Goal: Task Accomplishment & Management: Complete application form

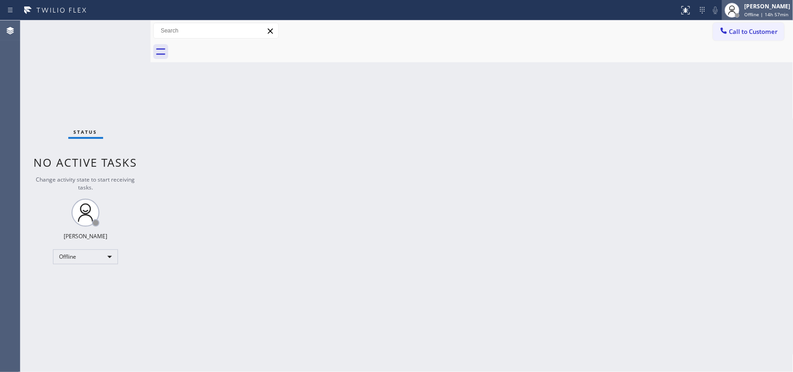
click at [634, 7] on div "[PERSON_NAME]" at bounding box center [767, 6] width 46 height 8
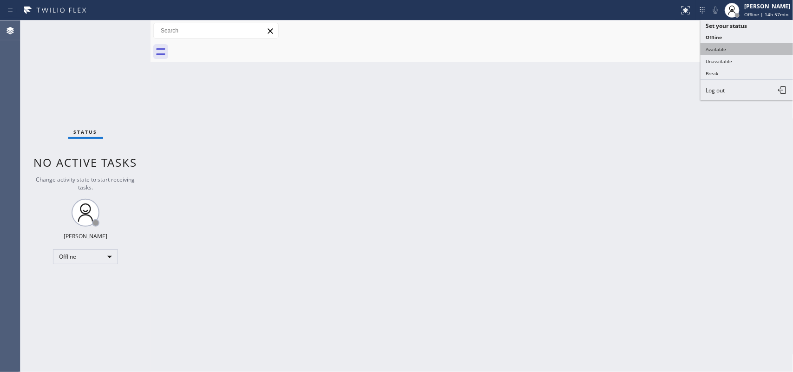
click at [634, 52] on button "Available" at bounding box center [746, 49] width 93 height 12
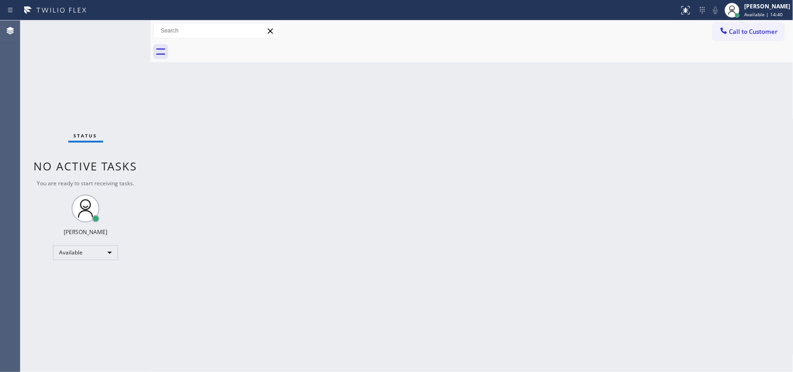
click at [123, 27] on div "Status No active tasks You are ready to start receiving tasks. [PERSON_NAME] Av…" at bounding box center [85, 196] width 130 height 352
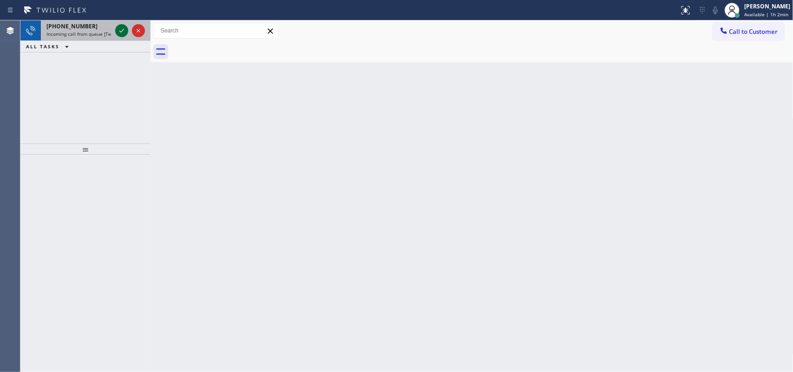
click at [117, 27] on icon at bounding box center [121, 30] width 11 height 11
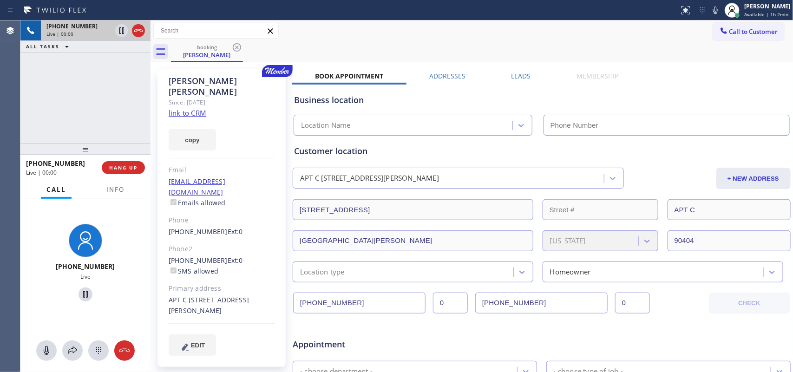
type input "[PHONE_NUMBER]"
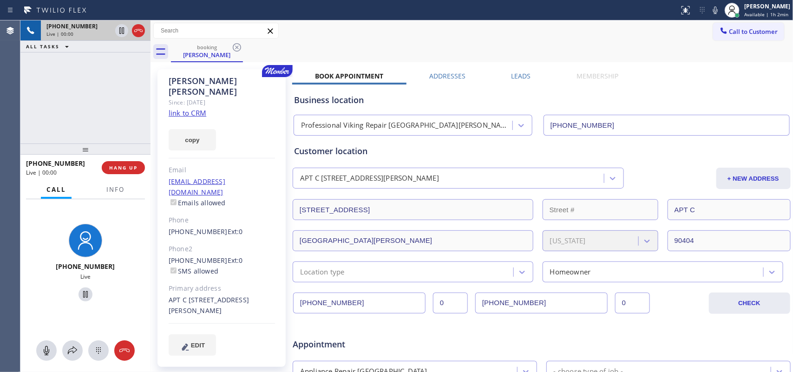
click at [196, 108] on link "link to CRM" at bounding box center [188, 112] width 38 height 9
click at [49, 297] on icon at bounding box center [46, 350] width 11 height 11
click at [83, 296] on icon at bounding box center [85, 294] width 5 height 7
click at [49, 297] on rect at bounding box center [46, 349] width 7 height 7
click at [83, 293] on icon at bounding box center [85, 294] width 7 height 7
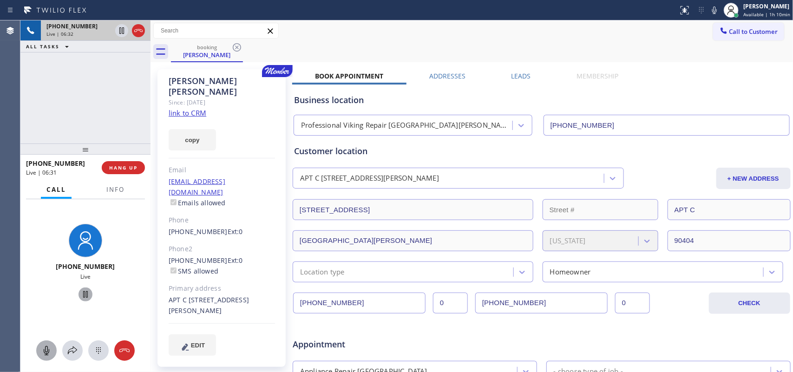
click at [49, 297] on icon at bounding box center [47, 350] width 6 height 9
click at [83, 295] on icon at bounding box center [85, 294] width 5 height 7
drag, startPoint x: 82, startPoint y: 295, endPoint x: 306, endPoint y: 291, distance: 224.8
click at [83, 295] on icon at bounding box center [85, 294] width 5 height 7
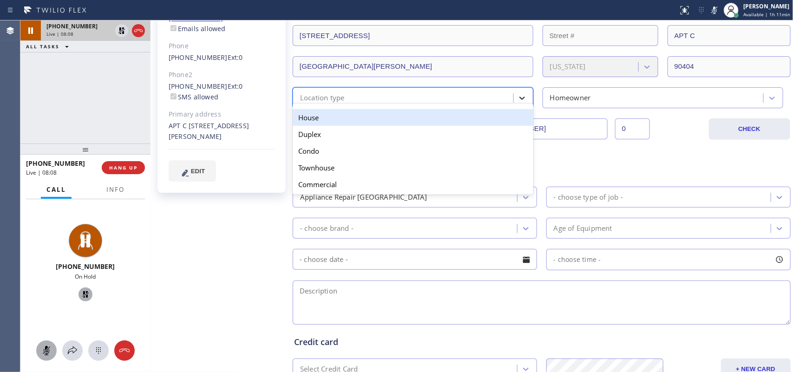
click at [519, 98] on icon at bounding box center [522, 98] width 6 height 3
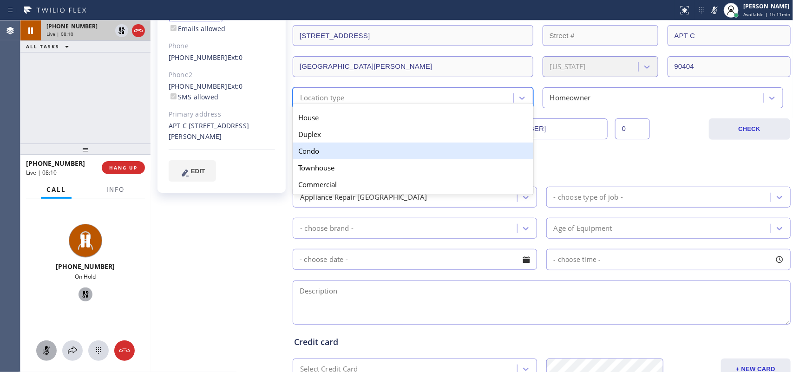
click at [470, 156] on div "Condo" at bounding box center [413, 151] width 241 height 17
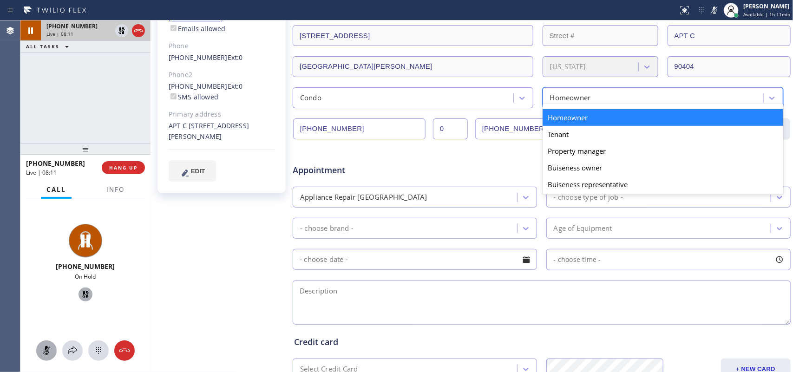
click at [573, 101] on div "Homeowner" at bounding box center [570, 97] width 41 height 11
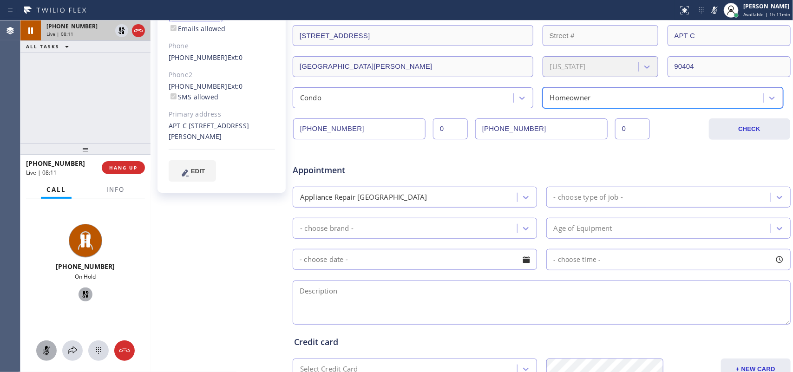
click at [573, 101] on div "Homeowner" at bounding box center [570, 97] width 41 height 11
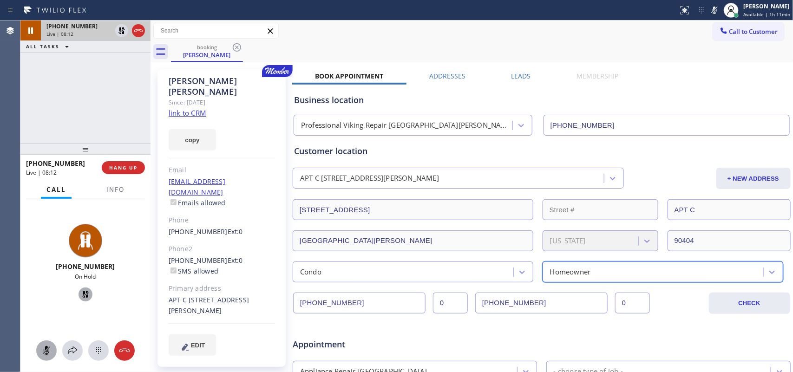
scroll to position [232, 0]
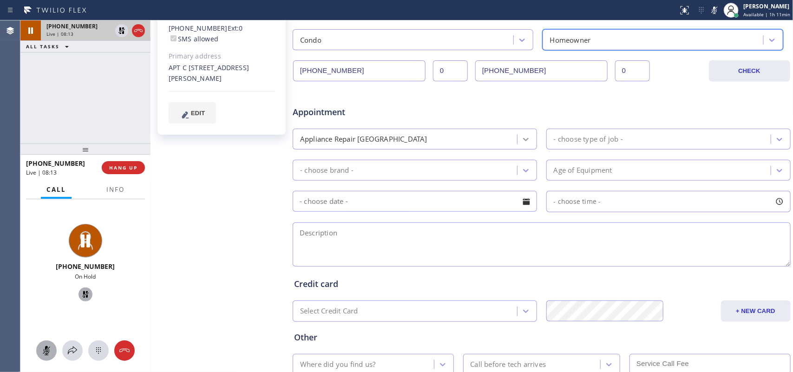
click at [523, 141] on icon at bounding box center [526, 139] width 6 height 3
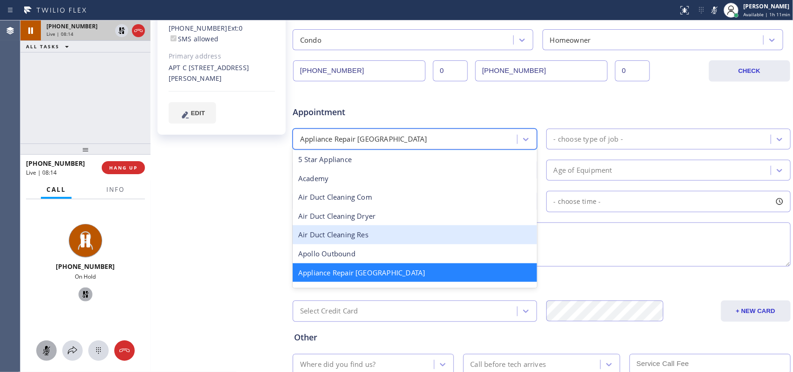
scroll to position [59, 0]
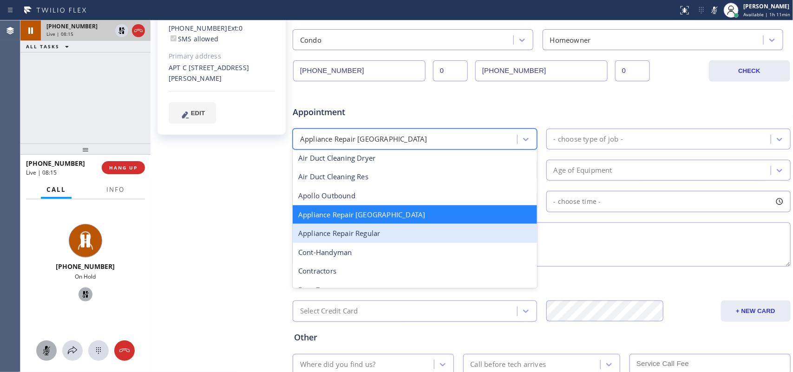
click at [411, 229] on div "Appliance Repair Regular" at bounding box center [415, 233] width 244 height 19
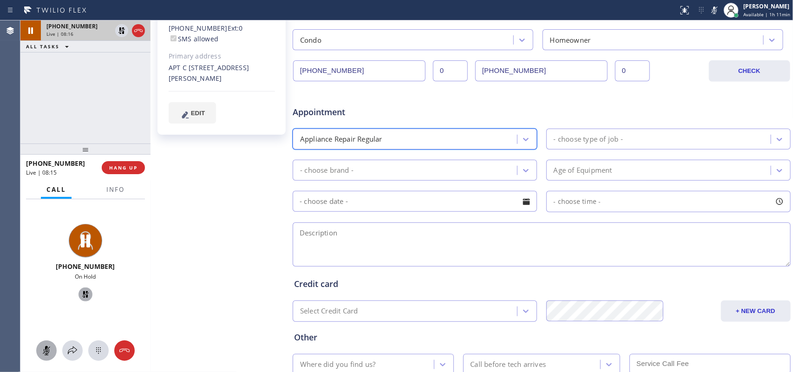
click at [599, 135] on div "- choose type of job -" at bounding box center [588, 139] width 69 height 11
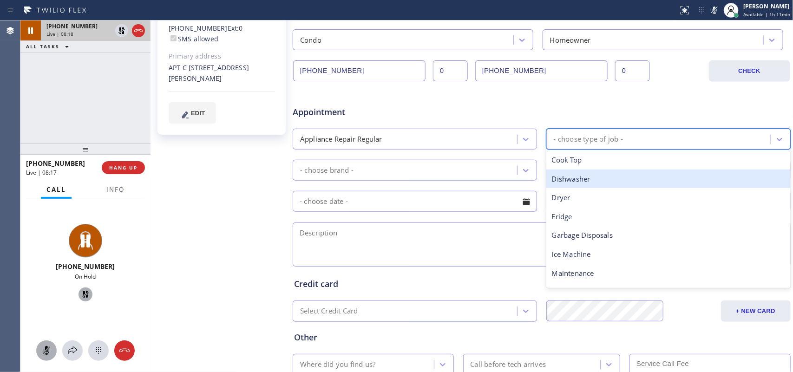
click at [593, 176] on div "Dishwasher" at bounding box center [668, 178] width 244 height 19
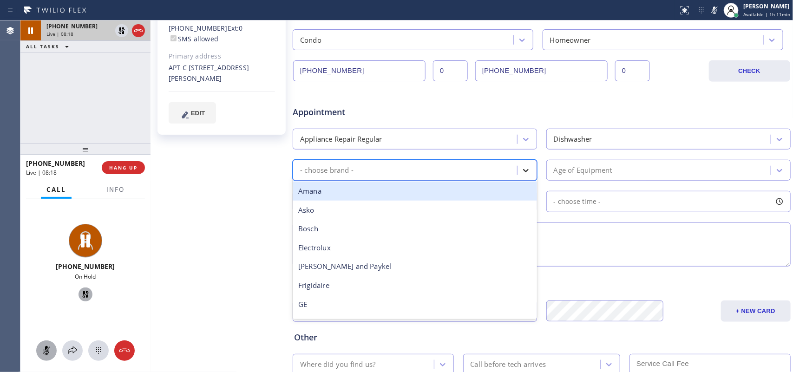
click at [523, 166] on icon at bounding box center [525, 170] width 9 height 9
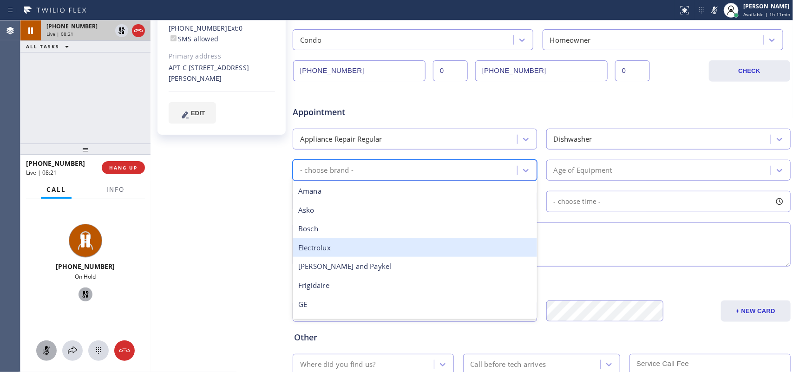
type input "m"
click at [396, 246] on div "Maytag" at bounding box center [415, 247] width 244 height 19
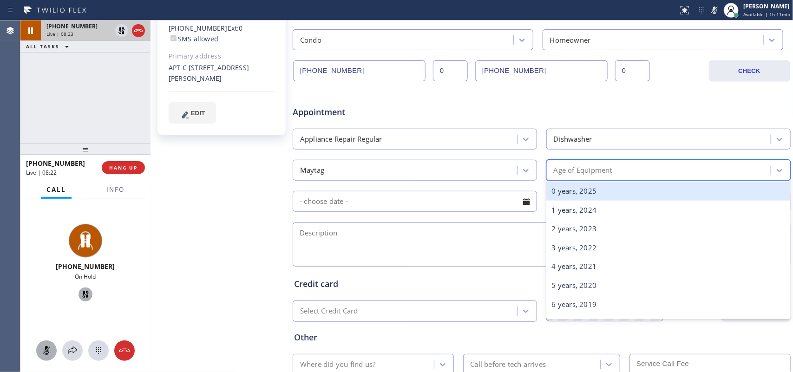
click at [608, 172] on div "Age of Equipment" at bounding box center [583, 170] width 59 height 11
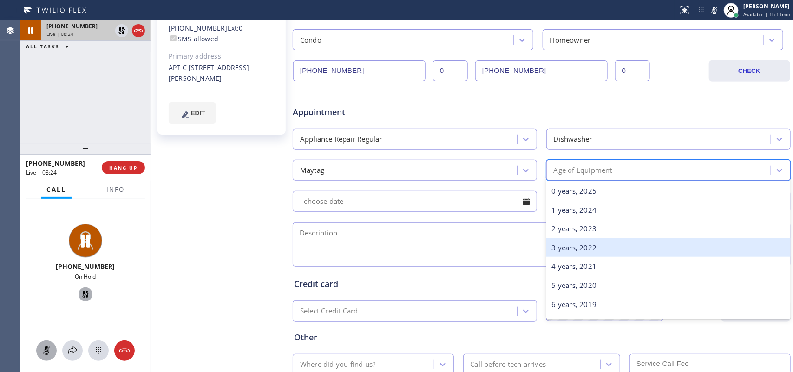
click at [613, 251] on div "3 years, 2022" at bounding box center [668, 247] width 244 height 19
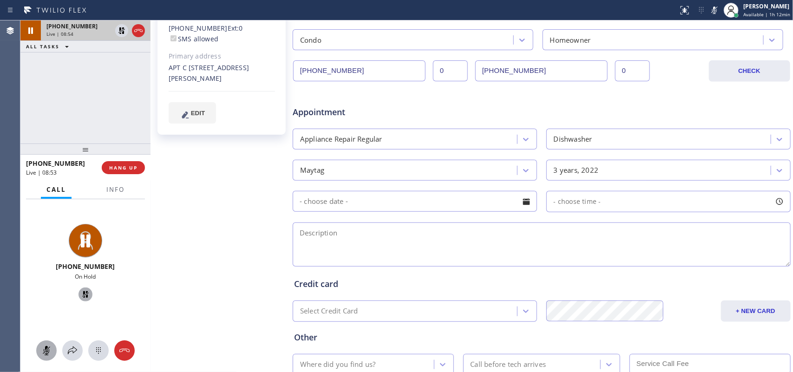
scroll to position [116, 0]
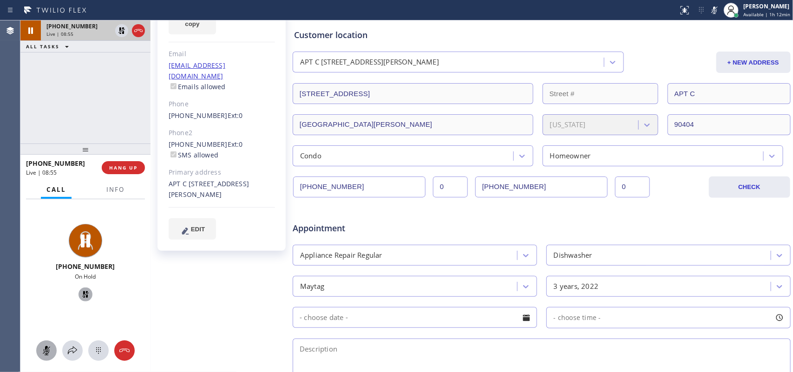
drag, startPoint x: 228, startPoint y: 174, endPoint x: 168, endPoint y: 160, distance: 61.5
click at [168, 160] on div "[PERSON_NAME] Since: [DATE] link to CRM copy Email [EMAIL_ADDRESS][DOMAIN_NAME]…" at bounding box center [221, 102] width 128 height 298
copy div "APT C [STREET_ADDRESS][PERSON_NAME]"
click at [113, 191] on span "Info" at bounding box center [115, 189] width 18 height 8
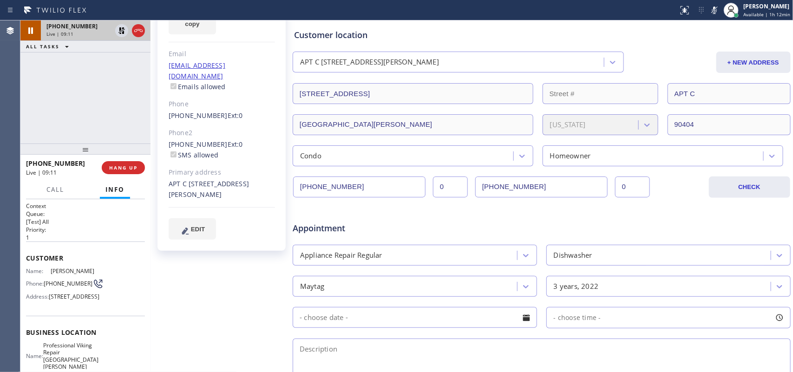
scroll to position [124, 0]
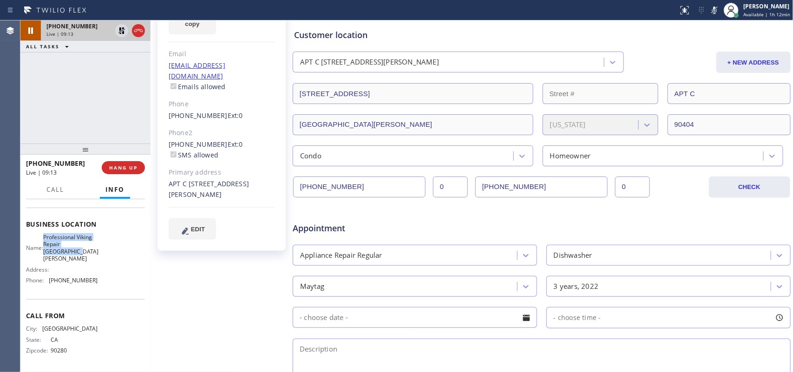
drag, startPoint x: 82, startPoint y: 258, endPoint x: 49, endPoint y: 240, distance: 38.0
click at [49, 240] on span "Professional Viking Repair [GEOGRAPHIC_DATA][PERSON_NAME]" at bounding box center [70, 248] width 55 height 29
copy span "Professional Viking Repair [GEOGRAPHIC_DATA][PERSON_NAME]"
drag, startPoint x: 159, startPoint y: 121, endPoint x: 215, endPoint y: 124, distance: 55.8
click at [215, 124] on div "[PERSON_NAME] Since: [DATE] link to CRM copy Email [EMAIL_ADDRESS][DOMAIN_NAME]…" at bounding box center [221, 102] width 128 height 298
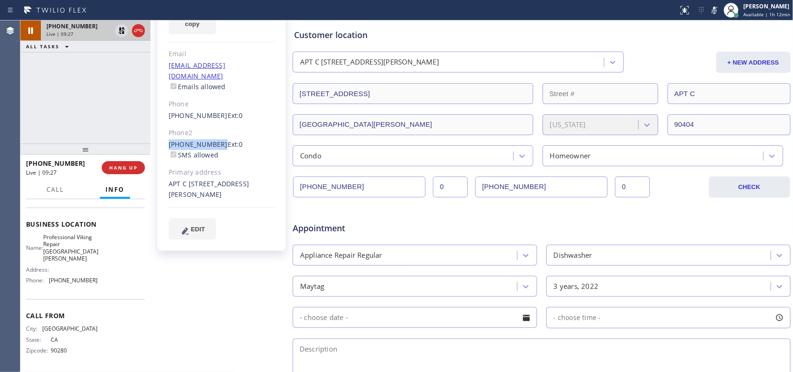
copy link "[PHONE_NUMBER]"
click at [51, 191] on span "Call" at bounding box center [55, 189] width 18 height 8
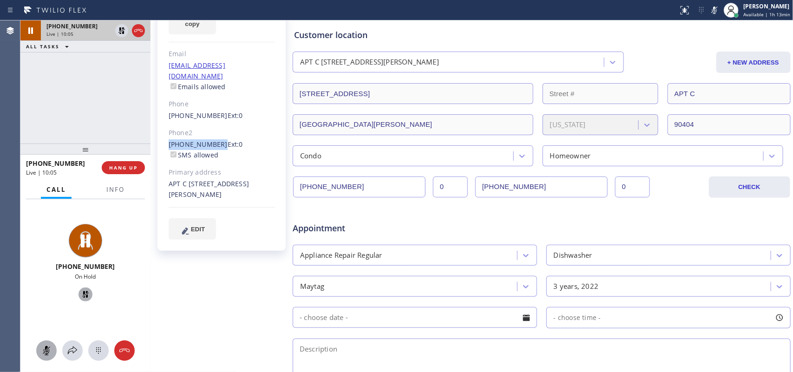
click at [46, 297] on icon at bounding box center [47, 350] width 6 height 9
click at [82, 292] on icon at bounding box center [85, 294] width 7 height 7
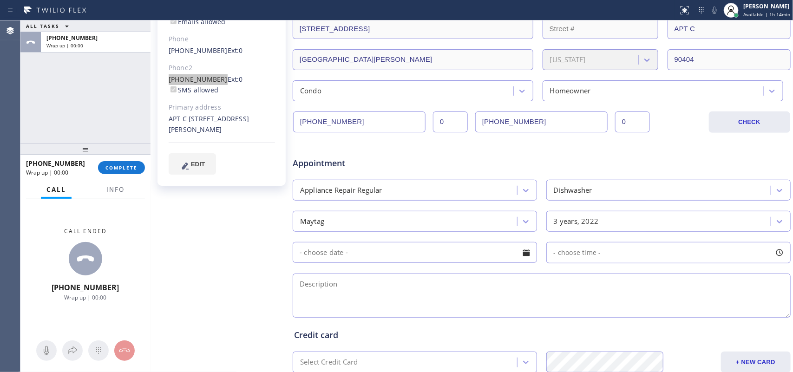
scroll to position [65, 0]
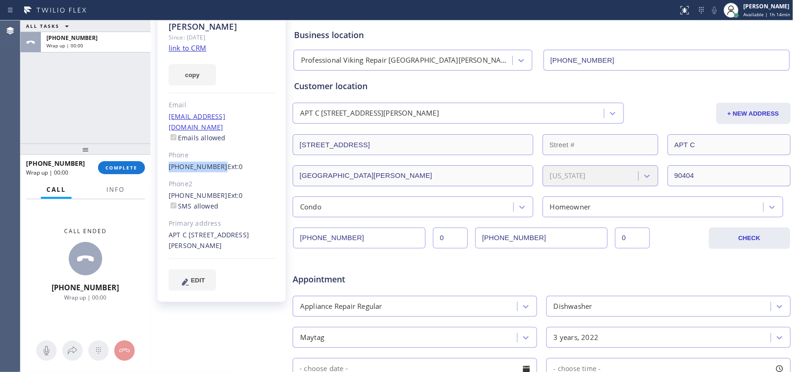
drag, startPoint x: 163, startPoint y: 144, endPoint x: 214, endPoint y: 143, distance: 50.7
click at [214, 143] on div "[PERSON_NAME] Since: [DATE] link to CRM copy Email [EMAIL_ADDRESS][DOMAIN_NAME]…" at bounding box center [221, 153] width 128 height 298
copy link "[PHONE_NUMBER]"
drag, startPoint x: 217, startPoint y: 316, endPoint x: 229, endPoint y: 307, distance: 15.0
click at [217, 297] on div "[PERSON_NAME] Since: [DATE] link to CRM copy Email [EMAIL_ADDRESS][DOMAIN_NAME]…" at bounding box center [222, 301] width 139 height 602
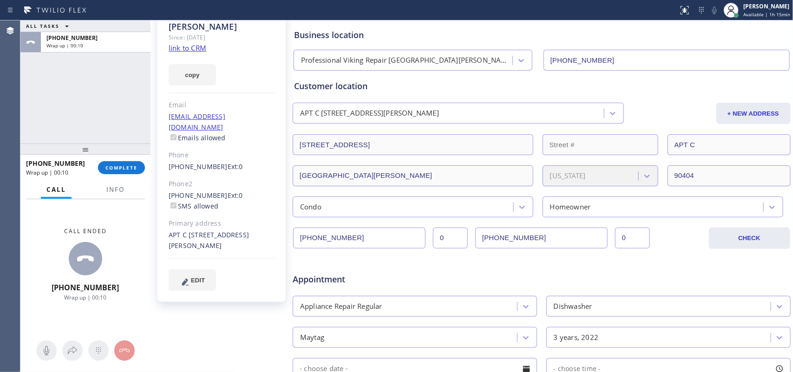
scroll to position [297, 0]
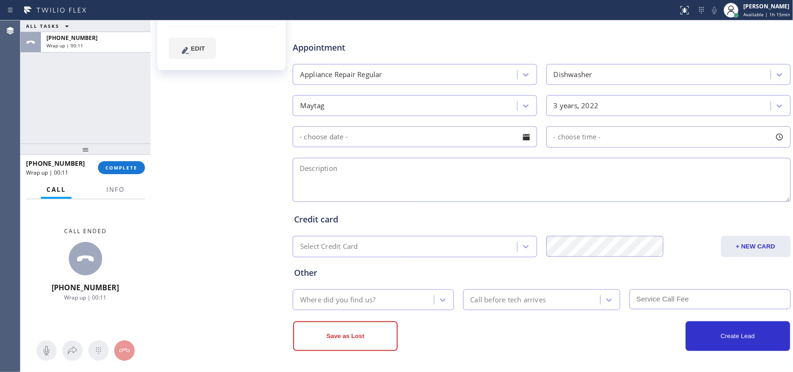
click at [449, 175] on textarea at bounding box center [542, 180] width 498 height 44
paste textarea "3-6/ member/ 10% discount on labor/Maytag Dishwasher/has an error code F8E4 thi…"
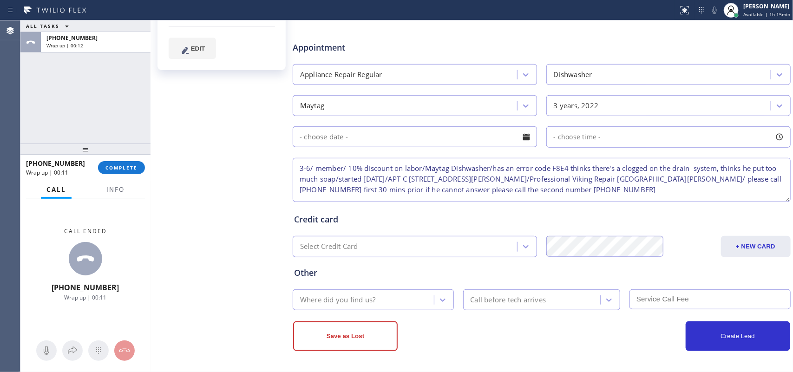
scroll to position [14, 0]
type textarea "3-6/ member/ 10% discount on labor/Maytag Dishwasher/has an error code F8E4 thi…"
click at [521, 137] on div at bounding box center [526, 137] width 16 height 16
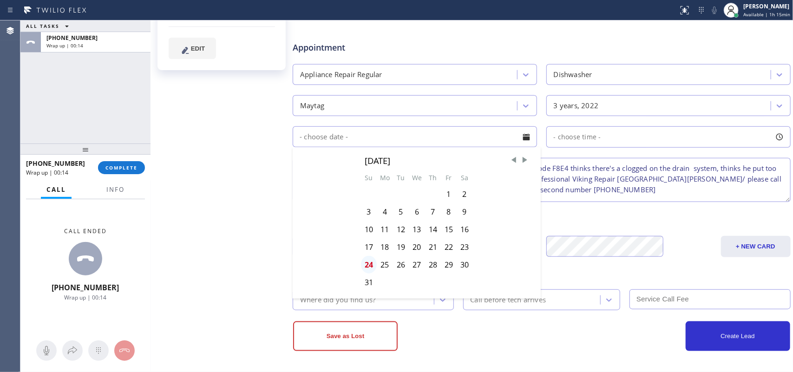
click at [365, 263] on div "24" at bounding box center [369, 265] width 16 height 18
type input "[DATE]"
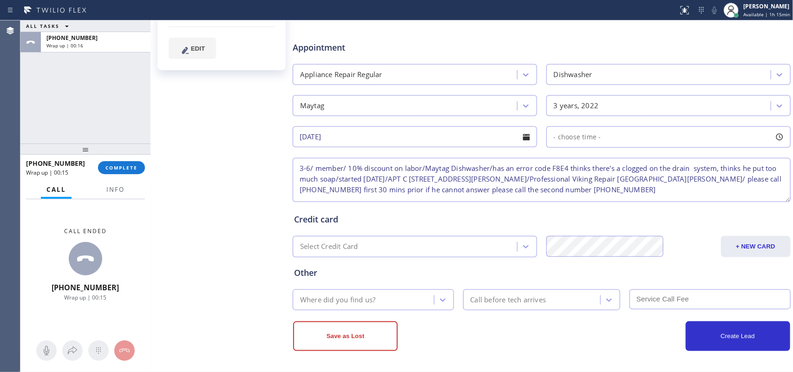
click at [634, 137] on div at bounding box center [779, 137] width 16 height 16
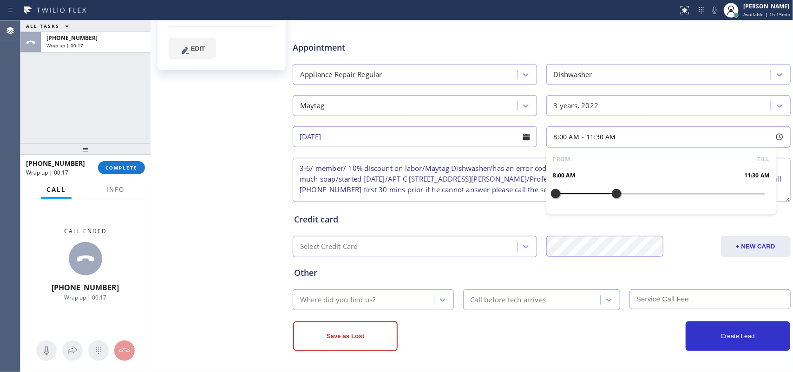
drag, startPoint x: 553, startPoint y: 191, endPoint x: 635, endPoint y: 196, distance: 82.4
click at [622, 196] on div at bounding box center [616, 194] width 11 height 20
drag, startPoint x: 635, startPoint y: 196, endPoint x: 724, endPoint y: 194, distance: 89.6
click at [634, 194] on div at bounding box center [729, 194] width 11 height 20
drag, startPoint x: 552, startPoint y: 193, endPoint x: 621, endPoint y: 206, distance: 70.4
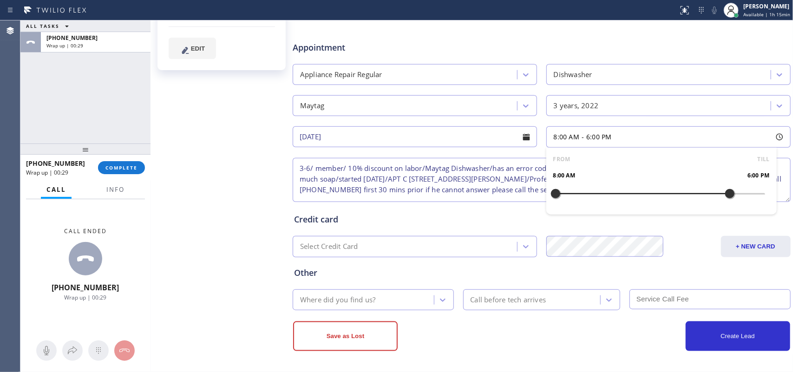
click at [561, 201] on div at bounding box center [555, 194] width 11 height 20
click at [620, 205] on div "FROM TILL 8:00 AM 6:00 PM" at bounding box center [661, 181] width 230 height 67
click at [621, 206] on div "FROM TILL 8:00 AM 6:00 PM" at bounding box center [661, 181] width 230 height 67
click at [631, 206] on div "FROM TILL 12:00 PM 6:00 PM" at bounding box center [661, 181] width 230 height 67
click at [632, 206] on div "FROM TILL 12:00 PM 6:00 PM" at bounding box center [661, 181] width 230 height 67
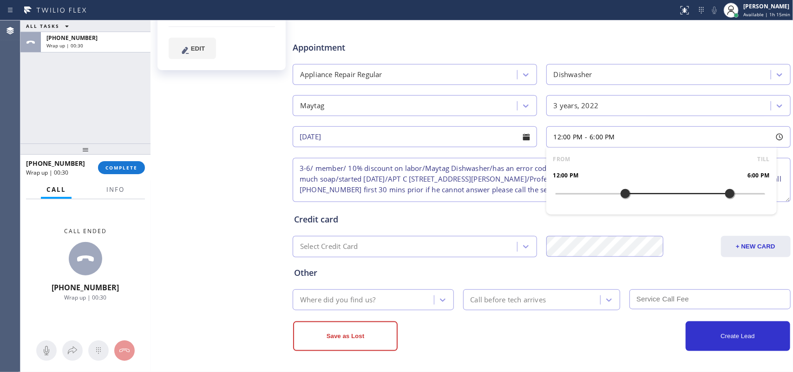
click at [634, 206] on div "FROM TILL 12:00 PM 6:00 PM" at bounding box center [661, 181] width 230 height 67
drag, startPoint x: 653, startPoint y: 206, endPoint x: 670, endPoint y: 205, distance: 16.7
click at [634, 205] on div "FROM TILL 12:00 PM 6:00 PM" at bounding box center [661, 181] width 230 height 67
drag, startPoint x: 670, startPoint y: 205, endPoint x: 620, endPoint y: 199, distance: 50.1
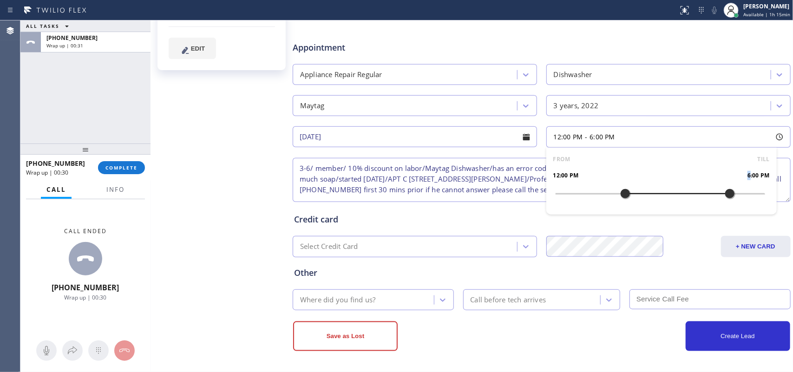
click at [634, 205] on div "FROM TILL 12:00 PM 6:00 PM" at bounding box center [661, 181] width 230 height 67
drag, startPoint x: 627, startPoint y: 195, endPoint x: 647, endPoint y: 195, distance: 19.5
click at [634, 195] on div at bounding box center [633, 194] width 11 height 20
drag, startPoint x: 647, startPoint y: 195, endPoint x: 661, endPoint y: 195, distance: 13.9
click at [634, 195] on div at bounding box center [650, 194] width 11 height 20
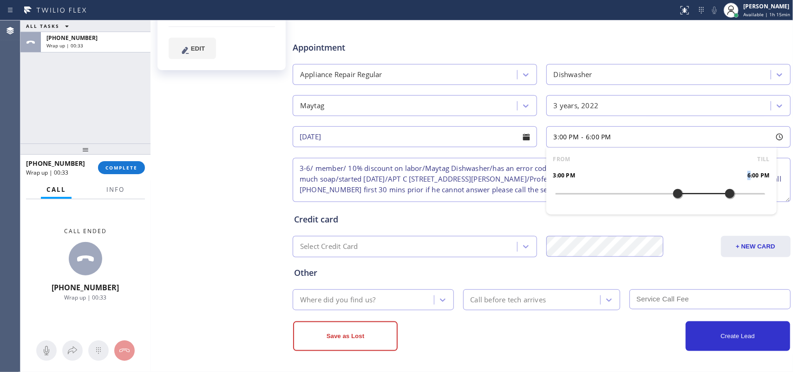
drag, startPoint x: 661, startPoint y: 195, endPoint x: 667, endPoint y: 195, distance: 6.5
click at [634, 195] on div at bounding box center [677, 194] width 11 height 20
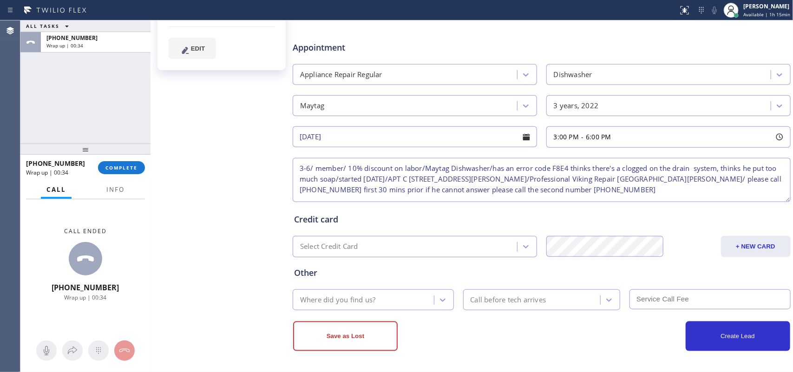
click at [442, 194] on textarea "3-6/ member/ 10% discount on labor/Maytag Dishwasher/has an error code F8E4 thi…" at bounding box center [542, 180] width 498 height 44
click at [381, 293] on div "Where did you find us?" at bounding box center [364, 300] width 138 height 16
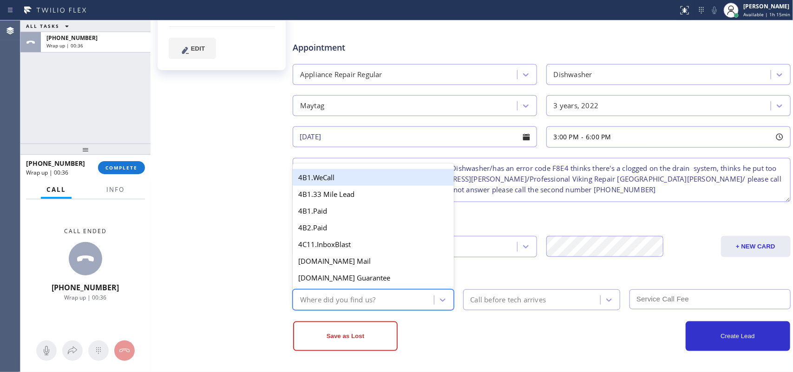
type input "g"
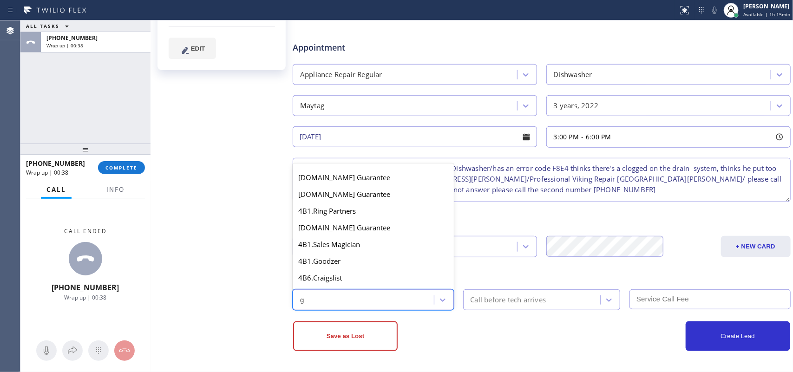
scroll to position [116, 0]
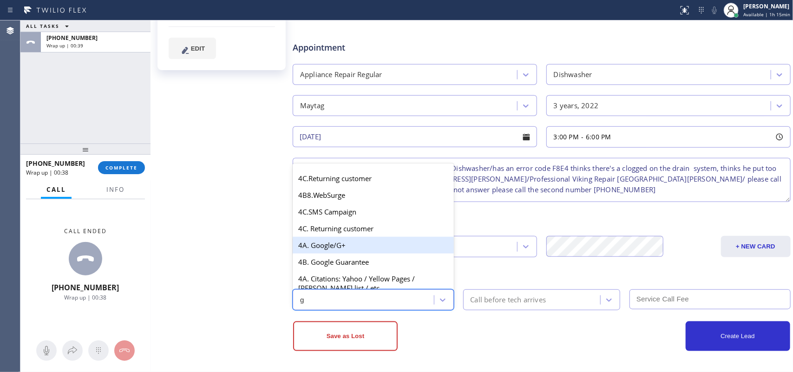
click at [375, 254] on div "4A. Google/G+" at bounding box center [373, 245] width 161 height 17
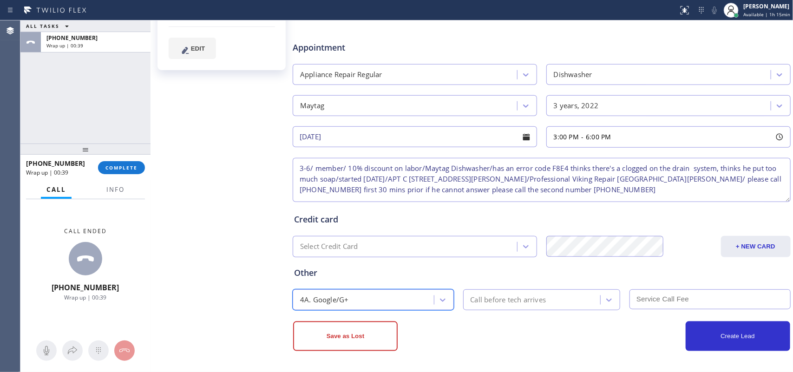
click at [498, 297] on div "Call before tech arrives" at bounding box center [508, 299] width 76 height 11
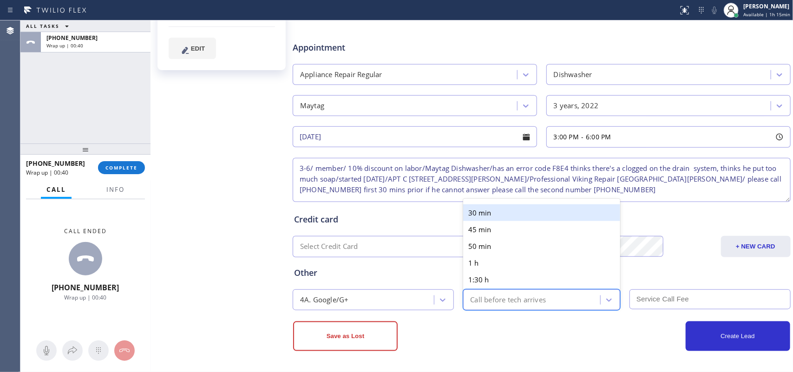
click at [490, 210] on div "30 min" at bounding box center [541, 212] width 157 height 17
click at [490, 210] on div "Credit card Select Credit Card + NEW CARD CANCEL SAVE" at bounding box center [541, 230] width 499 height 53
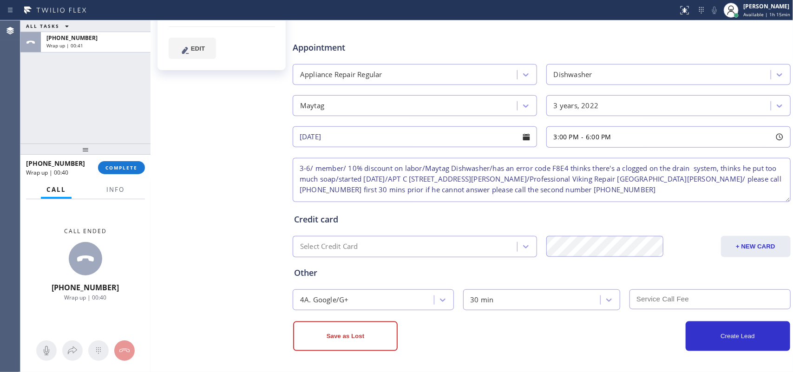
click at [634, 296] on input "text" at bounding box center [709, 299] width 161 height 20
type input "0"
click at [634, 297] on button "Create Lead" at bounding box center [737, 336] width 104 height 30
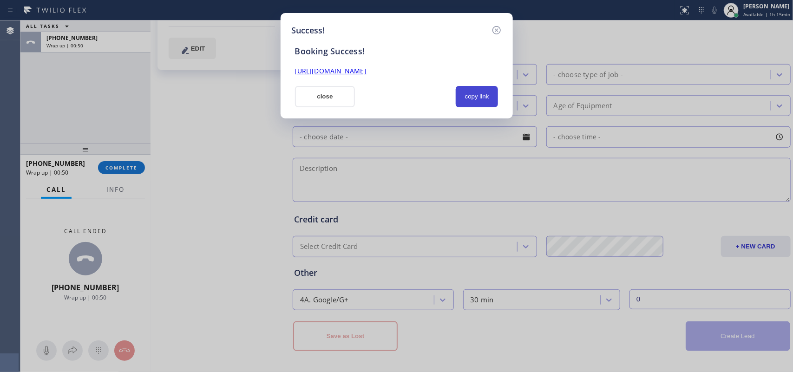
click at [489, 95] on button "copy link" at bounding box center [477, 96] width 43 height 21
click at [366, 73] on link "[URL][DOMAIN_NAME]" at bounding box center [331, 70] width 72 height 9
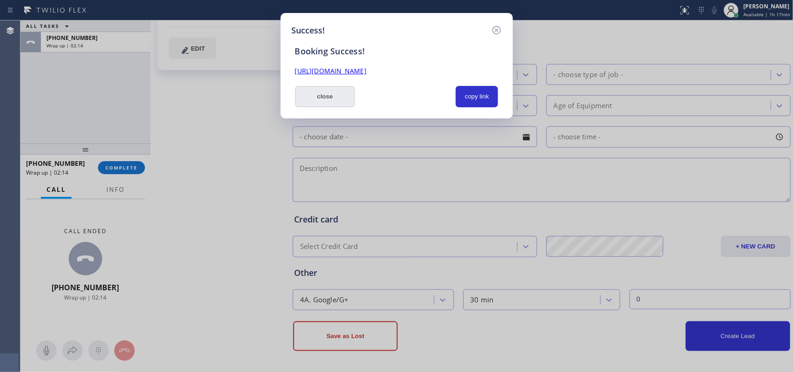
click at [338, 87] on button "close" at bounding box center [325, 96] width 60 height 21
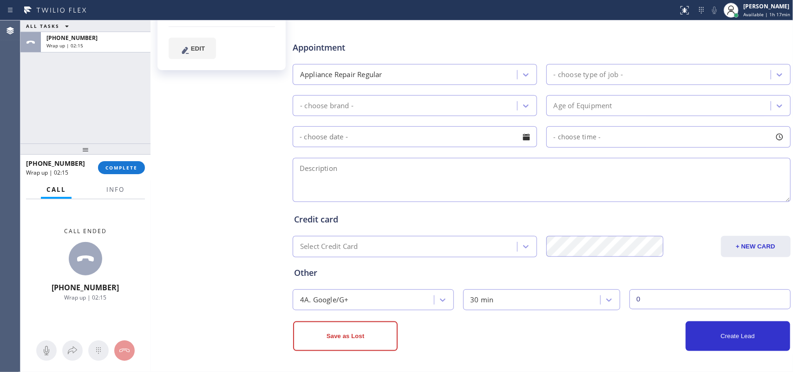
click at [124, 158] on div "[PHONE_NUMBER] Wrap up | 02:15 COMPLETE" at bounding box center [85, 168] width 119 height 24
click at [135, 168] on span "COMPLETE" at bounding box center [121, 167] width 32 height 7
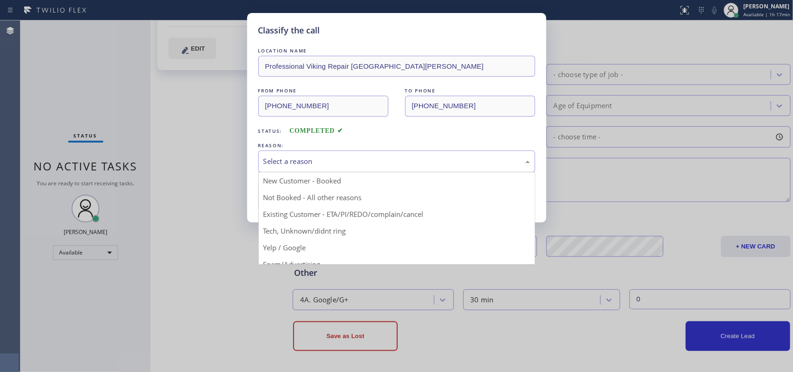
click at [423, 161] on div "Select a reason" at bounding box center [396, 161] width 267 height 11
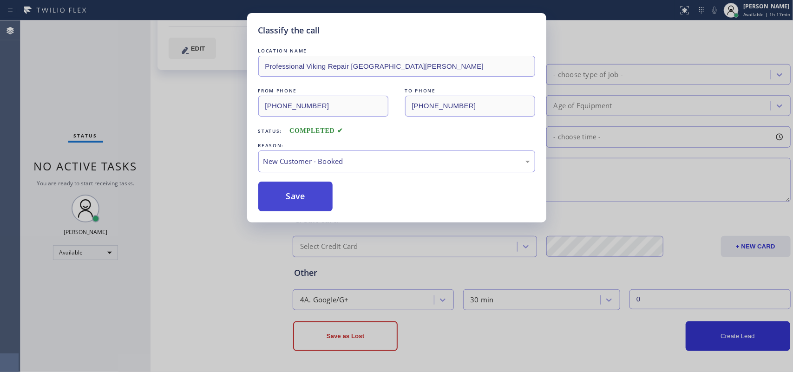
click at [320, 195] on button "Save" at bounding box center [295, 197] width 75 height 30
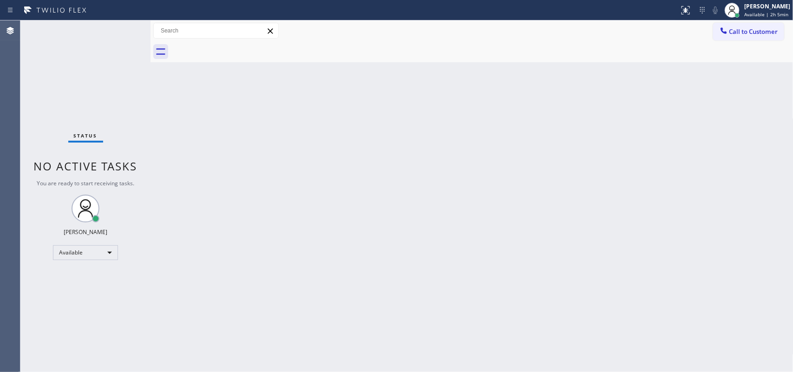
click at [260, 117] on div "Back to Dashboard Change Sender ID Customers Technicians Select a contact Outbo…" at bounding box center [471, 196] width 643 height 352
click at [287, 98] on div "Back to Dashboard Change Sender ID Customers Technicians Select a contact Outbo…" at bounding box center [471, 196] width 643 height 352
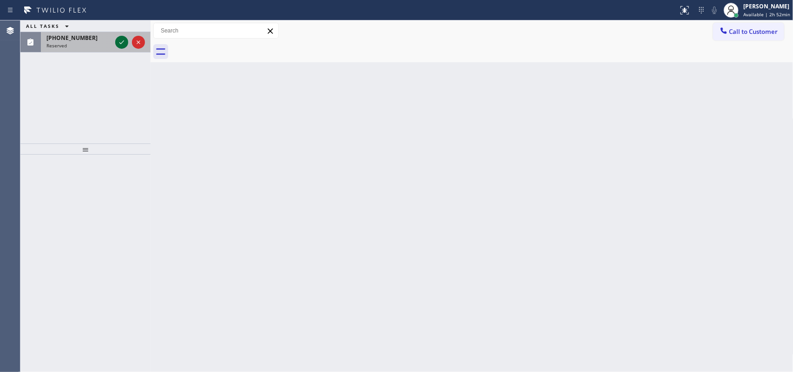
click at [125, 39] on icon at bounding box center [121, 42] width 11 height 11
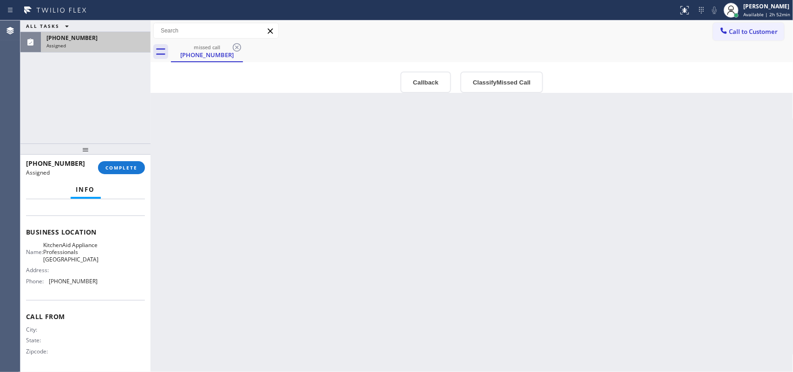
scroll to position [132, 0]
drag, startPoint x: 94, startPoint y: 269, endPoint x: 79, endPoint y: 208, distance: 63.2
click at [80, 215] on div "Business location Name: KitchenAid Appliance Professionals [GEOGRAPHIC_DATA] Ad…" at bounding box center [85, 257] width 119 height 85
click at [71, 186] on button "Info" at bounding box center [86, 190] width 30 height 18
click at [98, 282] on div "Name: KitchenAid Appliance Professionals [GEOGRAPHIC_DATA] Address: Phone: [PHO…" at bounding box center [85, 264] width 119 height 47
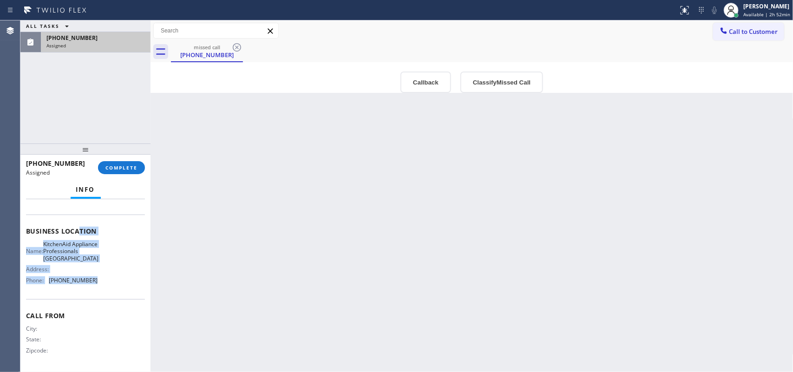
click at [100, 281] on div "Name: KitchenAid Appliance Professionals [GEOGRAPHIC_DATA] Address: Phone: [PHO…" at bounding box center [85, 264] width 119 height 47
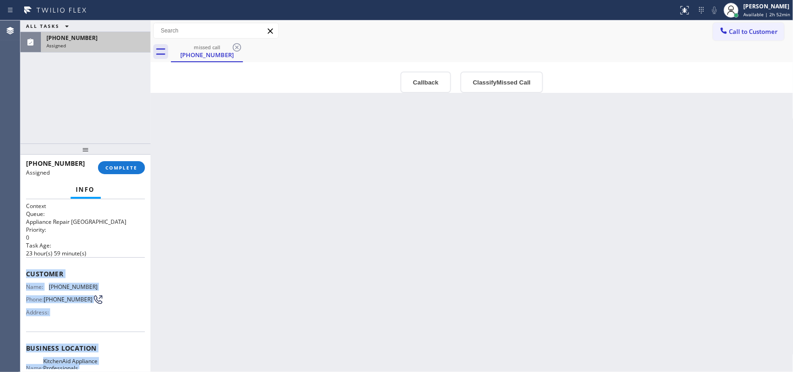
drag, startPoint x: 84, startPoint y: 251, endPoint x: 26, endPoint y: 260, distance: 58.3
click at [24, 261] on div "Context Queue: Appliance Repair High End Priority: 0 Task Age: [DEMOGRAPHIC_DAT…" at bounding box center [85, 285] width 130 height 173
click at [485, 80] on button "Classify Missed Call" at bounding box center [501, 82] width 83 height 21
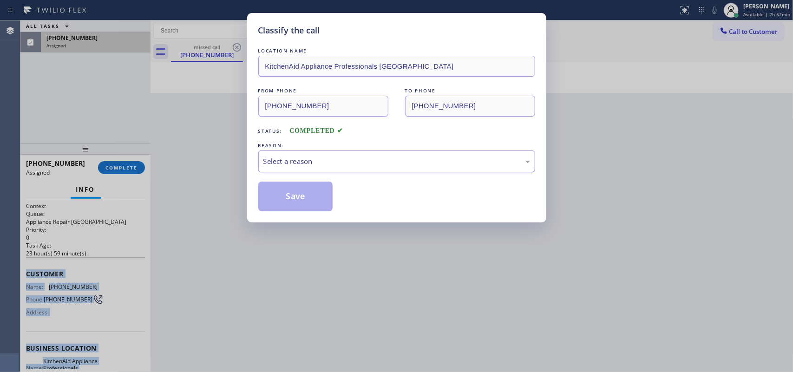
click at [469, 164] on div "Select a reason" at bounding box center [396, 161] width 267 height 11
click at [307, 192] on button "Save" at bounding box center [295, 197] width 75 height 30
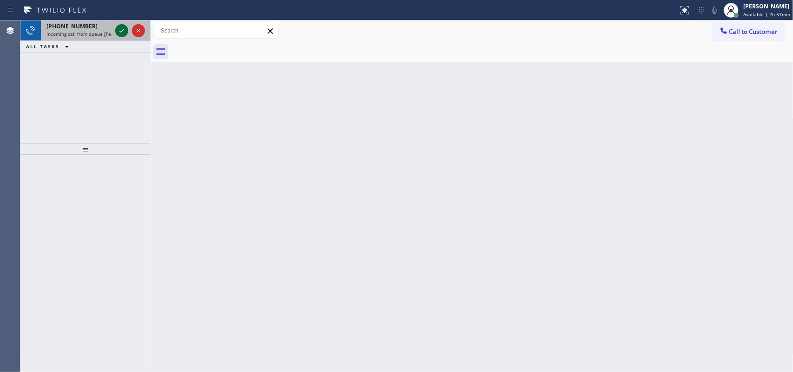
click at [119, 27] on icon at bounding box center [121, 30] width 11 height 11
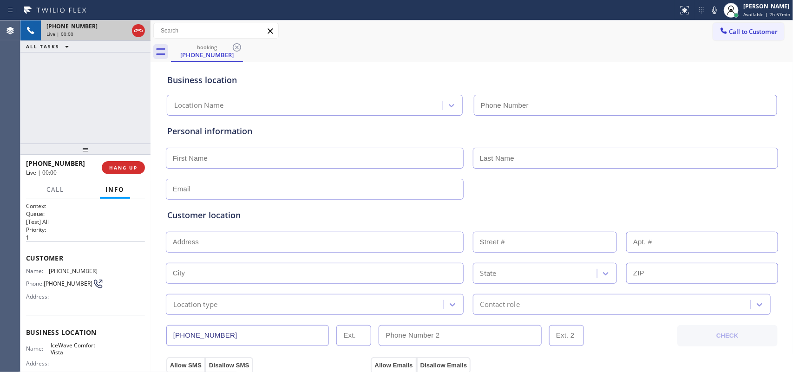
type input "[PHONE_NUMBER]"
click at [59, 194] on button "Call" at bounding box center [55, 190] width 29 height 18
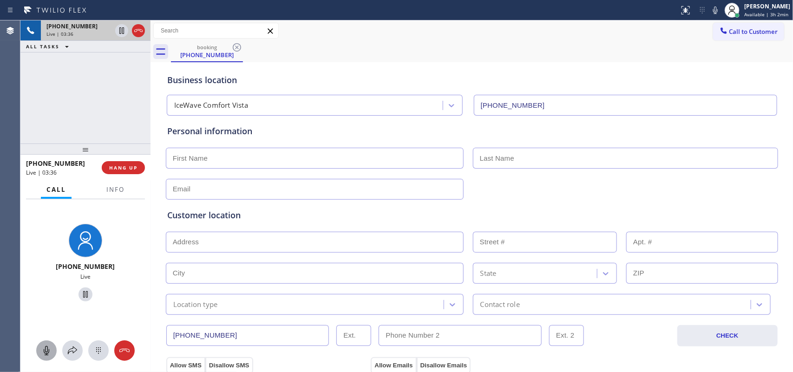
click at [47, 297] on icon at bounding box center [46, 350] width 11 height 11
click at [82, 294] on icon at bounding box center [85, 294] width 11 height 11
click at [45, 297] on icon at bounding box center [46, 350] width 11 height 11
click at [80, 293] on icon at bounding box center [85, 294] width 11 height 11
click at [45, 297] on icon at bounding box center [47, 350] width 6 height 9
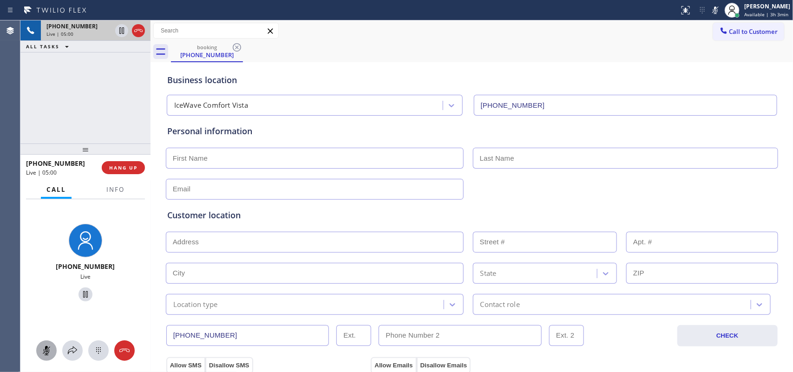
drag, startPoint x: 80, startPoint y: 293, endPoint x: 56, endPoint y: 310, distance: 29.6
click at [56, 297] on div "[PHONE_NUMBER] Live" at bounding box center [85, 264] width 130 height 130
click at [42, 297] on icon at bounding box center [46, 350] width 11 height 11
click at [43, 297] on icon at bounding box center [46, 350] width 11 height 11
drag, startPoint x: 79, startPoint y: 298, endPoint x: 363, endPoint y: 119, distance: 335.8
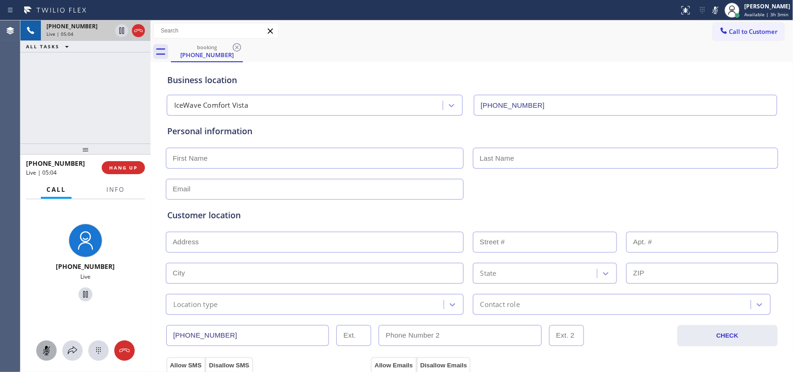
click at [80, 295] on icon at bounding box center [85, 294] width 11 height 11
click at [50, 256] on div "[PHONE_NUMBER] On Hold" at bounding box center [86, 264] width 72 height 80
click at [44, 297] on g at bounding box center [46, 350] width 7 height 9
click at [80, 297] on icon at bounding box center [85, 294] width 11 height 11
click at [307, 158] on input "text" at bounding box center [315, 158] width 298 height 21
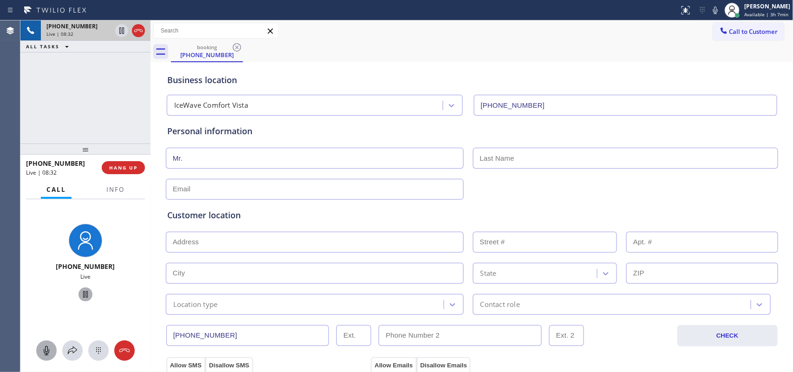
type input "Mr."
type input "[PERSON_NAME]"
click at [33, 257] on div "[PHONE_NUMBER] Live" at bounding box center [85, 264] width 130 height 130
drag, startPoint x: 46, startPoint y: 352, endPoint x: 56, endPoint y: 334, distance: 20.2
click at [46, 297] on icon at bounding box center [46, 350] width 11 height 11
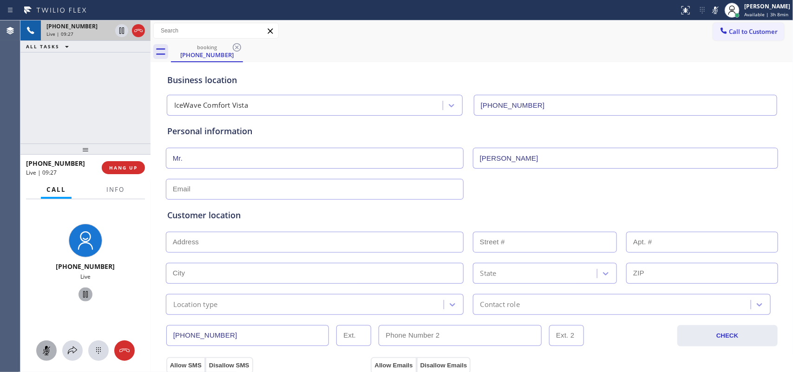
click at [83, 293] on icon at bounding box center [85, 294] width 5 height 7
click at [48, 297] on icon at bounding box center [46, 350] width 11 height 11
click at [82, 294] on icon at bounding box center [85, 294] width 7 height 7
click at [117, 96] on div "[PHONE_NUMBER] Live | 10:39 ALL TASKS ALL TASKS ACTIVE TASKS TASKS IN WRAP UP" at bounding box center [85, 81] width 130 height 123
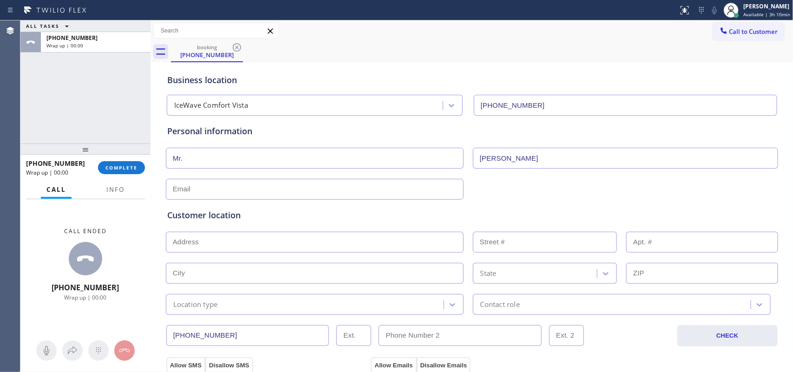
click at [381, 189] on input "text" at bounding box center [315, 189] width 298 height 21
type input "[EMAIL_ADDRESS][DOMAIN_NAME]"
click at [294, 240] on input "text" at bounding box center [315, 242] width 298 height 21
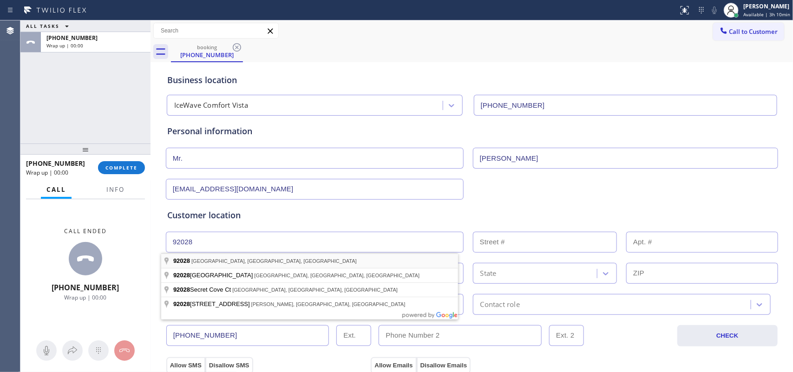
type input "[GEOGRAPHIC_DATA], [GEOGRAPHIC_DATA]"
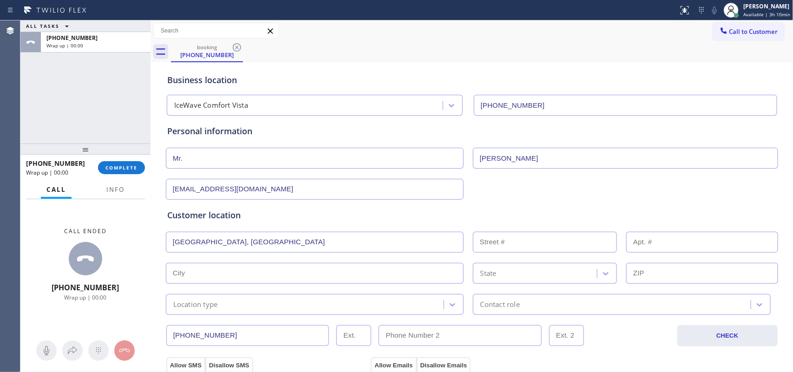
type input "Fallbrook"
type input "92028"
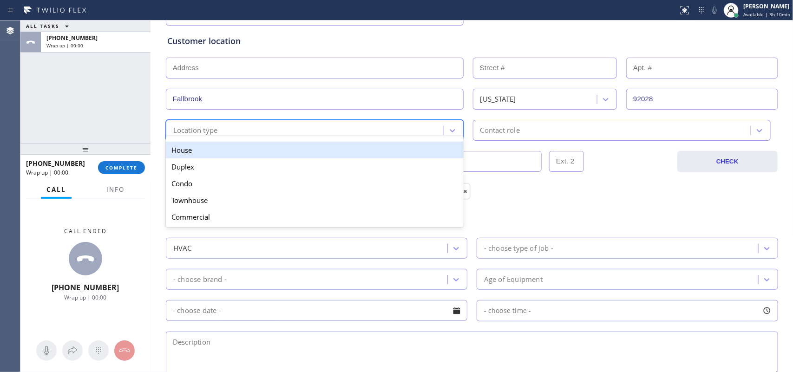
click at [335, 133] on div "Location type" at bounding box center [306, 130] width 275 height 16
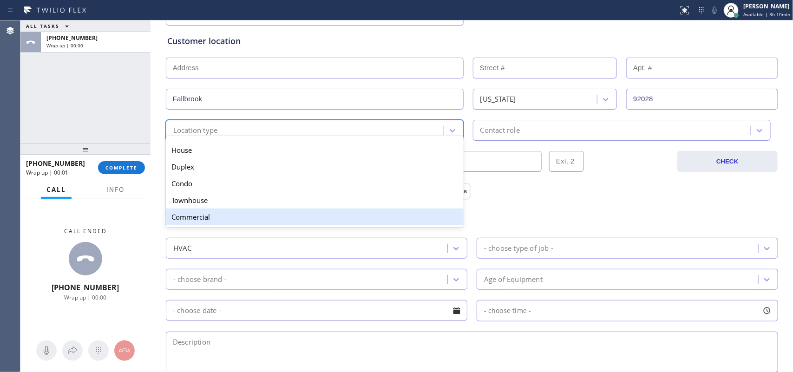
click at [310, 215] on div "Commercial" at bounding box center [315, 217] width 298 height 17
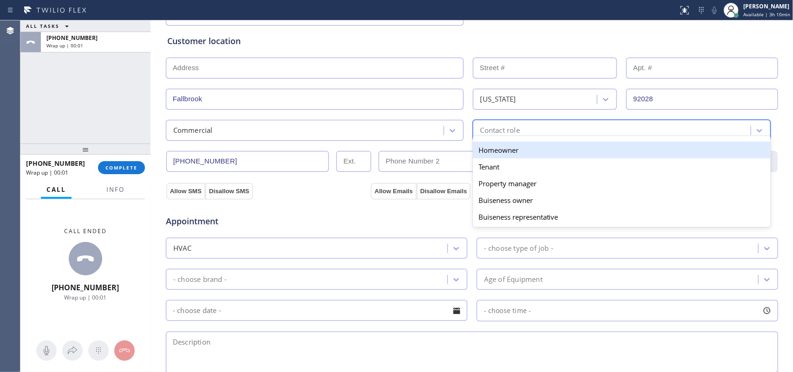
click at [489, 131] on div "Contact role" at bounding box center [499, 130] width 39 height 11
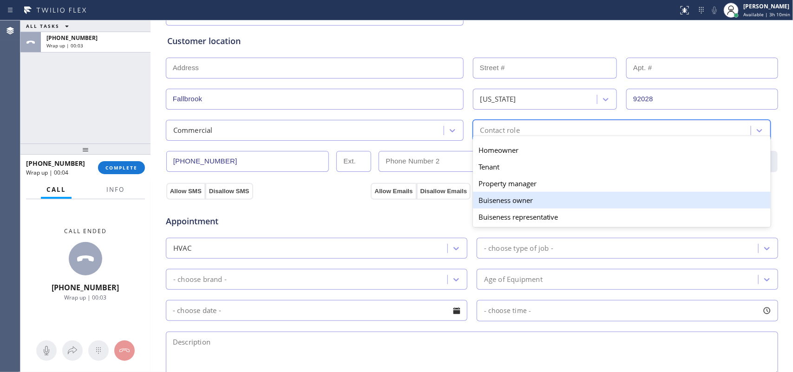
click at [519, 203] on div "Buiseness owner" at bounding box center [622, 200] width 298 height 17
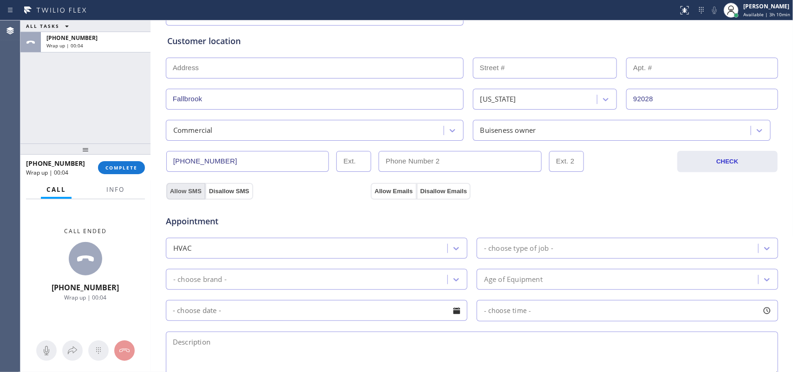
click at [178, 186] on button "Allow SMS" at bounding box center [185, 191] width 39 height 17
drag, startPoint x: 178, startPoint y: 186, endPoint x: 222, endPoint y: 191, distance: 44.4
click at [187, 186] on button "Allow SMS" at bounding box center [185, 191] width 39 height 17
click at [200, 186] on div "Allow SMS Disallow SMS" at bounding box center [210, 190] width 88 height 17
drag, startPoint x: 229, startPoint y: 193, endPoint x: 265, endPoint y: 193, distance: 35.8
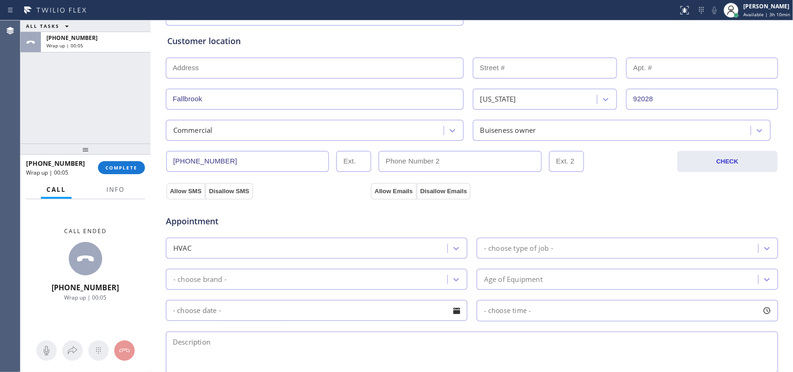
click at [240, 193] on button "Disallow SMS" at bounding box center [229, 191] width 48 height 17
click at [397, 189] on button "Allow Emails" at bounding box center [394, 191] width 46 height 17
click at [426, 192] on button "Disallow Emails" at bounding box center [444, 191] width 54 height 17
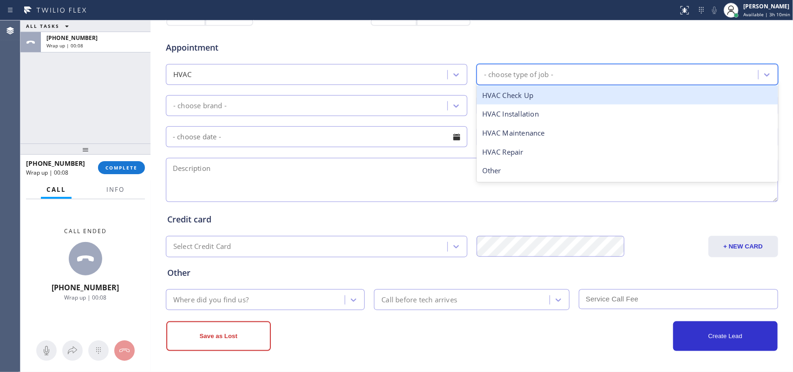
click at [521, 77] on div "- choose type of job -" at bounding box center [518, 74] width 69 height 11
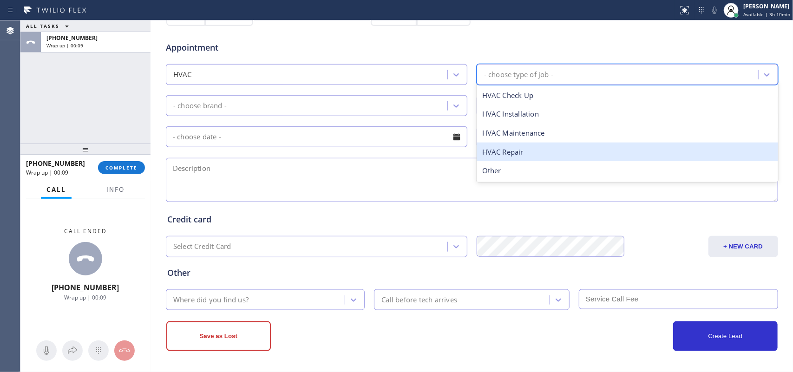
click at [532, 152] on div "HVAC Repair" at bounding box center [626, 152] width 301 height 19
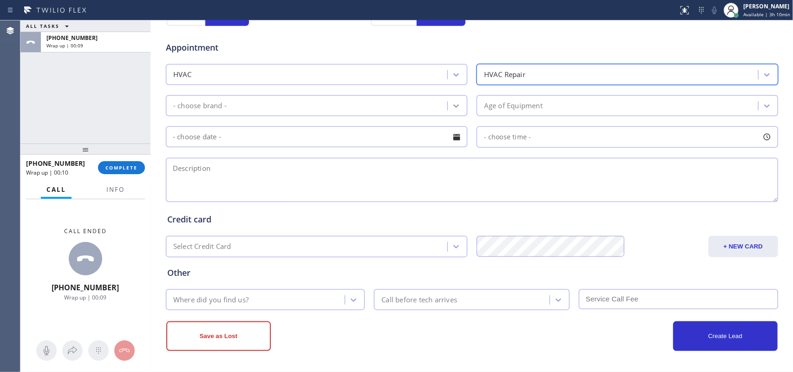
click at [451, 107] on icon at bounding box center [455, 105] width 9 height 9
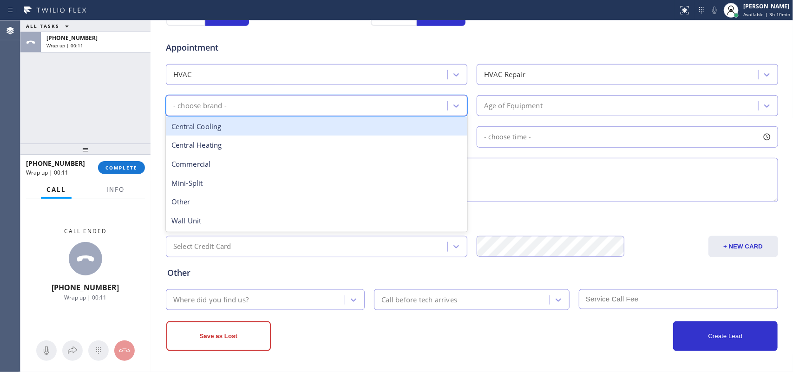
click at [359, 136] on div "Central Cooling" at bounding box center [316, 126] width 301 height 19
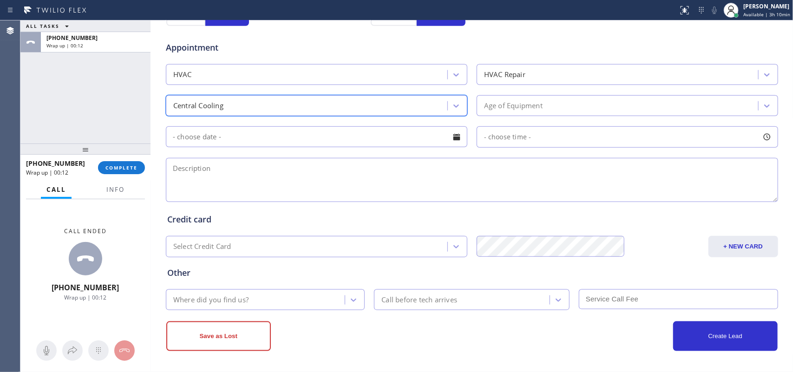
click at [532, 107] on div "Age of Equipment" at bounding box center [513, 105] width 59 height 11
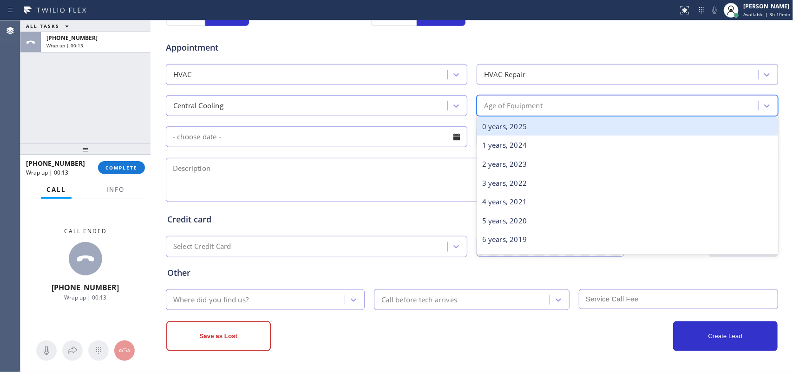
click at [548, 107] on div "Age of Equipment" at bounding box center [618, 106] width 279 height 16
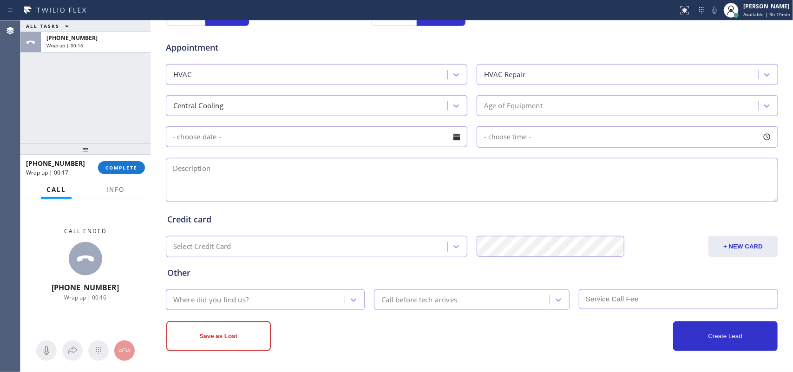
click at [242, 152] on div "Appointment HVAC HVAC Repair Central Cooling Age of Equipment - choose time -" at bounding box center [471, 117] width 609 height 174
click at [508, 137] on span "- choose time -" at bounding box center [507, 136] width 47 height 9
click at [534, 109] on div "Age of Equipment" at bounding box center [513, 105] width 59 height 11
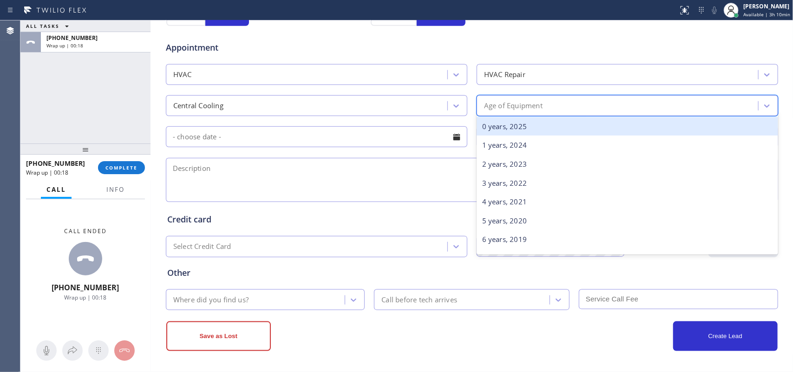
click at [537, 128] on div "0 years, 2025" at bounding box center [626, 126] width 301 height 19
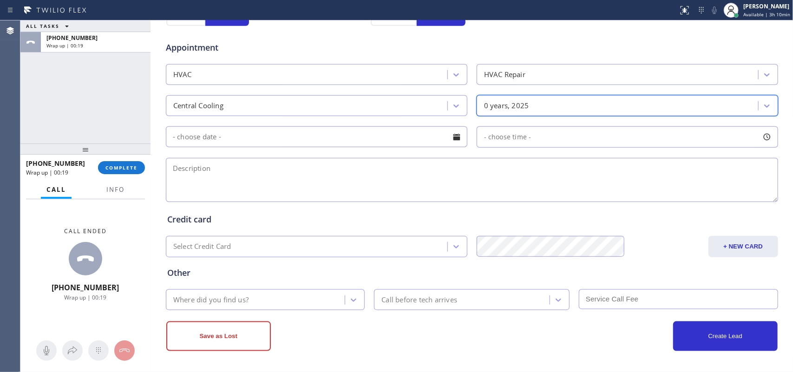
click at [455, 143] on div at bounding box center [457, 137] width 16 height 16
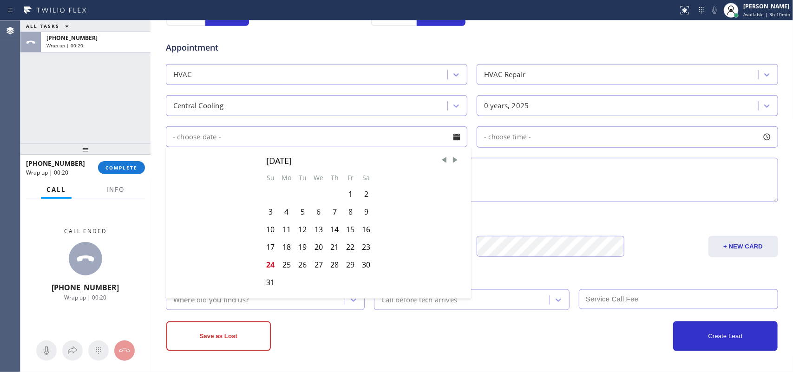
scroll to position [349, 0]
click at [634, 194] on textarea at bounding box center [472, 180] width 612 height 44
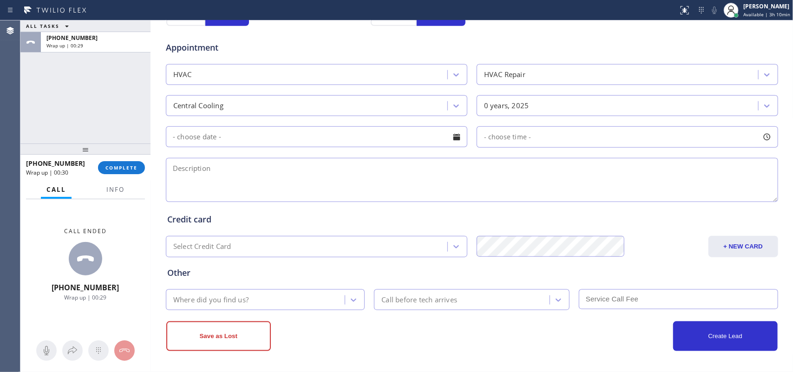
click at [244, 173] on textarea at bounding box center [472, 180] width 612 height 44
paste textarea "920928 [PERSON_NAME] HVAC Business-business owner/ bridal Suite/central unit 1 …"
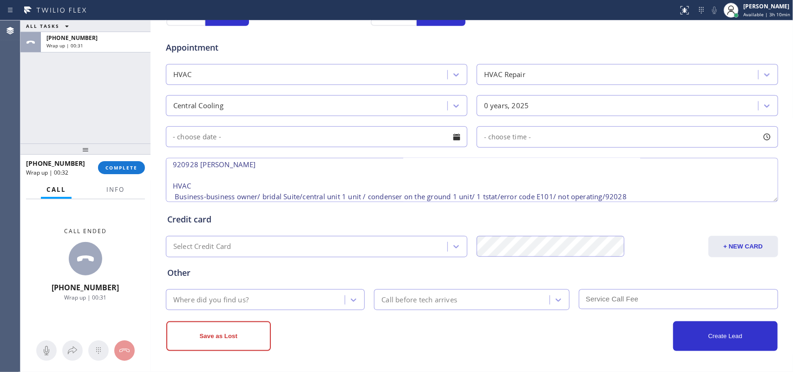
scroll to position [0, 0]
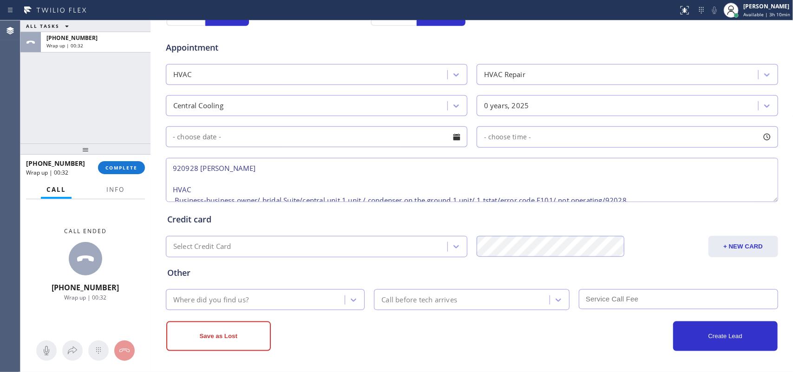
drag, startPoint x: 379, startPoint y: 179, endPoint x: 144, endPoint y: 154, distance: 236.8
click at [144, 154] on div "ALL TASKS ALL TASKS ACTIVE TASKS TASKS IN WRAP UP [PHONE_NUMBER] Wrap up | 00:3…" at bounding box center [406, 196] width 772 height 352
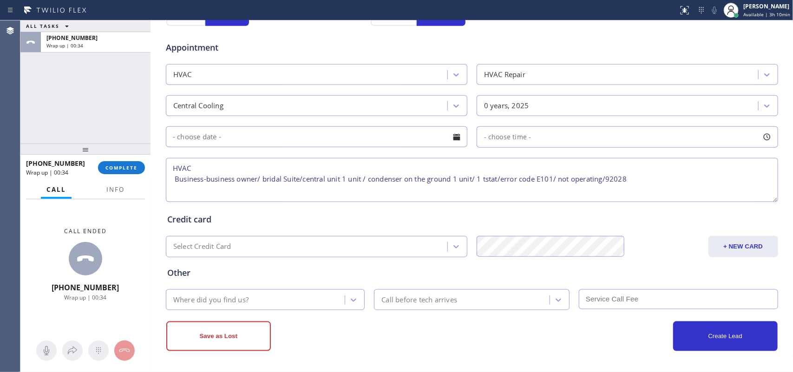
click at [634, 192] on textarea "HVAC Business-business owner/ bridal Suite/central unit 1 unit / condenser on t…" at bounding box center [472, 180] width 612 height 44
type textarea "HVAC Business-business owner/ bridal Suite/central unit 1 unit / condenser on t…"
click at [353, 297] on icon at bounding box center [353, 299] width 9 height 9
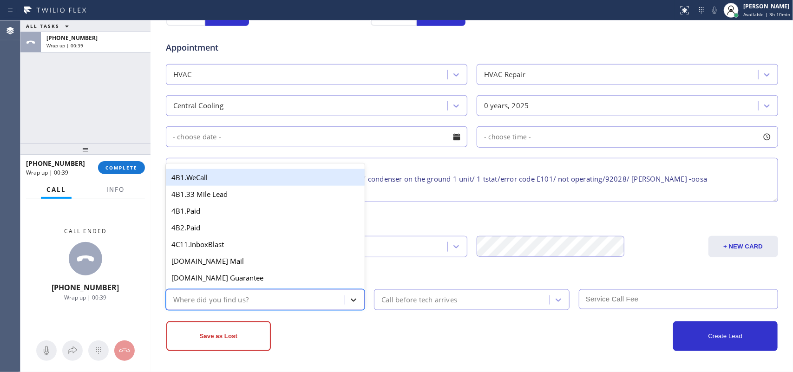
type input "g"
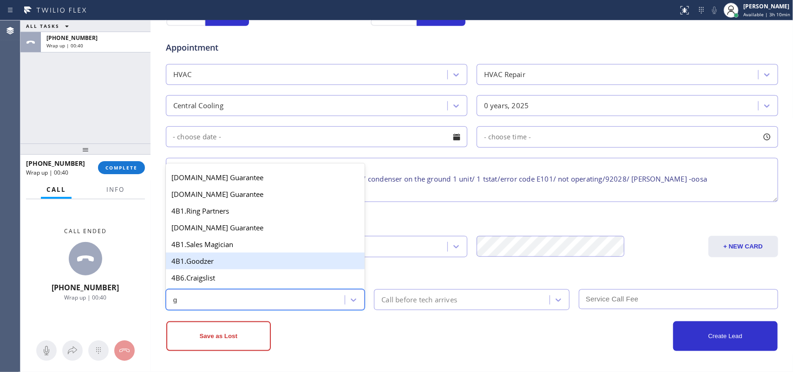
scroll to position [116, 0]
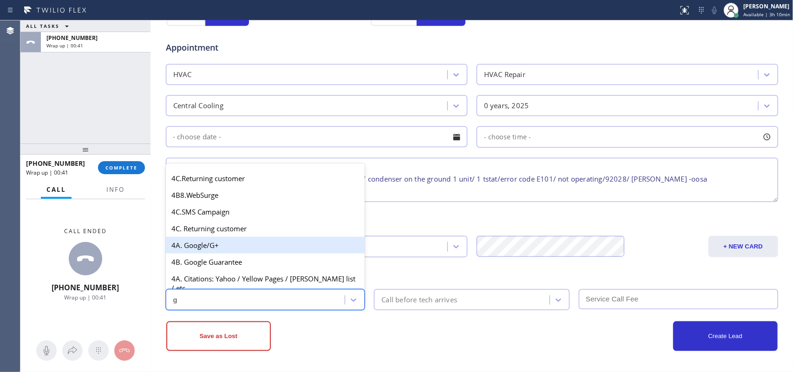
click at [248, 254] on div "4A. Google/G+" at bounding box center [265, 245] width 199 height 17
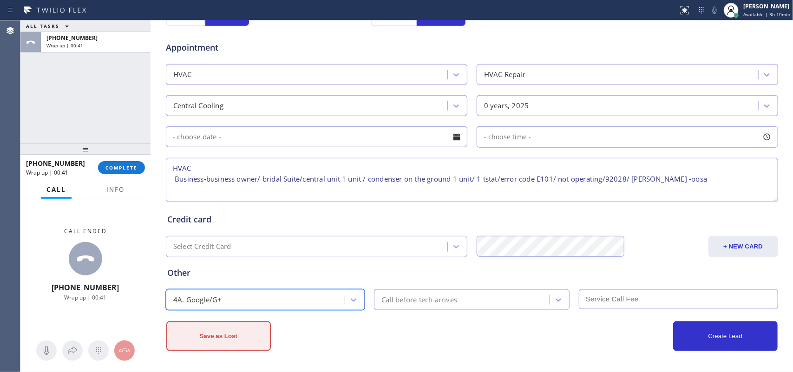
click at [234, 297] on button "Save as Lost" at bounding box center [218, 336] width 104 height 30
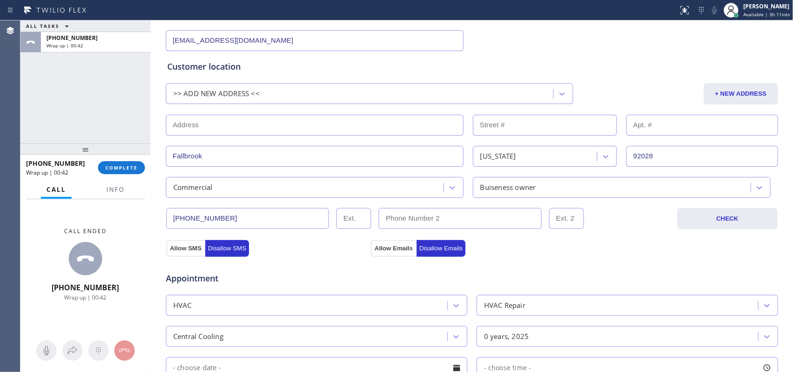
scroll to position [0, 0]
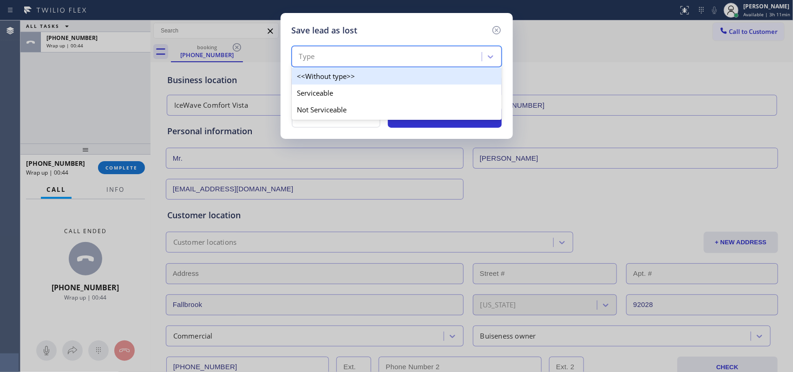
click at [443, 58] on div "Type" at bounding box center [387, 57] width 187 height 16
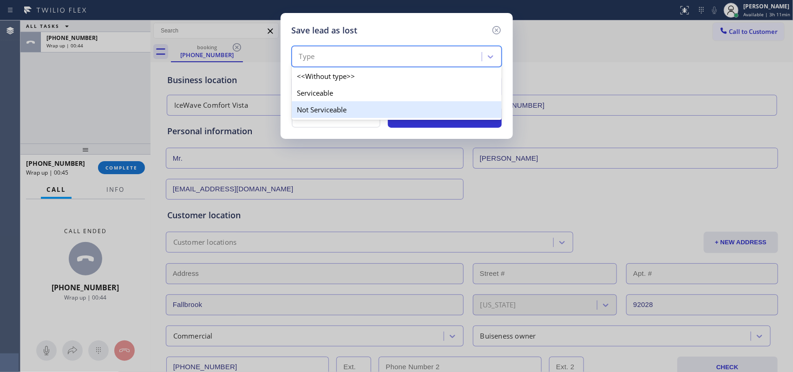
click at [432, 109] on div "Not Serviceable" at bounding box center [397, 109] width 210 height 17
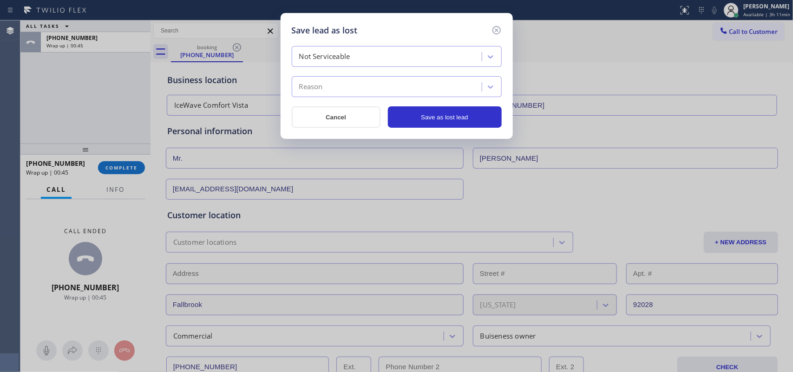
click at [437, 93] on div "Reason" at bounding box center [387, 87] width 187 height 16
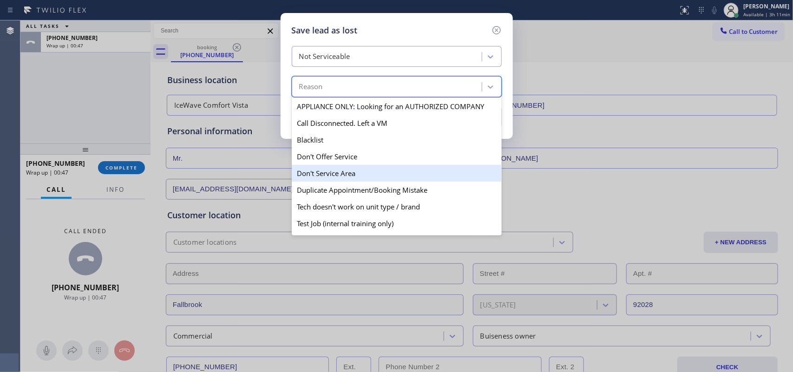
click at [425, 181] on div "Don't Service Area" at bounding box center [397, 173] width 210 height 17
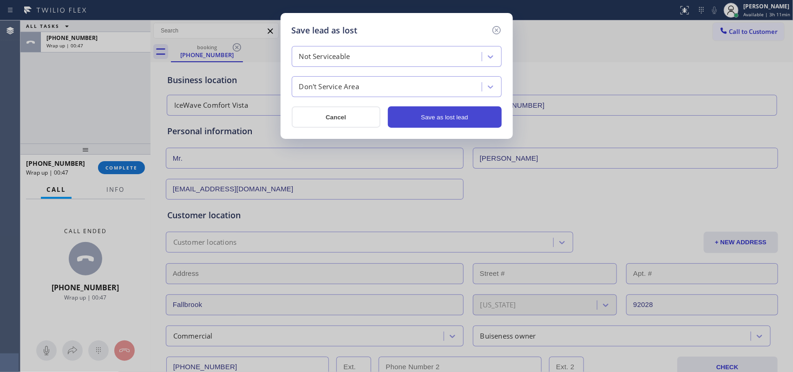
click at [451, 124] on button "Save as lost lead" at bounding box center [445, 116] width 114 height 21
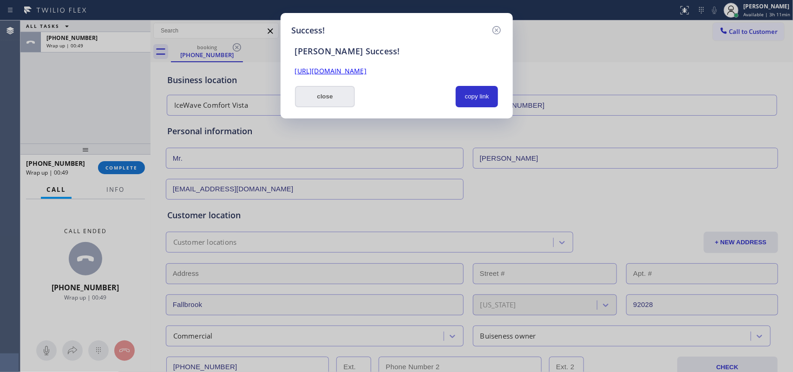
click at [307, 91] on button "close" at bounding box center [325, 96] width 60 height 21
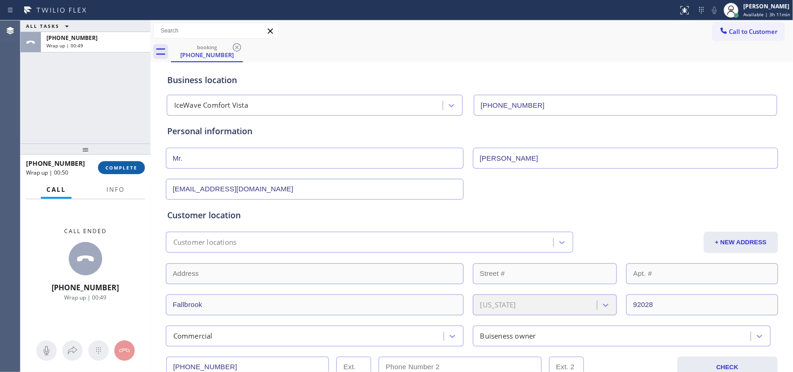
click at [124, 165] on span "COMPLETE" at bounding box center [121, 167] width 32 height 7
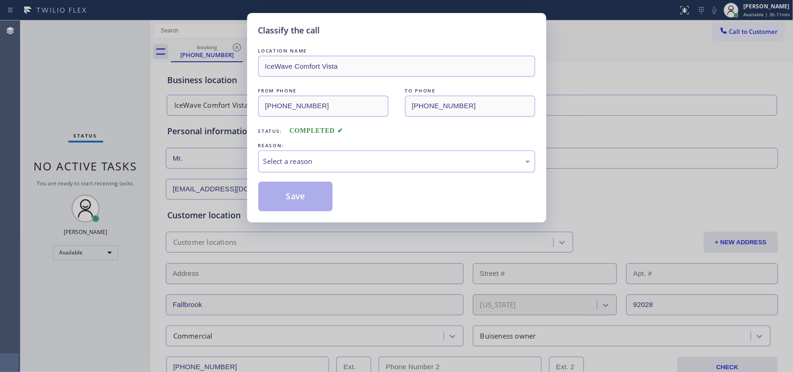
click at [295, 163] on div "Select a reason" at bounding box center [396, 161] width 267 height 11
click at [287, 198] on button "Save" at bounding box center [295, 197] width 75 height 30
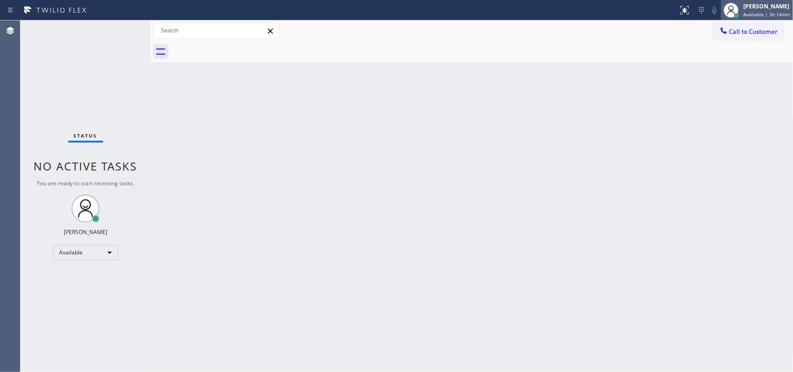
click at [634, 7] on div "[PERSON_NAME]" at bounding box center [766, 6] width 47 height 8
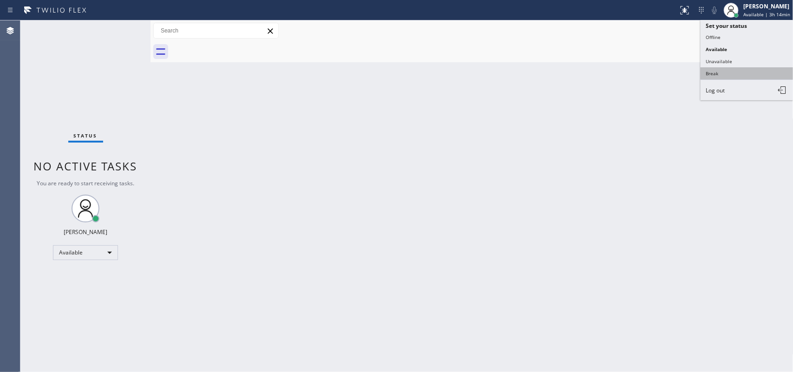
click at [634, 70] on button "Break" at bounding box center [746, 73] width 93 height 12
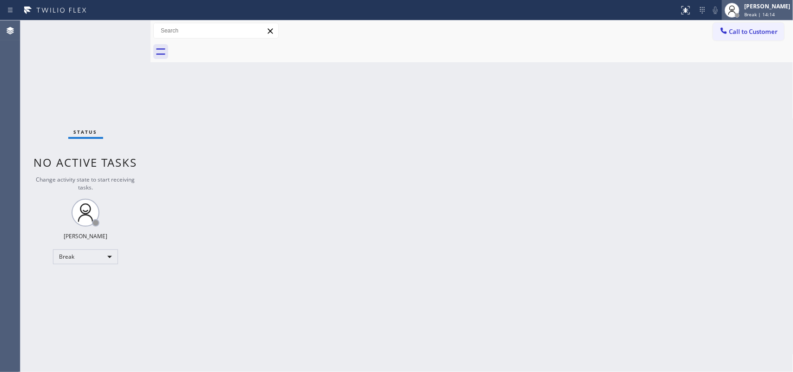
click at [634, 12] on span "Break | 14:14" at bounding box center [759, 14] width 31 height 7
click at [634, 13] on span "Break | 14:21" at bounding box center [759, 14] width 31 height 7
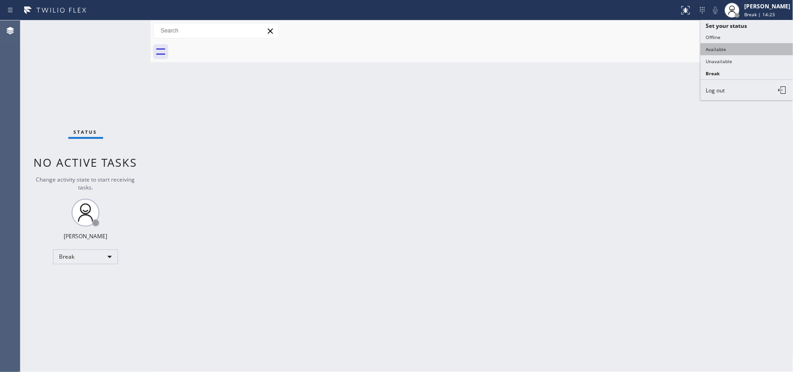
click at [634, 48] on button "Available" at bounding box center [746, 49] width 93 height 12
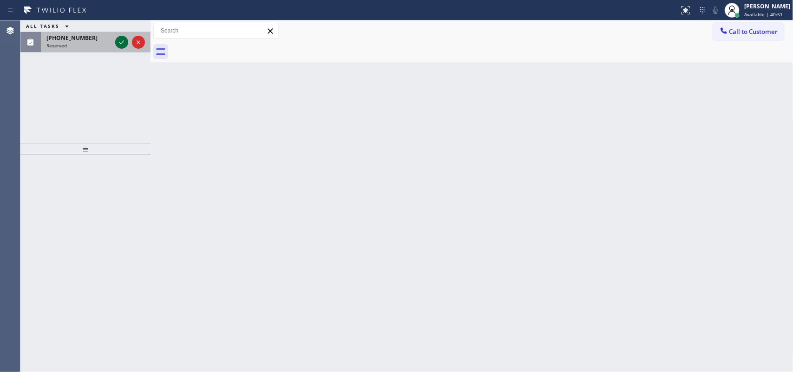
click at [119, 40] on icon at bounding box center [121, 42] width 11 height 11
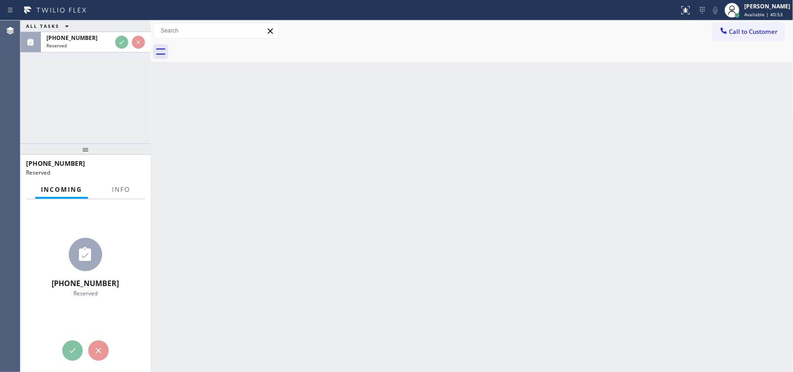
click at [132, 163] on div "[PHONE_NUMBER] Reserved" at bounding box center [85, 168] width 119 height 24
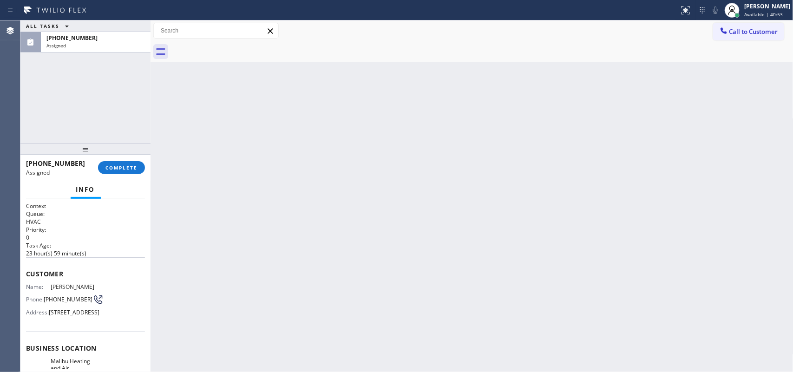
click at [129, 183] on div "Info" at bounding box center [85, 190] width 119 height 19
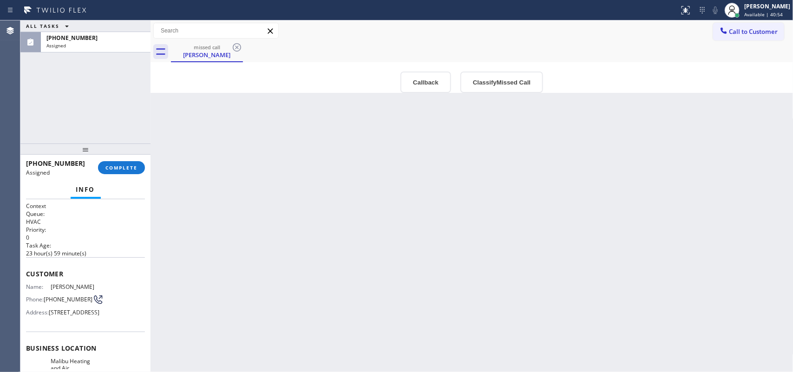
scroll to position [147, 0]
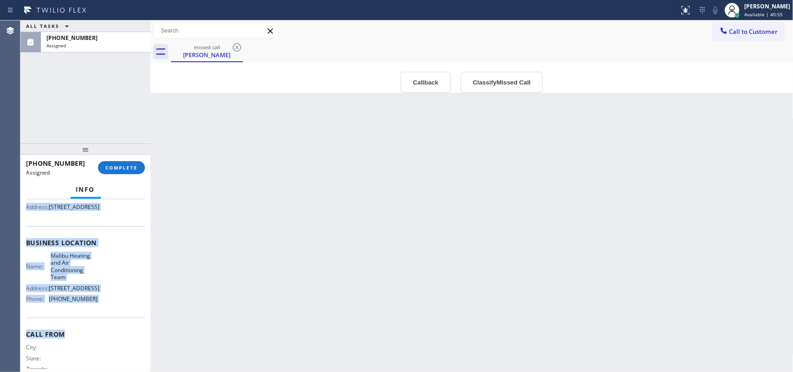
drag, startPoint x: 108, startPoint y: 320, endPoint x: 85, endPoint y: 203, distance: 119.8
click at [85, 203] on div "Context Queue: HVAC Priority: 0 Task Age: [DEMOGRAPHIC_DATA] hour(s) 59 minute(…" at bounding box center [85, 243] width 119 height 292
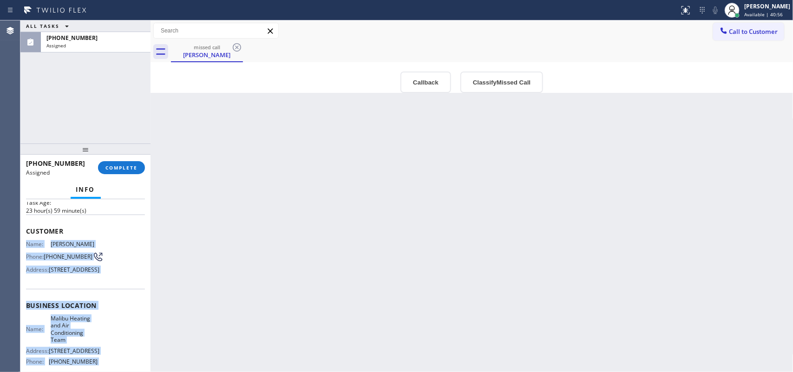
click at [109, 289] on div "Customer Name: [PERSON_NAME] Phone: [PHONE_NUMBER] Address: [STREET_ADDRESS]" at bounding box center [85, 252] width 119 height 74
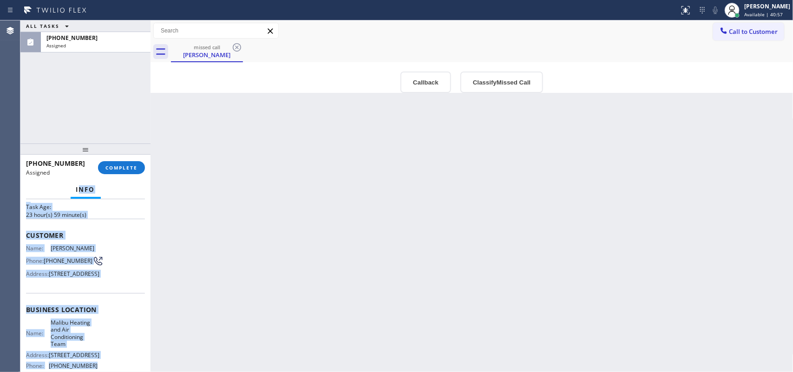
scroll to position [0, 0]
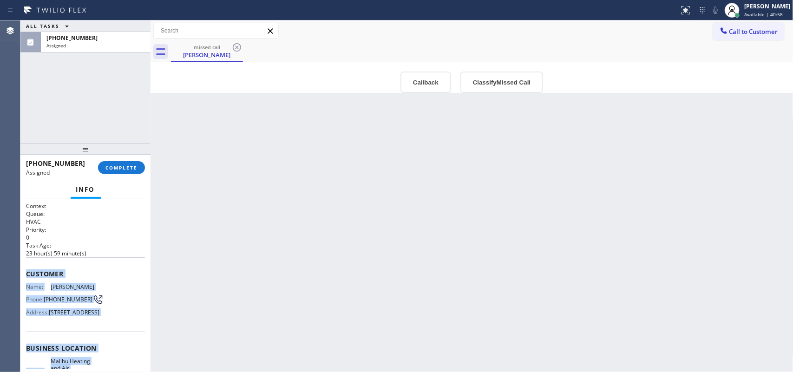
drag, startPoint x: 98, startPoint y: 264, endPoint x: 23, endPoint y: 266, distance: 75.3
click at [23, 266] on div "Context Queue: HVAC Priority: 0 Task Age: [DEMOGRAPHIC_DATA] hour(s) 59 minute(…" at bounding box center [85, 285] width 130 height 173
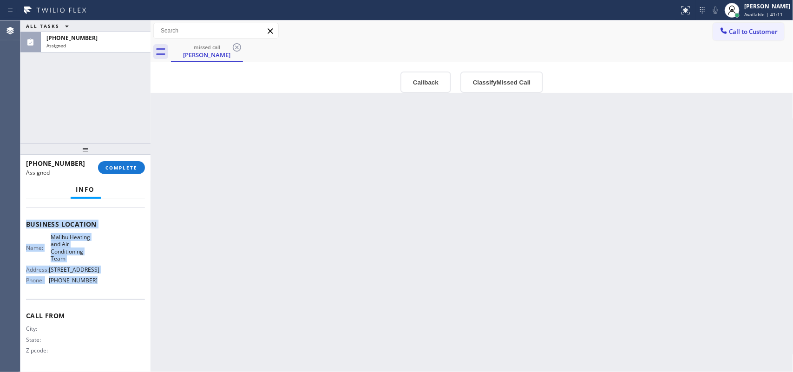
click at [107, 277] on div "Name: Malibu Heating and Air Conditioning Team Address: [STREET_ADDRESS] Phone:…" at bounding box center [85, 261] width 119 height 54
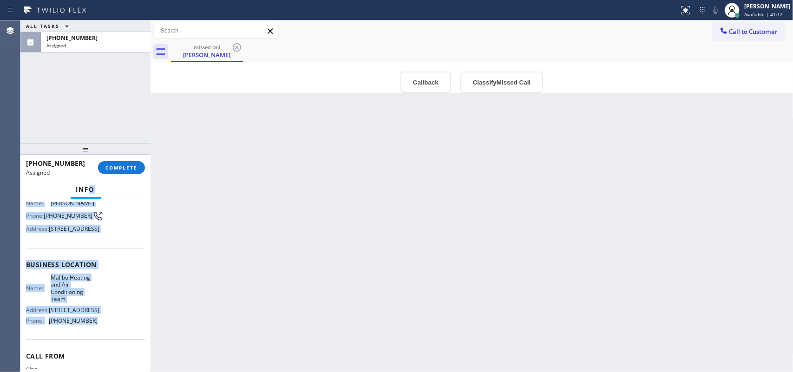
scroll to position [0, 0]
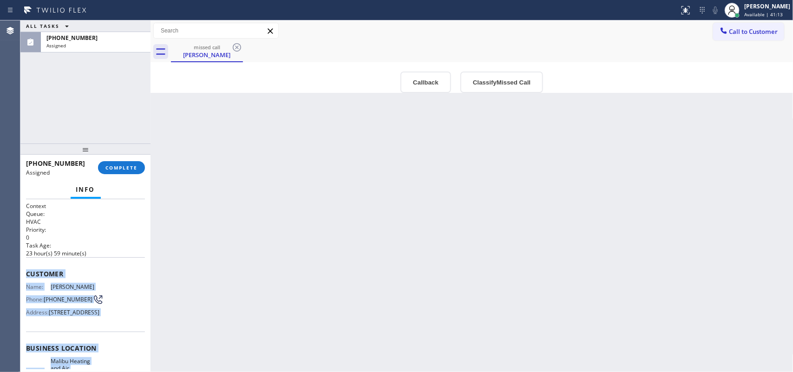
drag, startPoint x: 94, startPoint y: 276, endPoint x: 25, endPoint y: 275, distance: 69.7
click at [25, 275] on div "Context Queue: HVAC Priority: 0 Task Age: [DEMOGRAPHIC_DATA] hour(s) 59 minute(…" at bounding box center [85, 285] width 130 height 173
copy div "Customer Name: [PERSON_NAME] Phone: [PHONE_NUMBER] Address: [STREET_ADDRESS] Bu…"
click at [127, 166] on span "COMPLETE" at bounding box center [121, 167] width 32 height 7
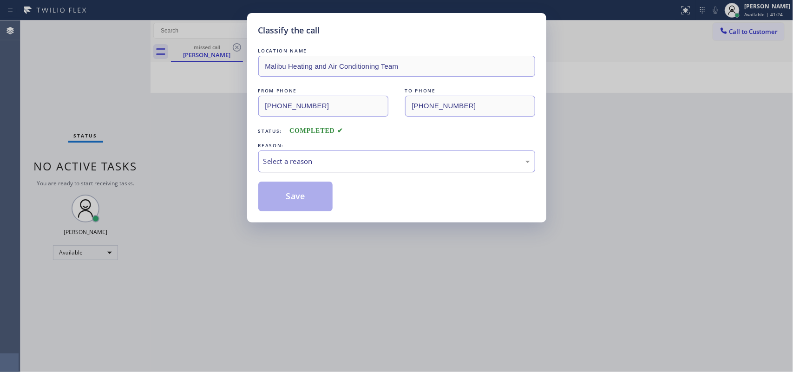
click at [418, 165] on div "Select a reason" at bounding box center [396, 161] width 267 height 11
click at [302, 202] on button "Save" at bounding box center [295, 197] width 75 height 30
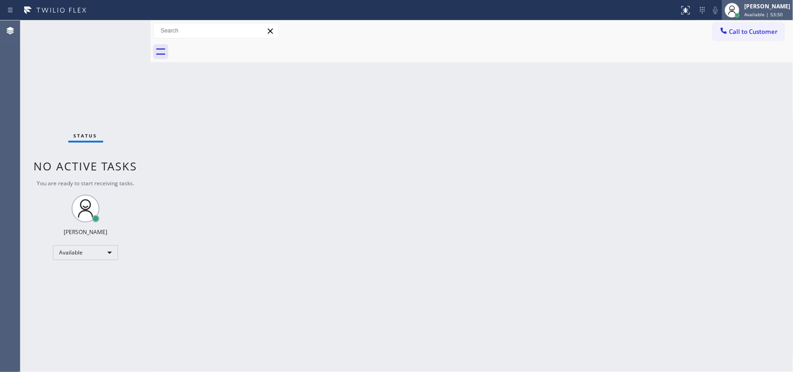
click at [634, 10] on div "[PERSON_NAME]" at bounding box center [767, 6] width 46 height 8
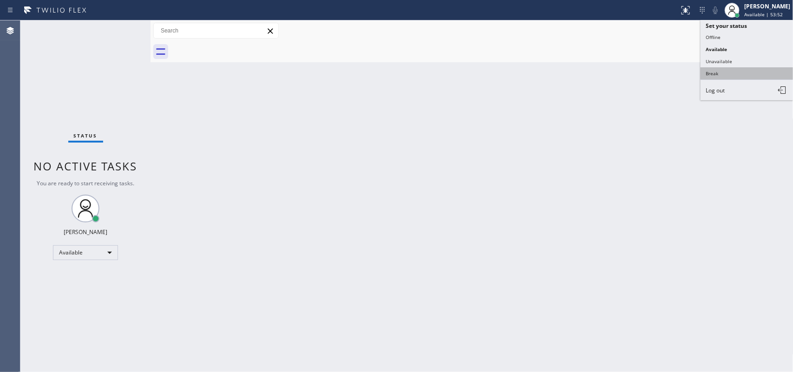
click at [634, 70] on button "Break" at bounding box center [746, 73] width 93 height 12
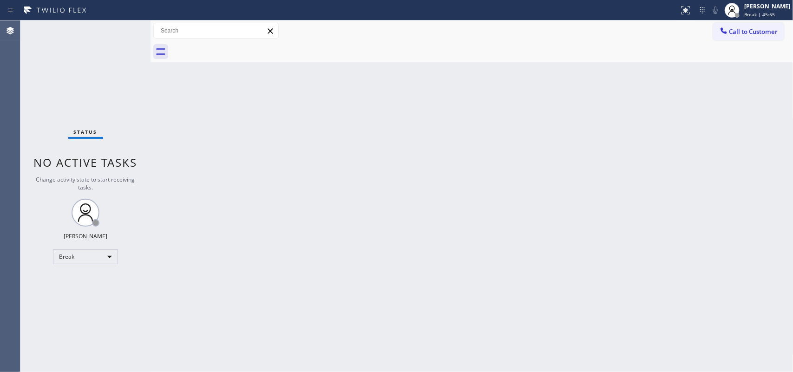
click at [281, 265] on div "Back to Dashboard Change Sender ID Customers Technicians Select a contact Outbo…" at bounding box center [471, 196] width 643 height 352
click at [309, 203] on div "Back to Dashboard Change Sender ID Customers Technicians Select a contact Outbo…" at bounding box center [471, 196] width 643 height 352
drag, startPoint x: 770, startPoint y: 17, endPoint x: 751, endPoint y: 40, distance: 30.1
click at [634, 16] on span "Break | 59:32" at bounding box center [759, 14] width 31 height 7
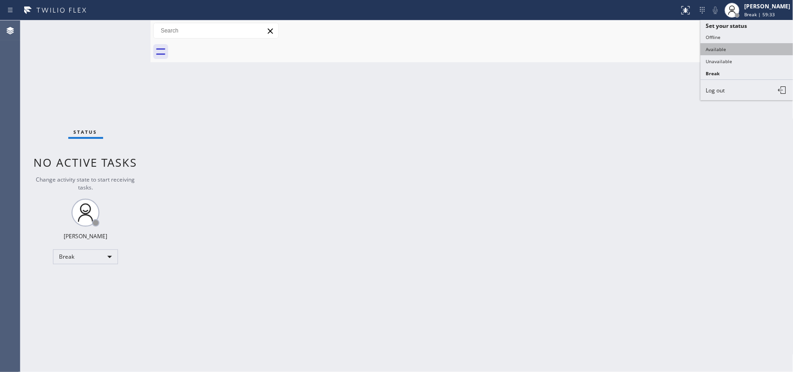
click at [634, 43] on button "Available" at bounding box center [746, 49] width 93 height 12
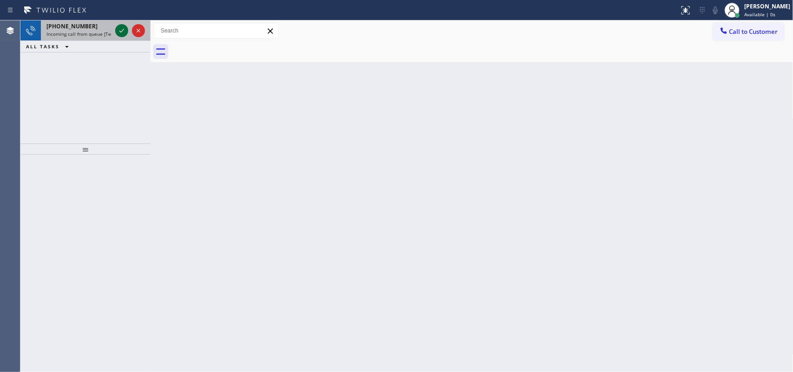
click at [117, 35] on icon at bounding box center [121, 30] width 11 height 11
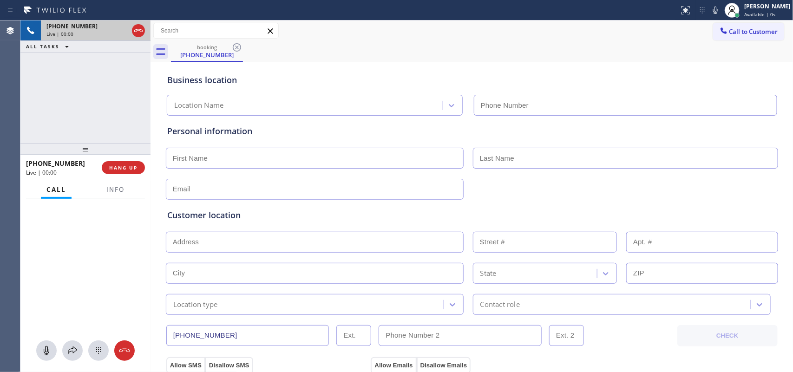
type input "[PHONE_NUMBER]"
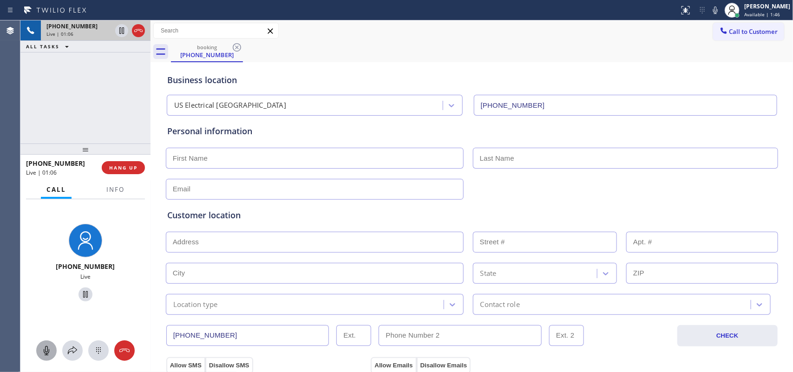
click at [47, 297] on icon at bounding box center [46, 350] width 11 height 11
click at [83, 293] on icon at bounding box center [85, 294] width 5 height 7
drag, startPoint x: 45, startPoint y: 358, endPoint x: 53, endPoint y: 339, distance: 20.6
click at [45, 297] on button at bounding box center [46, 350] width 20 height 20
click at [80, 293] on icon at bounding box center [85, 294] width 11 height 11
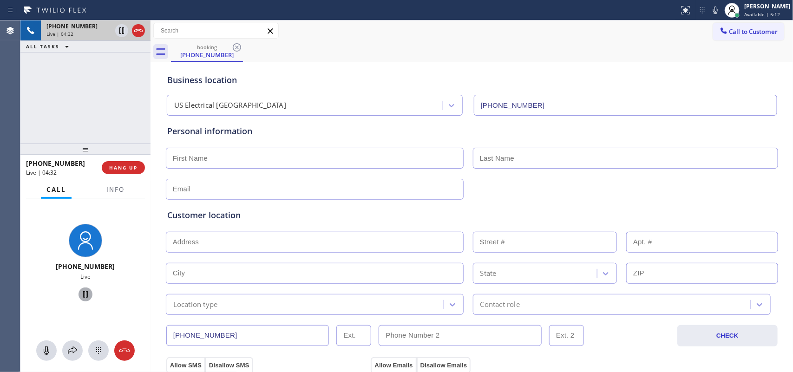
click at [276, 163] on input "text" at bounding box center [315, 158] width 298 height 21
type input "[PERSON_NAME]"
click at [552, 153] on input "text" at bounding box center [625, 158] width 305 height 21
type input "[PERSON_NAME]"
click at [212, 189] on input "text" at bounding box center [315, 189] width 298 height 21
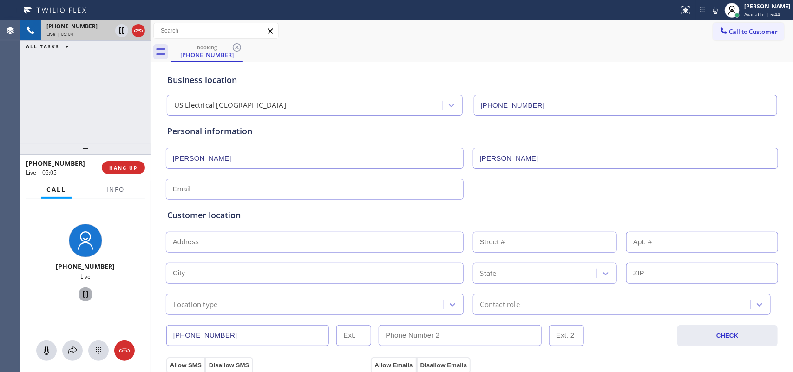
paste input "[EMAIL_ADDRESS][DOMAIN_NAME]"
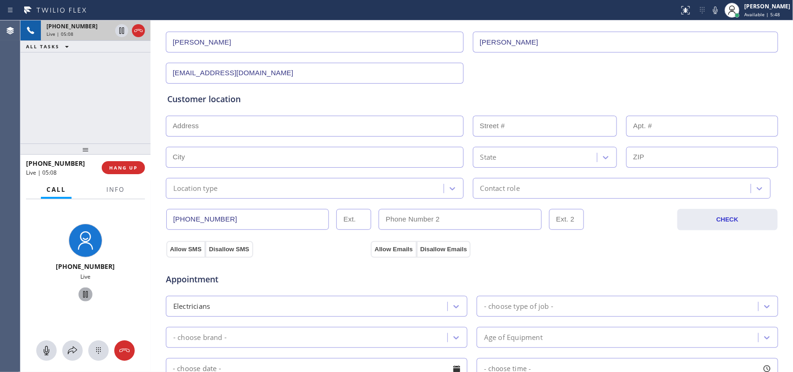
type input "[EMAIL_ADDRESS][DOMAIN_NAME]"
click at [263, 125] on input "text" at bounding box center [315, 126] width 298 height 21
paste input "[STREET_ADDRESS],"
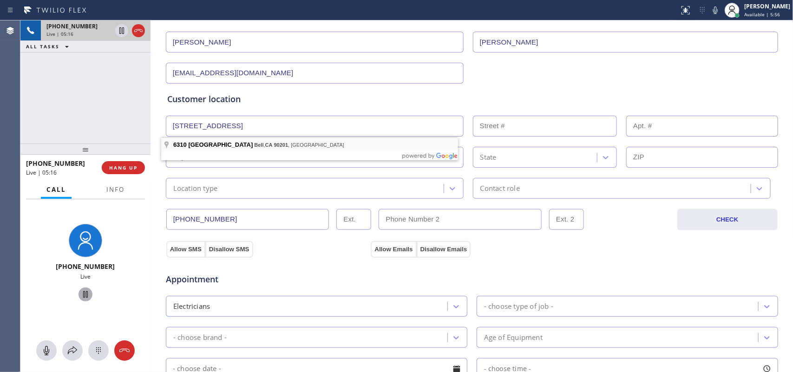
type input "[STREET_ADDRESS]"
type input "6310"
type input "Bell"
type input "90201"
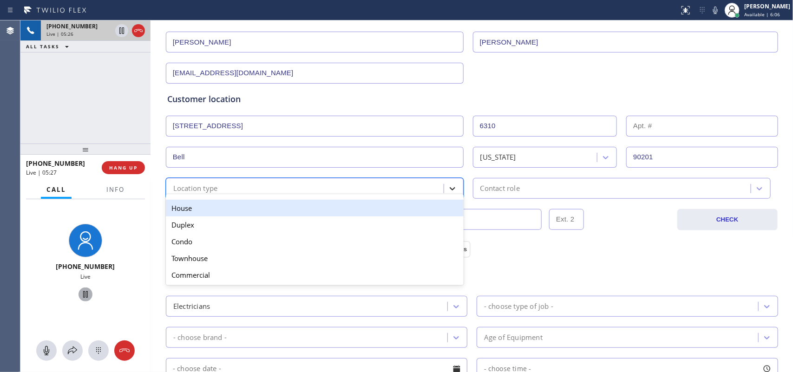
click at [448, 190] on icon at bounding box center [452, 188] width 9 height 9
click at [372, 215] on div "House" at bounding box center [315, 208] width 298 height 17
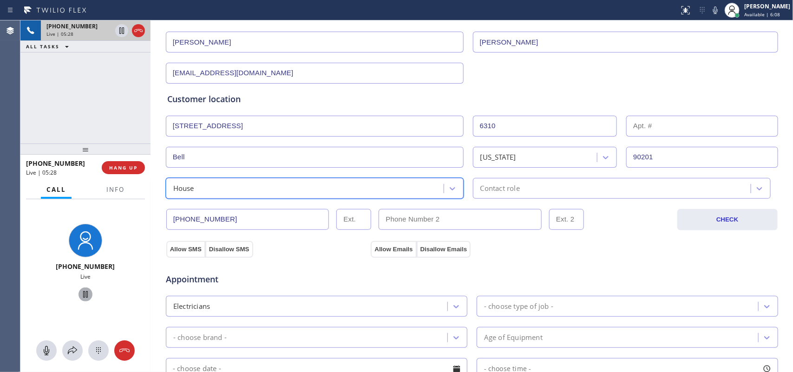
click at [501, 193] on div "Contact role" at bounding box center [499, 188] width 39 height 11
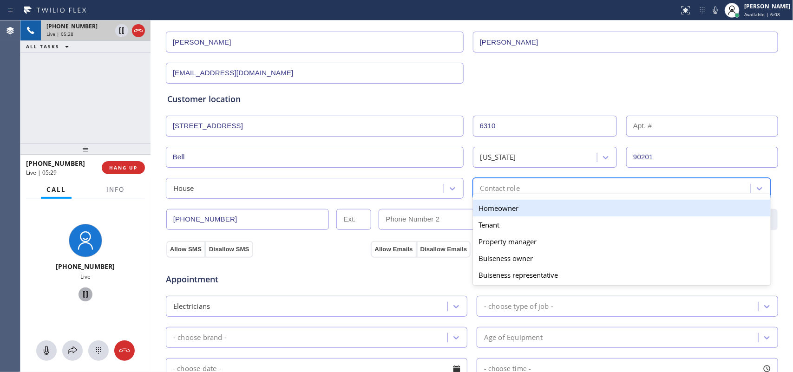
click at [504, 209] on div "Homeowner" at bounding box center [622, 208] width 298 height 17
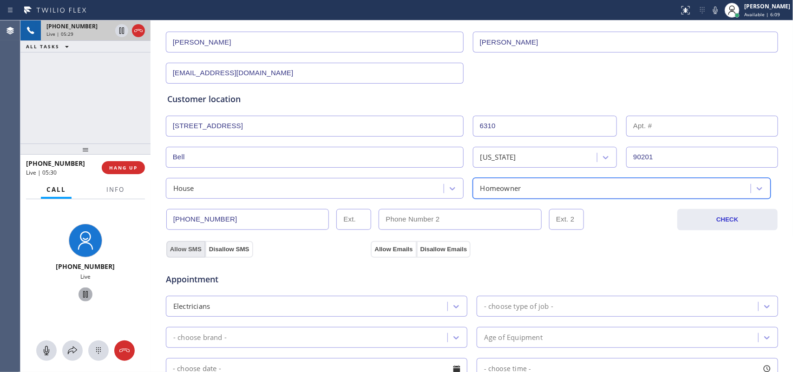
click at [182, 248] on button "Allow SMS" at bounding box center [185, 249] width 39 height 17
click at [392, 250] on button "Allow Emails" at bounding box center [394, 249] width 46 height 17
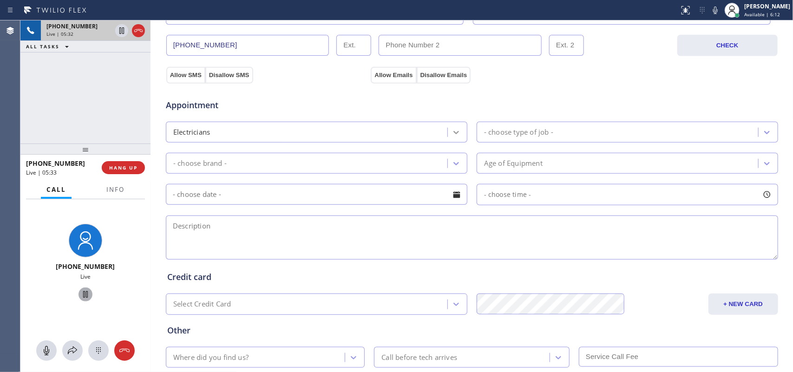
click at [451, 135] on icon at bounding box center [455, 132] width 9 height 9
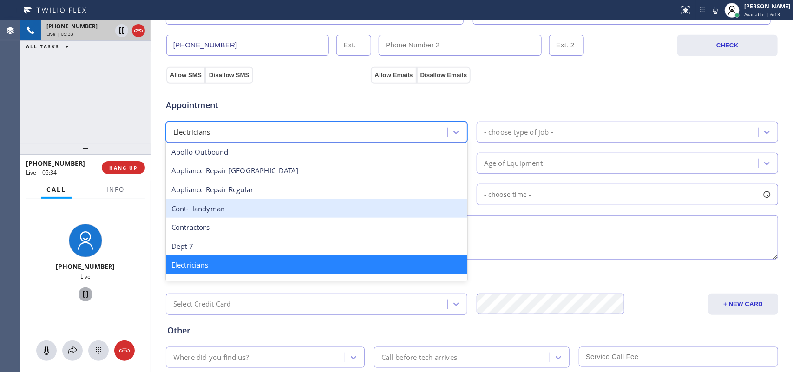
scroll to position [153, 0]
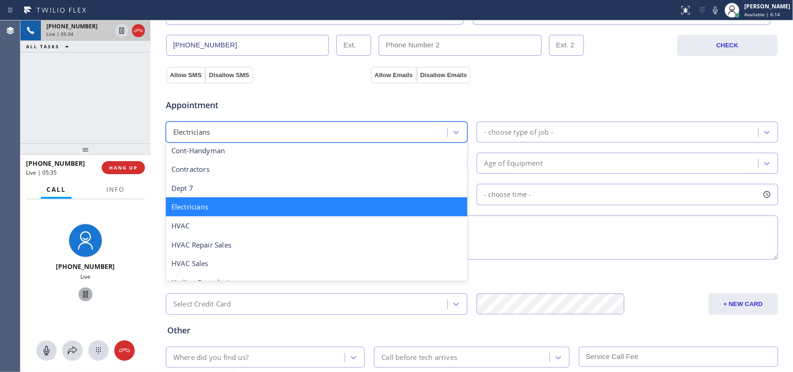
click at [354, 214] on div "Electricians" at bounding box center [316, 206] width 301 height 19
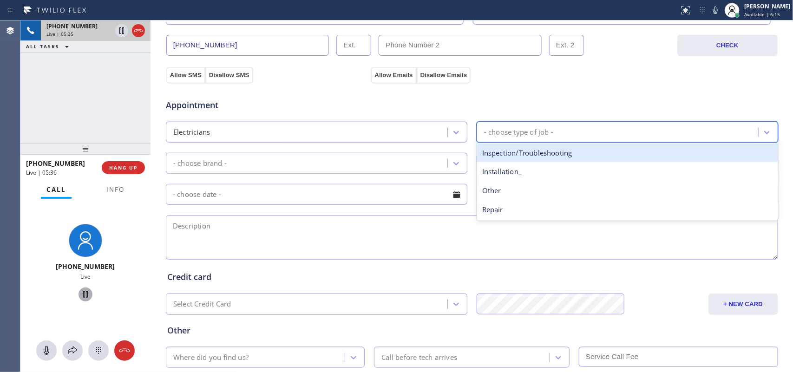
click at [606, 140] on div "- choose type of job -" at bounding box center [618, 132] width 279 height 16
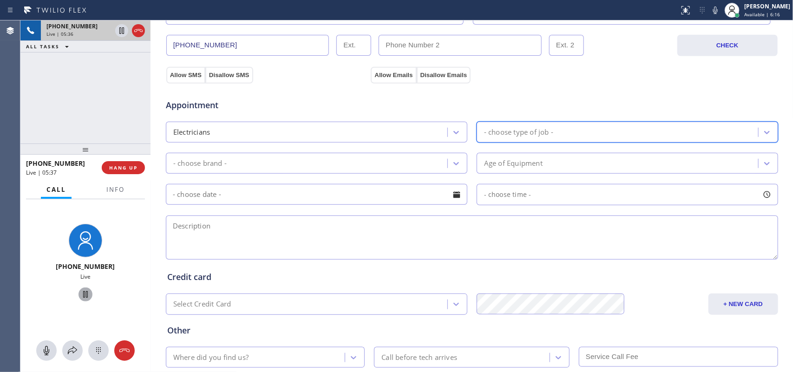
click at [606, 138] on div "- choose type of job -" at bounding box center [618, 132] width 279 height 16
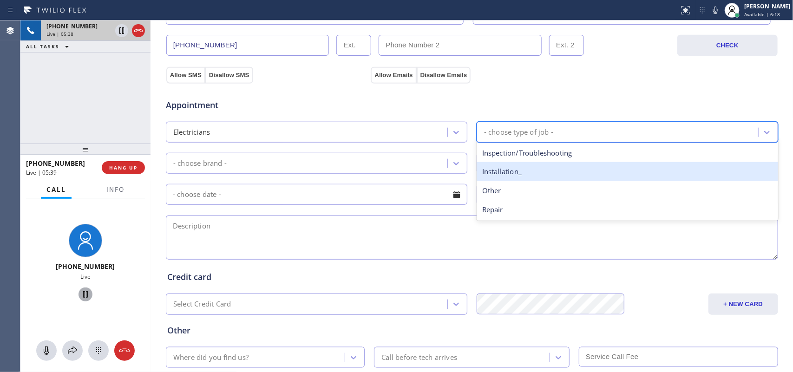
click at [594, 179] on div "Installation_" at bounding box center [626, 171] width 301 height 19
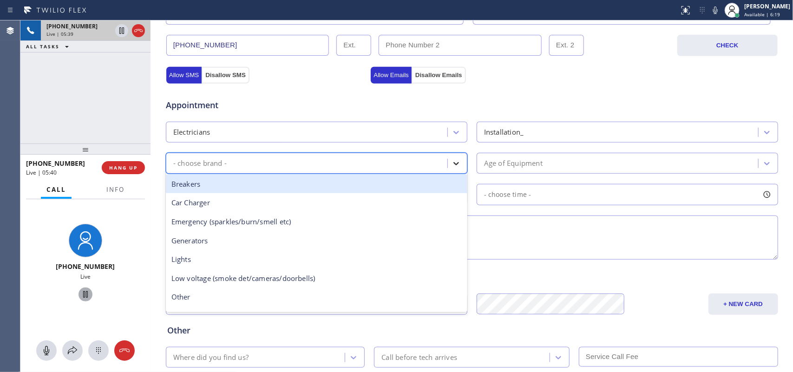
click at [453, 162] on icon at bounding box center [455, 163] width 9 height 9
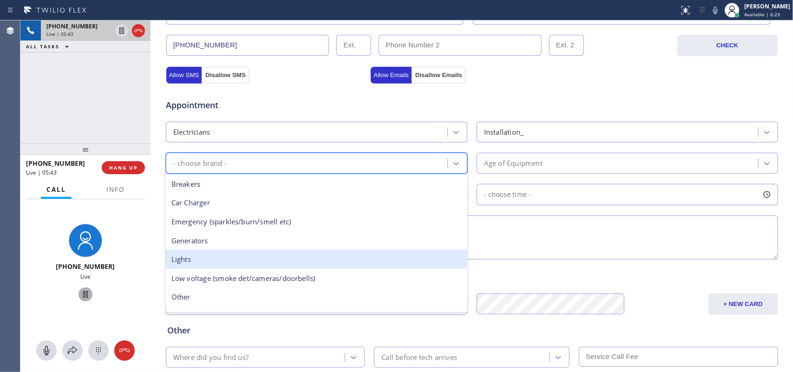
scroll to position [71, 0]
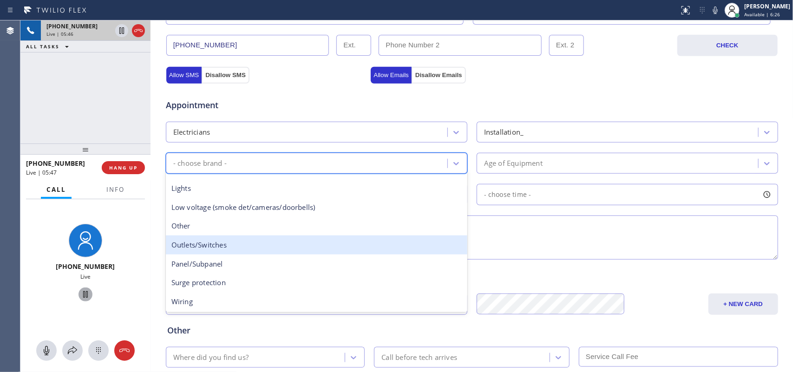
click at [263, 250] on div "Outlets/Switches" at bounding box center [316, 244] width 301 height 19
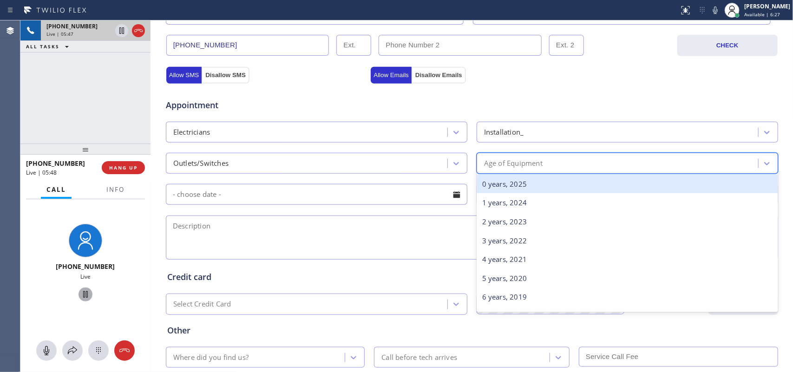
click at [598, 161] on div "Age of Equipment" at bounding box center [618, 163] width 279 height 16
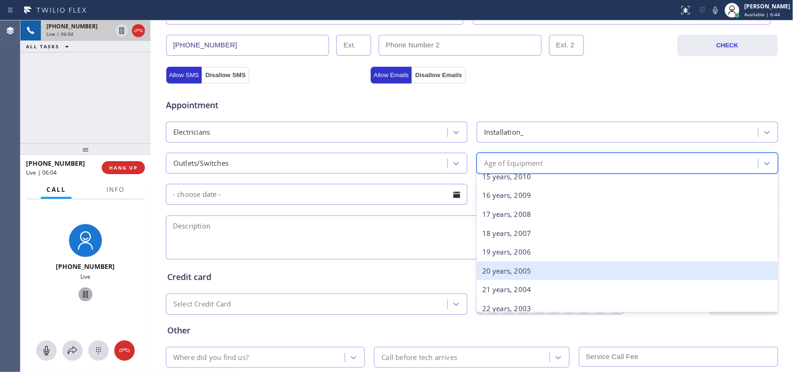
scroll to position [448, 0]
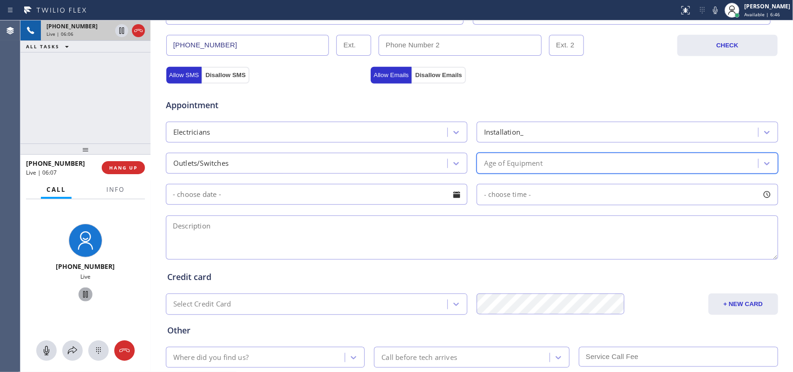
click at [567, 163] on div "Age of Equipment" at bounding box center [618, 163] width 279 height 16
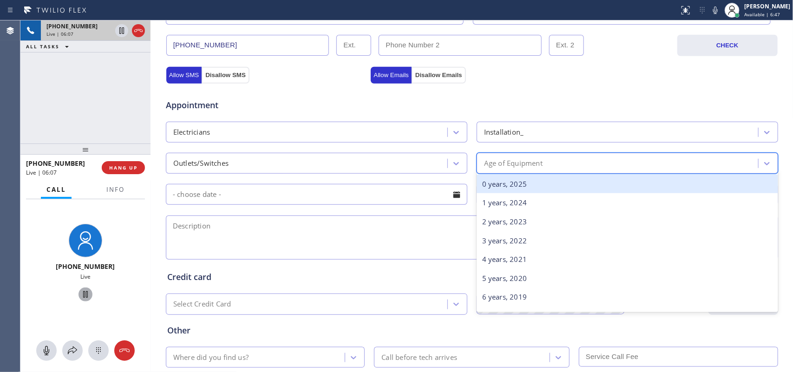
click at [567, 163] on div "Age of Equipment" at bounding box center [618, 163] width 279 height 16
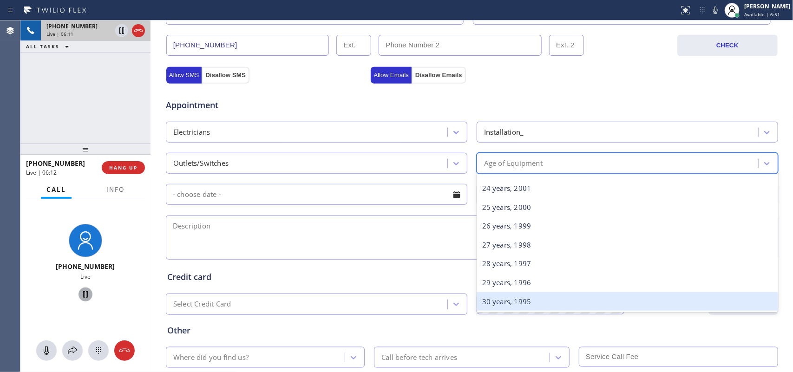
click at [576, 297] on div "30 years, 1995" at bounding box center [626, 301] width 301 height 19
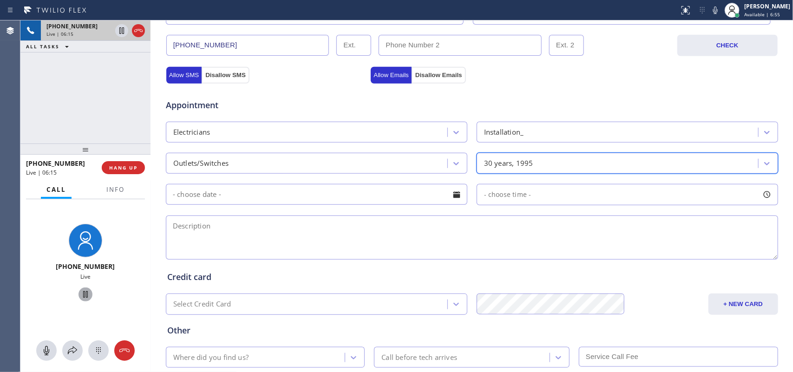
click at [455, 195] on div at bounding box center [457, 195] width 16 height 16
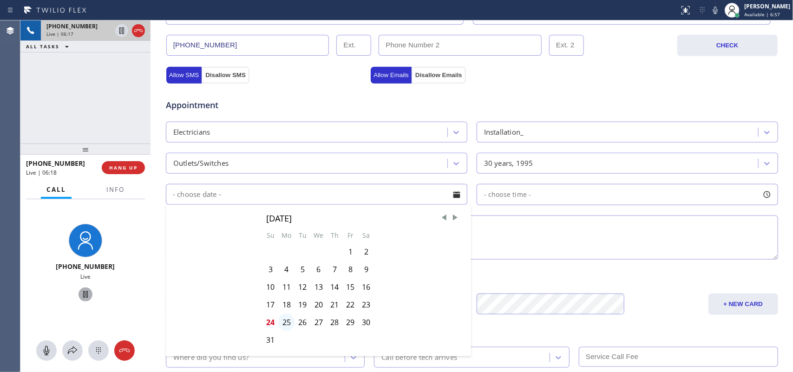
click at [280, 297] on div "25" at bounding box center [286, 322] width 16 height 18
type input "[DATE]"
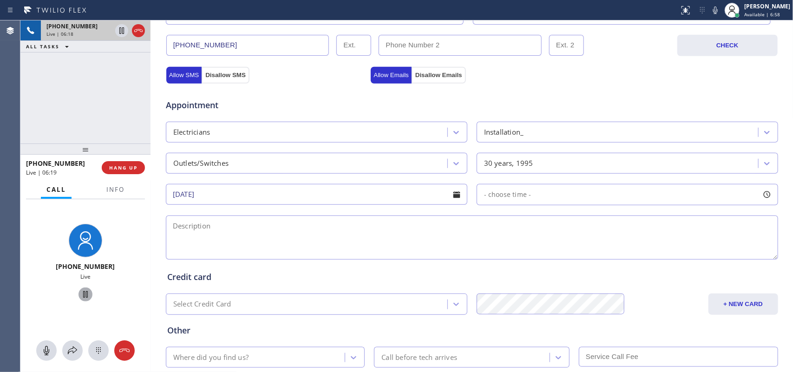
click at [634, 191] on div at bounding box center [767, 195] width 16 height 16
drag, startPoint x: 480, startPoint y: 252, endPoint x: 653, endPoint y: 254, distance: 173.7
click at [634, 254] on div "FROM TILL 8:00 AM 3:30 PM" at bounding box center [619, 238] width 287 height 67
drag, startPoint x: 652, startPoint y: 254, endPoint x: 685, endPoint y: 254, distance: 33.4
click at [634, 254] on div at bounding box center [685, 251] width 11 height 20
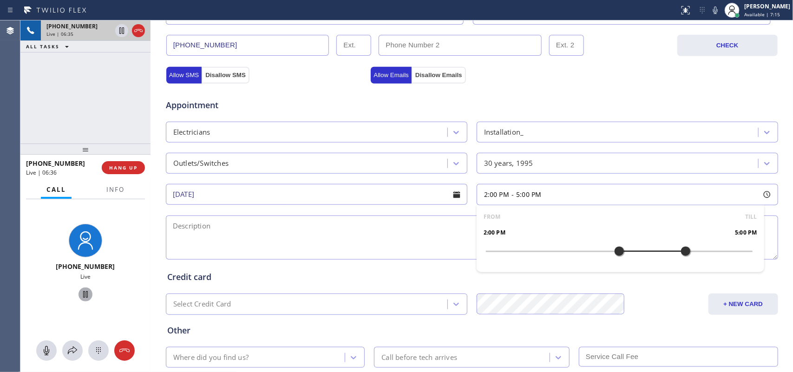
drag, startPoint x: 482, startPoint y: 254, endPoint x: 613, endPoint y: 253, distance: 131.0
click at [613, 253] on div at bounding box center [618, 251] width 11 height 20
click at [354, 240] on textarea at bounding box center [472, 237] width 612 height 44
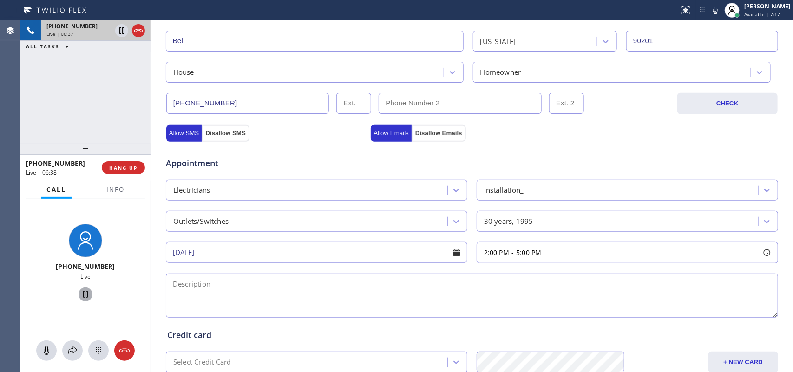
scroll to position [290, 0]
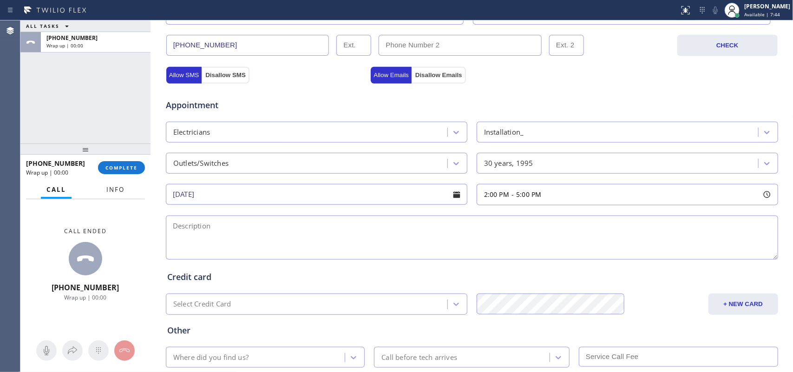
click at [112, 189] on span "Info" at bounding box center [115, 189] width 18 height 8
drag, startPoint x: 112, startPoint y: 189, endPoint x: 107, endPoint y: 201, distance: 13.5
click at [112, 189] on span "Info" at bounding box center [115, 189] width 18 height 8
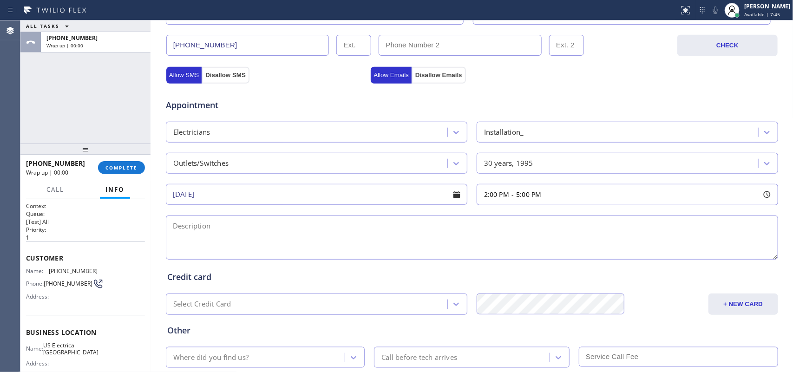
scroll to position [96, 0]
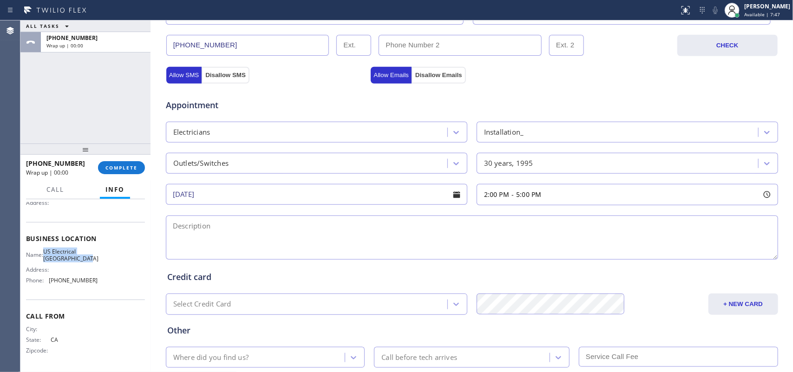
drag, startPoint x: 94, startPoint y: 259, endPoint x: 48, endPoint y: 251, distance: 46.6
click at [48, 251] on div "Name: US Electrical [GEOGRAPHIC_DATA] Address: Phone: [PHONE_NUMBER]" at bounding box center [85, 268] width 119 height 40
copy div "US Electrical [GEOGRAPHIC_DATA]"
click at [193, 228] on textarea at bounding box center [472, 237] width 612 height 44
paste textarea "2-5/ free scf/house-ho/quote for an outlet and breaker to install ac/ [STREET_A…"
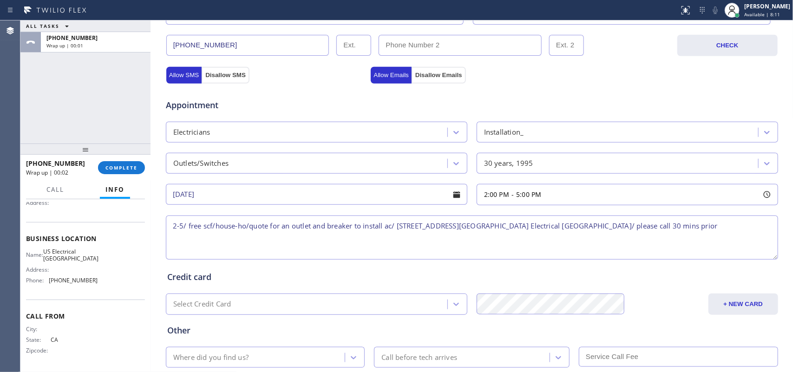
scroll to position [349, 0]
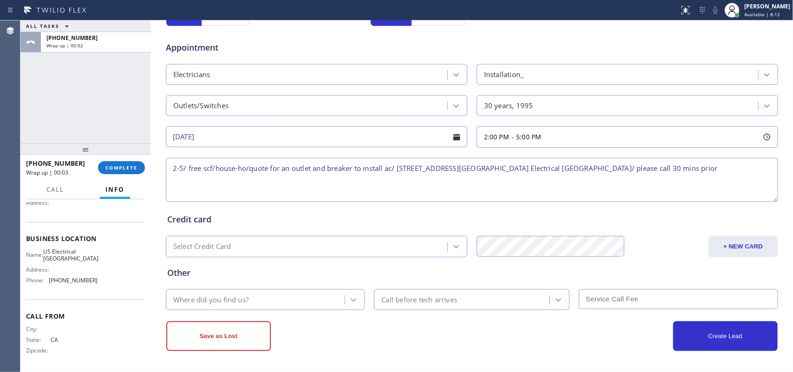
type textarea "2-5/ free scf/house-ho/quote for an outlet and breaker to install ac/ [STREET_A…"
click at [323, 295] on div "Where did you find us?" at bounding box center [257, 300] width 176 height 16
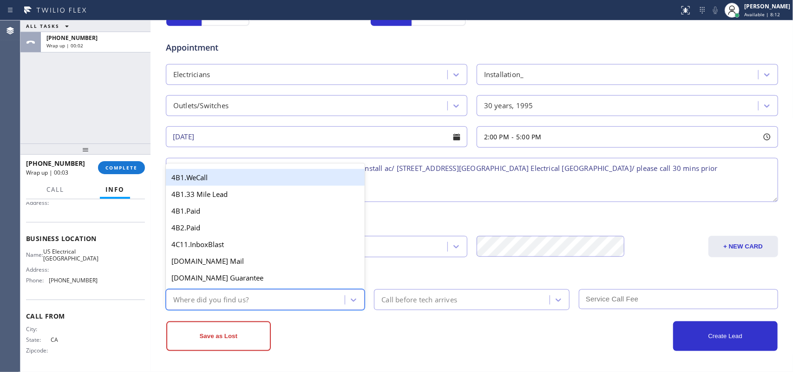
type input "g"
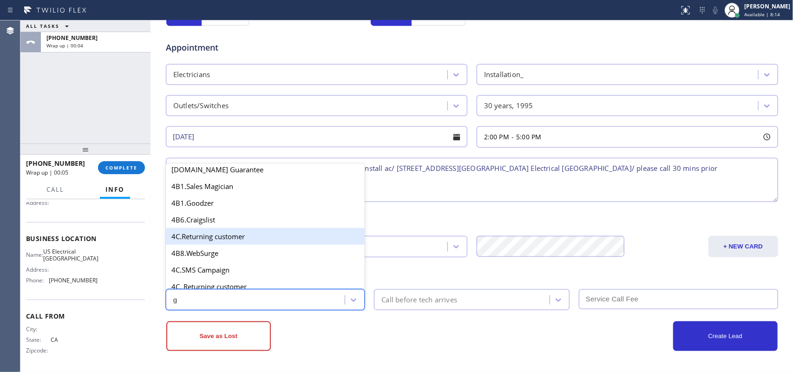
scroll to position [175, 0]
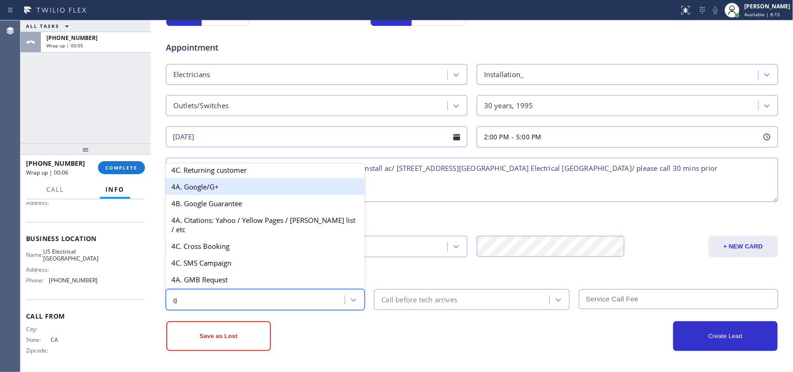
click at [261, 194] on div "4A. Google/G+" at bounding box center [265, 186] width 199 height 17
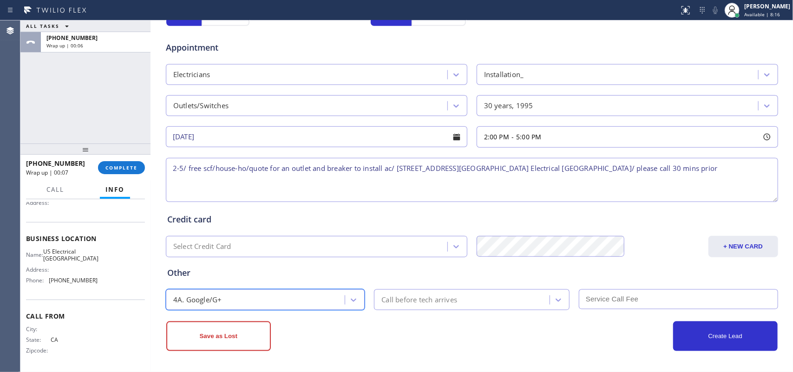
click at [417, 296] on div "Call before tech arrives" at bounding box center [419, 299] width 76 height 11
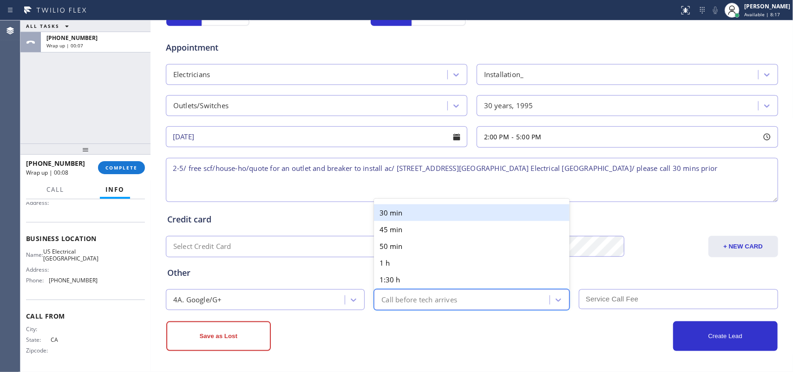
drag, startPoint x: 405, startPoint y: 218, endPoint x: 408, endPoint y: 214, distance: 5.2
click at [408, 214] on div "30 min 45 min 50 min 1 h 1:30 h 2 h" at bounding box center [471, 254] width 195 height 104
click at [408, 214] on div "30 min" at bounding box center [471, 212] width 195 height 17
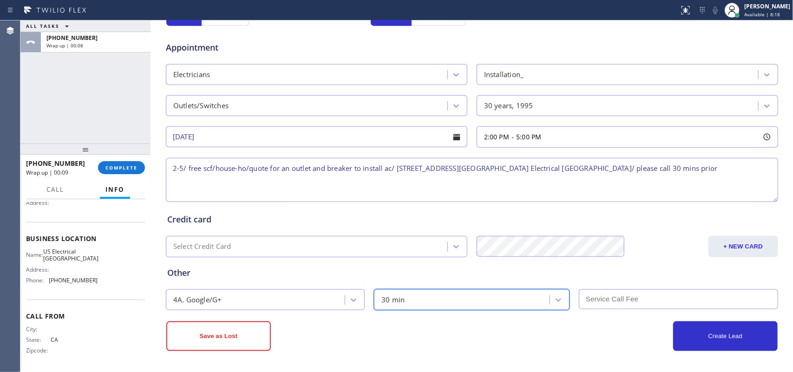
click at [634, 297] on input "text" at bounding box center [678, 299] width 199 height 20
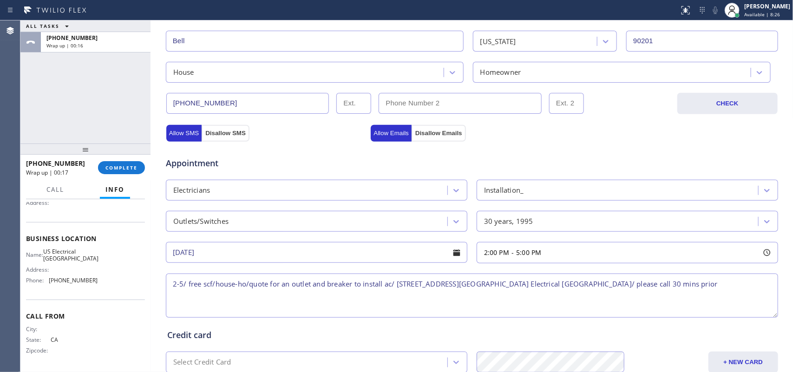
scroll to position [349, 0]
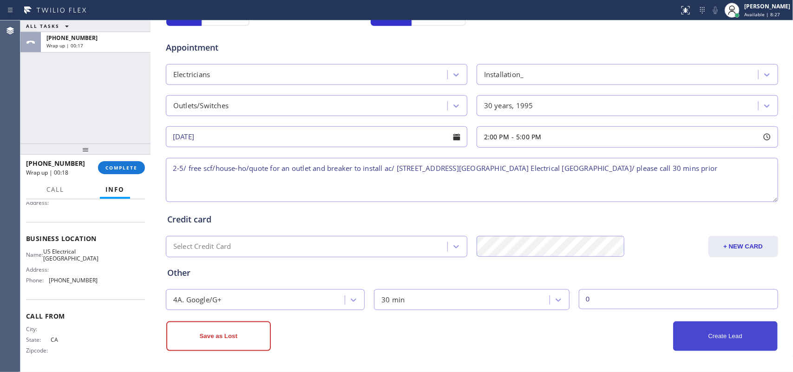
type input "0"
click at [634, 297] on button "Create Lead" at bounding box center [725, 336] width 104 height 30
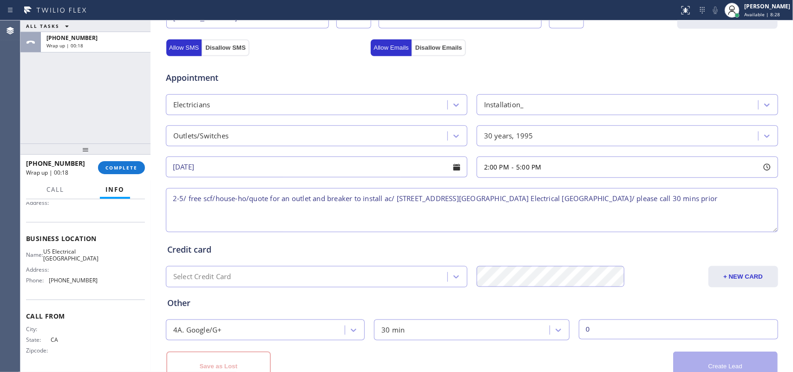
scroll to position [381, 0]
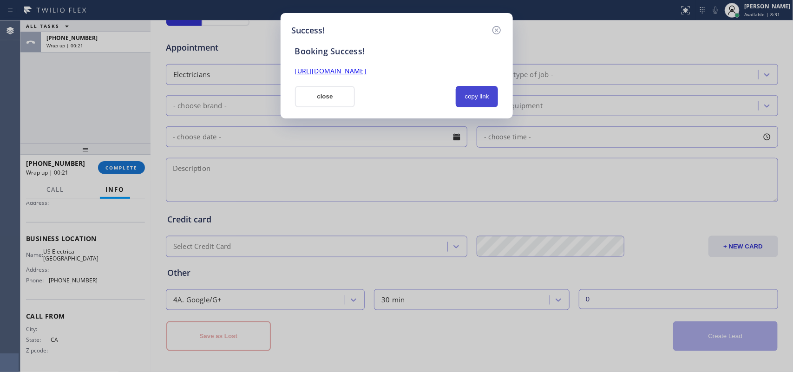
click at [477, 93] on button "copy link" at bounding box center [477, 96] width 43 height 21
click at [366, 68] on link "[URL][DOMAIN_NAME]" at bounding box center [331, 70] width 72 height 9
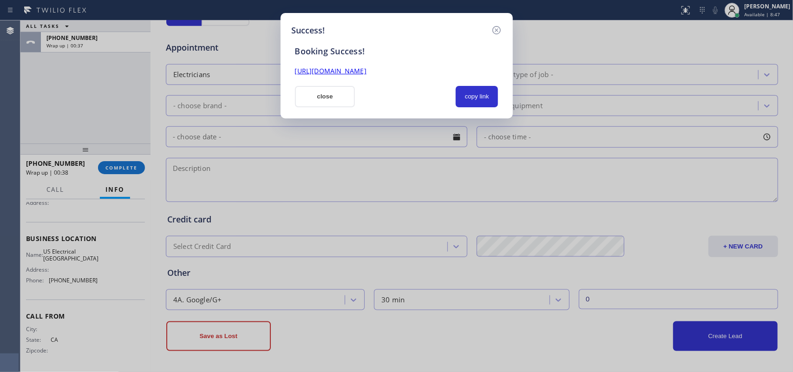
drag, startPoint x: 337, startPoint y: 99, endPoint x: 316, endPoint y: 101, distance: 21.0
click at [337, 98] on button "close" at bounding box center [325, 96] width 60 height 21
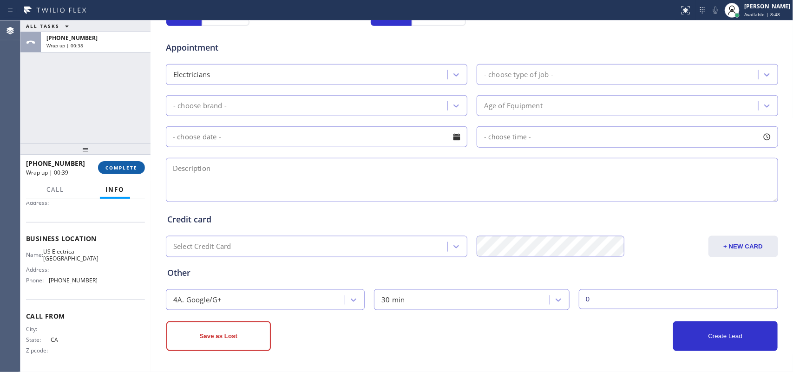
click at [126, 170] on span "COMPLETE" at bounding box center [121, 167] width 32 height 7
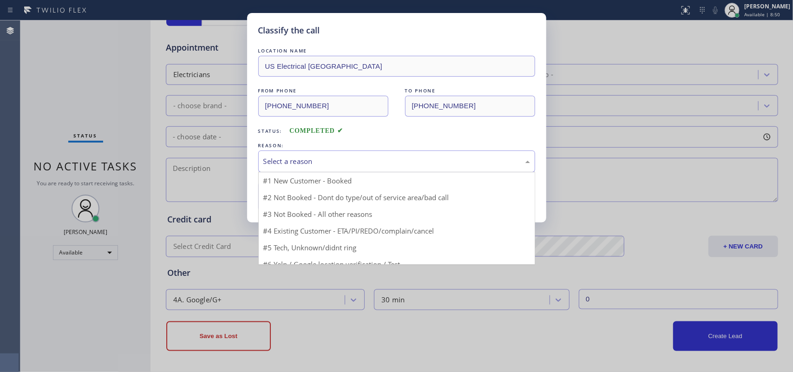
click at [290, 154] on div "Select a reason" at bounding box center [396, 161] width 277 height 22
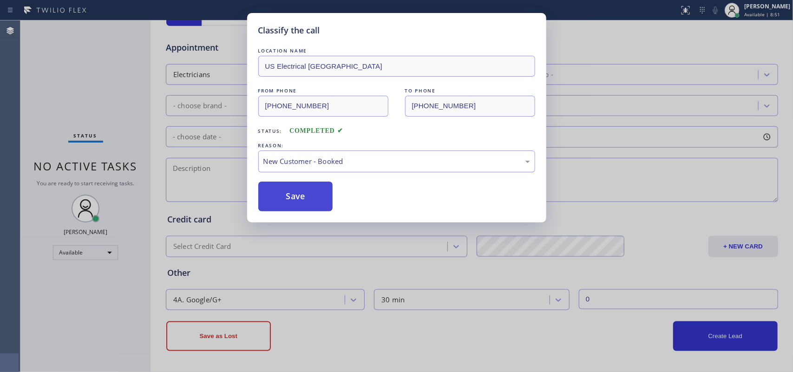
click at [306, 193] on button "Save" at bounding box center [295, 197] width 75 height 30
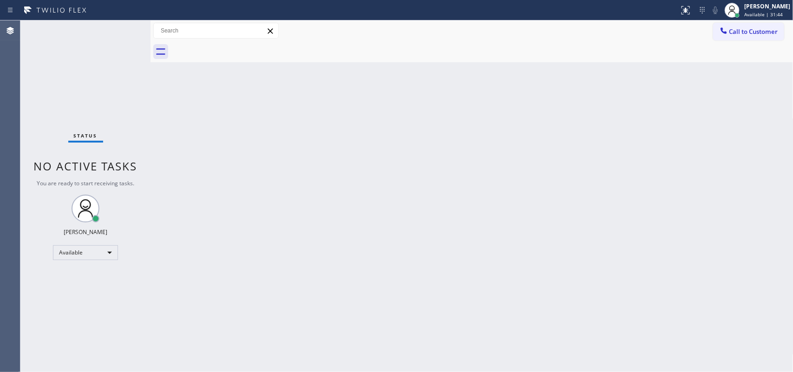
click at [371, 218] on div "Back to Dashboard Change Sender ID Customers Technicians Select a contact Outbo…" at bounding box center [471, 196] width 643 height 352
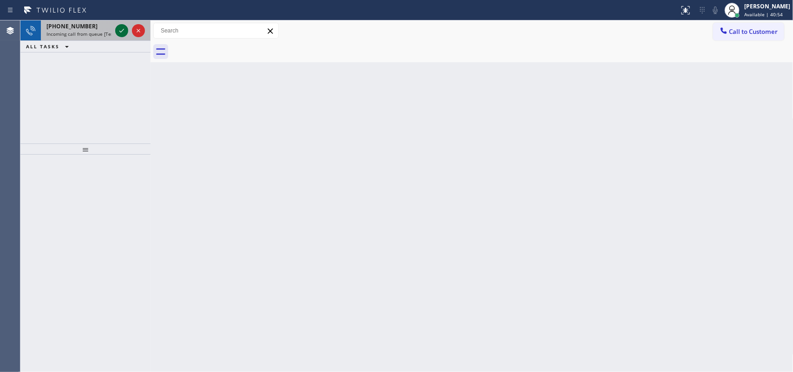
click at [121, 29] on icon at bounding box center [121, 30] width 11 height 11
click at [122, 28] on icon at bounding box center [121, 30] width 11 height 11
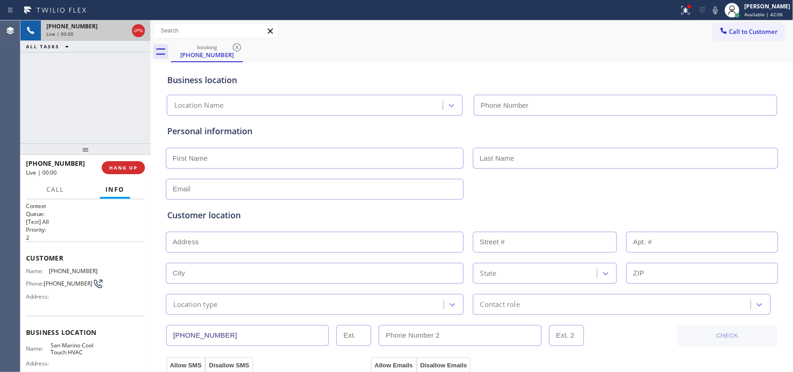
type input "[PHONE_NUMBER]"
click at [46, 189] on span "Call" at bounding box center [55, 189] width 18 height 8
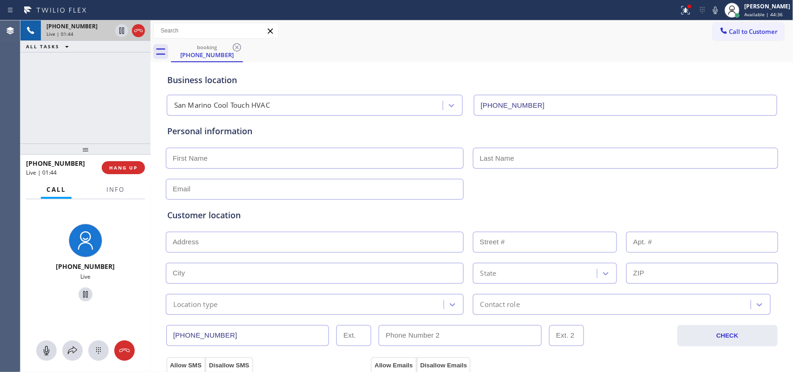
drag, startPoint x: 46, startPoint y: 355, endPoint x: 66, endPoint y: 314, distance: 46.3
click at [46, 297] on icon at bounding box center [46, 350] width 11 height 11
click at [80, 293] on icon at bounding box center [85, 294] width 11 height 11
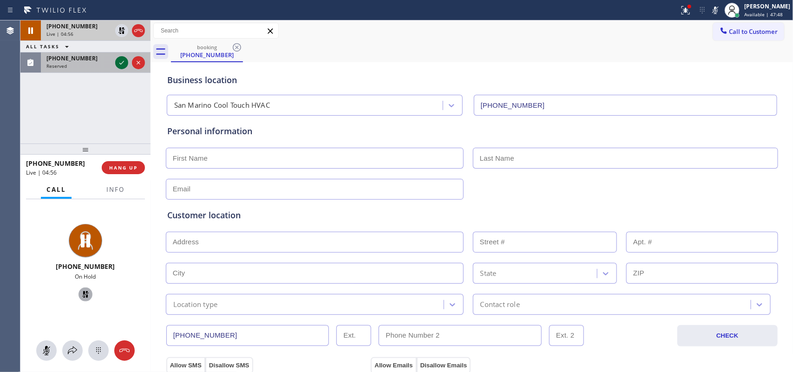
click at [123, 61] on icon at bounding box center [121, 63] width 5 height 4
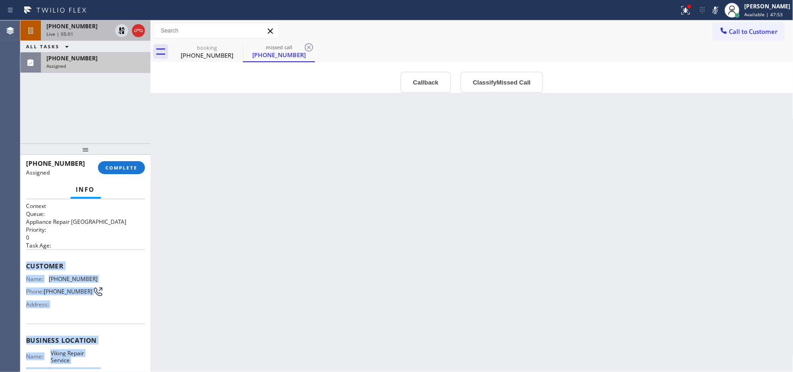
drag, startPoint x: 97, startPoint y: 279, endPoint x: 26, endPoint y: 265, distance: 71.5
click at [26, 265] on div "Context Queue: Appliance Repair High End Priority: 0 Task Age: Customer Name: […" at bounding box center [85, 336] width 119 height 269
copy div "Customer Name: [PHONE_NUMBER] Phone: [PHONE_NUMBER] Address: Business location …"
click at [130, 166] on span "COMPLETE" at bounding box center [121, 167] width 32 height 7
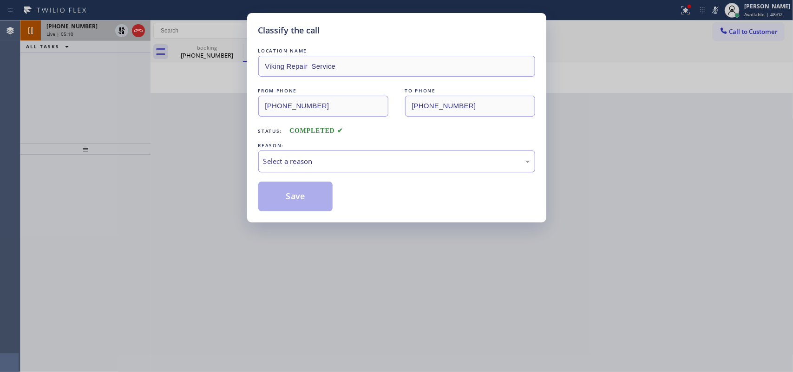
click at [421, 156] on div "Select a reason" at bounding box center [396, 161] width 267 height 11
drag, startPoint x: 310, startPoint y: 205, endPoint x: 307, endPoint y: 201, distance: 4.8
click at [310, 204] on button "Save" at bounding box center [295, 197] width 75 height 30
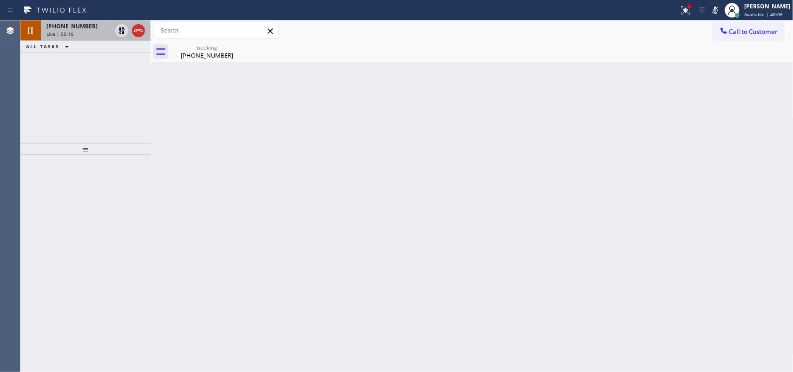
click at [86, 27] on div "[PHONE_NUMBER]" at bounding box center [78, 26] width 65 height 8
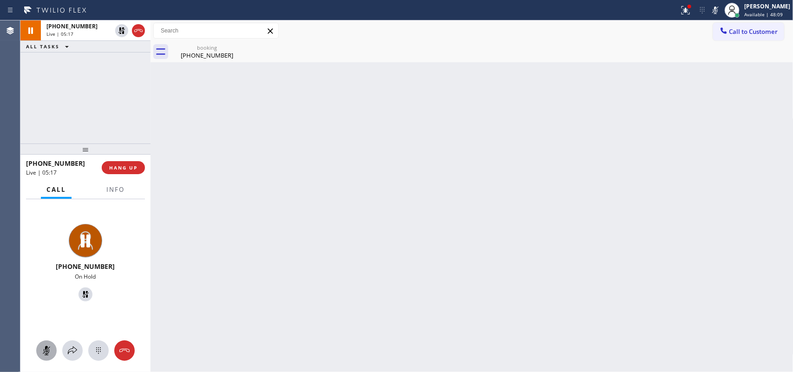
click at [50, 297] on rect at bounding box center [46, 349] width 7 height 7
click at [80, 296] on icon at bounding box center [85, 294] width 11 height 11
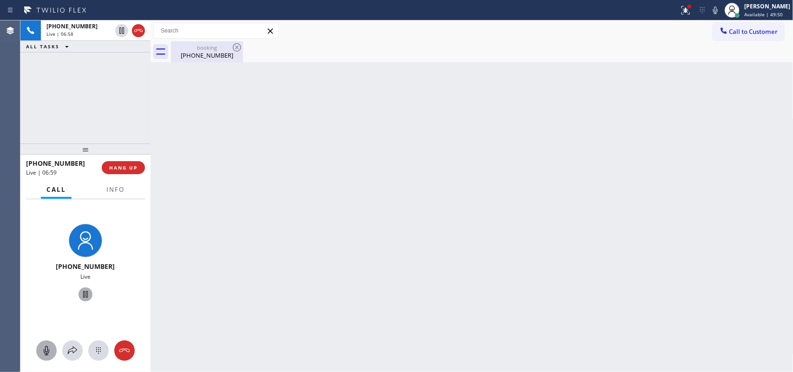
click at [193, 50] on div "booking" at bounding box center [207, 47] width 70 height 7
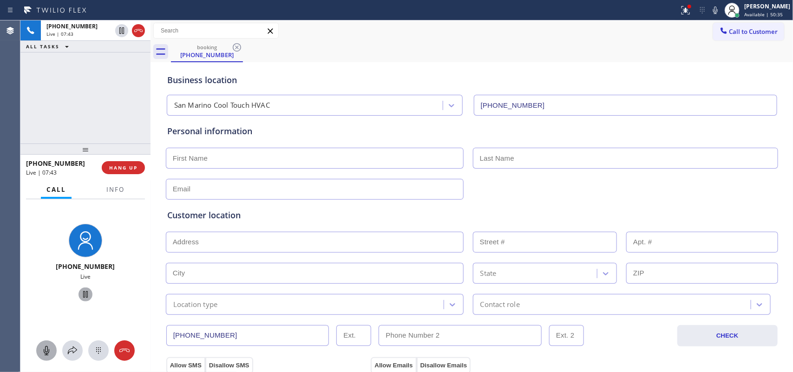
click at [193, 152] on input "text" at bounding box center [315, 158] width 298 height 21
type input "[PERSON_NAME]"
type input "Wolf"
drag, startPoint x: 216, startPoint y: 189, endPoint x: 263, endPoint y: 201, distance: 49.0
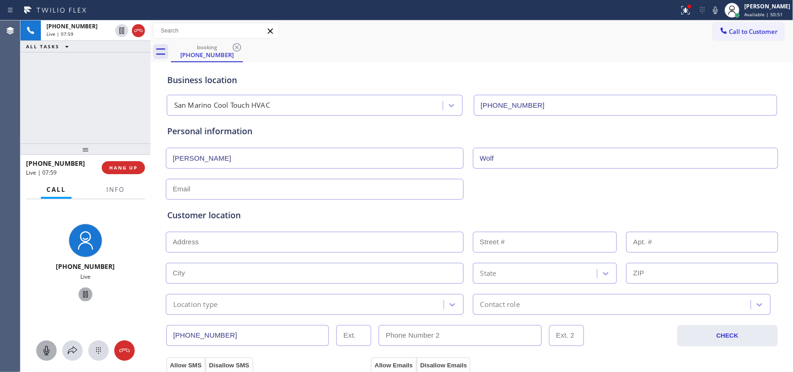
click at [216, 189] on input "text" at bounding box center [315, 189] width 298 height 21
click at [176, 192] on input "text" at bounding box center [315, 189] width 298 height 21
paste input "[EMAIL_ADDRESS][DOMAIN_NAME]"
type input "[EMAIL_ADDRESS][DOMAIN_NAME]"
click at [275, 252] on input "text" at bounding box center [315, 242] width 298 height 21
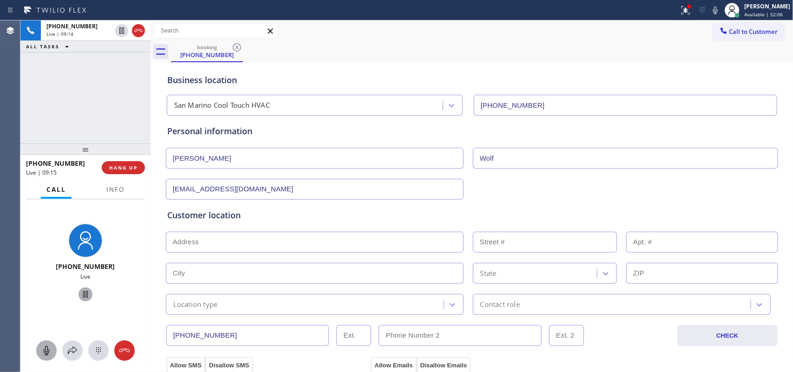
paste input "[STREET_ADDRESS],"
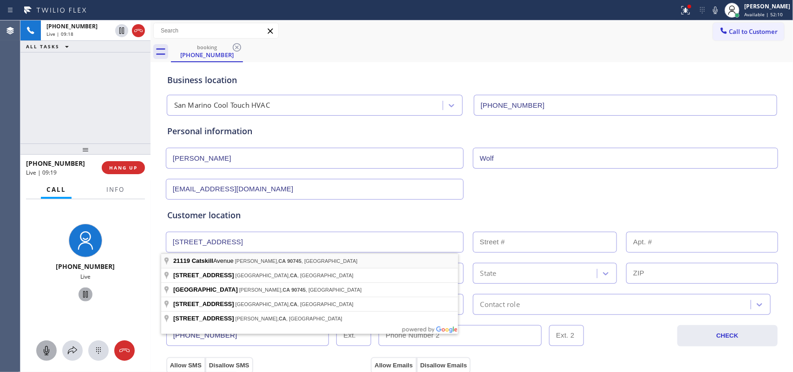
type input "[STREET_ADDRESS]"
type input "21119"
type input "[PERSON_NAME]"
type input "90745"
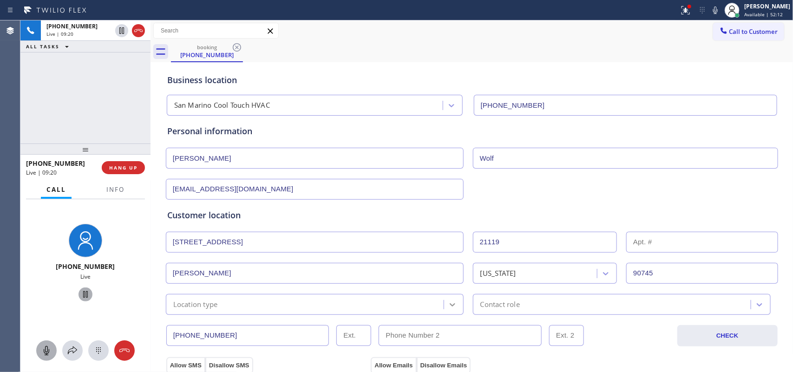
click at [451, 297] on icon at bounding box center [452, 304] width 9 height 9
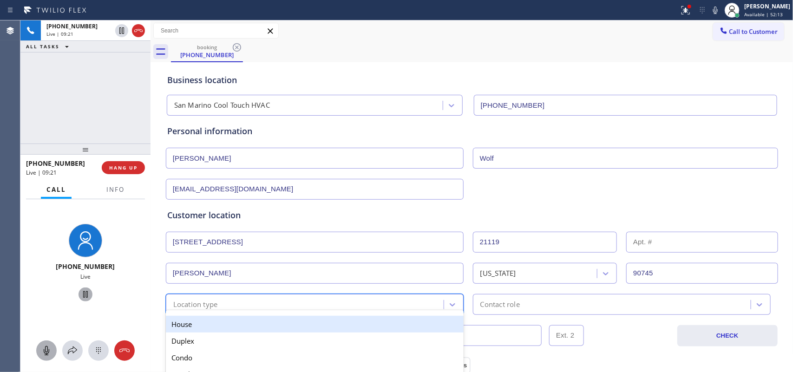
click at [396, 297] on div "House" at bounding box center [315, 324] width 298 height 17
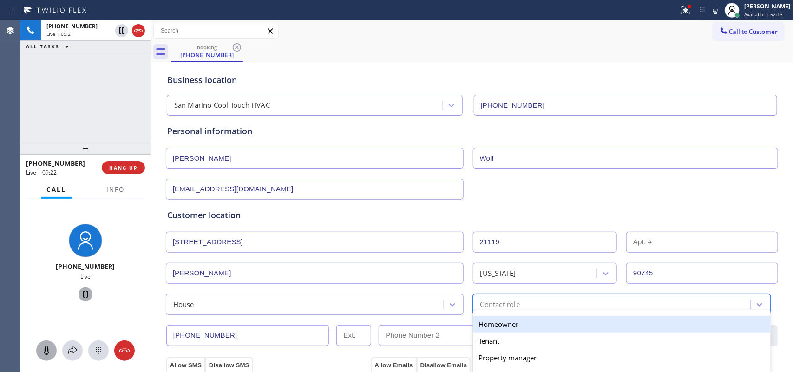
click at [510, 297] on div "Contact role" at bounding box center [499, 304] width 39 height 11
click at [516, 297] on div "Homeowner" at bounding box center [622, 324] width 298 height 17
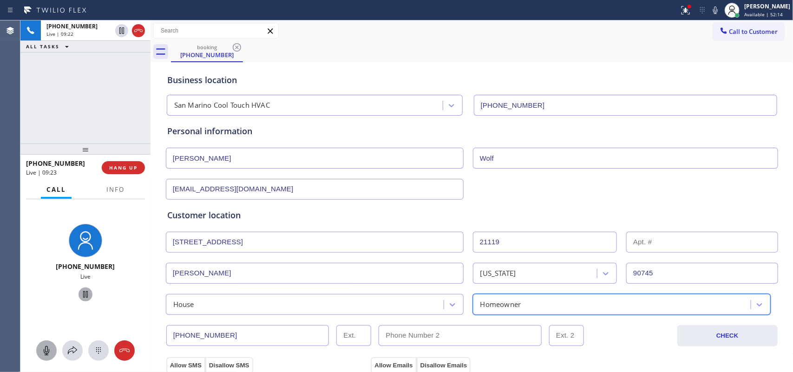
scroll to position [232, 0]
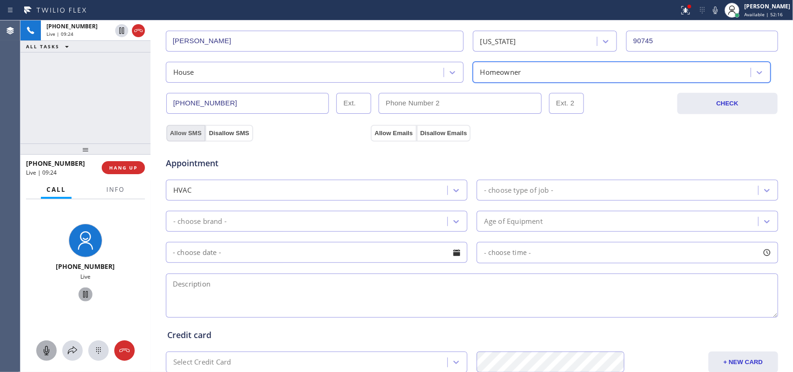
click at [184, 136] on button "Allow SMS" at bounding box center [185, 133] width 39 height 17
click at [394, 134] on button "Allow Emails" at bounding box center [394, 133] width 46 height 17
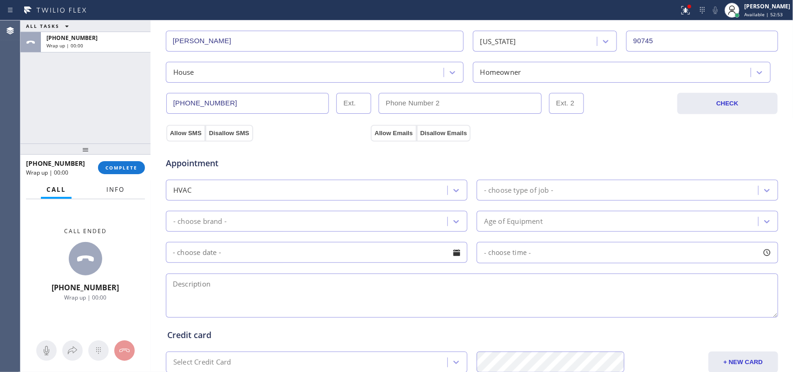
click at [103, 189] on button "Info" at bounding box center [115, 190] width 29 height 18
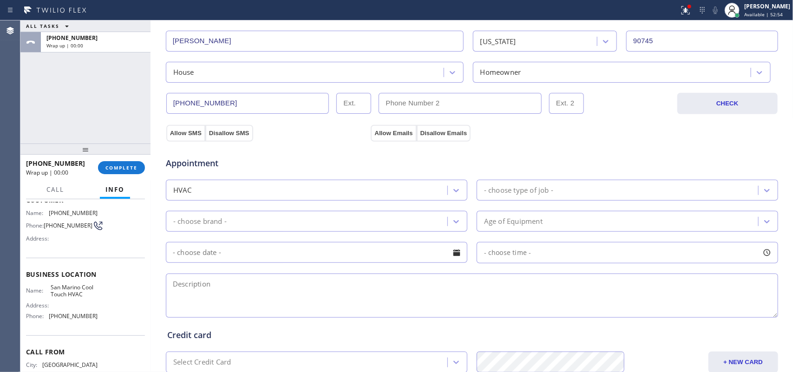
scroll to position [96, 0]
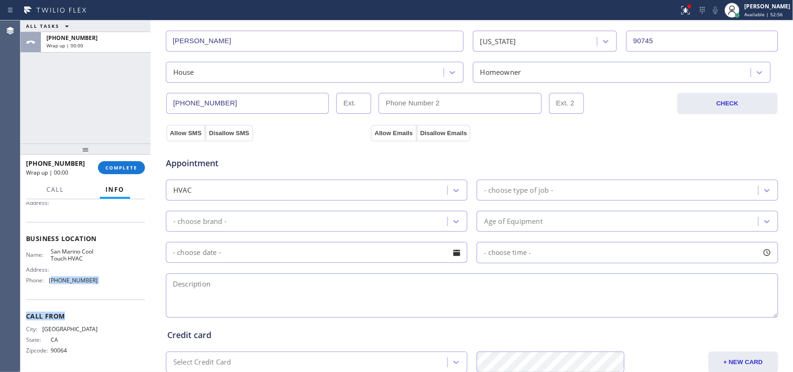
drag, startPoint x: 84, startPoint y: 298, endPoint x: 81, endPoint y: 267, distance: 30.7
click at [50, 282] on div "Context Queue: [Test] All Priority: 2 Customer Name: [PHONE_NUMBER] Phone: [PHO…" at bounding box center [85, 238] width 119 height 261
click at [95, 259] on div "Name: [GEOGRAPHIC_DATA] Cool Touch HVAC Address: Phone: [PHONE_NUMBER]" at bounding box center [85, 268] width 119 height 40
drag, startPoint x: 87, startPoint y: 259, endPoint x: 50, endPoint y: 247, distance: 39.1
click at [51, 248] on span "San Marino Cool Touch HVAC" at bounding box center [74, 255] width 46 height 14
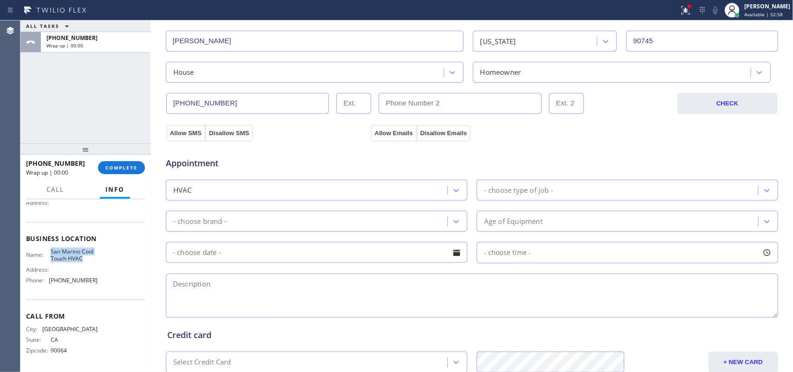
copy span "San Marino Cool Touch HVAC"
click at [189, 222] on div "- choose brand -" at bounding box center [199, 221] width 53 height 11
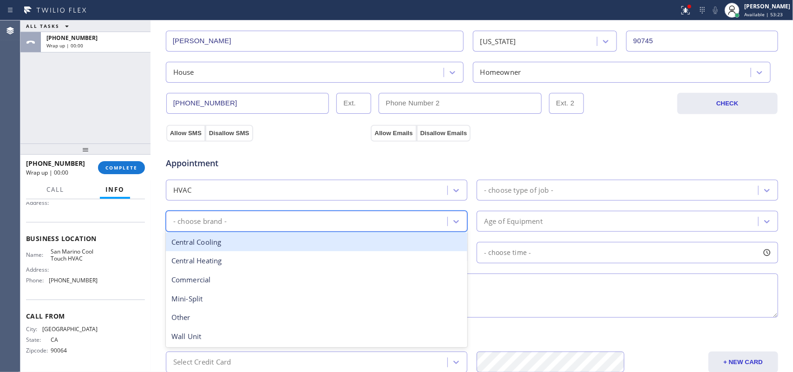
click at [202, 242] on div "Central Cooling" at bounding box center [316, 242] width 301 height 19
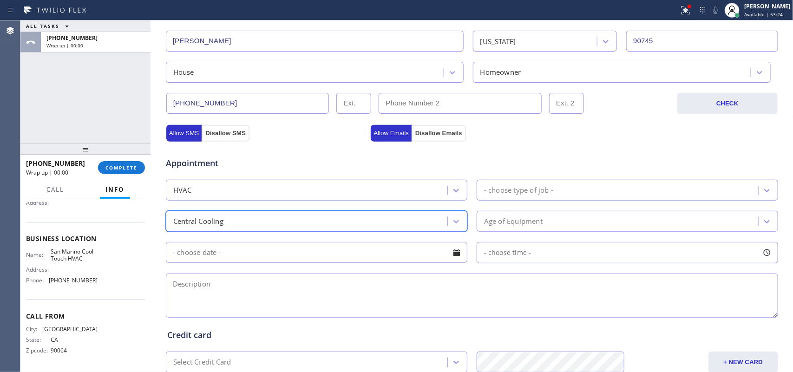
click at [498, 221] on div "Age of Equipment" at bounding box center [513, 221] width 59 height 11
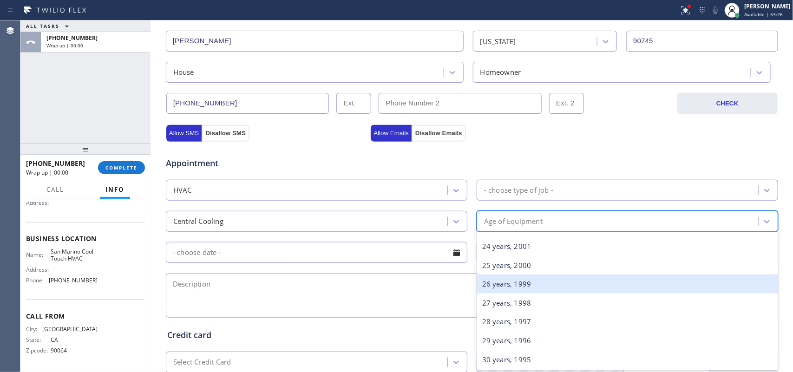
scroll to position [274, 0]
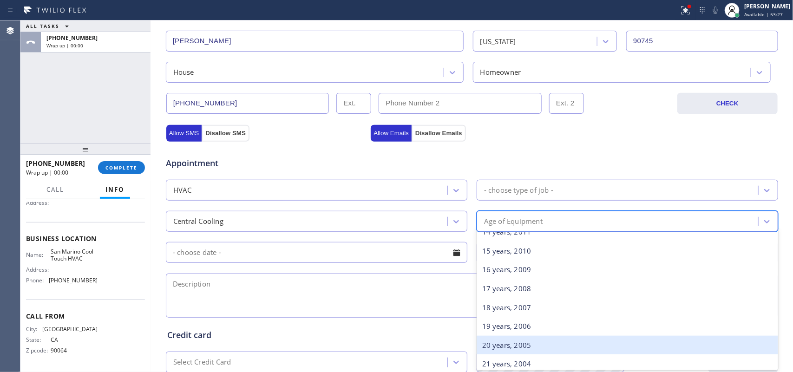
click at [539, 297] on div "20 years, 2005" at bounding box center [626, 345] width 301 height 19
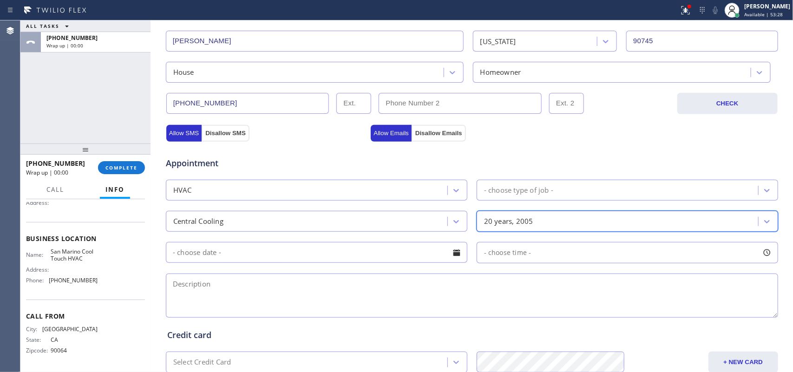
click at [527, 219] on div "20 years, 2005" at bounding box center [508, 221] width 49 height 11
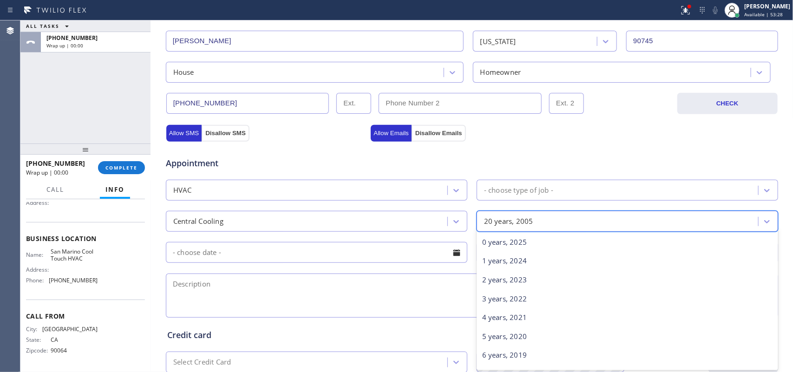
scroll to position [265, 0]
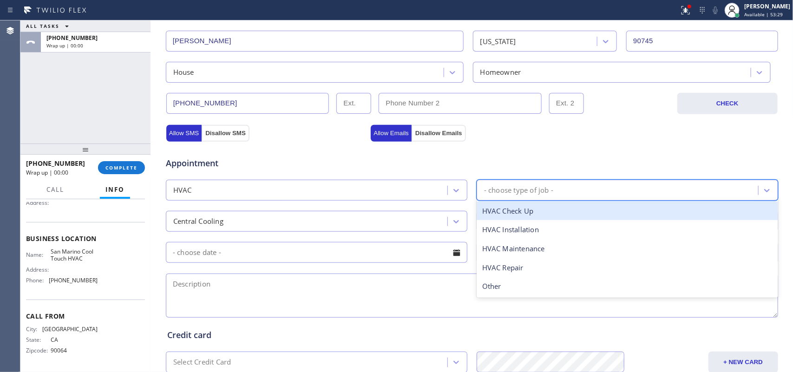
click at [528, 189] on div "- choose type of job -" at bounding box center [518, 190] width 69 height 11
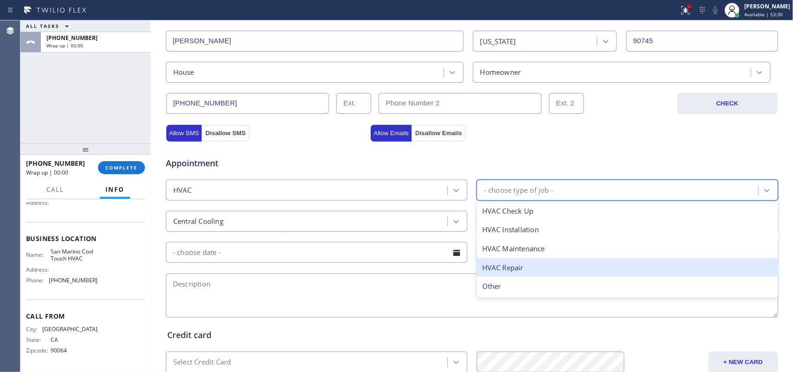
drag, startPoint x: 530, startPoint y: 262, endPoint x: 522, endPoint y: 259, distance: 8.5
click at [530, 263] on div "HVAC Repair" at bounding box center [626, 267] width 301 height 19
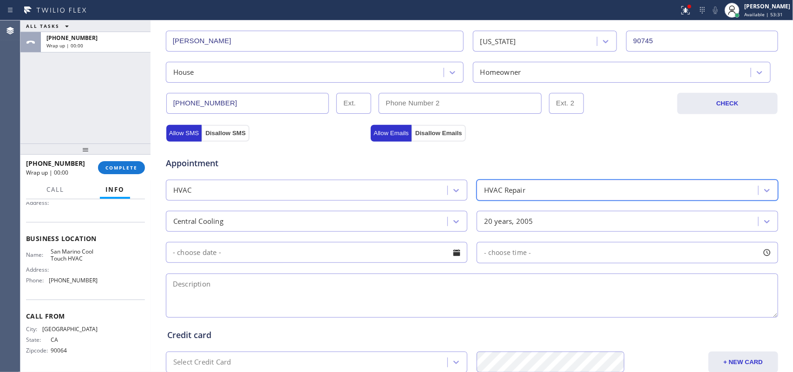
click at [450, 257] on div at bounding box center [457, 253] width 16 height 16
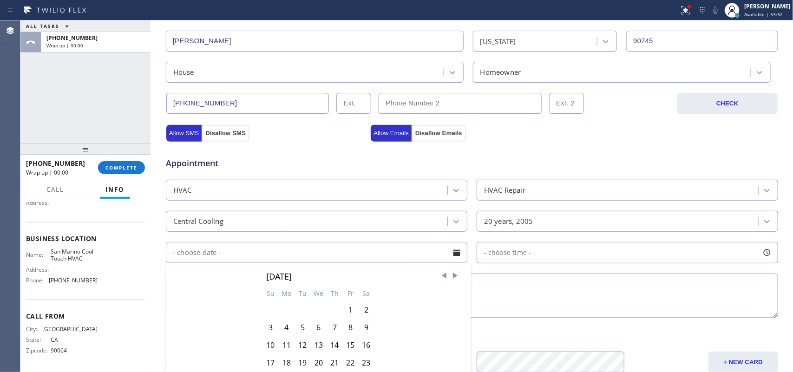
scroll to position [349, 0]
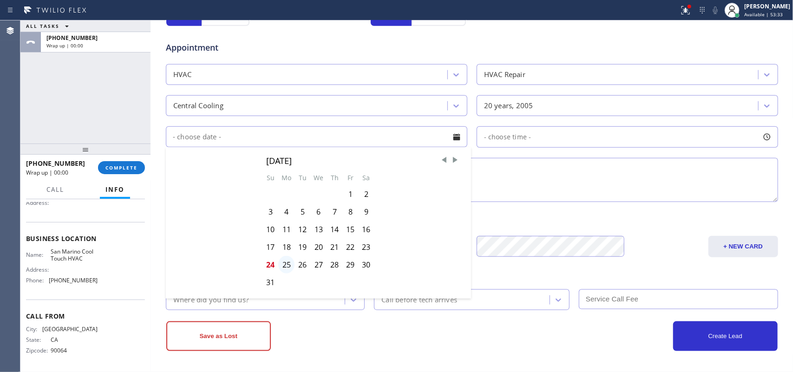
click at [284, 266] on div "25" at bounding box center [286, 265] width 16 height 18
type input "[DATE]"
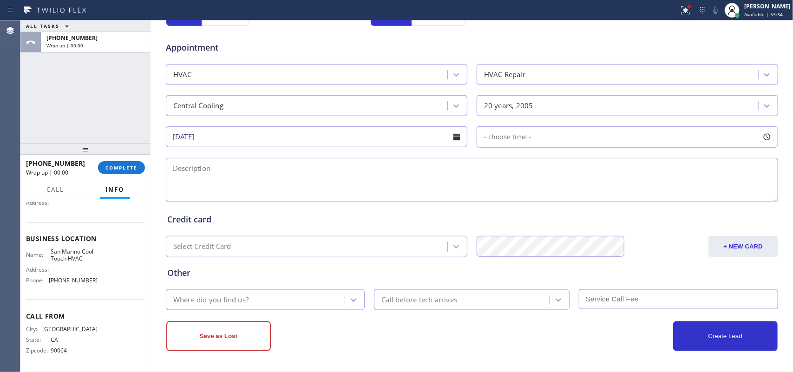
click at [634, 168] on textarea at bounding box center [472, 180] width 612 height 44
paste textarea "2-5/ $69/house-ho/central unit/ 1 tstat/ condenser in the backyard/ 15-20 years…"
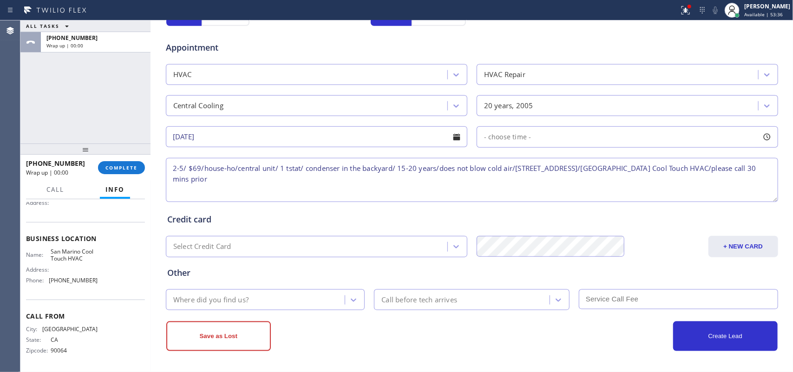
type textarea "2-5/ $69/house-ho/central unit/ 1 tstat/ condenser in the backyard/ 15-20 years…"
click at [634, 134] on div at bounding box center [767, 137] width 16 height 16
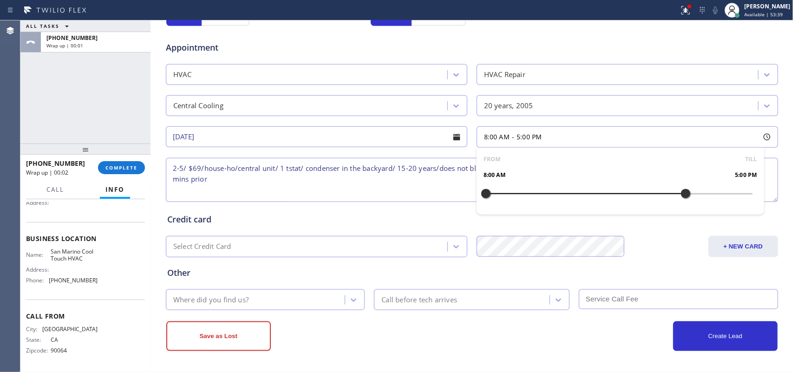
drag, startPoint x: 483, startPoint y: 193, endPoint x: 681, endPoint y: 188, distance: 198.3
click at [634, 188] on div at bounding box center [685, 194] width 11 height 20
drag, startPoint x: 482, startPoint y: 193, endPoint x: 616, endPoint y: 191, distance: 134.7
click at [616, 191] on div at bounding box center [618, 194] width 11 height 20
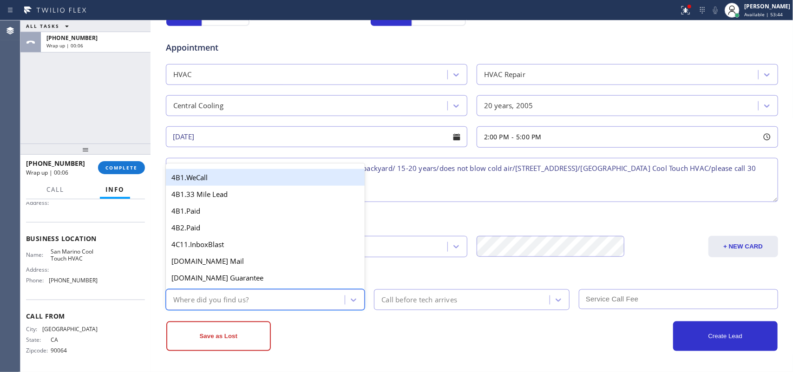
click at [327, 297] on div "Where did you find us?" at bounding box center [257, 300] width 176 height 16
type input "g"
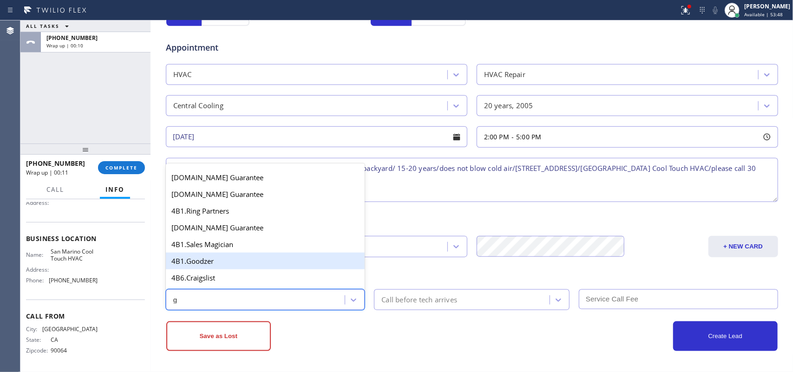
scroll to position [175, 0]
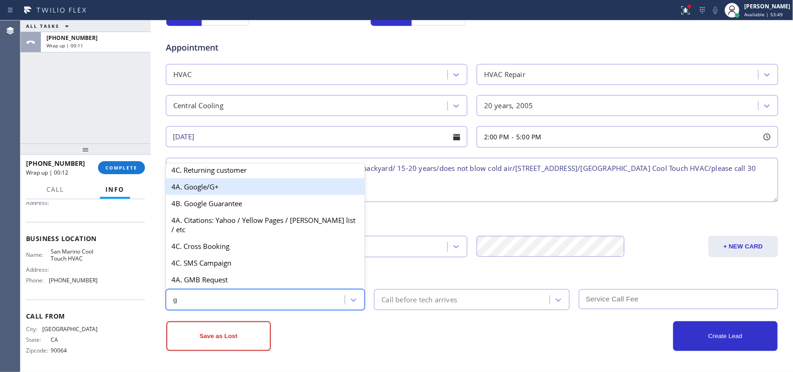
click at [233, 193] on div "4A. Google/G+" at bounding box center [265, 186] width 199 height 17
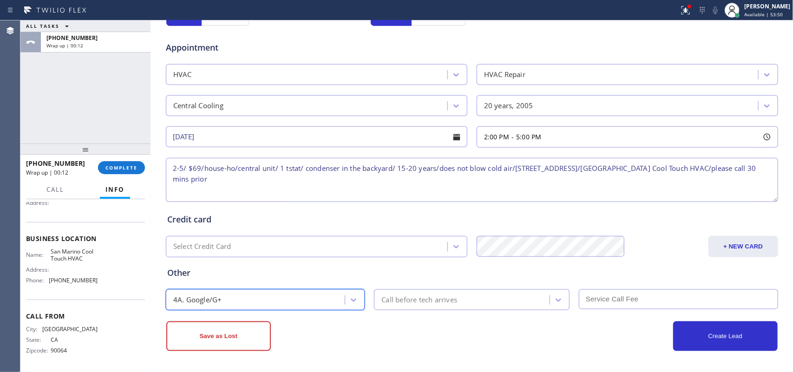
click at [398, 291] on div "Call before tech arrives" at bounding box center [471, 299] width 195 height 21
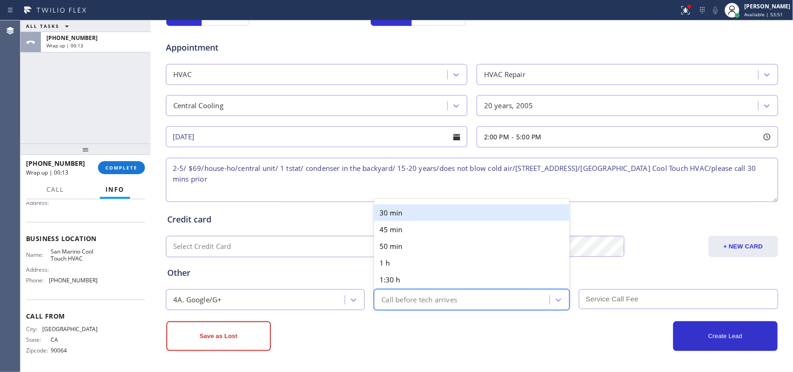
click at [414, 212] on div "30 min" at bounding box center [471, 212] width 195 height 17
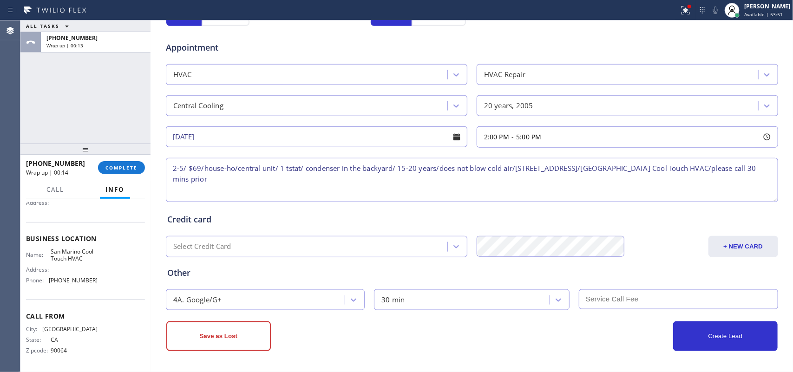
click at [600, 297] on input "text" at bounding box center [678, 299] width 199 height 20
type input "8"
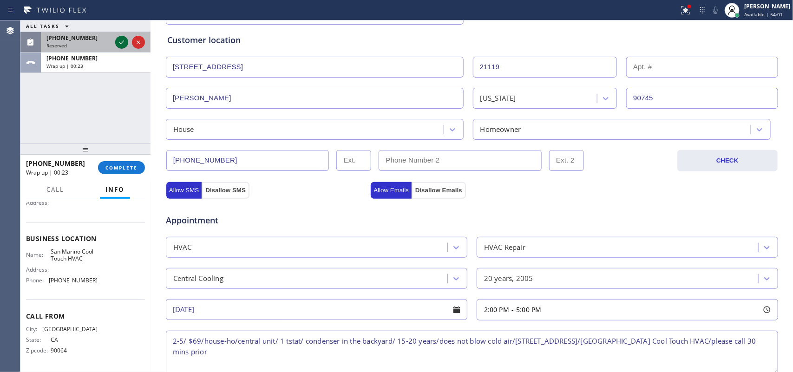
type input "69"
click at [119, 39] on icon at bounding box center [121, 42] width 11 height 11
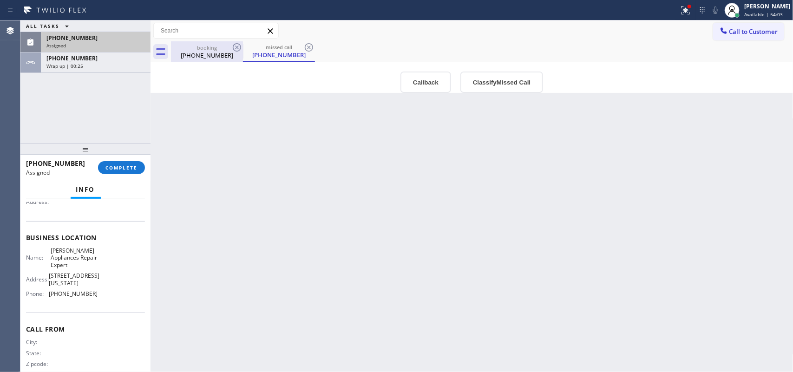
click at [203, 52] on div "[PHONE_NUMBER]" at bounding box center [207, 55] width 70 height 8
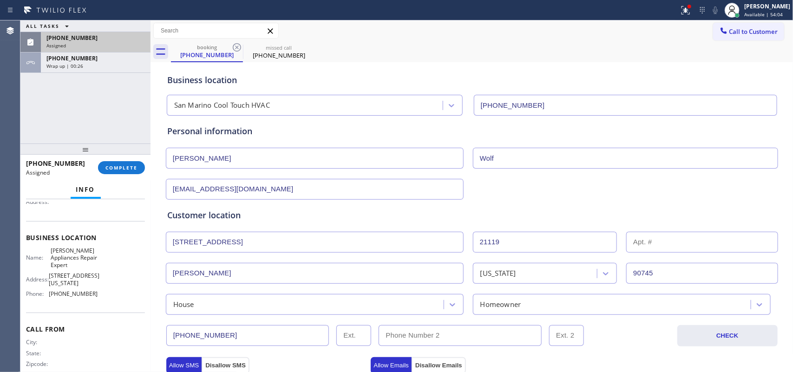
scroll to position [290, 0]
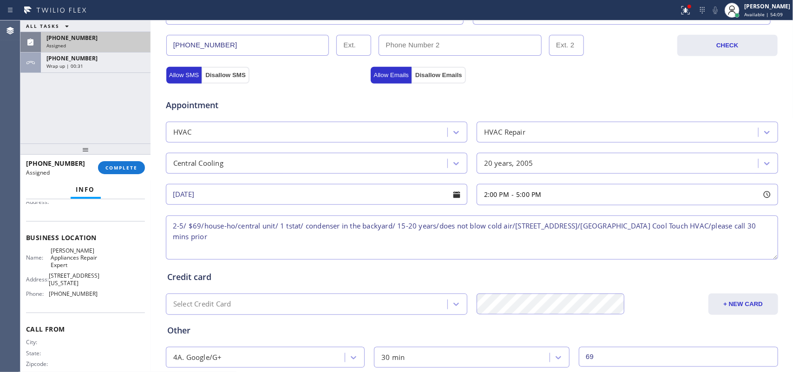
click at [268, 228] on textarea "2-5/ $69/house-ho/central unit/ 1 tstat/ condenser in the backyard/ 15-20 years…" at bounding box center [472, 237] width 612 height 44
click at [271, 227] on textarea "2-5/ $69/house-ho/central unit/ 1 tstat/ condenser in the backyard/ 15-20 years…" at bounding box center [472, 237] width 612 height 44
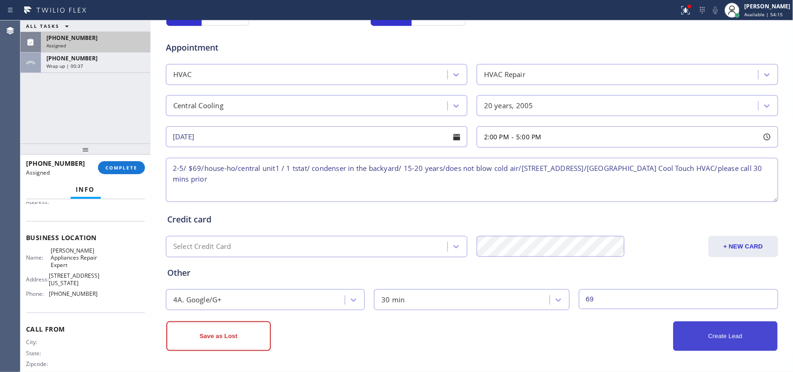
type textarea "2-5/ $69/house-ho/central unit1 / 1 tstat/ condenser in the backyard/ 15-20 yea…"
click at [634, 297] on button "Create Lead" at bounding box center [725, 336] width 104 height 30
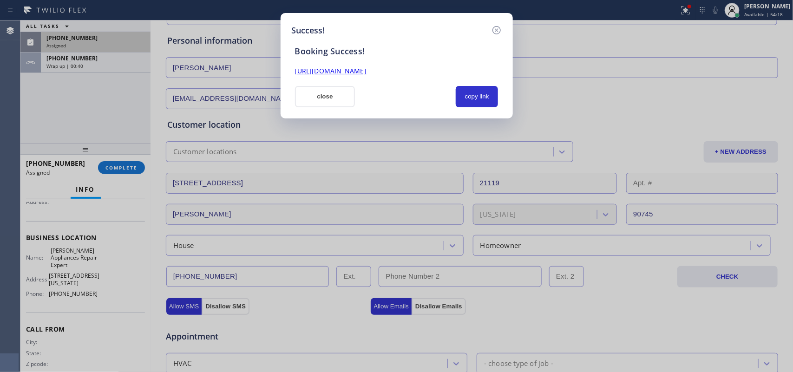
scroll to position [0, 0]
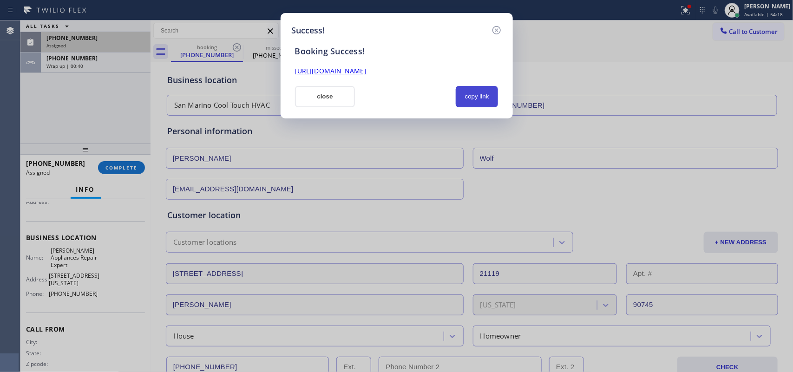
click at [479, 97] on button "copy link" at bounding box center [477, 96] width 43 height 21
click at [366, 67] on link "[URL][DOMAIN_NAME]" at bounding box center [331, 70] width 72 height 9
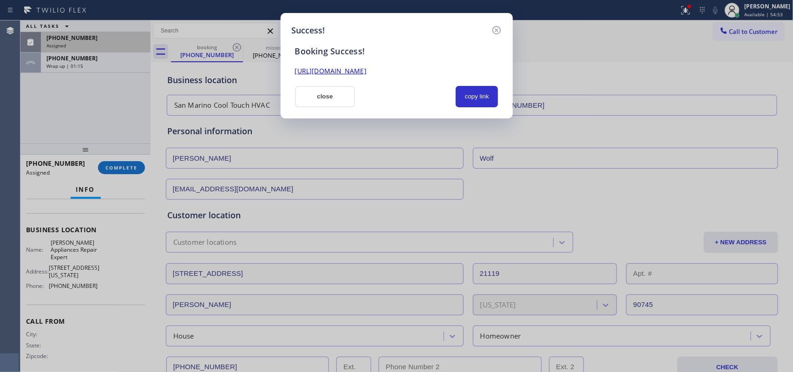
scroll to position [103, 0]
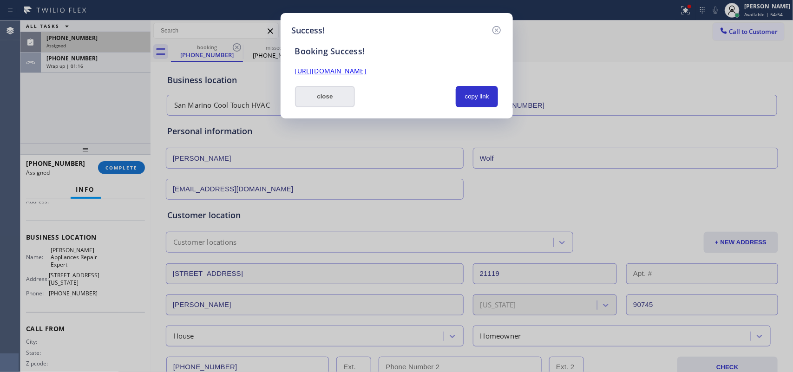
click at [345, 103] on button "close" at bounding box center [325, 96] width 60 height 21
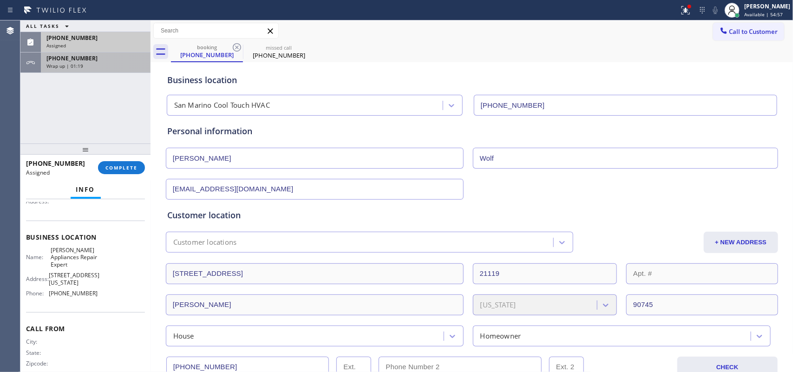
click at [105, 65] on div "Wrap up | 01:19" at bounding box center [95, 66] width 98 height 7
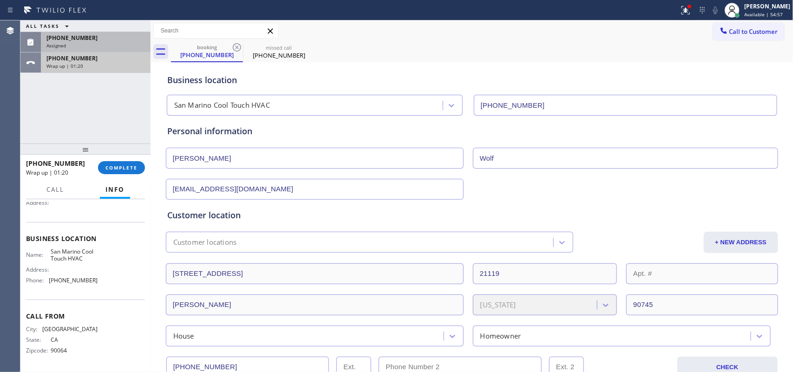
scroll to position [96, 0]
click at [124, 167] on span "COMPLETE" at bounding box center [121, 167] width 32 height 7
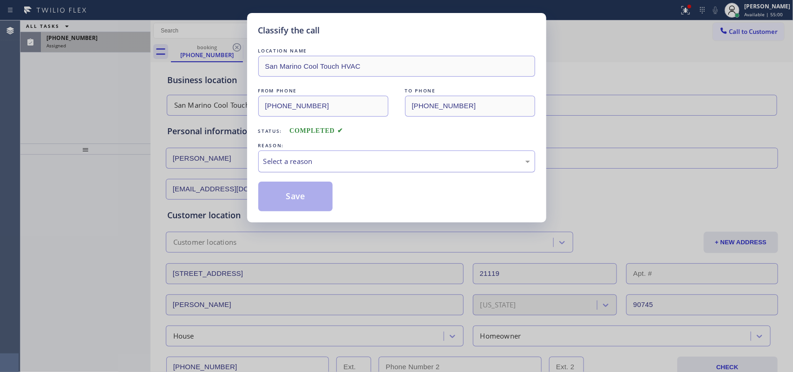
click at [300, 158] on div "Select a reason" at bounding box center [396, 161] width 267 height 11
drag, startPoint x: 303, startPoint y: 198, endPoint x: 343, endPoint y: 159, distance: 55.8
click at [343, 159] on div "Not Booked - All other reasons" at bounding box center [396, 161] width 267 height 11
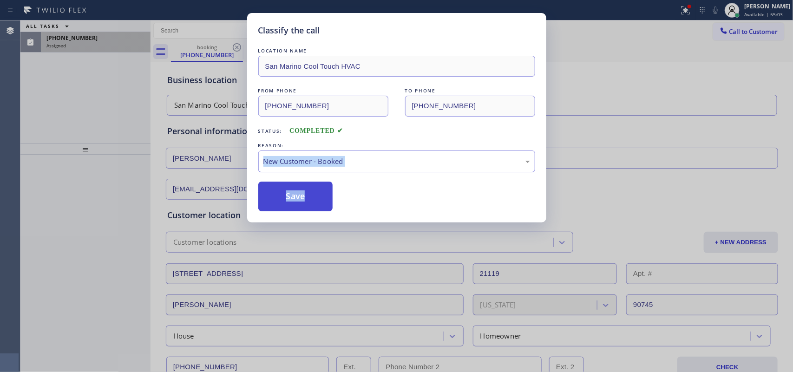
click at [314, 198] on button "Save" at bounding box center [295, 197] width 75 height 30
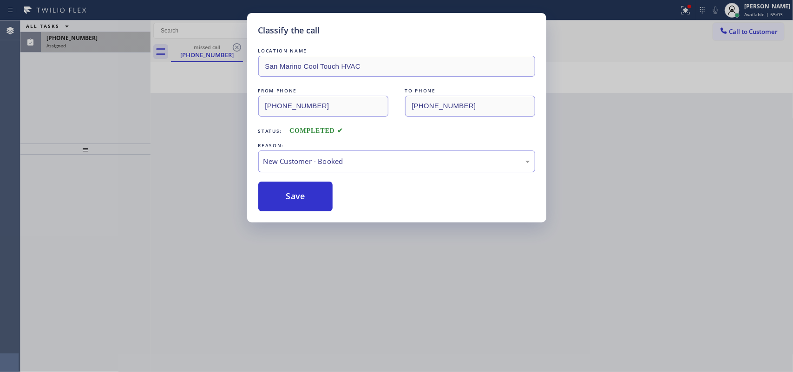
click at [72, 46] on div "Classify the call LOCATION NAME [GEOGRAPHIC_DATA] Cool Touch HVAC FROM PHONE [P…" at bounding box center [396, 186] width 793 height 372
click at [72, 49] on div "Classify the call LOCATION NAME [GEOGRAPHIC_DATA] Cool Touch HVAC FROM PHONE [P…" at bounding box center [396, 186] width 793 height 372
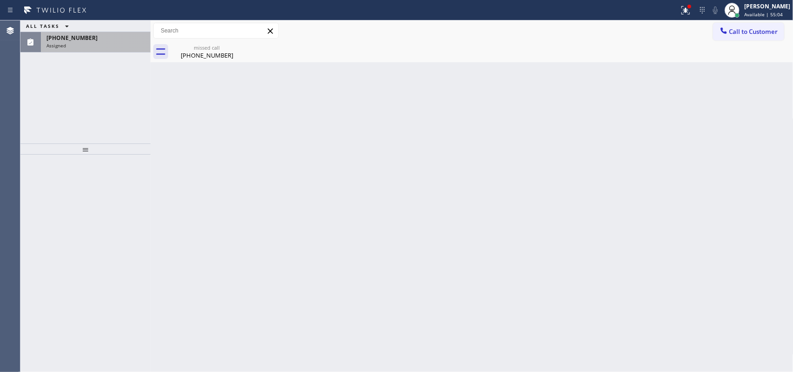
click at [73, 46] on div "Assigned" at bounding box center [95, 45] width 98 height 7
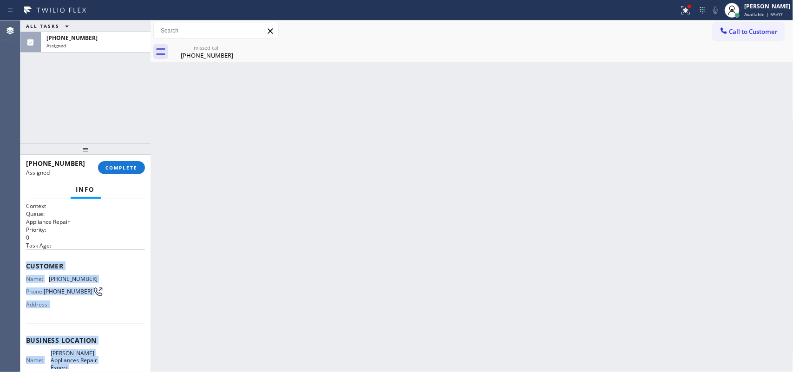
drag, startPoint x: 98, startPoint y: 290, endPoint x: 24, endPoint y: 263, distance: 79.6
click at [24, 263] on div "Context Queue: Appliance Repair Priority: 0 Task Age: Customer Name: [PHONE_NUM…" at bounding box center [85, 285] width 130 height 173
copy div "Customer Name: [PHONE_NUMBER] Phone: [PHONE_NUMBER] Address: Business location …"
click at [128, 163] on button "COMPLETE" at bounding box center [121, 167] width 47 height 13
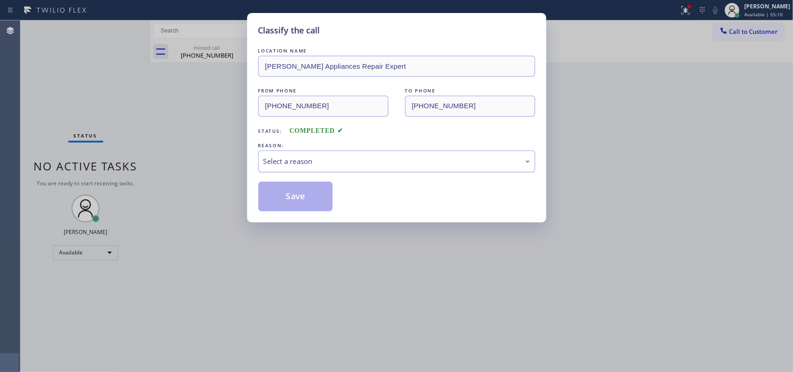
click at [395, 158] on div "Select a reason" at bounding box center [396, 161] width 267 height 11
click at [310, 207] on button "Save" at bounding box center [295, 197] width 75 height 30
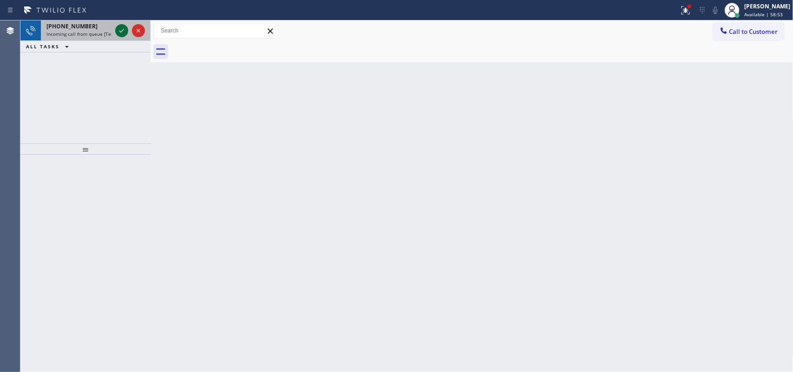
click at [121, 28] on icon at bounding box center [121, 30] width 11 height 11
click at [122, 28] on icon at bounding box center [121, 30] width 11 height 11
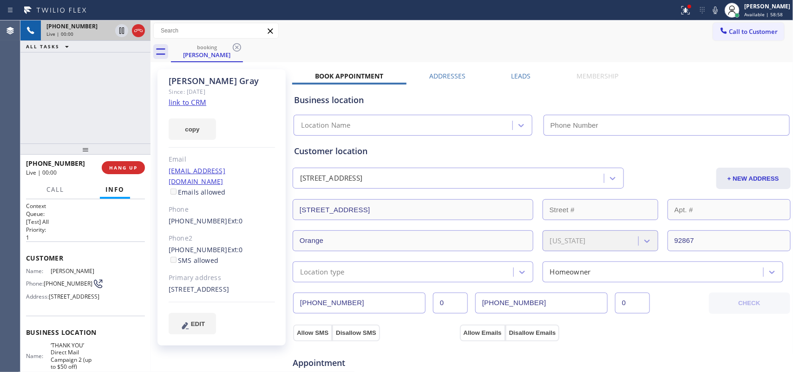
type input "[PHONE_NUMBER]"
click at [198, 103] on link "link to CRM" at bounding box center [188, 102] width 38 height 9
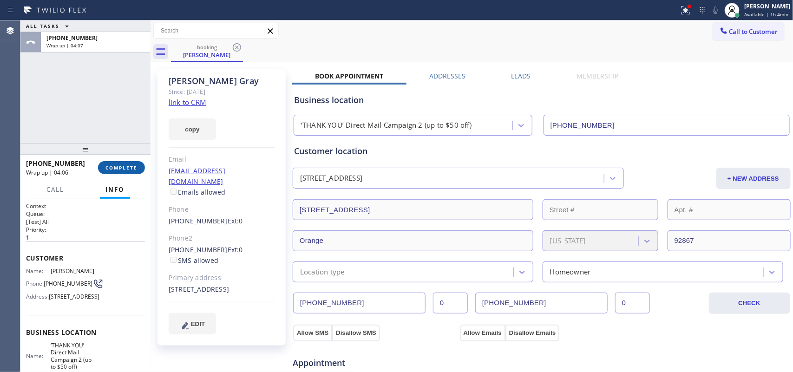
click at [115, 164] on span "COMPLETE" at bounding box center [121, 167] width 32 height 7
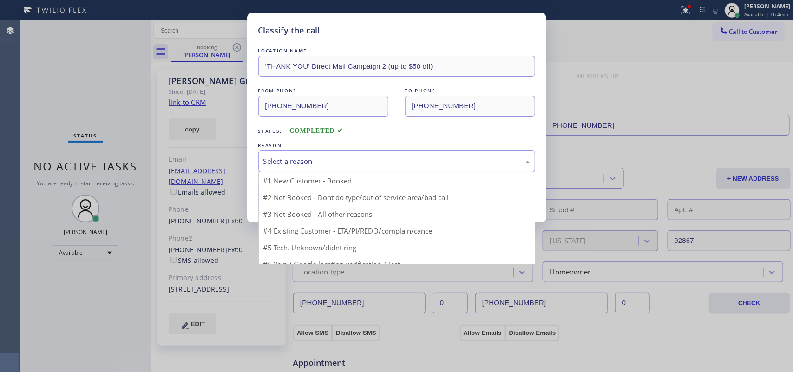
click at [344, 167] on div "Select a reason" at bounding box center [396, 161] width 267 height 11
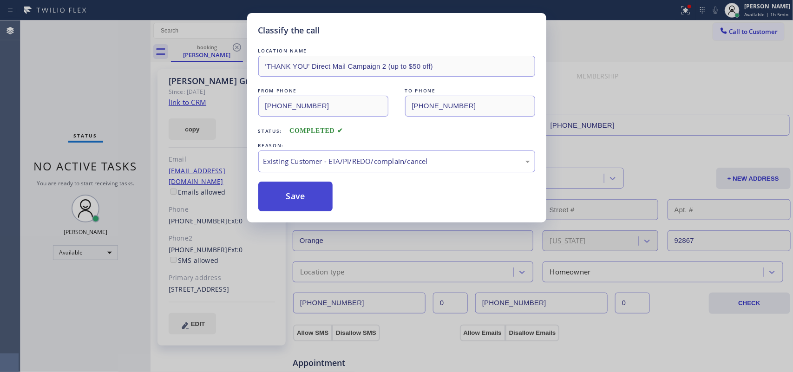
click at [330, 199] on button "Save" at bounding box center [295, 197] width 75 height 30
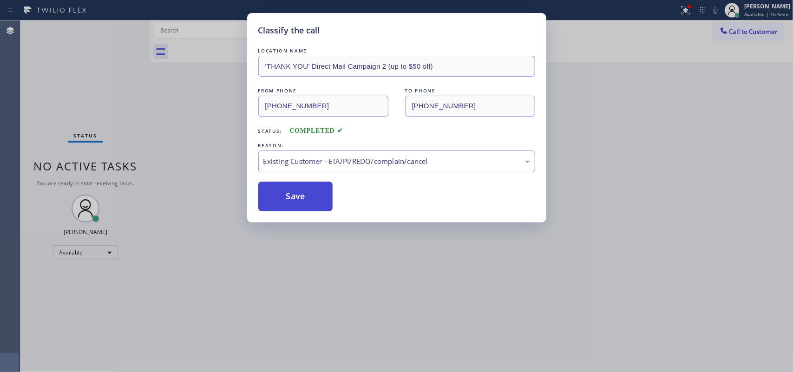
click at [317, 199] on button "Save" at bounding box center [295, 197] width 75 height 30
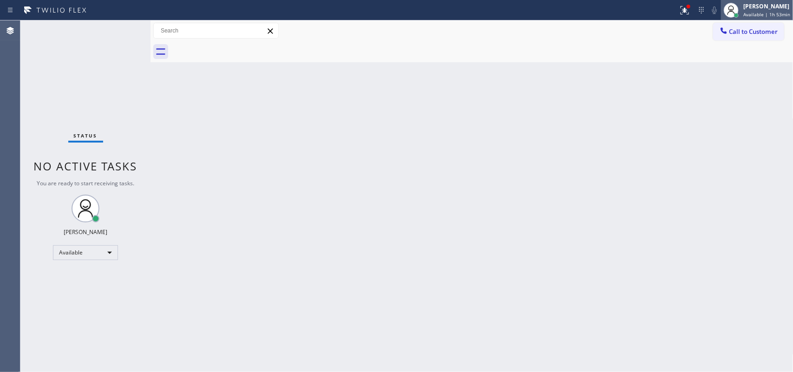
click at [634, 12] on div at bounding box center [736, 15] width 7 height 7
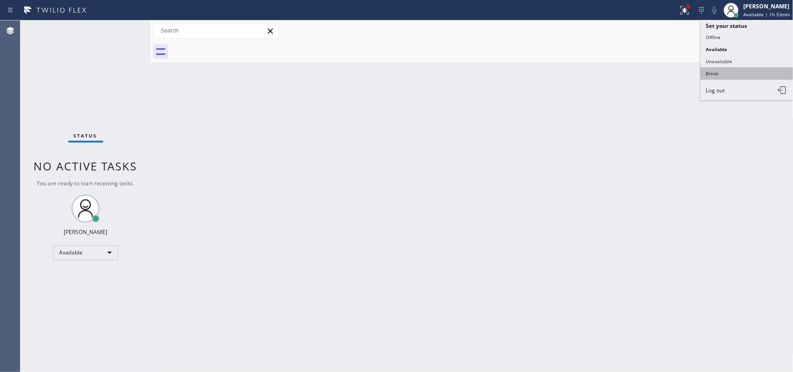
click at [634, 75] on button "Break" at bounding box center [746, 73] width 93 height 12
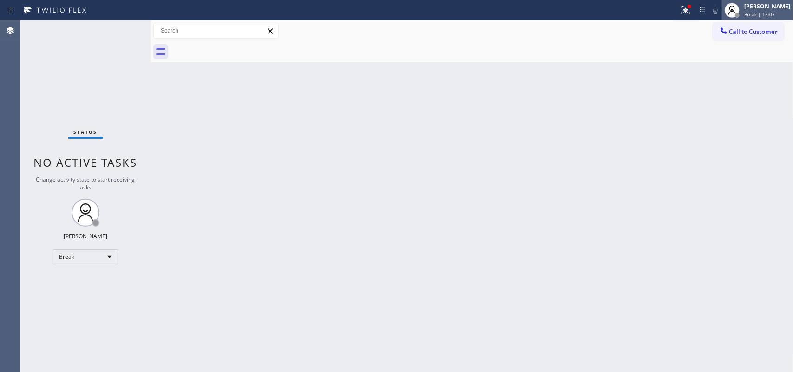
click at [634, 8] on div "[PERSON_NAME]" at bounding box center [767, 6] width 46 height 8
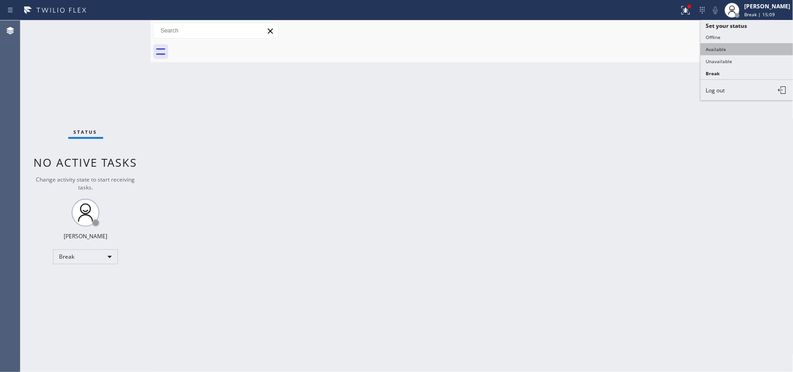
click at [634, 47] on button "Available" at bounding box center [746, 49] width 93 height 12
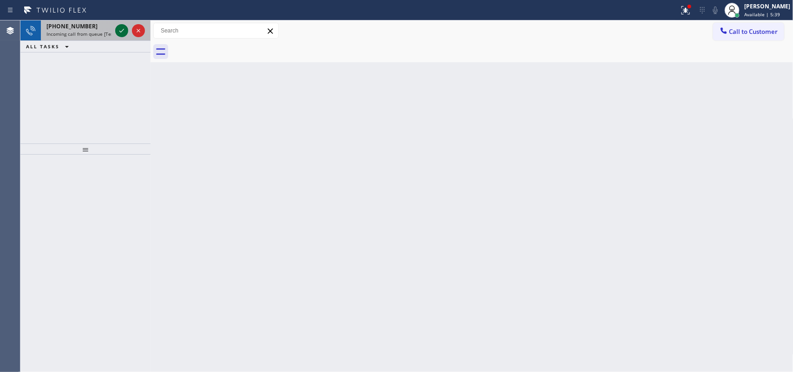
click at [123, 24] on button at bounding box center [121, 30] width 13 height 13
click at [125, 26] on icon at bounding box center [121, 30] width 11 height 11
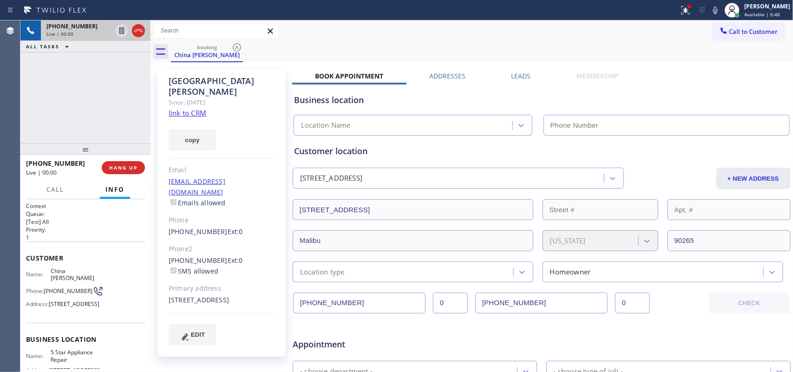
type input "[PHONE_NUMBER]"
click at [194, 108] on link "link to CRM" at bounding box center [188, 112] width 38 height 9
click at [61, 189] on span "Call" at bounding box center [55, 189] width 18 height 8
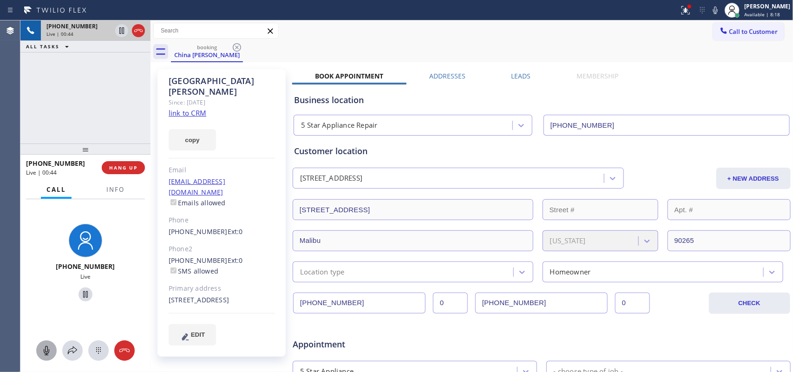
click at [46, 297] on icon at bounding box center [46, 350] width 11 height 11
click at [83, 296] on icon at bounding box center [85, 294] width 5 height 7
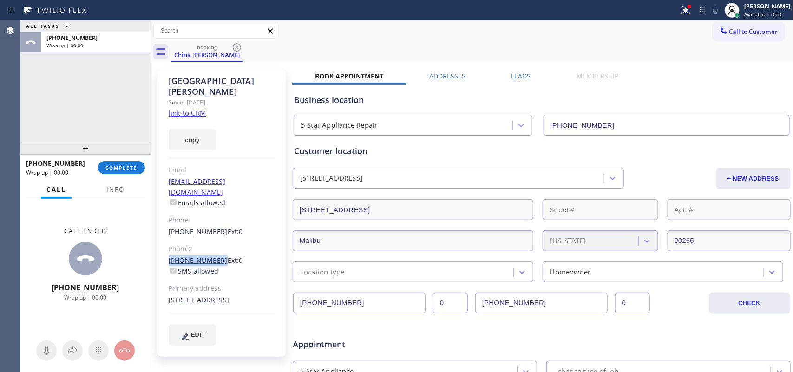
drag, startPoint x: 162, startPoint y: 238, endPoint x: 214, endPoint y: 237, distance: 52.0
click at [214, 237] on div "China [PERSON_NAME] Since: [DATE] link to CRM copy Email [EMAIL_ADDRESS][DOMAIN…" at bounding box center [221, 212] width 128 height 287
copy link "[PHONE_NUMBER]"
click at [115, 187] on span "Info" at bounding box center [115, 189] width 18 height 8
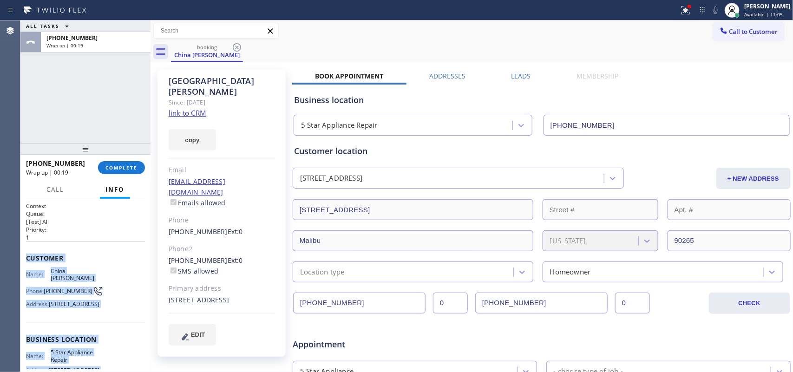
drag, startPoint x: 110, startPoint y: 290, endPoint x: 26, endPoint y: 259, distance: 88.9
click at [26, 259] on div "Context Queue: [Test] All Priority: 1 Customer Name: [GEOGRAPHIC_DATA][PERSON_N…" at bounding box center [85, 336] width 119 height 269
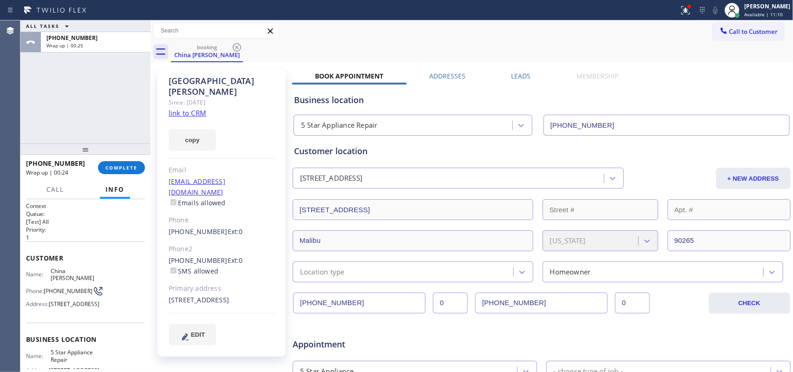
click at [109, 159] on div "[PHONE_NUMBER] Wrap up | 00:24 COMPLETE" at bounding box center [85, 168] width 119 height 24
click at [127, 169] on span "COMPLETE" at bounding box center [121, 167] width 32 height 7
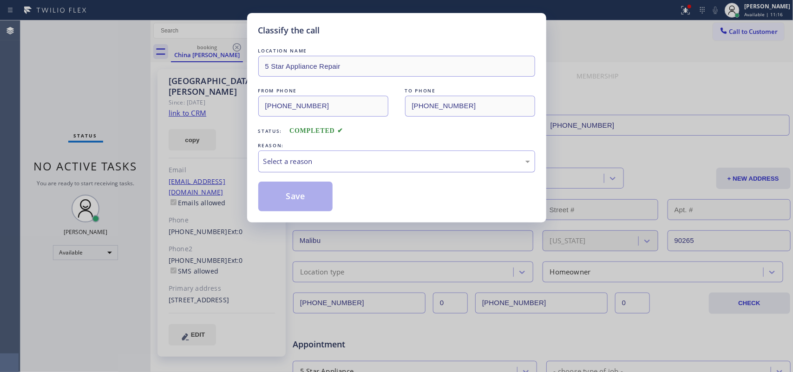
click at [336, 163] on div "Select a reason" at bounding box center [396, 161] width 267 height 11
click at [324, 203] on button "Save" at bounding box center [295, 197] width 75 height 30
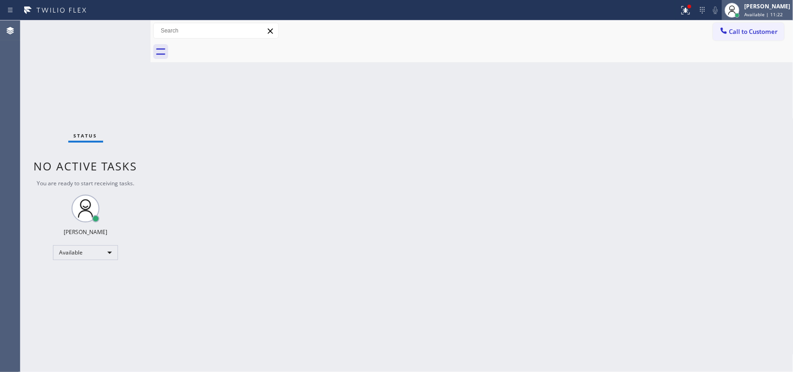
click at [634, 13] on span "Available | 11:22" at bounding box center [763, 14] width 39 height 7
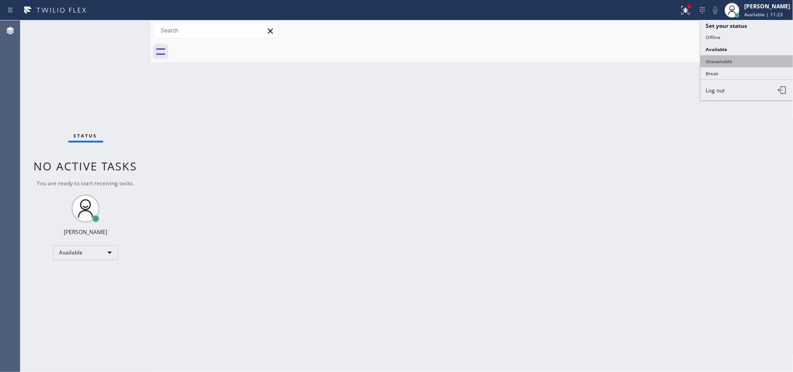
click at [634, 59] on button "Unavailable" at bounding box center [746, 61] width 93 height 12
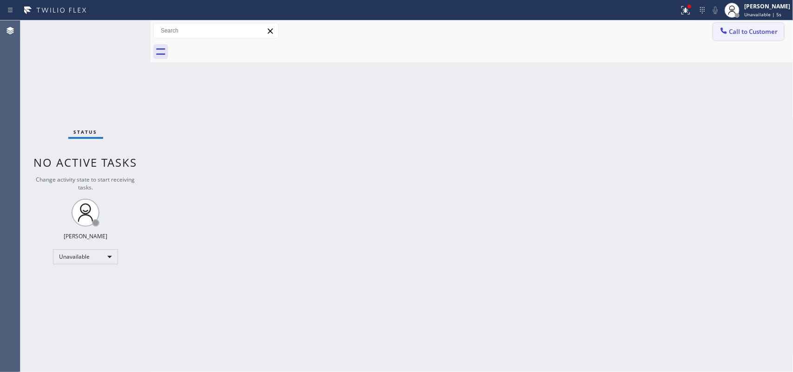
click at [634, 34] on span "Call to Customer" at bounding box center [753, 31] width 49 height 8
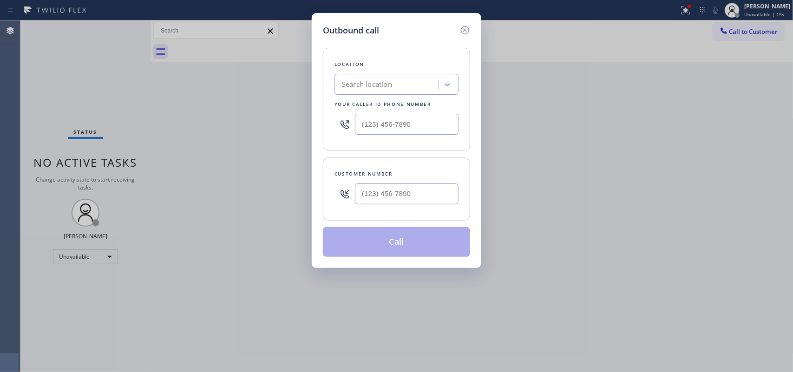
drag, startPoint x: 472, startPoint y: 84, endPoint x: 469, endPoint y: 88, distance: 5.4
click at [472, 82] on div "Outbound call Location Search location Your caller id phone number Customer num…" at bounding box center [396, 140] width 169 height 255
click at [440, 126] on input "(___) ___-____" at bounding box center [407, 124] width 104 height 21
paste input "855) 731-4952"
type input "[PHONE_NUMBER]"
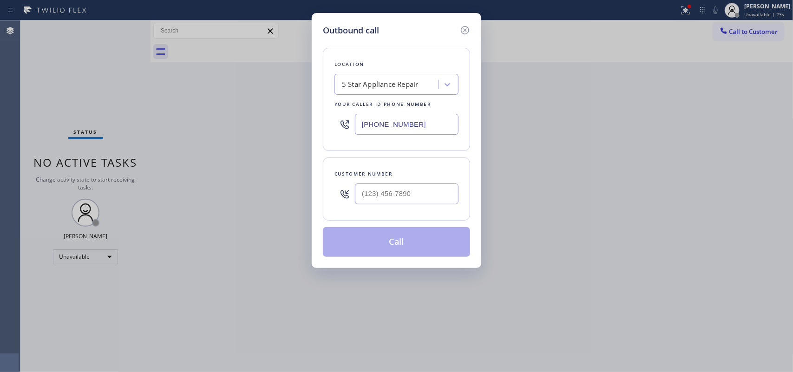
drag, startPoint x: 180, startPoint y: 54, endPoint x: 191, endPoint y: 59, distance: 12.7
click at [180, 54] on div "Outbound call Location 5 Star Appliance Repair Your caller id phone number [PHO…" at bounding box center [396, 186] width 793 height 372
click at [434, 195] on input "(___) ___-____" at bounding box center [407, 193] width 104 height 21
paste input "310) 924-3525"
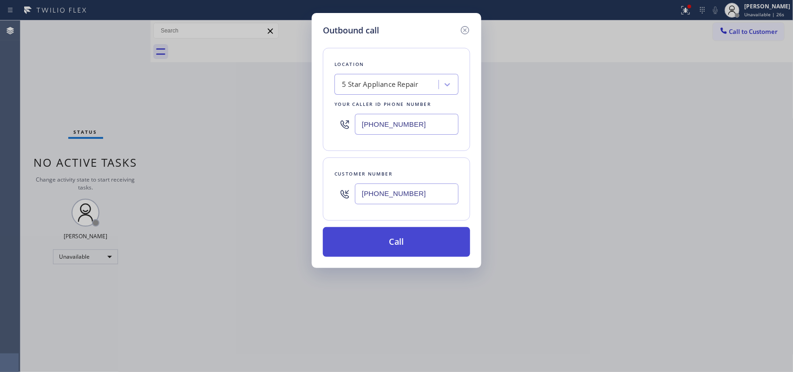
type input "[PHONE_NUMBER]"
click at [430, 240] on button "Call" at bounding box center [396, 242] width 147 height 30
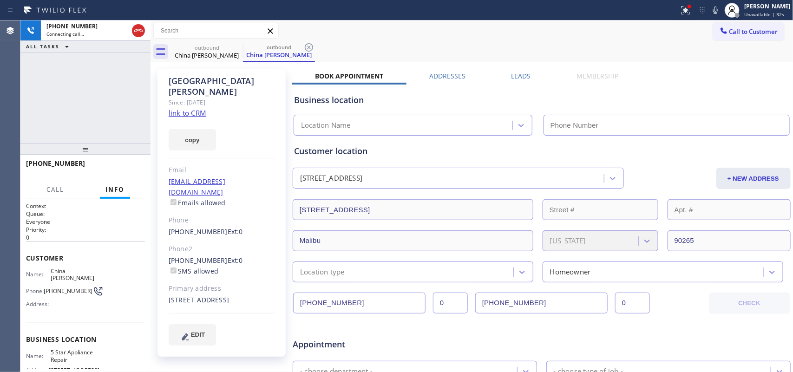
type input "[PHONE_NUMBER]"
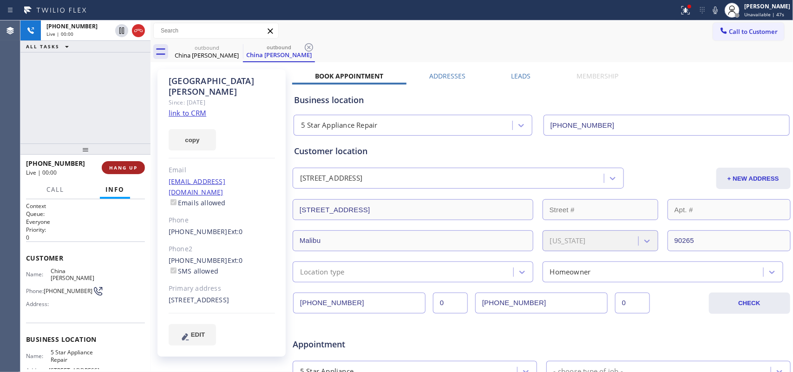
click at [121, 163] on button "HANG UP" at bounding box center [123, 167] width 43 height 13
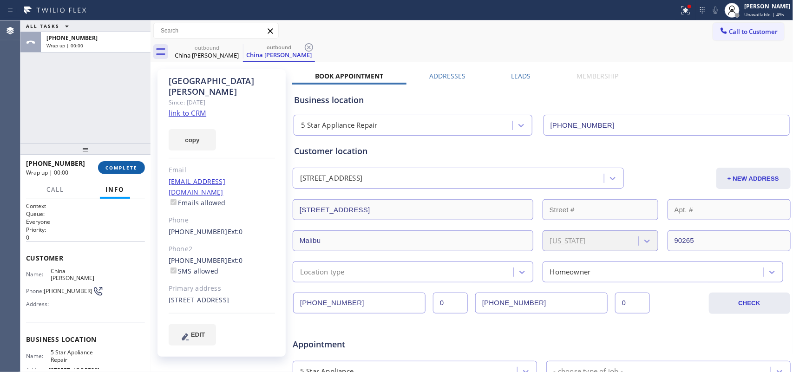
click at [121, 161] on button "COMPLETE" at bounding box center [121, 167] width 47 height 13
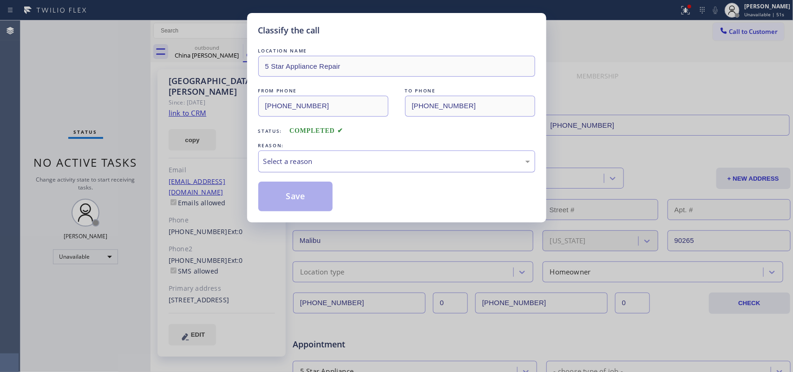
click at [306, 163] on div "Select a reason" at bounding box center [396, 161] width 267 height 11
click at [282, 212] on div "Classify the call LOCATION NAME 5 Star Appliance Repair FROM PHONE [PHONE_NUMBE…" at bounding box center [396, 117] width 299 height 209
click at [300, 189] on button "Save" at bounding box center [295, 197] width 75 height 30
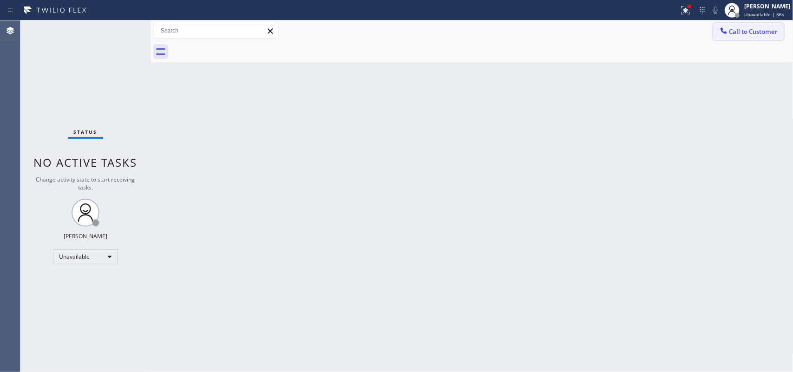
click at [634, 30] on span "Call to Customer" at bounding box center [753, 31] width 49 height 8
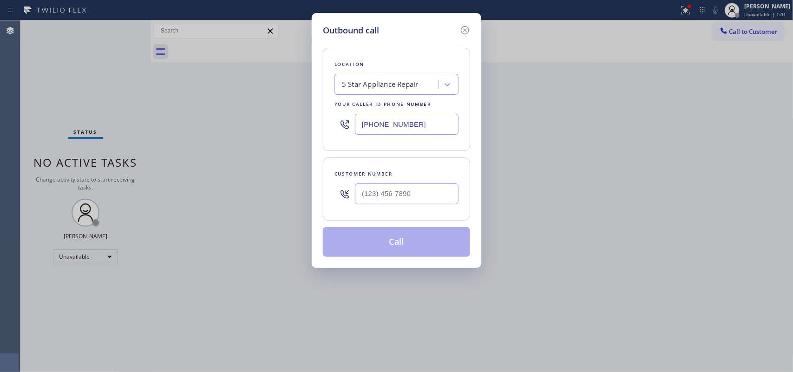
click at [474, 93] on div "Outbound call Location 5 Star Appliance Repair Your caller id phone number [PHO…" at bounding box center [396, 140] width 169 height 255
click at [410, 194] on input "(___) ___-____" at bounding box center [407, 193] width 104 height 21
paste input "310) 924-3525"
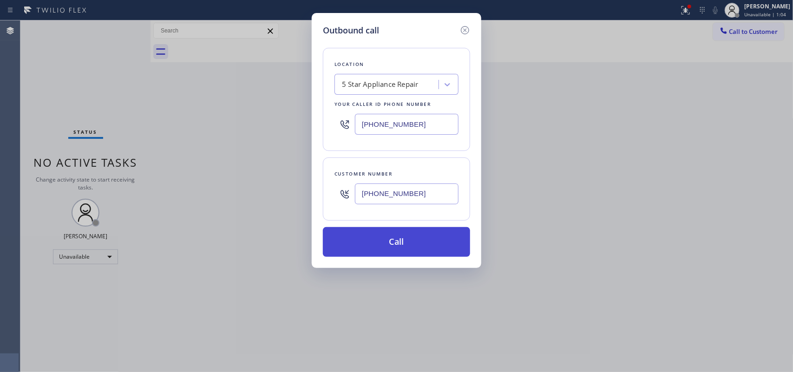
type input "[PHONE_NUMBER]"
click at [431, 243] on button "Call" at bounding box center [396, 242] width 147 height 30
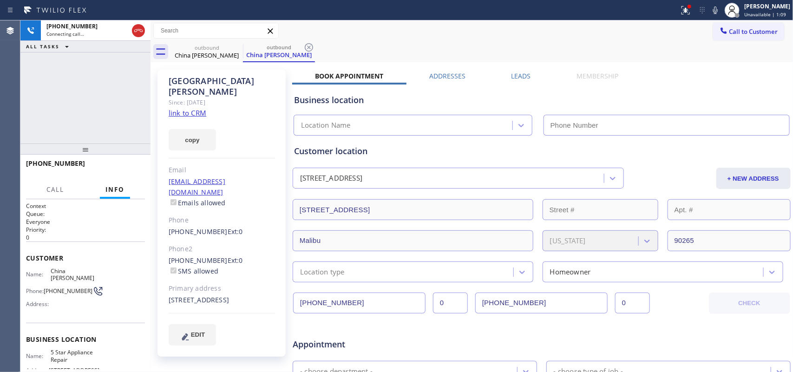
type input "[PHONE_NUMBER]"
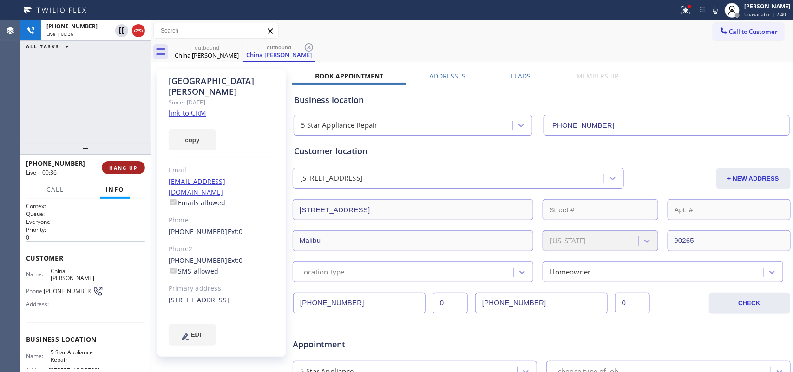
click at [136, 167] on span "HANG UP" at bounding box center [123, 167] width 28 height 7
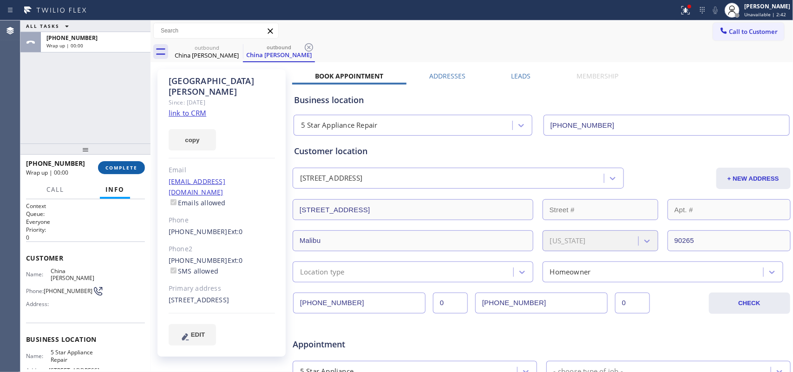
click at [135, 167] on span "COMPLETE" at bounding box center [121, 167] width 32 height 7
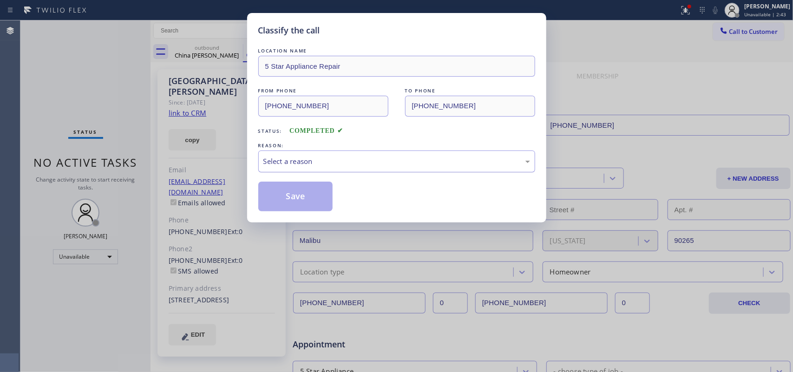
click at [378, 163] on div "Select a reason" at bounding box center [396, 161] width 267 height 11
click at [293, 195] on button "Save" at bounding box center [295, 197] width 75 height 30
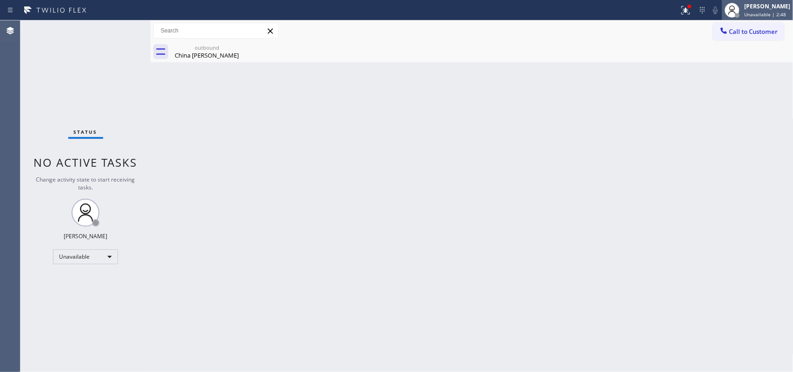
click at [634, 8] on div "[PERSON_NAME]" at bounding box center [767, 6] width 46 height 8
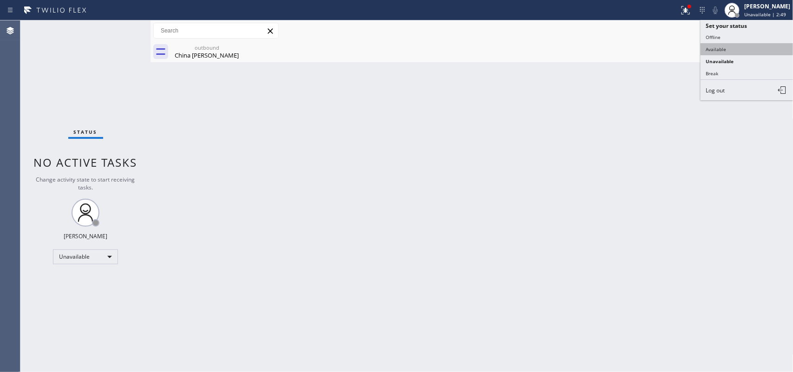
click at [634, 48] on button "Available" at bounding box center [746, 49] width 93 height 12
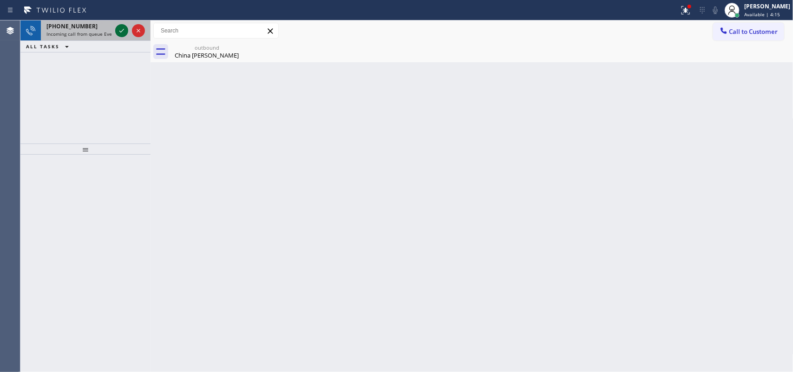
click at [124, 29] on icon at bounding box center [121, 30] width 11 height 11
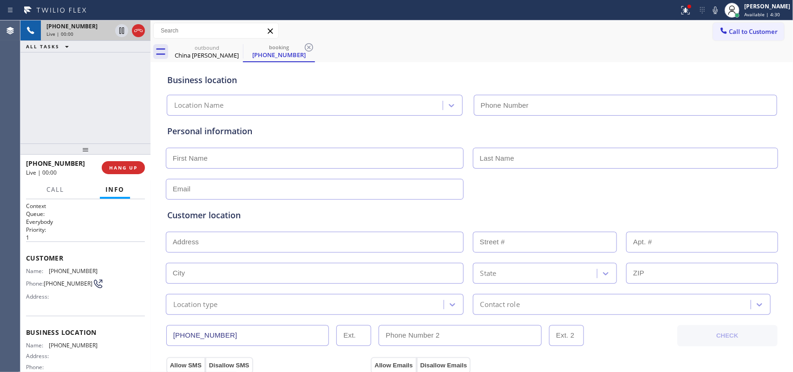
click at [79, 111] on div "[PHONE_NUMBER] Live | 00:00 ALL TASKS ALL TASKS ACTIVE TASKS TASKS IN WRAP UP" at bounding box center [85, 81] width 130 height 123
click at [192, 50] on div "outbound" at bounding box center [207, 47] width 70 height 7
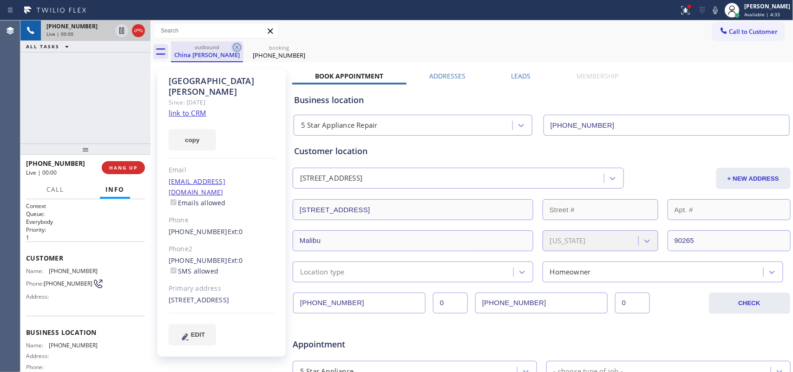
click at [237, 46] on icon at bounding box center [236, 47] width 11 height 11
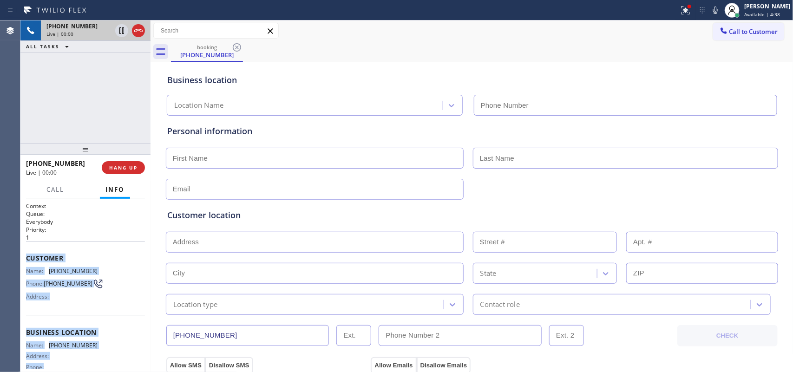
drag, startPoint x: 82, startPoint y: 291, endPoint x: 27, endPoint y: 259, distance: 63.9
click at [27, 259] on div "Context Queue: Everybody Priority: 1 Customer Name: [PHONE_NUMBER] Phone: [PHON…" at bounding box center [85, 329] width 119 height 254
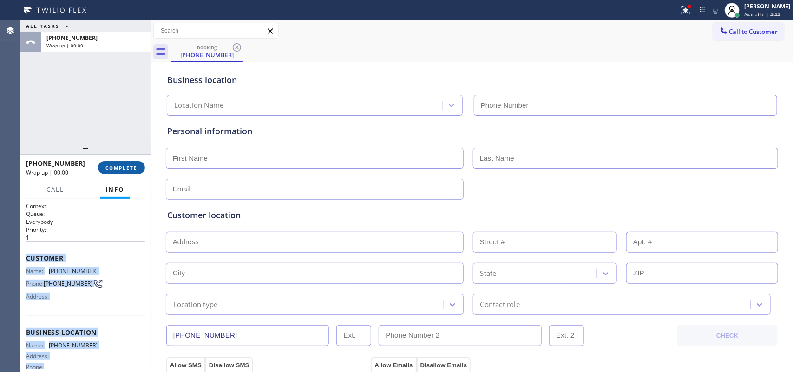
click at [137, 166] on button "COMPLETE" at bounding box center [121, 167] width 47 height 13
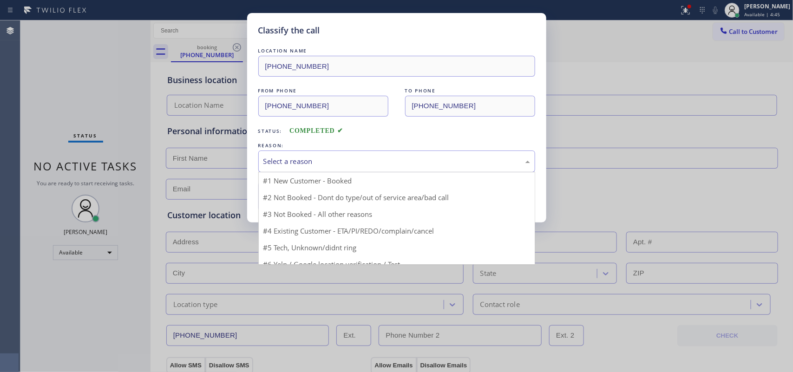
click at [338, 168] on div "Select a reason" at bounding box center [396, 161] width 277 height 22
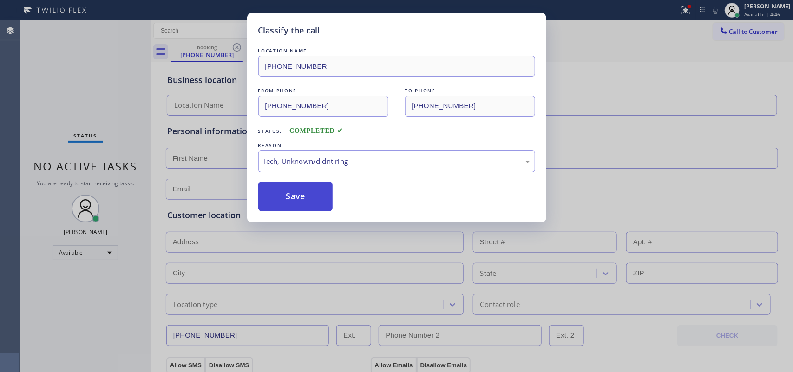
click at [303, 201] on button "Save" at bounding box center [295, 197] width 75 height 30
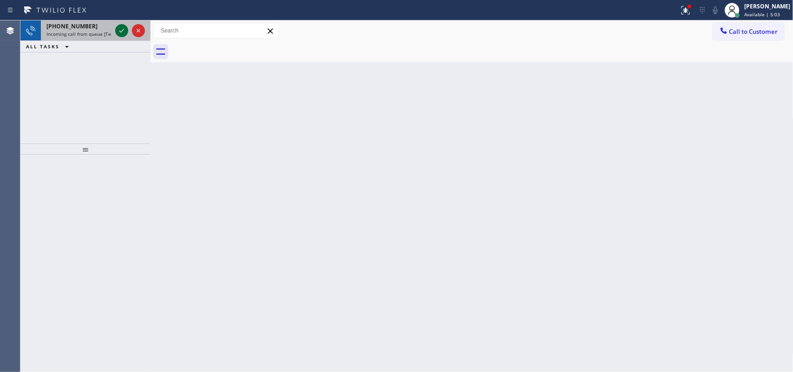
click at [121, 31] on icon at bounding box center [121, 30] width 11 height 11
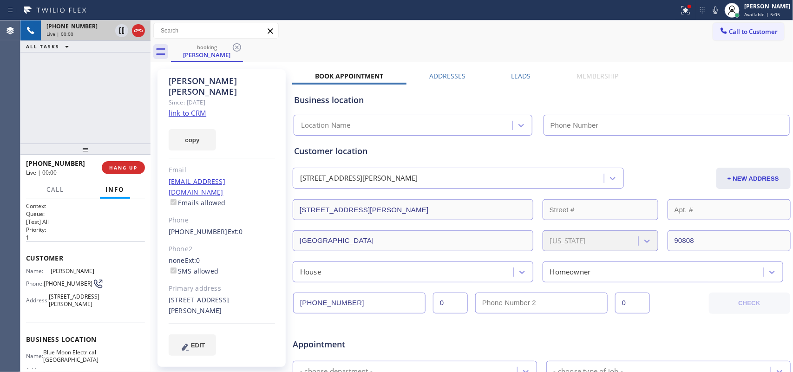
type input "[PHONE_NUMBER]"
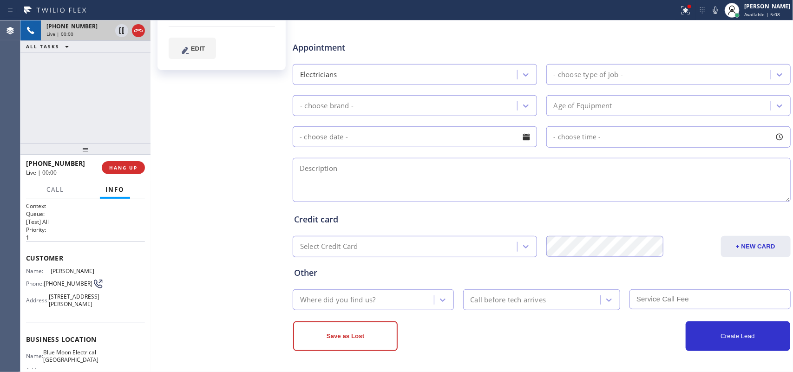
scroll to position [7, 0]
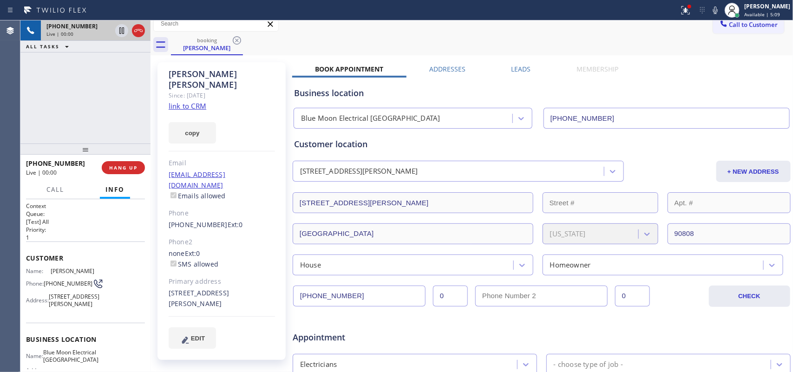
click at [200, 101] on link "link to CRM" at bounding box center [188, 105] width 38 height 9
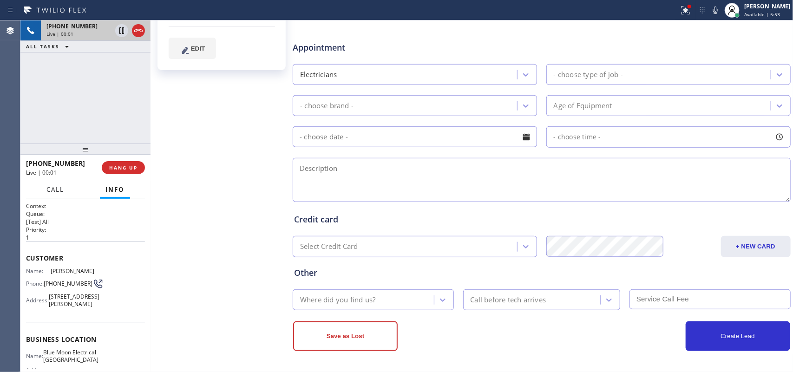
click at [50, 191] on span "Call" at bounding box center [55, 189] width 18 height 8
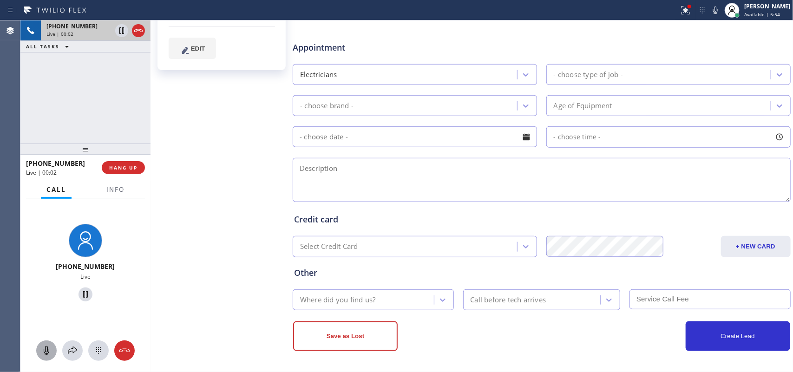
click at [47, 297] on icon at bounding box center [46, 350] width 11 height 11
click at [83, 291] on icon at bounding box center [85, 294] width 5 height 7
click at [41, 297] on icon at bounding box center [46, 350] width 11 height 11
click at [81, 294] on icon at bounding box center [85, 294] width 11 height 11
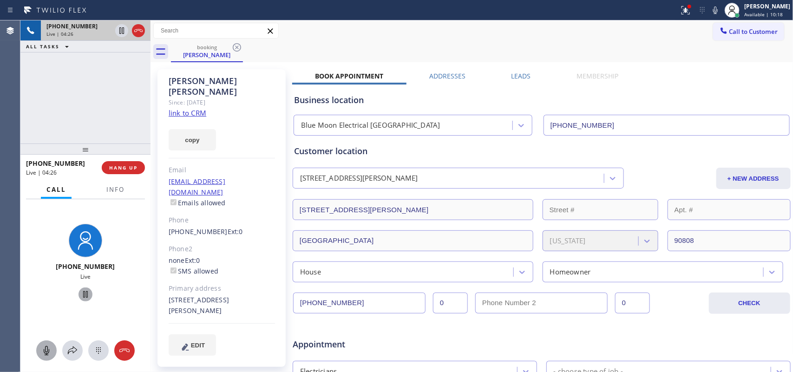
drag, startPoint x: 126, startPoint y: 170, endPoint x: 111, endPoint y: 339, distance: 169.7
click at [111, 297] on div "[PHONE_NUMBER] Live | 04:26 HANG UP Call Info [PHONE_NUMBER] Live Context Queue…" at bounding box center [85, 263] width 130 height 217
drag, startPoint x: 111, startPoint y: 339, endPoint x: 115, endPoint y: 306, distance: 34.1
click at [112, 297] on div "[PHONE_NUMBER] Live" at bounding box center [85, 285] width 130 height 173
click at [111, 166] on span "HANG UP" at bounding box center [123, 167] width 28 height 7
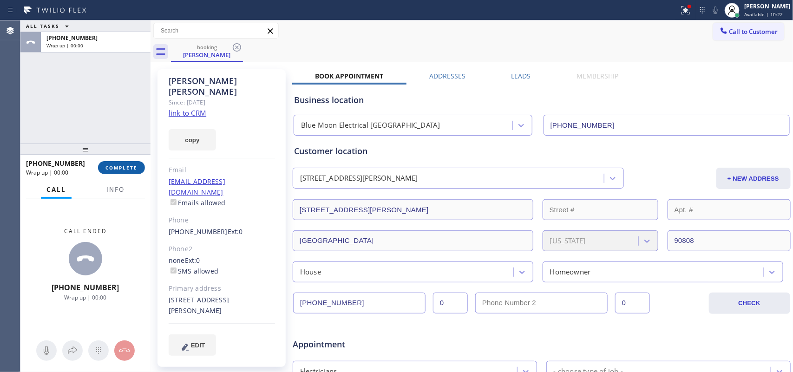
click at [105, 168] on span "COMPLETE" at bounding box center [121, 167] width 32 height 7
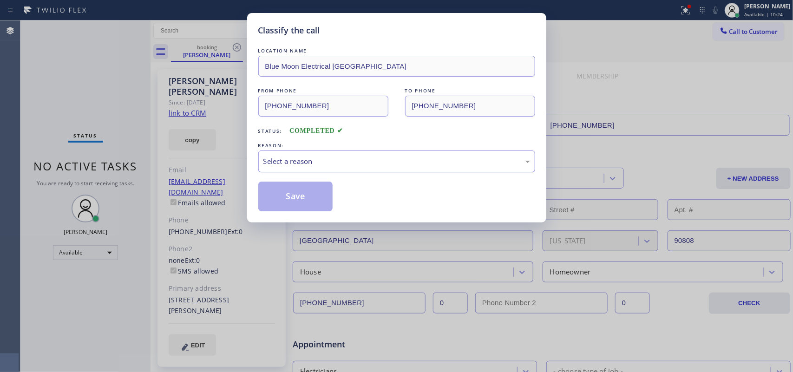
click at [347, 163] on div "Select a reason" at bounding box center [396, 161] width 267 height 11
click at [304, 196] on button "Save" at bounding box center [295, 197] width 75 height 30
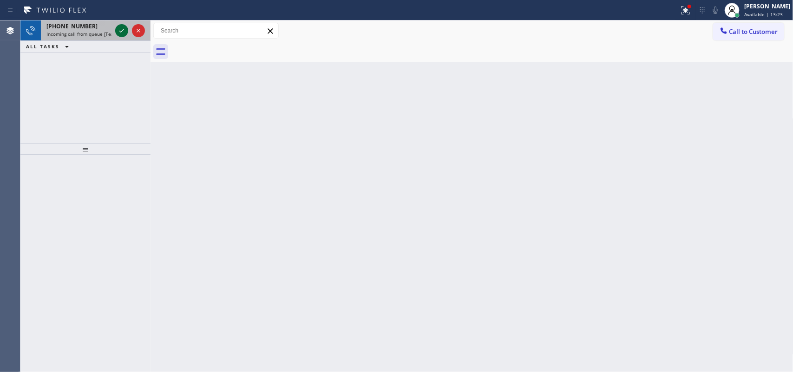
click at [117, 29] on icon at bounding box center [121, 30] width 11 height 11
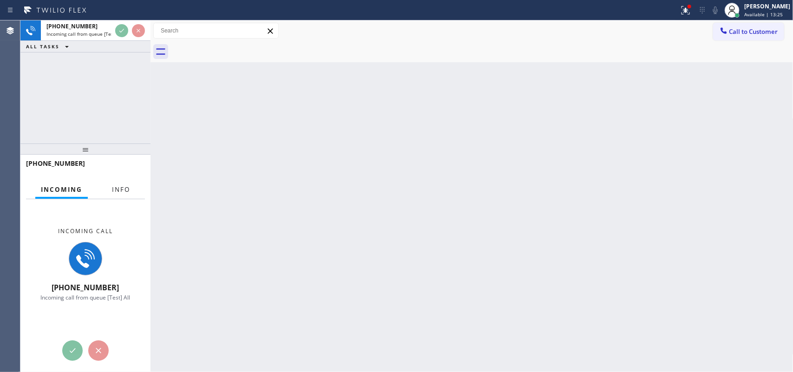
click at [125, 187] on span "Info" at bounding box center [121, 189] width 18 height 8
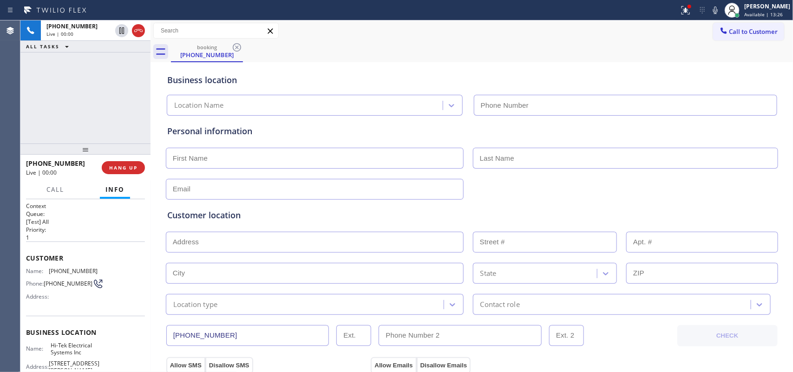
type input "[PHONE_NUMBER]"
click at [89, 124] on div "[PHONE_NUMBER] Live | 00:09 ALL TASKS ALL TASKS ACTIVE TASKS TASKS IN WRAP UP" at bounding box center [85, 81] width 130 height 123
click at [59, 191] on span "Call" at bounding box center [55, 189] width 18 height 8
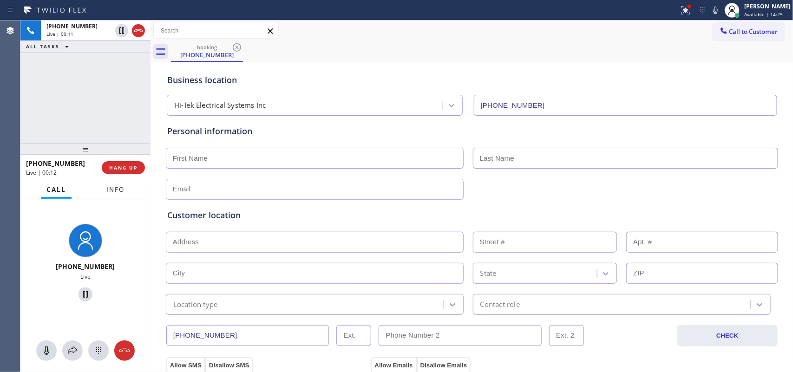
click at [117, 191] on span "Info" at bounding box center [115, 189] width 18 height 8
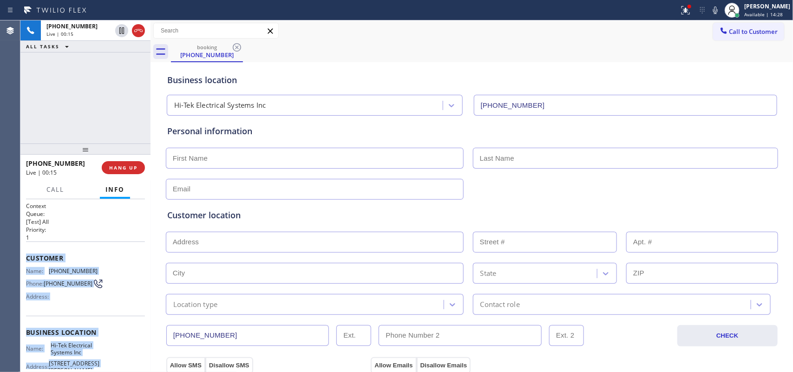
drag, startPoint x: 91, startPoint y: 291, endPoint x: 22, endPoint y: 256, distance: 77.5
click at [22, 256] on div "Context Queue: [Test] All Priority: 1 Customer Name: [PHONE_NUMBER] Phone: [PHO…" at bounding box center [85, 285] width 130 height 173
click at [57, 191] on span "Call" at bounding box center [55, 189] width 18 height 8
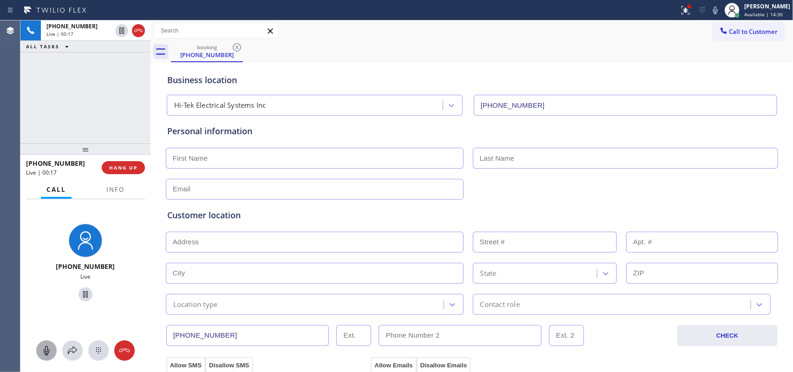
click at [51, 297] on button at bounding box center [46, 350] width 20 height 20
click at [80, 290] on icon at bounding box center [85, 294] width 11 height 11
drag, startPoint x: 80, startPoint y: 290, endPoint x: 105, endPoint y: 242, distance: 54.2
click at [80, 291] on icon at bounding box center [85, 294] width 11 height 11
click at [43, 297] on icon at bounding box center [46, 350] width 11 height 11
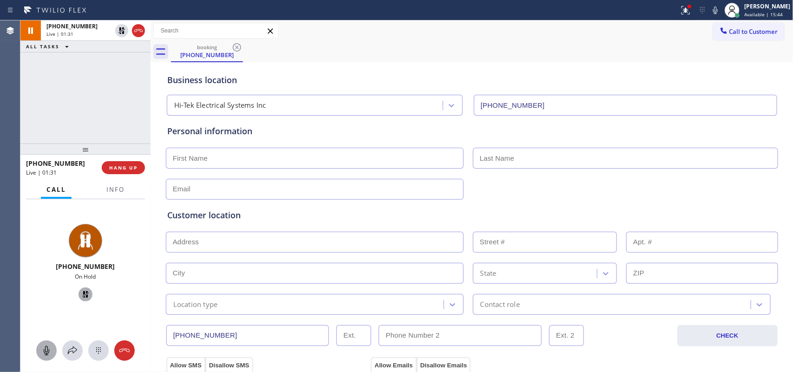
click at [80, 293] on icon at bounding box center [85, 294] width 11 height 11
click at [72, 297] on icon at bounding box center [72, 350] width 11 height 11
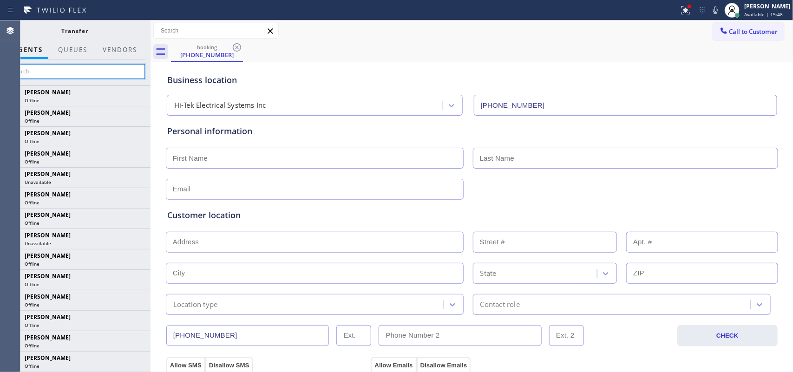
click at [97, 71] on input "text" at bounding box center [75, 71] width 140 height 15
click at [78, 70] on input "text" at bounding box center [75, 71] width 140 height 15
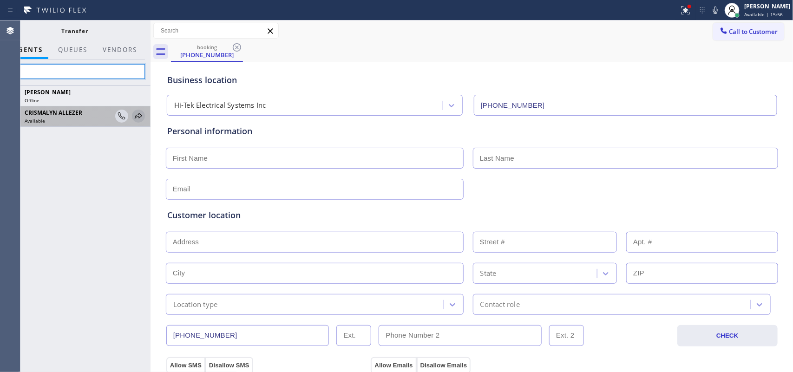
type input "all"
click at [137, 116] on icon at bounding box center [138, 116] width 11 height 11
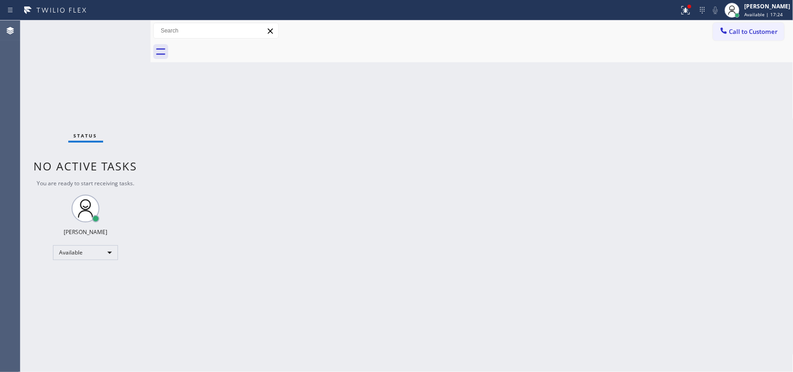
click at [93, 33] on div "Status No active tasks You are ready to start receiving tasks. [PERSON_NAME] Av…" at bounding box center [85, 196] width 130 height 352
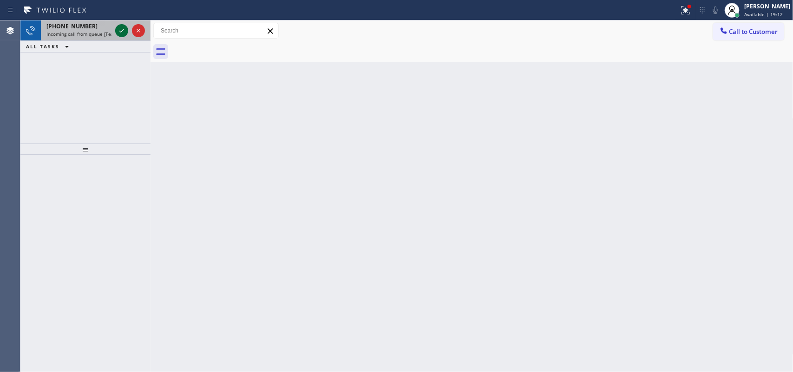
click at [119, 26] on icon at bounding box center [121, 30] width 11 height 11
click at [117, 27] on icon at bounding box center [121, 30] width 11 height 11
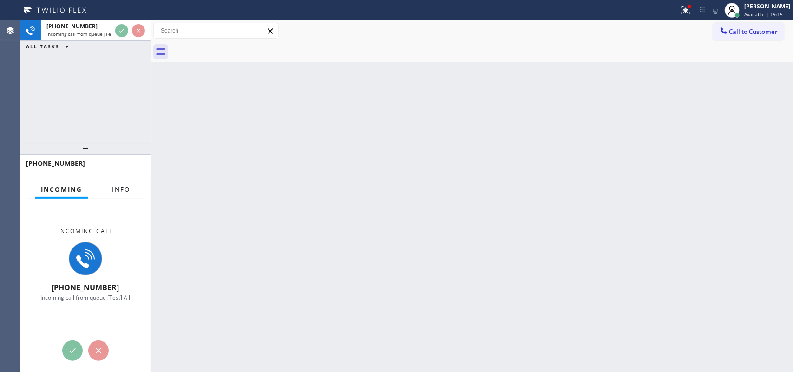
click at [108, 193] on button "Info" at bounding box center [120, 190] width 29 height 18
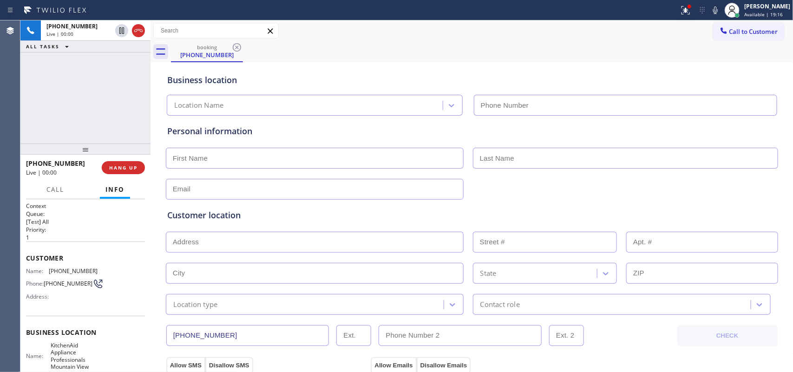
type input "(650) 200-2355"
click at [47, 91] on div "+15103648961 Live | 00:00 ALL TASKS ALL TASKS ACTIVE TASKS TASKS IN WRAP UP" at bounding box center [85, 81] width 130 height 123
click at [60, 108] on div "+15103648961 Live | 01:51 ALL TASKS ALL TASKS ACTIVE TASKS TASKS IN WRAP UP" at bounding box center [85, 81] width 130 height 123
click at [57, 187] on span "Call" at bounding box center [55, 189] width 18 height 8
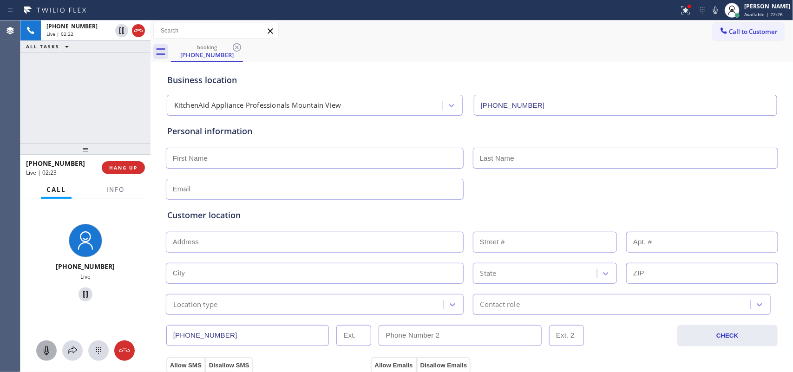
click at [44, 350] on icon at bounding box center [46, 350] width 11 height 11
click at [83, 298] on icon at bounding box center [85, 294] width 5 height 7
click at [283, 156] on input "text" at bounding box center [315, 158] width 298 height 21
type input "Miss"
type input "Jessica"
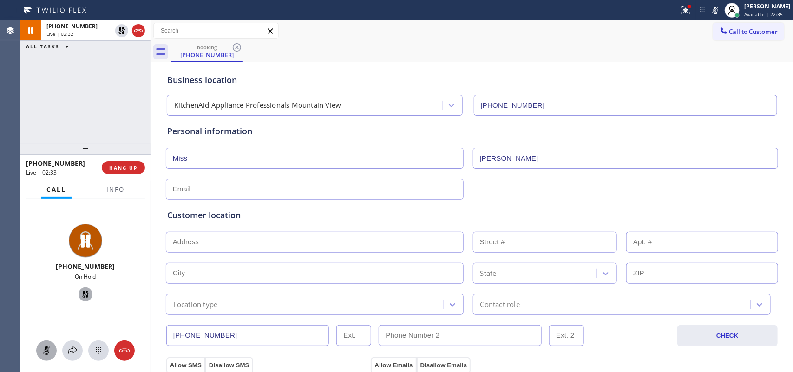
click at [300, 191] on input "text" at bounding box center [315, 189] width 298 height 21
type input "[EMAIL_ADDRESS][DOMAIN_NAME]"
click at [294, 243] on input "text" at bounding box center [315, 242] width 298 height 21
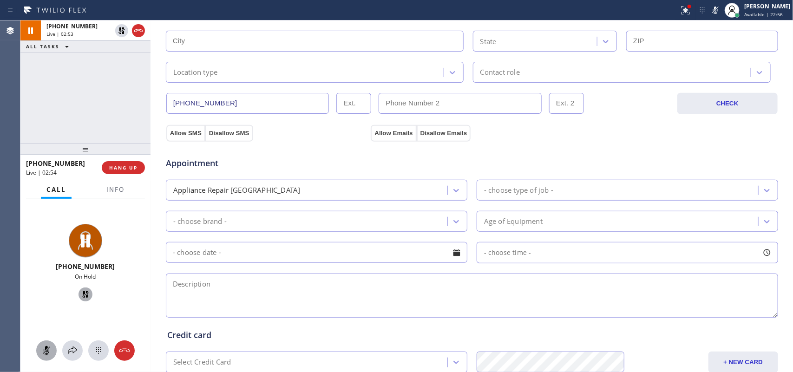
scroll to position [116, 0]
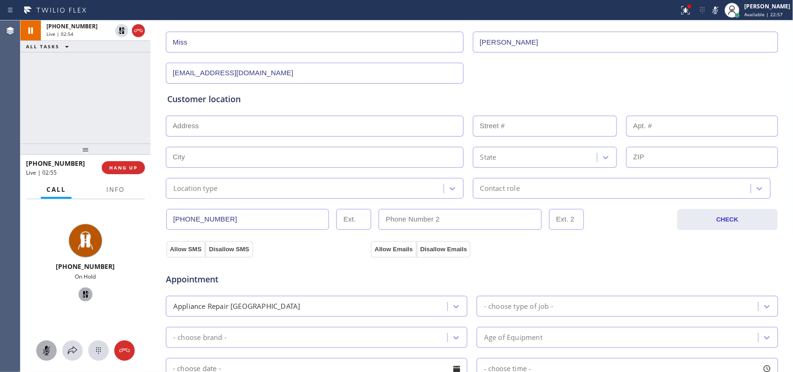
click at [323, 123] on input "text" at bounding box center [315, 126] width 298 height 21
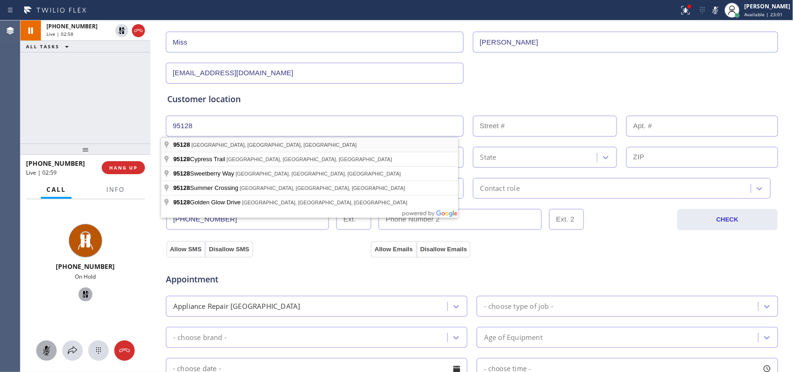
type input "San Jose, CA 95128, USA"
type input "San Jose"
type input "95128"
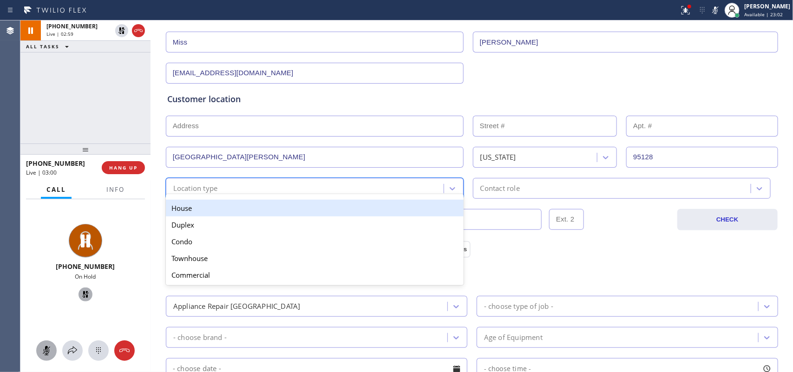
click at [327, 189] on div "Location type" at bounding box center [306, 188] width 275 height 16
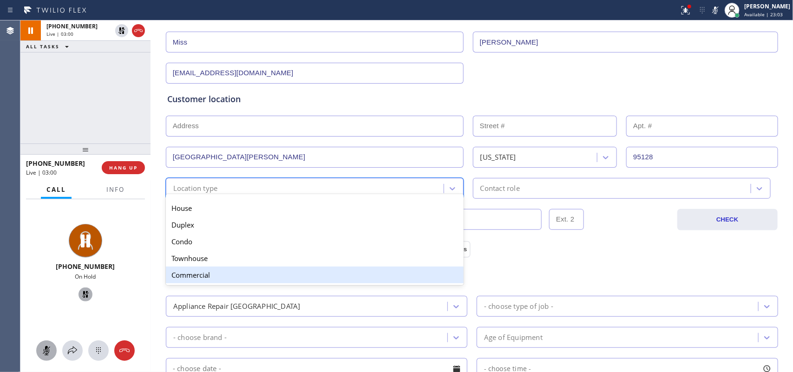
drag, startPoint x: 312, startPoint y: 278, endPoint x: 319, endPoint y: 274, distance: 8.7
click at [312, 279] on div "Commercial" at bounding box center [315, 275] width 298 height 17
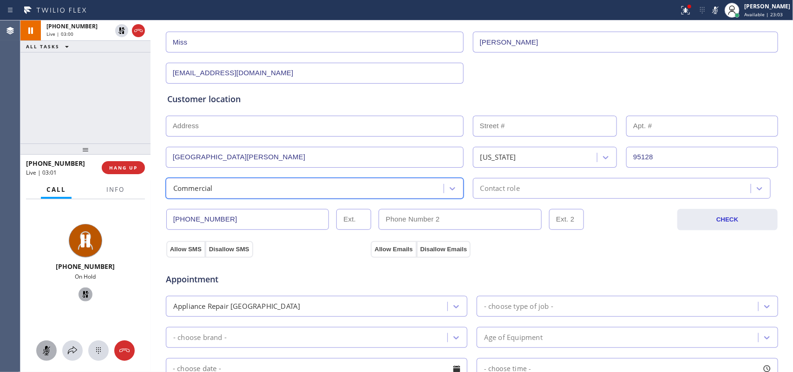
click at [546, 188] on div "Contact role" at bounding box center [613, 188] width 275 height 16
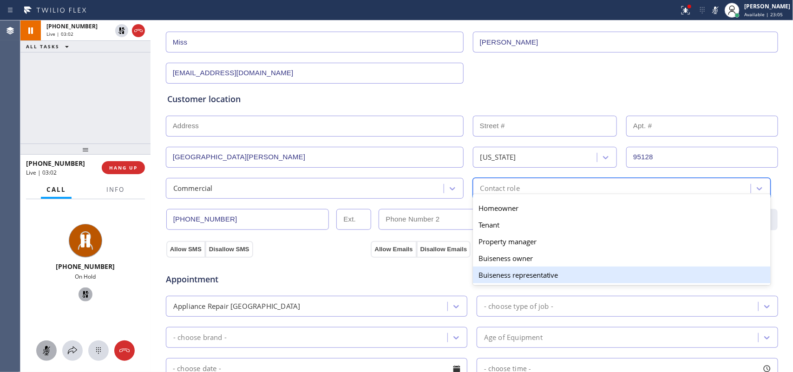
click at [557, 279] on div "Buiseness representative" at bounding box center [622, 275] width 298 height 17
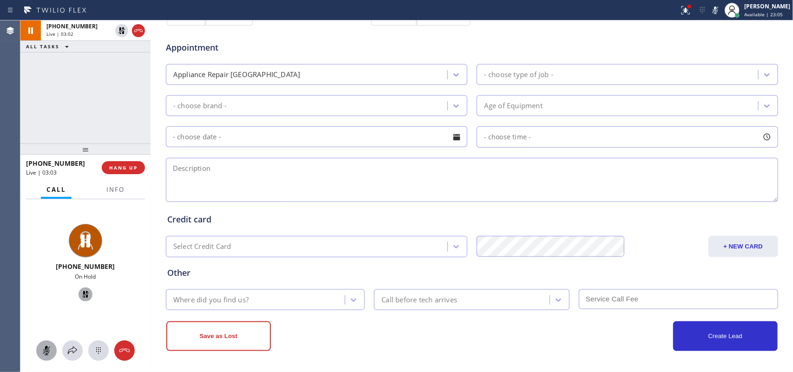
scroll to position [349, 0]
click at [430, 79] on div "Appliance Repair [GEOGRAPHIC_DATA]" at bounding box center [308, 74] width 279 height 16
click at [420, 72] on div "Appliance Repair [GEOGRAPHIC_DATA]" at bounding box center [308, 74] width 279 height 16
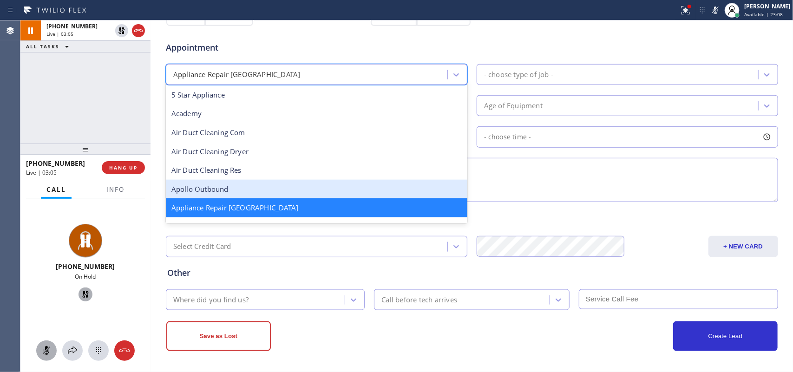
scroll to position [59, 0]
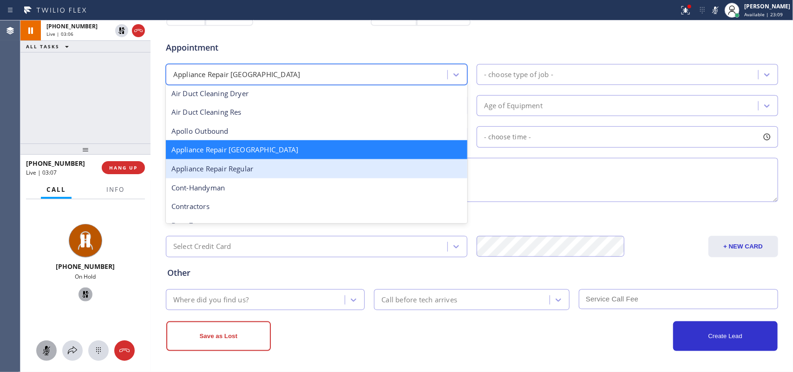
drag, startPoint x: 358, startPoint y: 169, endPoint x: 456, endPoint y: 117, distance: 110.5
click at [358, 169] on div "Appliance Repair Regular" at bounding box center [316, 168] width 301 height 19
click at [358, 169] on textarea at bounding box center [472, 180] width 612 height 44
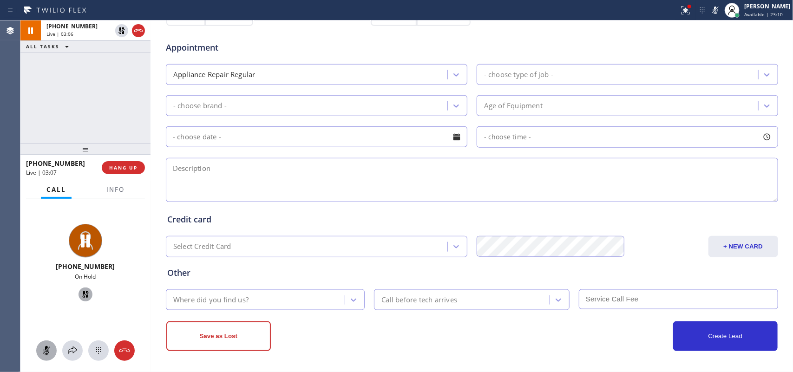
click at [570, 68] on div "- choose type of job -" at bounding box center [618, 74] width 279 height 16
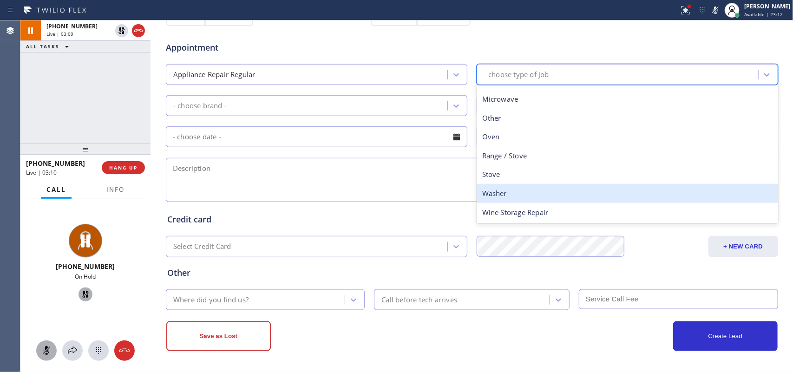
scroll to position [0, 0]
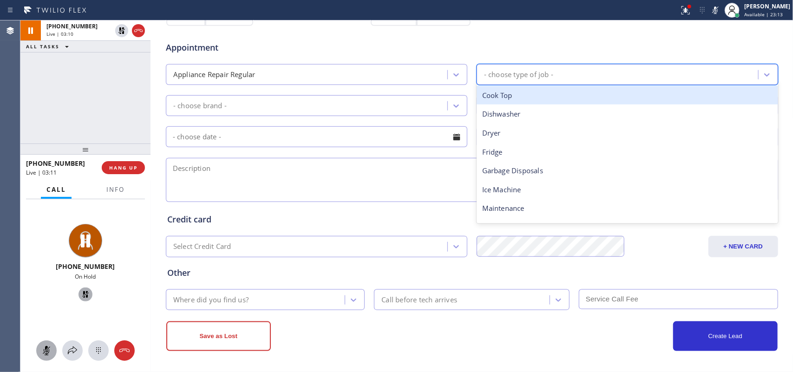
click at [531, 91] on div "Cook Top" at bounding box center [626, 95] width 301 height 19
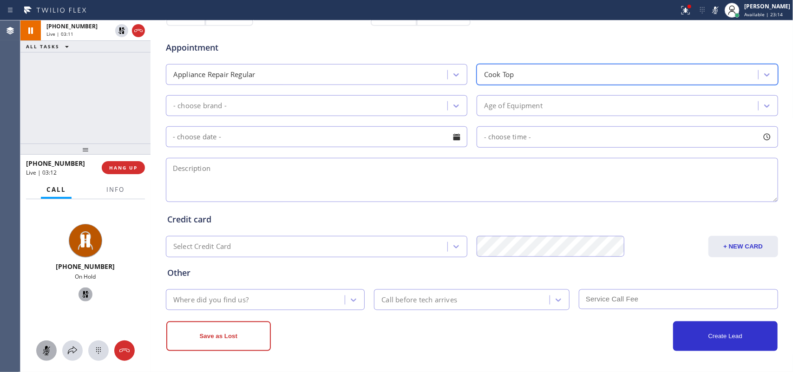
click at [302, 105] on div "- choose brand -" at bounding box center [308, 106] width 279 height 16
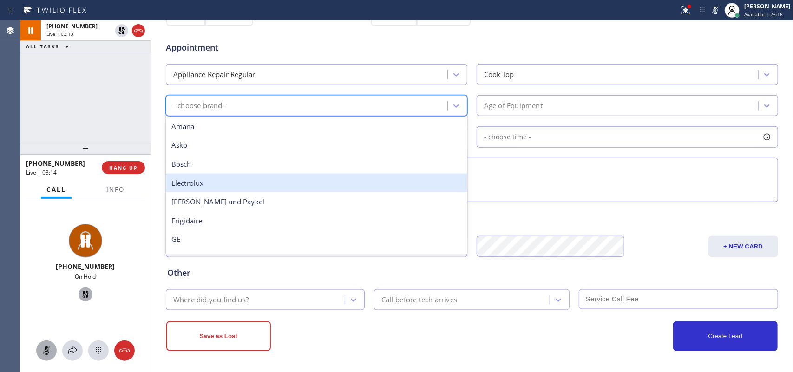
type input "k"
click at [293, 177] on div "Kitchen Aid" at bounding box center [316, 183] width 301 height 19
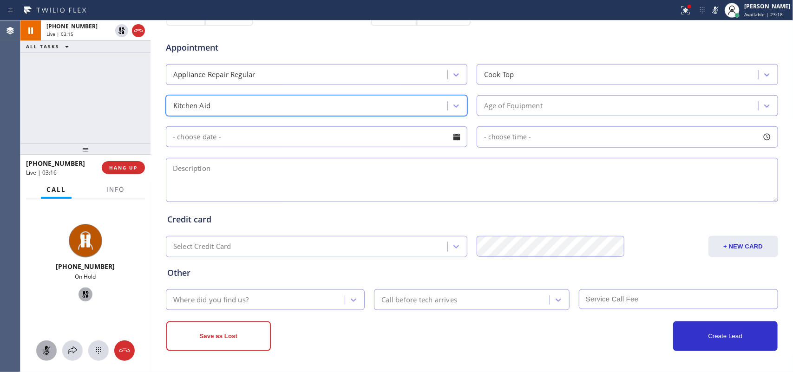
click at [520, 105] on div "Age of Equipment" at bounding box center [513, 105] width 59 height 11
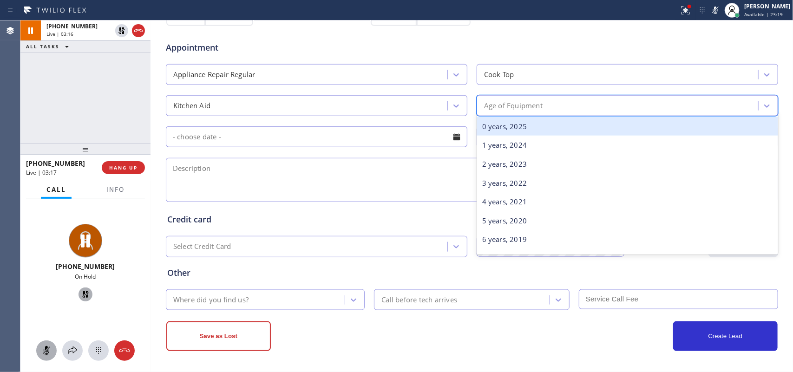
click at [538, 130] on div "0 years, 2025" at bounding box center [626, 126] width 301 height 19
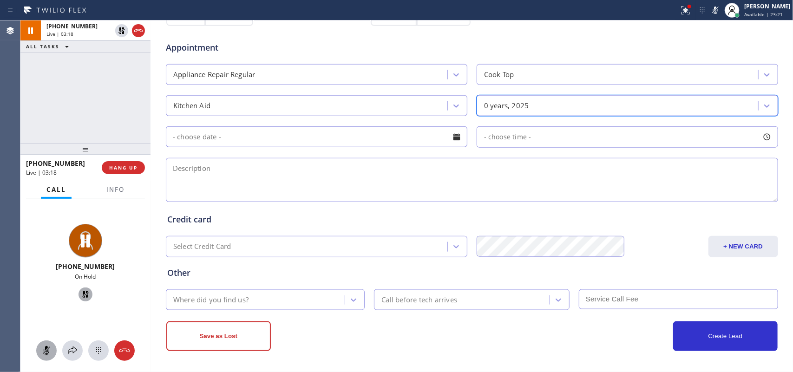
click at [214, 293] on div "Where did you find us?" at bounding box center [257, 300] width 176 height 16
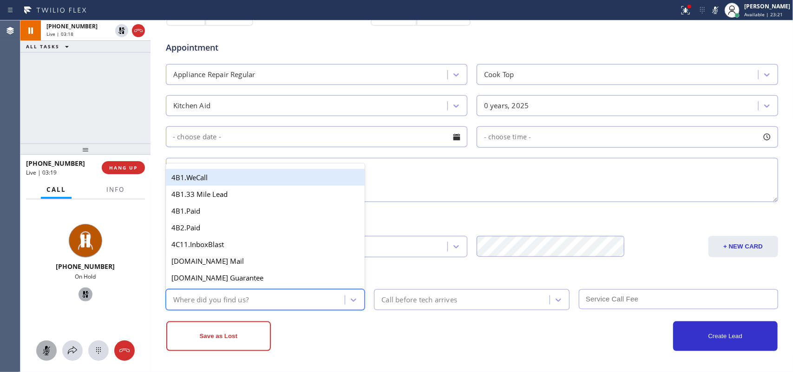
type input "g"
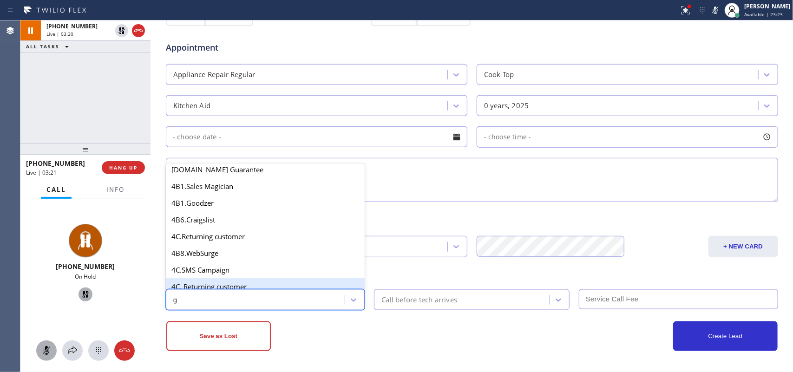
scroll to position [174, 0]
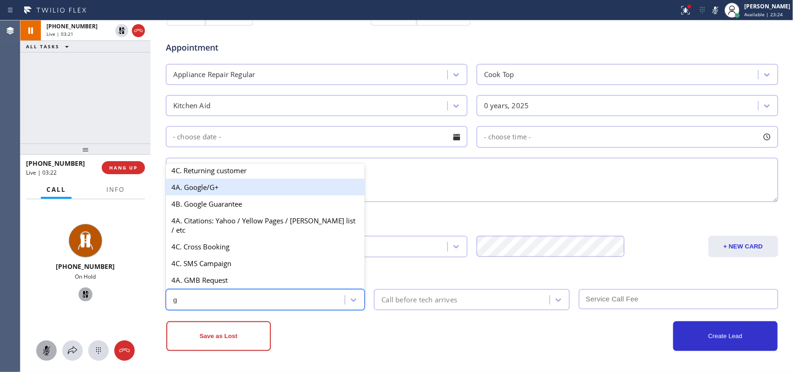
click at [238, 194] on div "4A. Google/G+" at bounding box center [265, 187] width 199 height 17
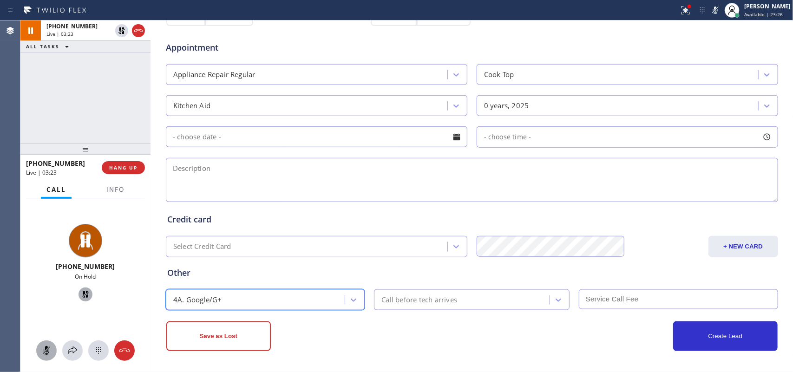
click at [49, 348] on rect at bounding box center [46, 349] width 7 height 7
click at [87, 300] on div at bounding box center [85, 294] width 14 height 11
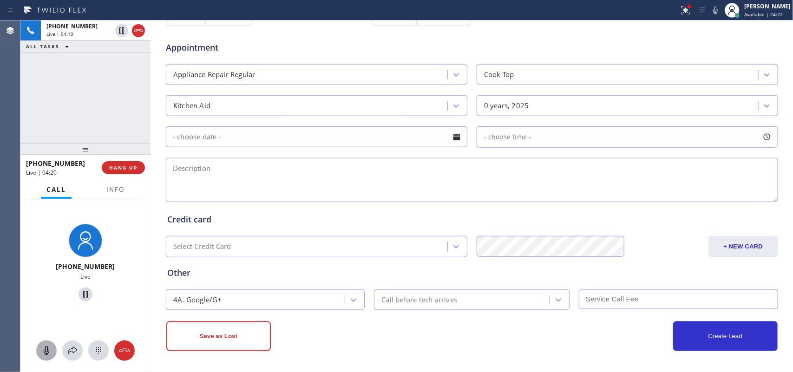
click at [166, 169] on textarea at bounding box center [472, 180] width 612 height 44
paste textarea "95128/kitchen aid commercial gas cooktop/ MN KGCU467VSS01/the burner base/"
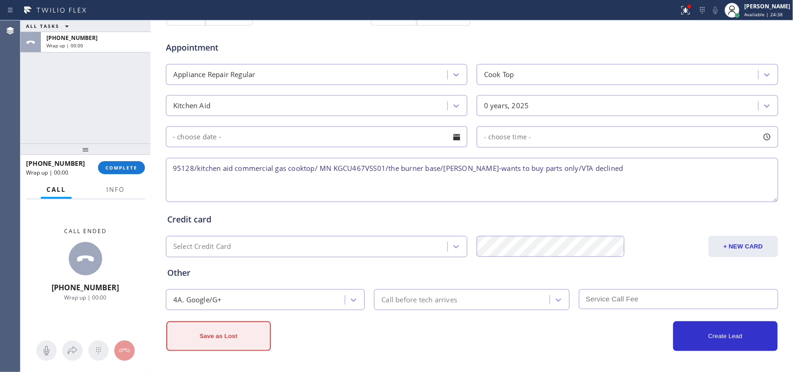
type textarea "95128/kitchen aid commercial gas cooktop/ MN KGCU467VSS01/the burner base/SAL-w…"
click at [187, 337] on button "Save as Lost" at bounding box center [218, 336] width 104 height 30
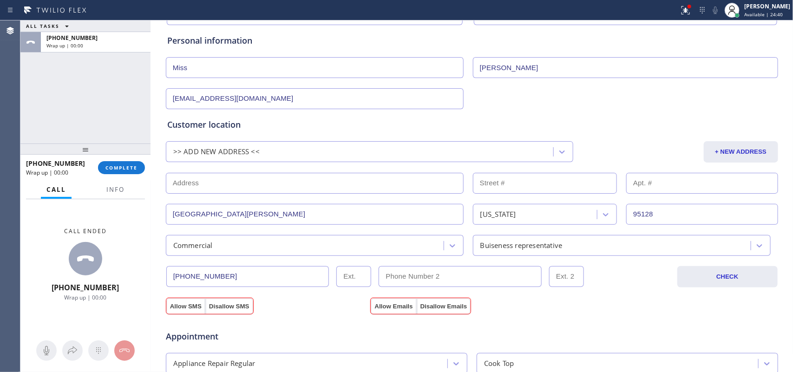
scroll to position [149, 0]
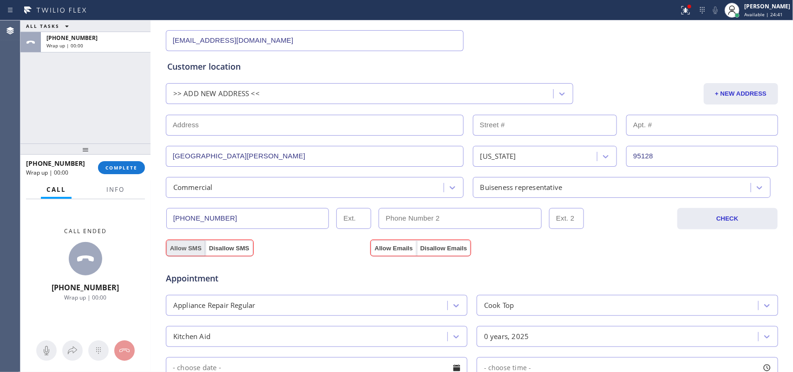
click at [181, 244] on button "Allow SMS" at bounding box center [185, 248] width 39 height 17
click at [388, 247] on button "Allow Emails" at bounding box center [394, 248] width 46 height 17
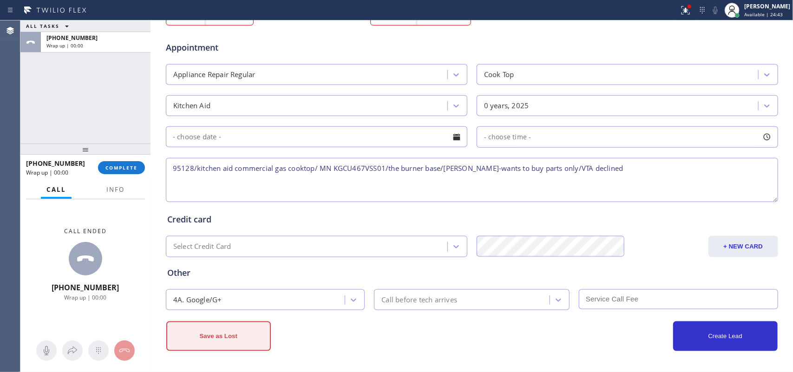
click at [209, 339] on button "Save as Lost" at bounding box center [218, 336] width 104 height 30
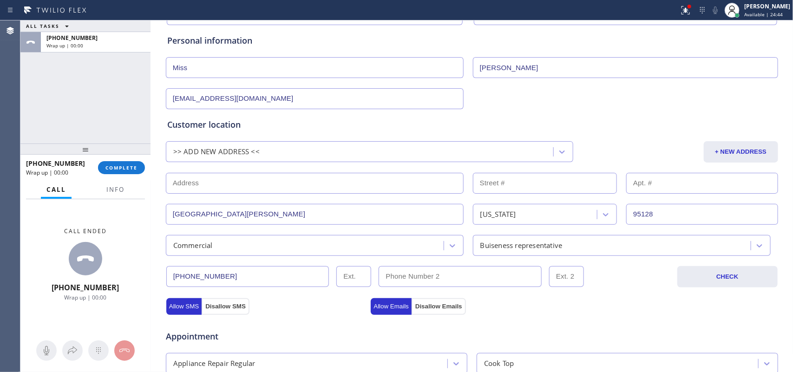
scroll to position [0, 0]
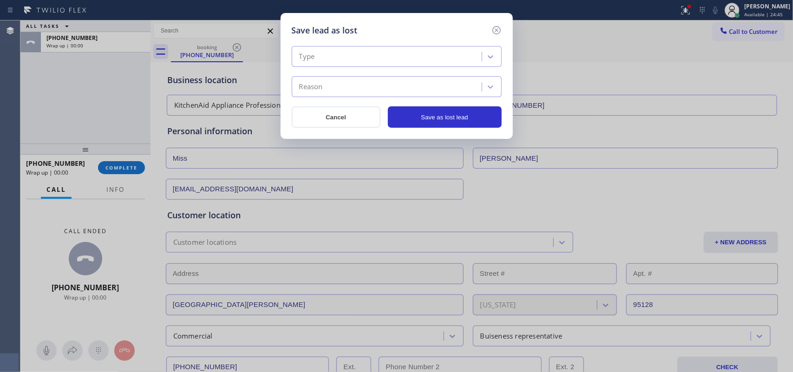
click at [407, 59] on div "Type" at bounding box center [387, 57] width 187 height 16
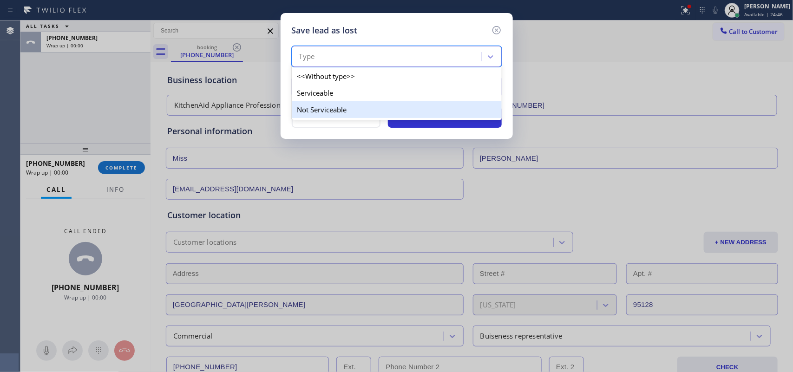
click at [392, 107] on div "Not Serviceable" at bounding box center [397, 109] width 210 height 17
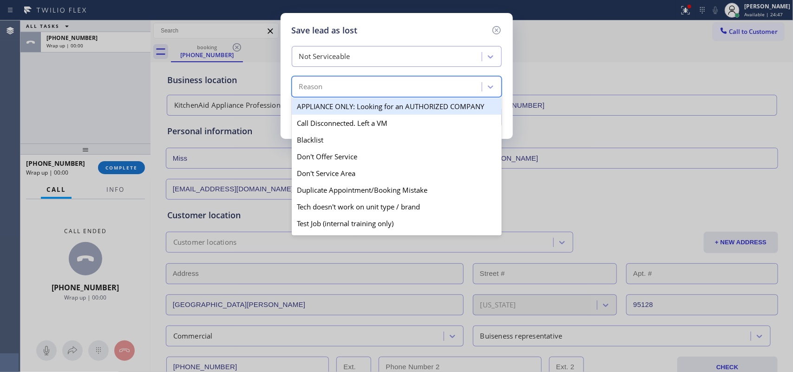
click at [392, 89] on div "Reason" at bounding box center [387, 87] width 187 height 16
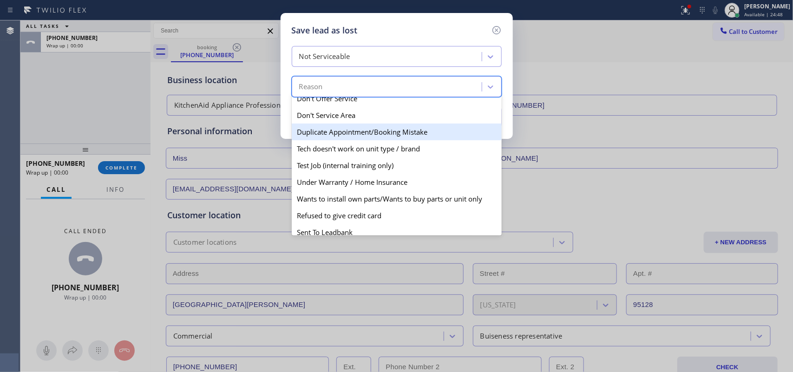
scroll to position [89, 0]
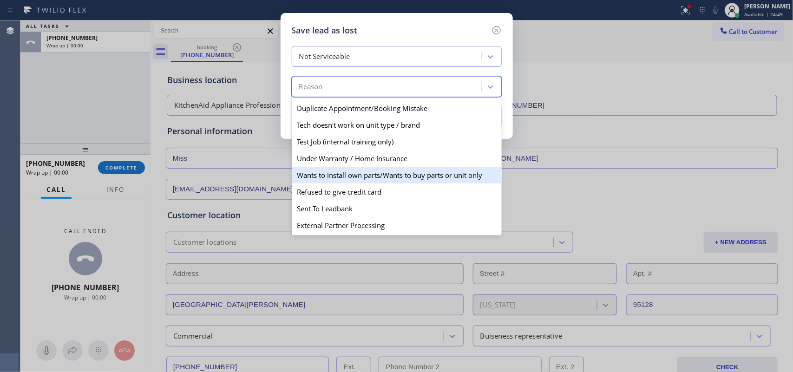
click at [391, 179] on div "Wants to install own parts/Wants to buy parts or unit only" at bounding box center [397, 175] width 210 height 17
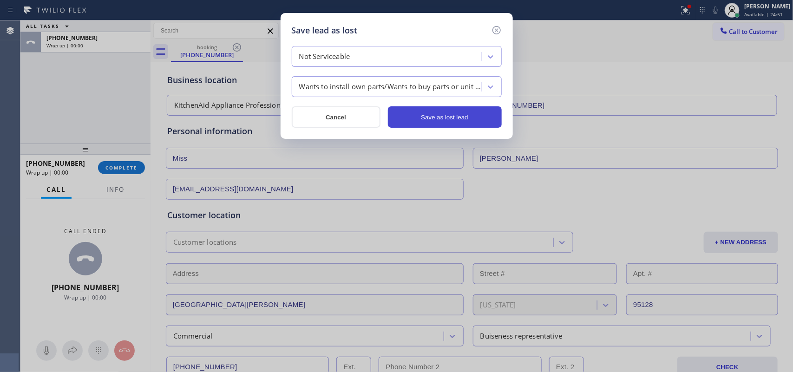
click at [439, 113] on button "Save as lost lead" at bounding box center [445, 116] width 114 height 21
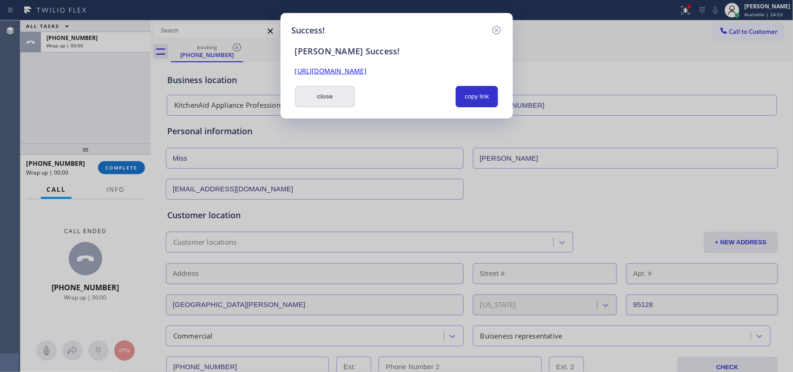
click at [319, 100] on button "close" at bounding box center [325, 96] width 60 height 21
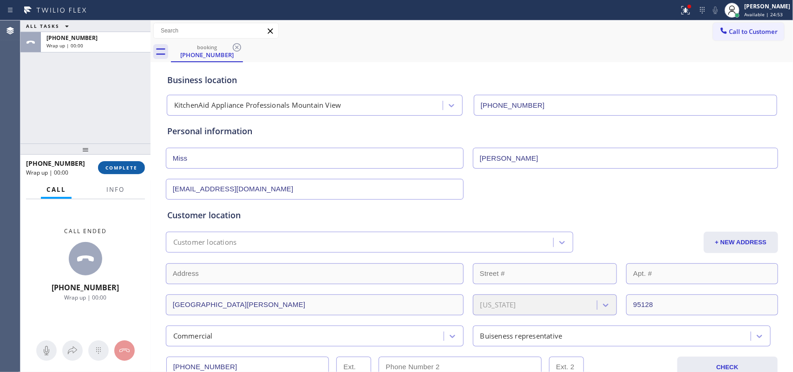
click at [127, 170] on span "COMPLETE" at bounding box center [121, 167] width 32 height 7
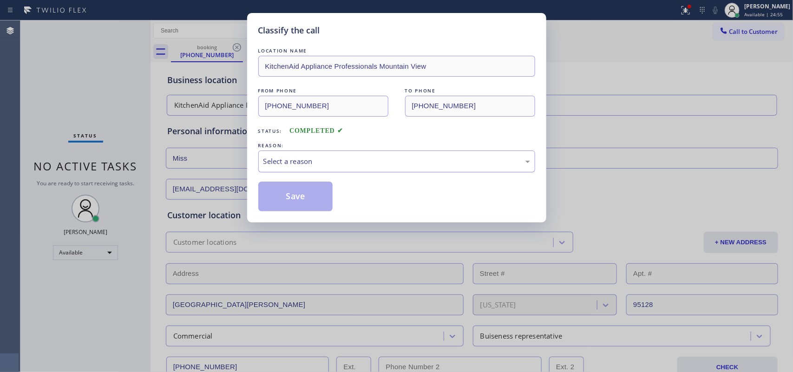
click at [372, 164] on div "Select a reason" at bounding box center [396, 161] width 267 height 11
drag, startPoint x: 338, startPoint y: 196, endPoint x: 308, endPoint y: 196, distance: 29.7
click at [335, 196] on div "Save" at bounding box center [396, 197] width 277 height 30
click at [289, 201] on button "Save" at bounding box center [295, 197] width 75 height 30
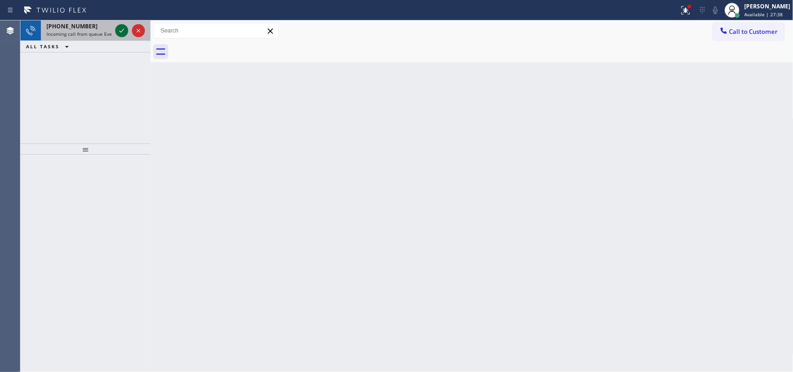
click at [117, 29] on icon at bounding box center [121, 30] width 11 height 11
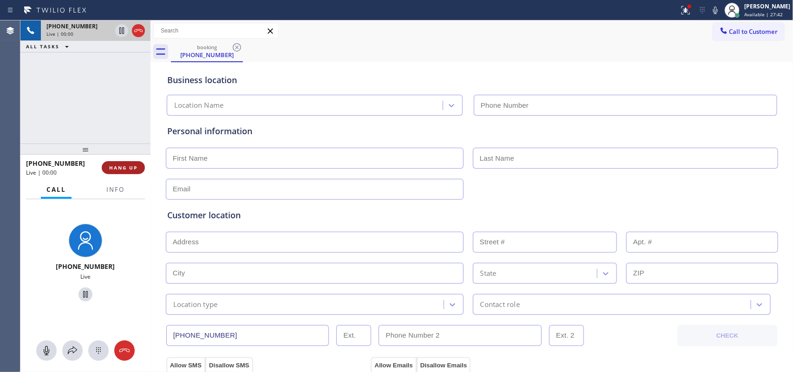
click at [130, 166] on span "HANG UP" at bounding box center [123, 167] width 28 height 7
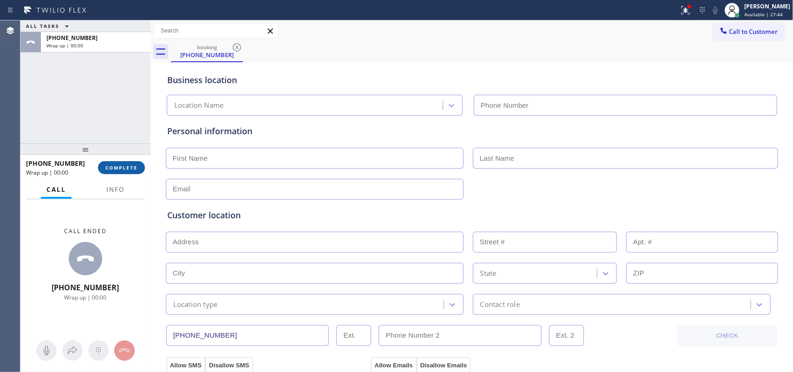
click at [130, 166] on span "COMPLETE" at bounding box center [121, 167] width 32 height 7
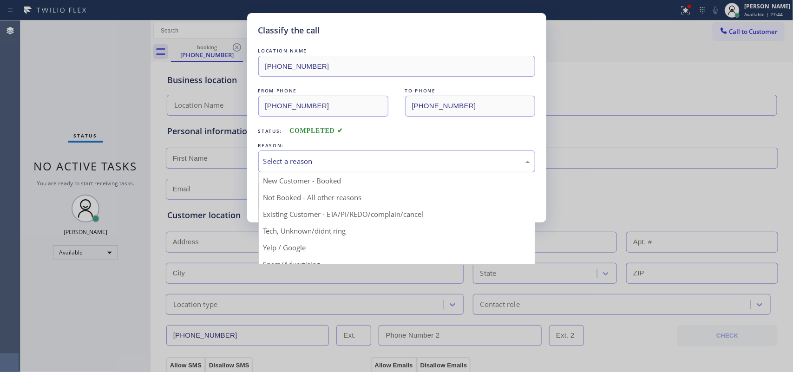
click at [353, 165] on div "Select a reason" at bounding box center [396, 161] width 267 height 11
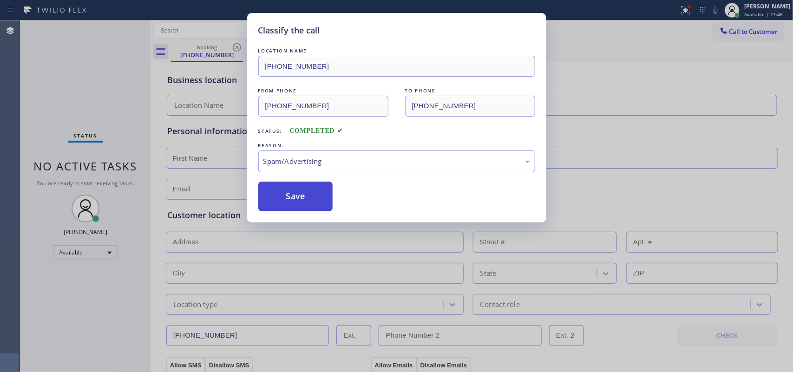
click at [296, 202] on button "Save" at bounding box center [295, 197] width 75 height 30
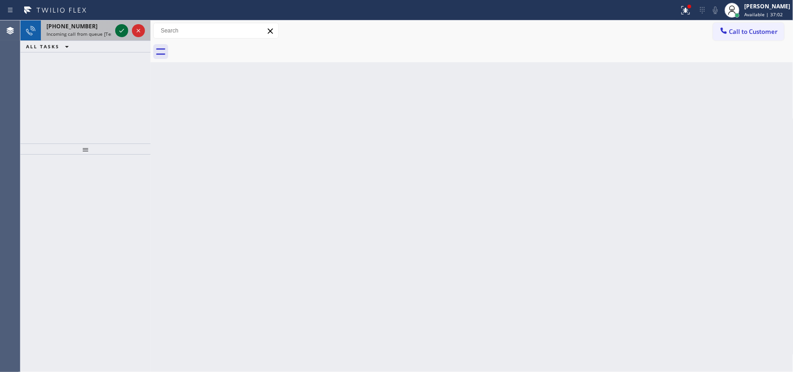
click at [118, 35] on icon at bounding box center [121, 30] width 11 height 11
click at [120, 29] on icon at bounding box center [121, 30] width 11 height 11
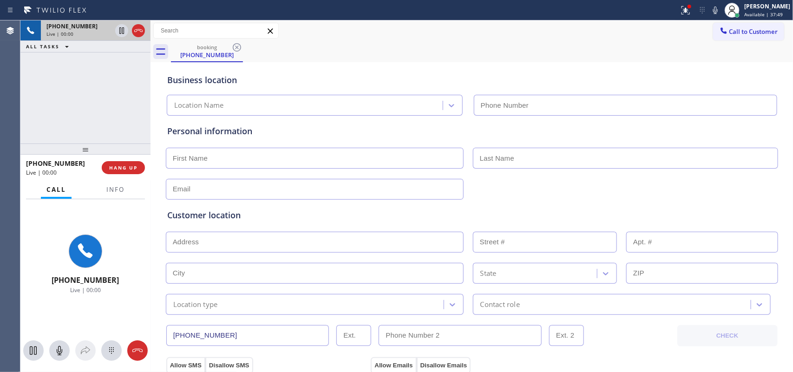
type input "(206) 539-1686"
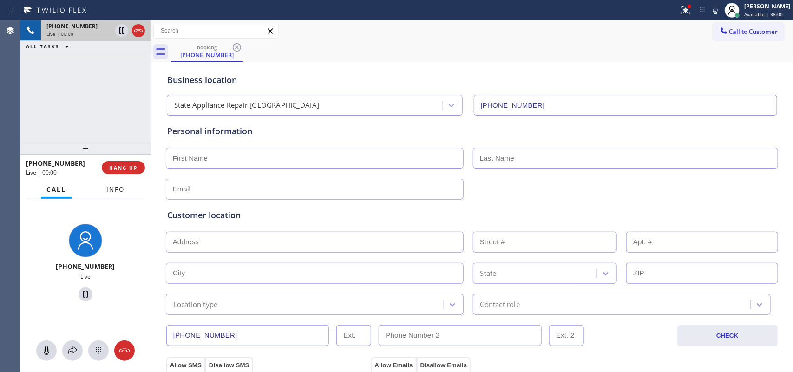
click at [115, 186] on span "Info" at bounding box center [115, 189] width 18 height 8
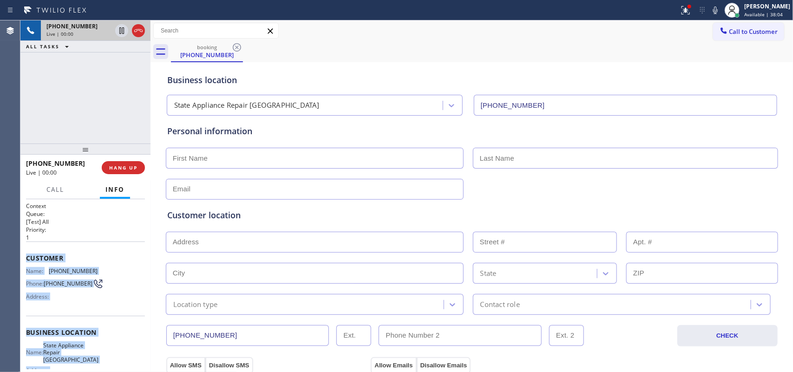
drag, startPoint x: 90, startPoint y: 286, endPoint x: 26, endPoint y: 256, distance: 70.2
click at [26, 256] on div "Context Queue: [Test] All Priority: 1 Customer Name: (425) 552-5784 Phone: (425…" at bounding box center [85, 336] width 119 height 269
copy div "Customer Name: (425) 552-5784 Phone: (425) 552-5784 Address: Business location …"
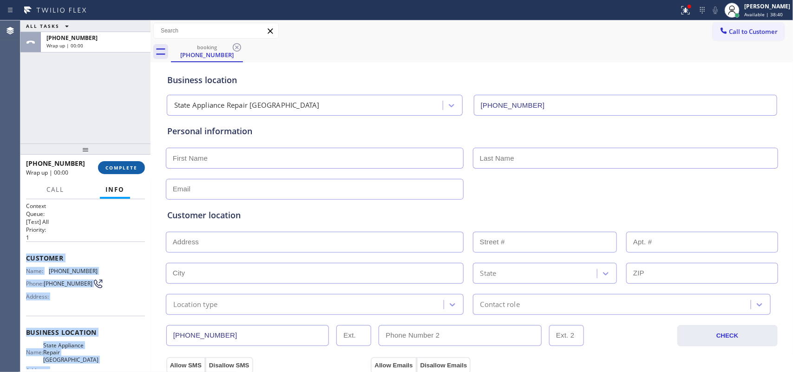
click at [129, 169] on span "COMPLETE" at bounding box center [121, 167] width 32 height 7
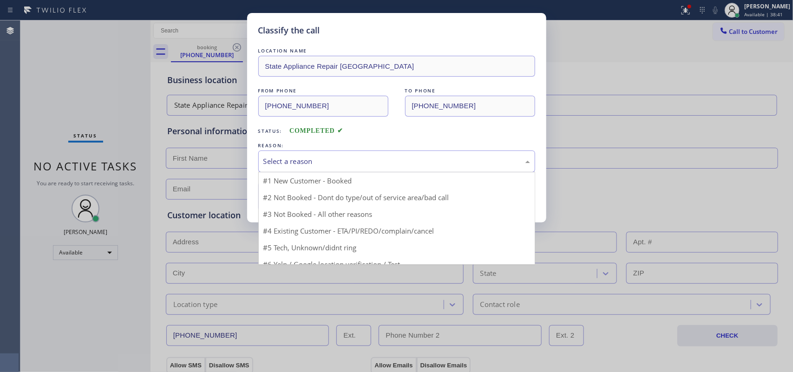
click at [368, 163] on div "Select a reason" at bounding box center [396, 161] width 267 height 11
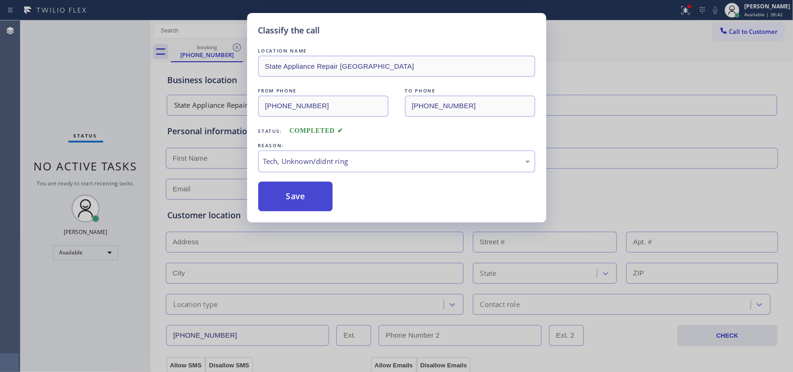
click at [289, 197] on button "Save" at bounding box center [295, 197] width 75 height 30
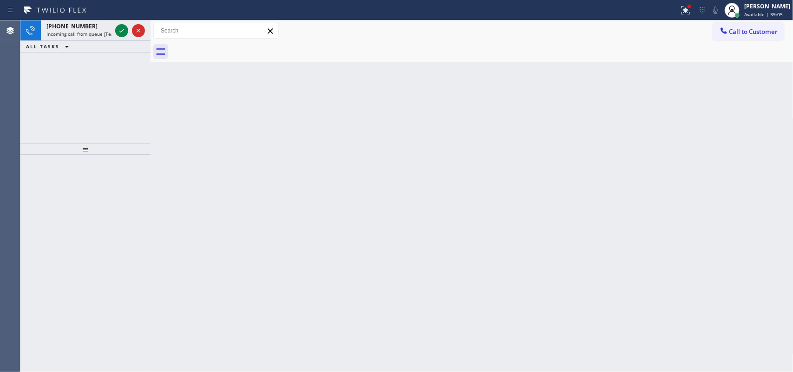
click at [122, 27] on icon at bounding box center [121, 30] width 11 height 11
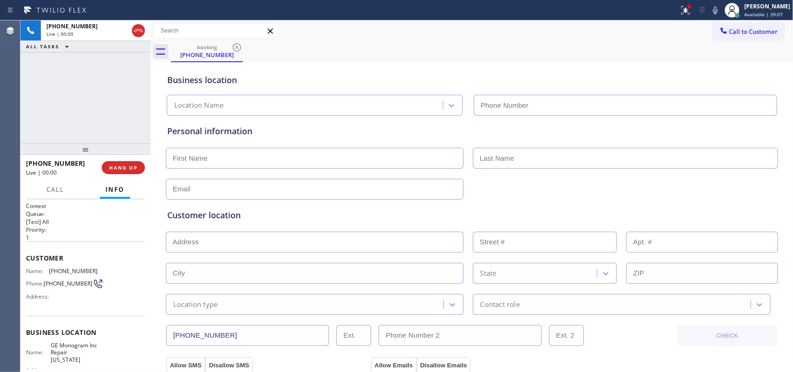
type input "(332) 456-0495"
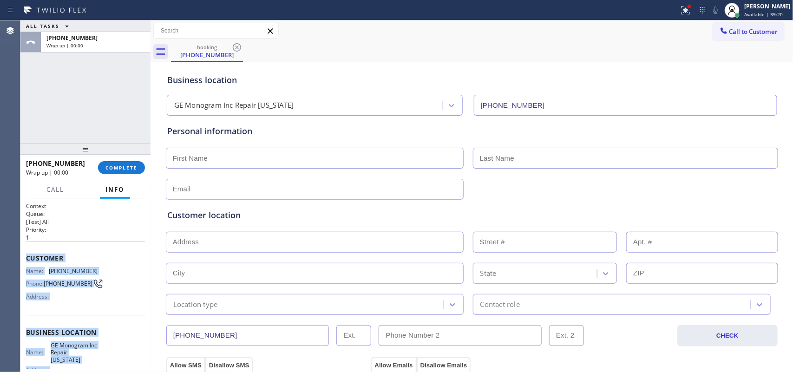
drag, startPoint x: 89, startPoint y: 272, endPoint x: 23, endPoint y: 260, distance: 66.5
click at [23, 260] on div "Context Queue: [Test] All Priority: 1 Customer Name: (347) 718-0161 Phone: (347…" at bounding box center [85, 285] width 130 height 173
copy div "Customer Name: (347) 718-0161 Phone: (347) 718-0161 Address: Business location …"
click at [116, 163] on button "COMPLETE" at bounding box center [121, 167] width 47 height 13
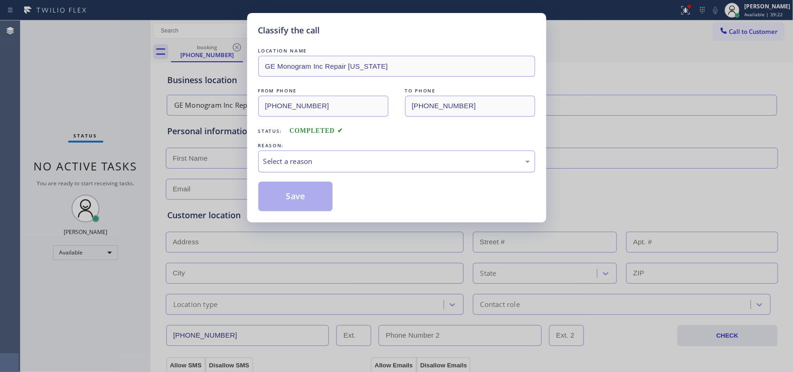
click at [393, 162] on div "Select a reason" at bounding box center [396, 161] width 267 height 11
click at [293, 191] on button "Save" at bounding box center [295, 197] width 75 height 30
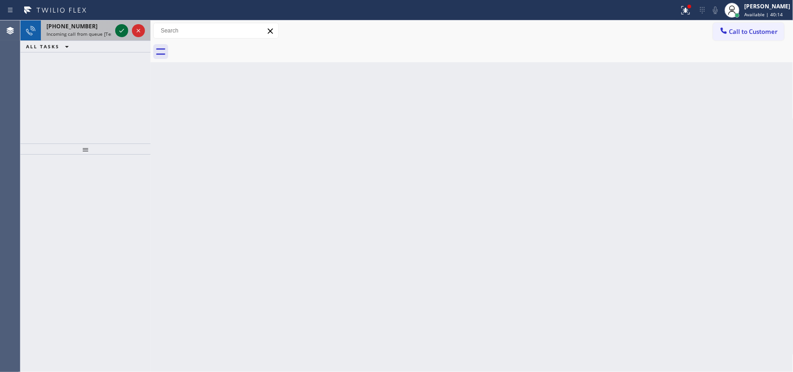
click at [121, 29] on icon at bounding box center [121, 30] width 11 height 11
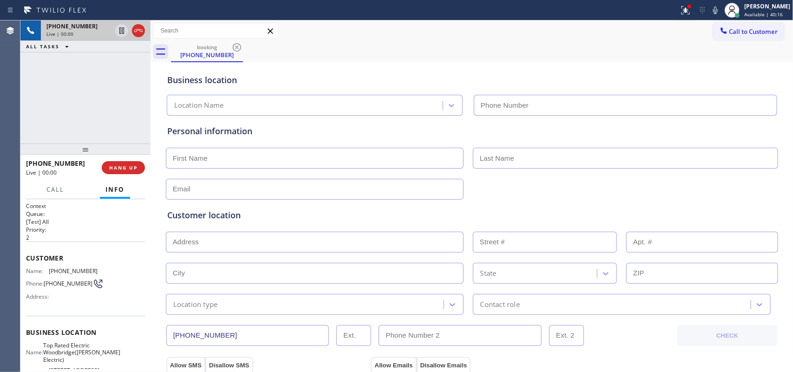
type input "(848) 354-0923"
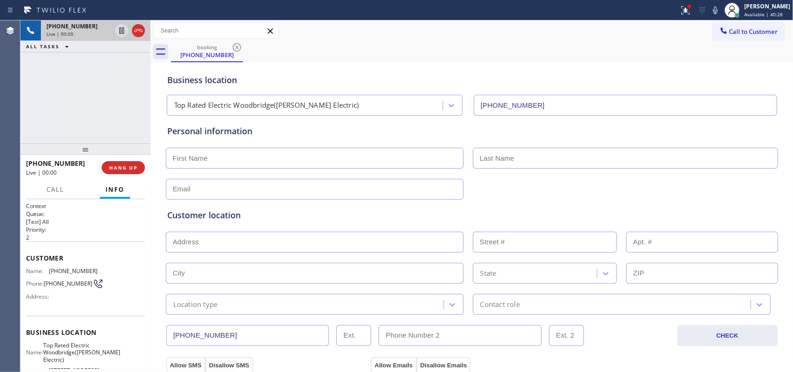
click at [80, 89] on div "+17207087054 Live | 00:00 ALL TASKS ALL TASKS ACTIVE TASKS TASKS IN WRAP UP" at bounding box center [85, 81] width 130 height 123
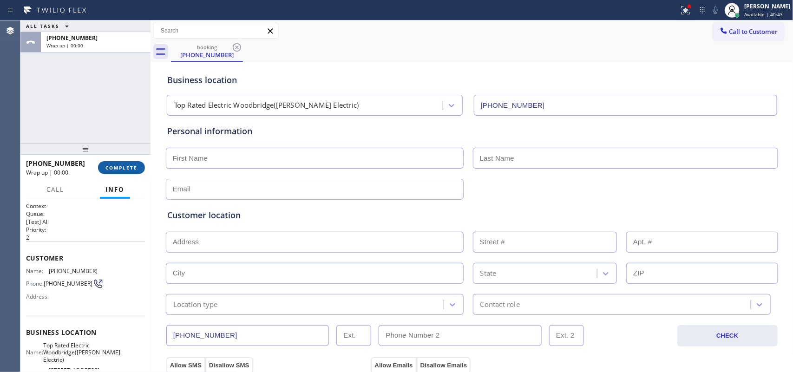
click at [138, 167] on button "COMPLETE" at bounding box center [121, 167] width 47 height 13
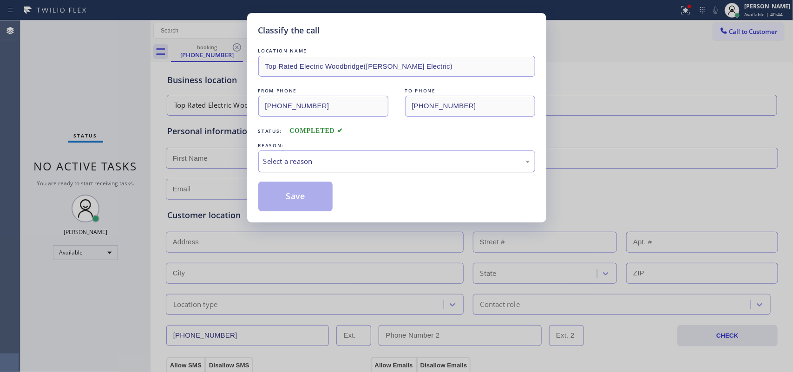
click at [331, 159] on div "Select a reason" at bounding box center [396, 161] width 267 height 11
click at [297, 193] on button "Save" at bounding box center [295, 197] width 75 height 30
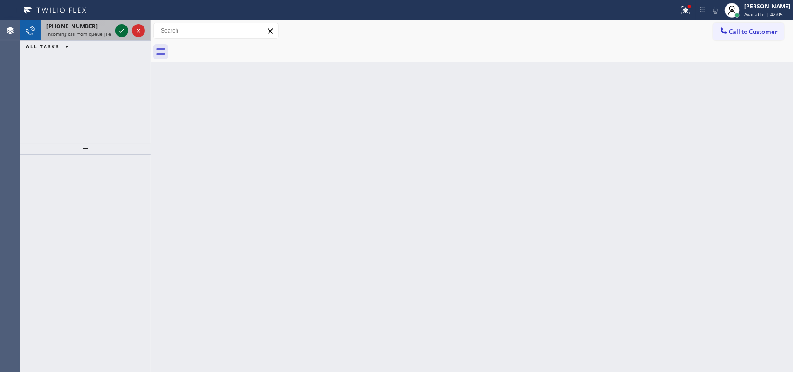
click at [121, 29] on icon at bounding box center [121, 30] width 11 height 11
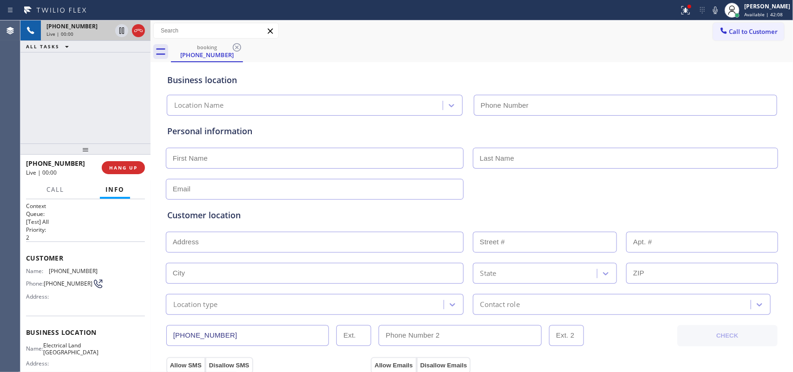
type input "(626) 247-3015"
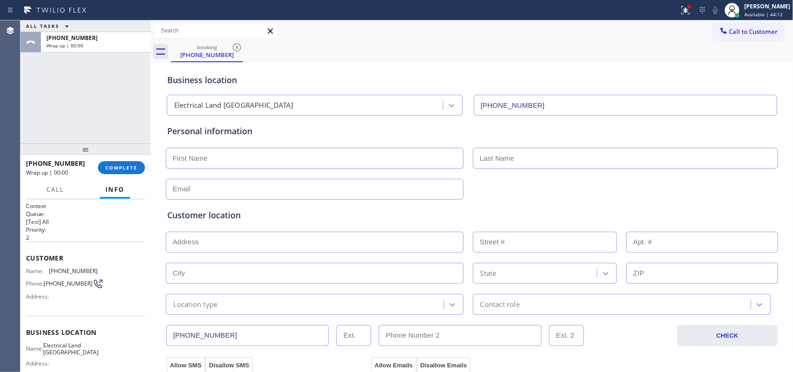
click at [46, 92] on div "ALL TASKS ALL TASKS ACTIVE TASKS TASKS IN WRAP UP +12135071512 Wrap up | 00:00" at bounding box center [85, 81] width 130 height 123
click at [49, 86] on div "ALL TASKS ALL TASKS ACTIVE TASKS TASKS IN WRAP UP +12135071512 Wrap up | 00:19" at bounding box center [85, 81] width 130 height 123
click at [332, 173] on div "Personal information" at bounding box center [471, 162] width 609 height 75
click at [341, 161] on input "text" at bounding box center [315, 158] width 298 height 21
type input "Mr."
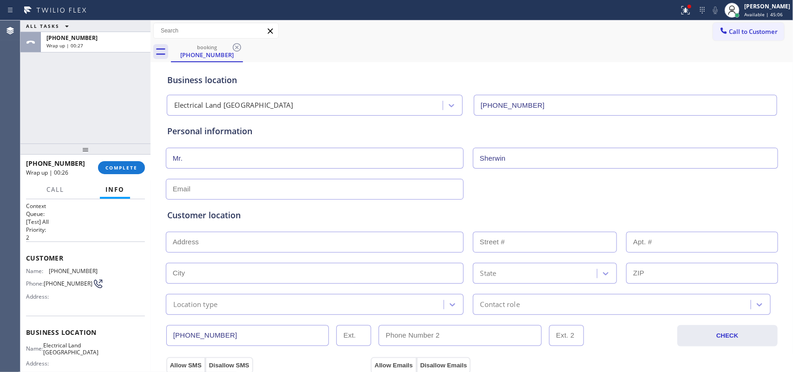
type input "Sherwin"
click at [284, 187] on input "text" at bounding box center [315, 189] width 298 height 21
type input "[EMAIL_ADDRESS][DOMAIN_NAME]"
click at [323, 241] on input "text" at bounding box center [315, 242] width 298 height 21
click at [103, 93] on div "ALL TASKS ALL TASKS ACTIVE TASKS TASKS IN WRAP UP +12135071512 Wrap up | 00:42" at bounding box center [85, 81] width 130 height 123
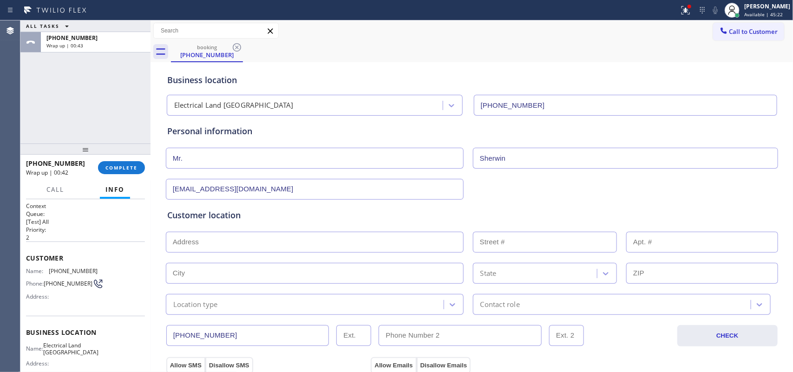
click at [216, 247] on input "text" at bounding box center [315, 242] width 298 height 21
click at [217, 240] on input "text" at bounding box center [315, 242] width 298 height 21
click at [354, 245] on input "text" at bounding box center [315, 242] width 298 height 21
click at [356, 244] on input "text" at bounding box center [315, 242] width 298 height 21
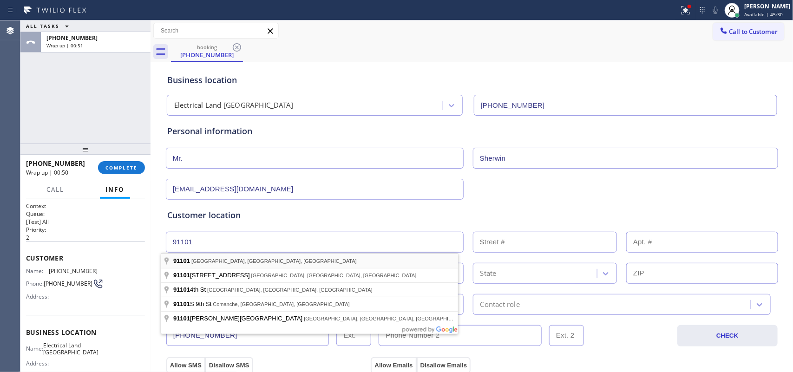
type input "Pasadena, CA 91101, USA"
type input "Pasadena"
type input "91101"
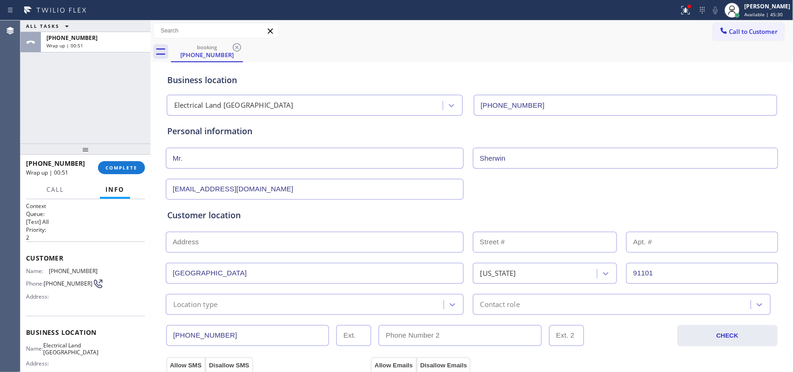
scroll to position [174, 0]
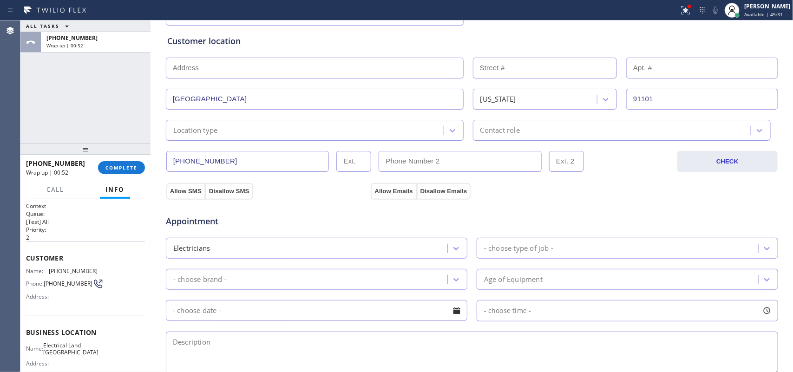
click at [386, 138] on div "Location type" at bounding box center [315, 130] width 298 height 21
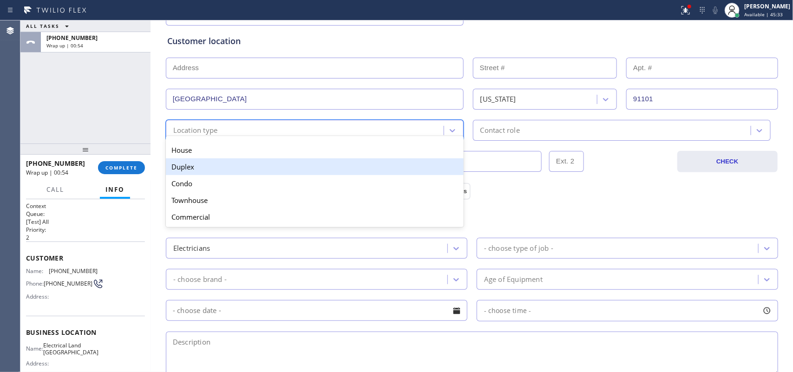
drag, startPoint x: 376, startPoint y: 153, endPoint x: 377, endPoint y: 176, distance: 22.3
click at [377, 176] on div "House Duplex Condo Townhouse Commercial" at bounding box center [315, 183] width 298 height 87
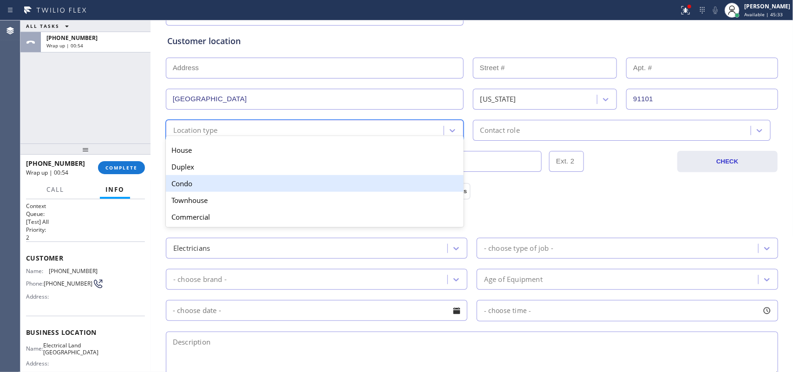
click at [368, 184] on div "Condo" at bounding box center [315, 183] width 298 height 17
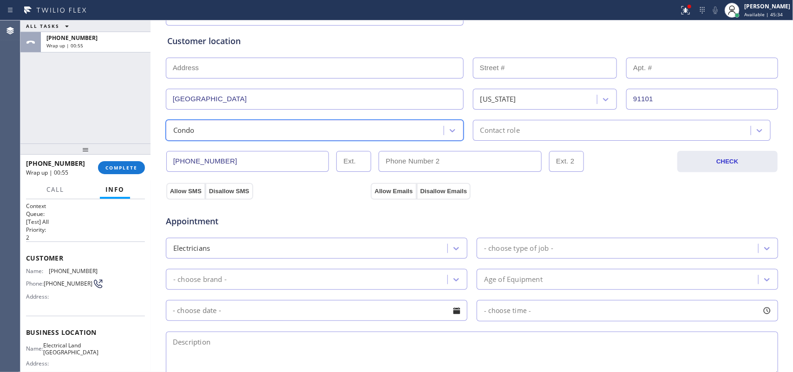
click at [541, 130] on div "Contact role" at bounding box center [613, 130] width 275 height 16
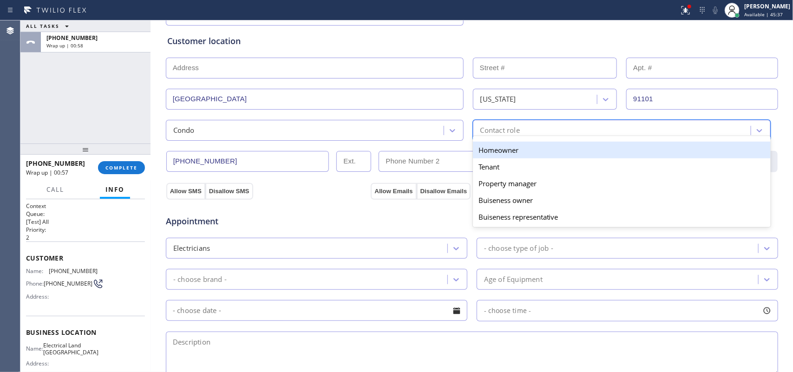
click at [539, 150] on div "Homeowner" at bounding box center [622, 150] width 298 height 17
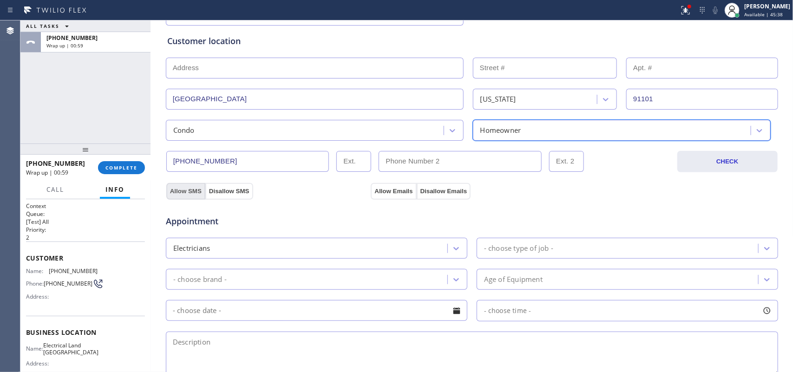
click at [195, 194] on button "Allow SMS" at bounding box center [185, 191] width 39 height 17
click at [381, 189] on button "Allow Emails" at bounding box center [394, 191] width 46 height 17
click at [557, 249] on div "- choose type of job -" at bounding box center [618, 248] width 279 height 16
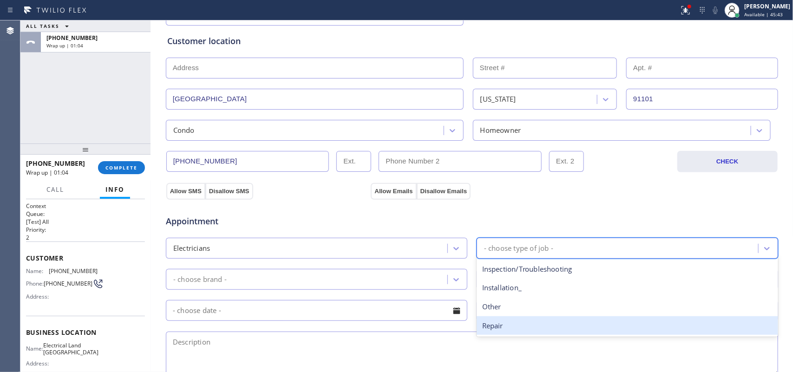
click at [516, 323] on div "Repair" at bounding box center [626, 325] width 301 height 19
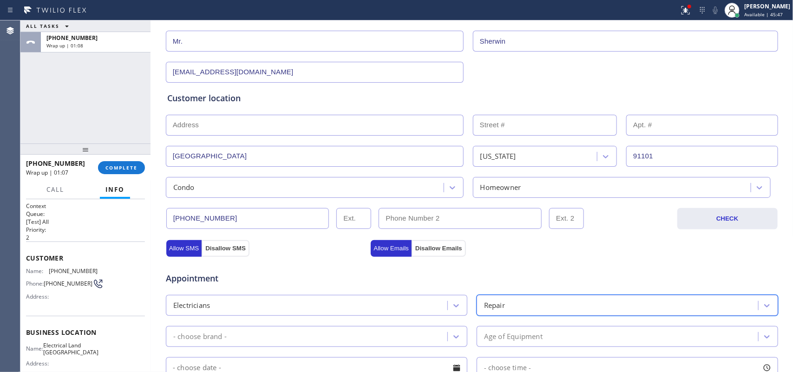
scroll to position [291, 0]
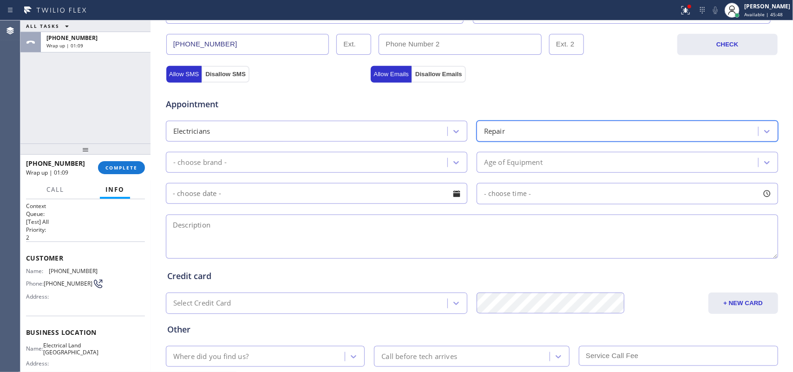
click at [438, 164] on div "- choose brand -" at bounding box center [308, 162] width 279 height 16
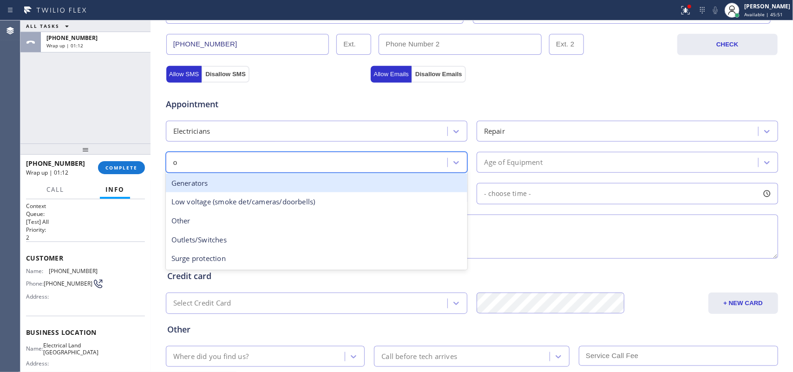
type input "ou"
click at [362, 186] on div "Outlets/Switches" at bounding box center [316, 183] width 301 height 19
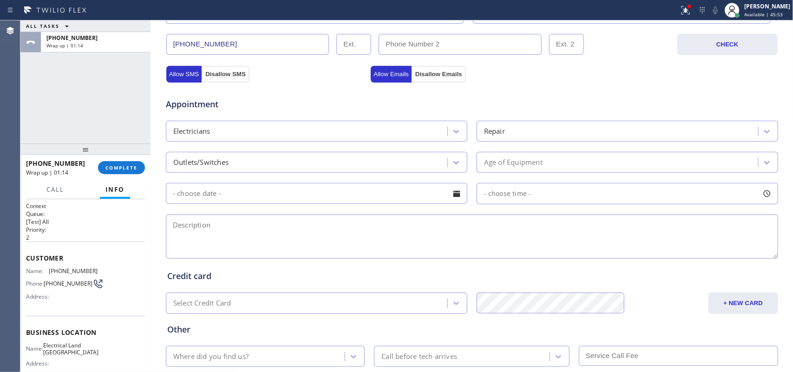
click at [529, 152] on div "Outlets/Switches Age of Equipment" at bounding box center [472, 161] width 614 height 23
drag, startPoint x: 554, startPoint y: 180, endPoint x: 570, endPoint y: 158, distance: 27.2
click at [560, 173] on div "Appointment Electricians Repair Outlets/Switches Age of Equipment - choose time…" at bounding box center [471, 174] width 609 height 174
click at [571, 156] on div "Age of Equipment" at bounding box center [618, 162] width 279 height 16
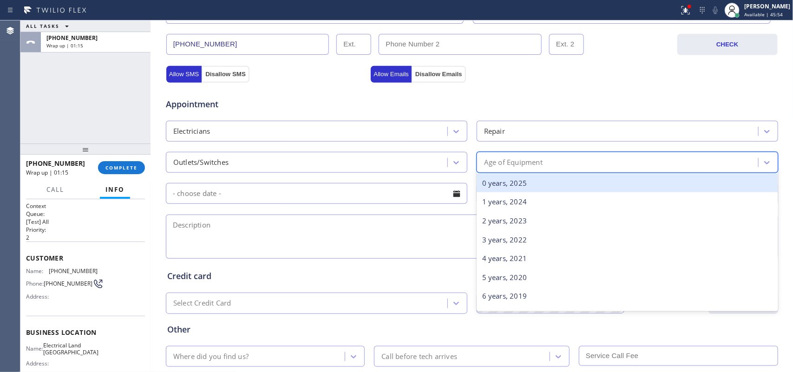
click at [541, 181] on div "0 years, 2025" at bounding box center [626, 183] width 301 height 19
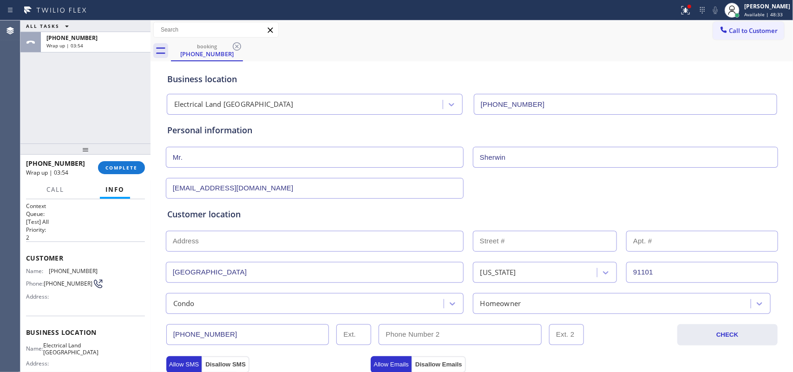
scroll to position [349, 0]
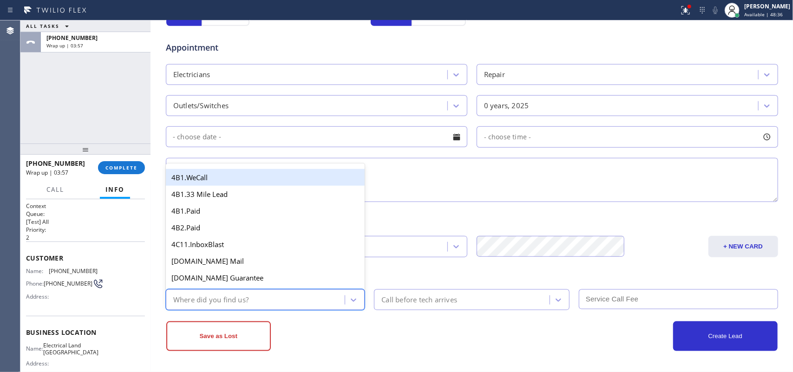
click at [294, 295] on div "Where did you find us?" at bounding box center [257, 300] width 176 height 16
type input "g"
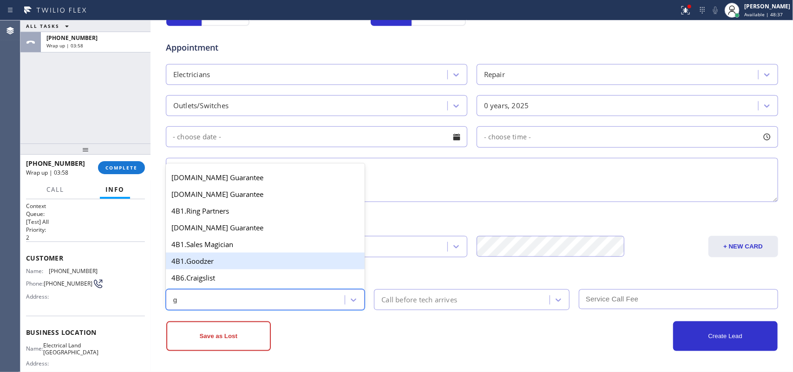
scroll to position [175, 0]
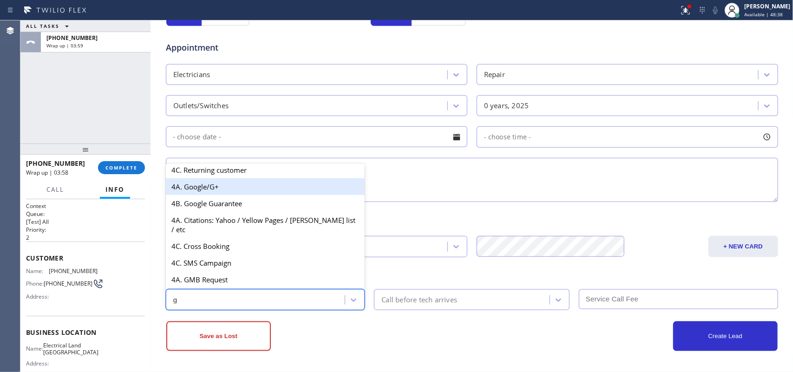
click at [242, 191] on div "4A. Google/G+" at bounding box center [265, 186] width 199 height 17
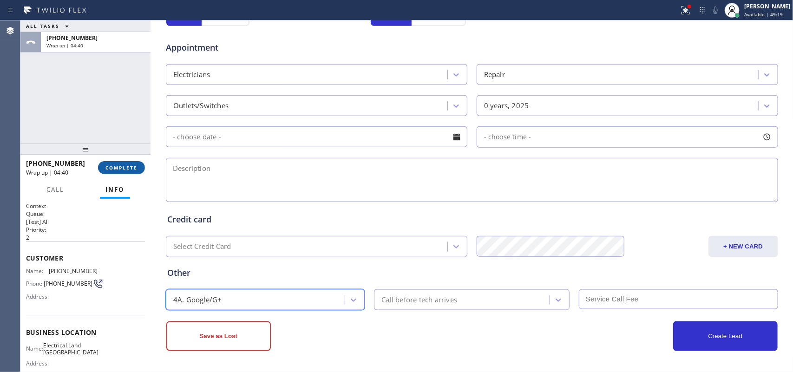
click at [128, 167] on span "COMPLETE" at bounding box center [121, 167] width 32 height 7
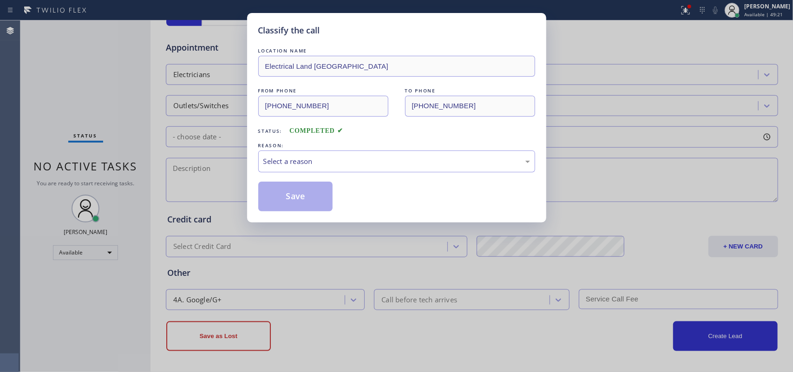
click at [272, 163] on div "Select a reason" at bounding box center [396, 161] width 267 height 11
click at [284, 198] on button "Save" at bounding box center [295, 197] width 75 height 30
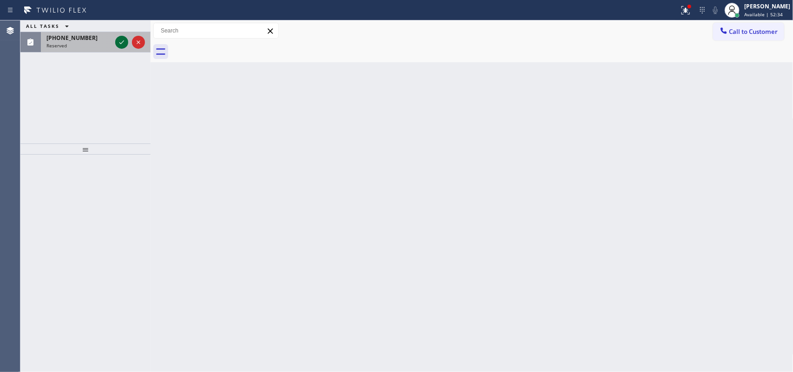
click at [123, 43] on icon at bounding box center [121, 42] width 11 height 11
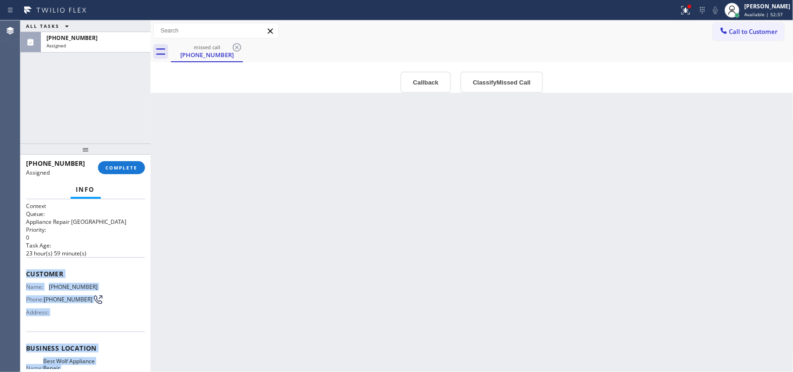
drag, startPoint x: 105, startPoint y: 286, endPoint x: 23, endPoint y: 271, distance: 83.5
click at [23, 271] on div "Context Queue: Appliance Repair High End Priority: 0 Task Age: 23 hour(s) 59 mi…" at bounding box center [85, 285] width 130 height 173
copy div "Customer Name: (510) 282-2611 Phone: (510) 282-2611 Address: Business location …"
click at [512, 76] on button "Classify Missed Call" at bounding box center [501, 82] width 83 height 21
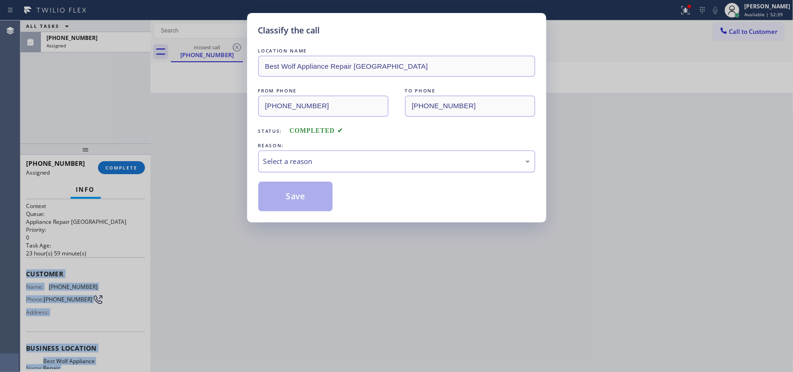
click at [447, 159] on div "Select a reason" at bounding box center [396, 161] width 267 height 11
click at [291, 197] on button "Save" at bounding box center [295, 197] width 75 height 30
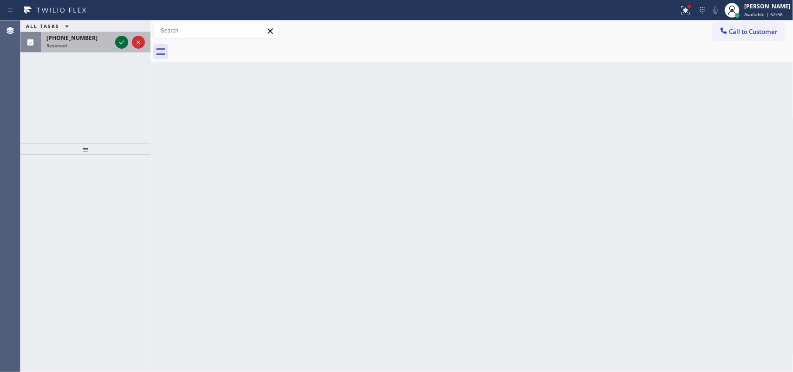
click at [122, 43] on icon at bounding box center [121, 42] width 5 height 4
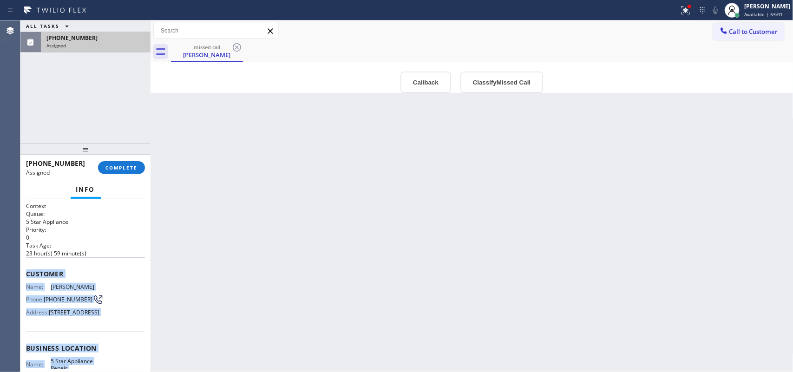
drag, startPoint x: 98, startPoint y: 287, endPoint x: 22, endPoint y: 273, distance: 77.4
click at [22, 273] on div "Context Queue: 5 Star Appliance Priority: 0 Task Age: 23 hour(s) 59 minute(s) C…" at bounding box center [85, 285] width 130 height 173
copy div "Customer Name: Gonzalo Pena Phone: (714) 497-7227 Address: 10481 Park Villa Cir…"
click at [508, 73] on button "Classify Missed Call" at bounding box center [501, 82] width 83 height 21
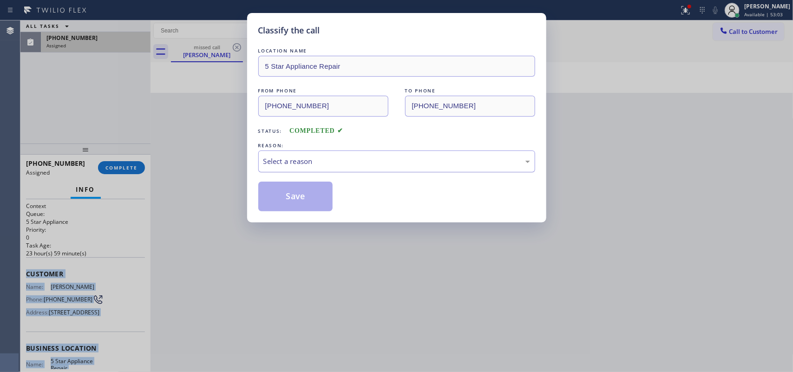
drag, startPoint x: 460, startPoint y: 166, endPoint x: 451, endPoint y: 171, distance: 10.4
click at [460, 167] on div "Select a reason" at bounding box center [396, 161] width 267 height 11
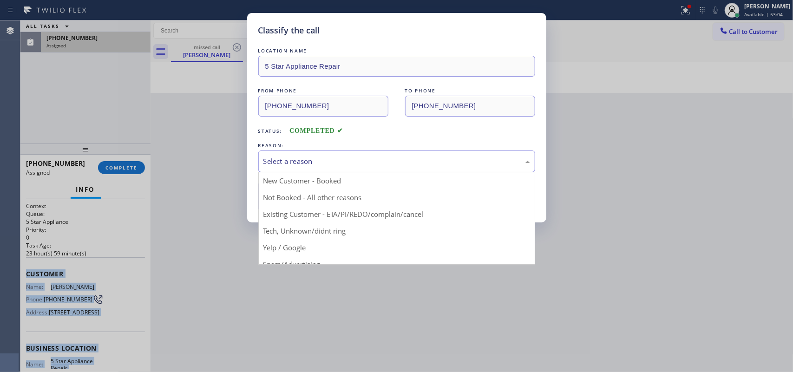
drag, startPoint x: 329, startPoint y: 228, endPoint x: 312, endPoint y: 206, distance: 28.5
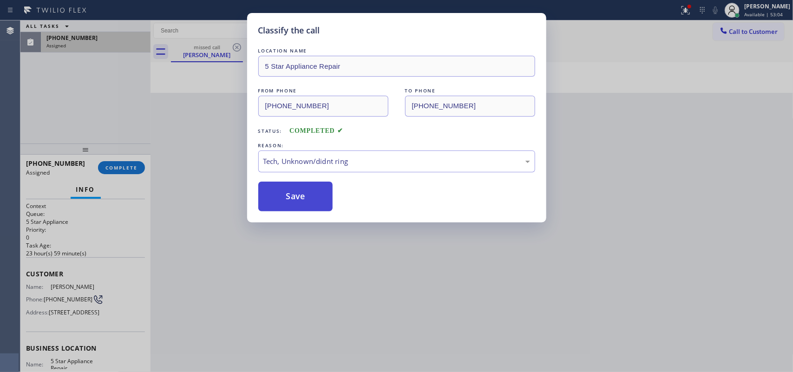
click at [304, 200] on button "Save" at bounding box center [295, 197] width 75 height 30
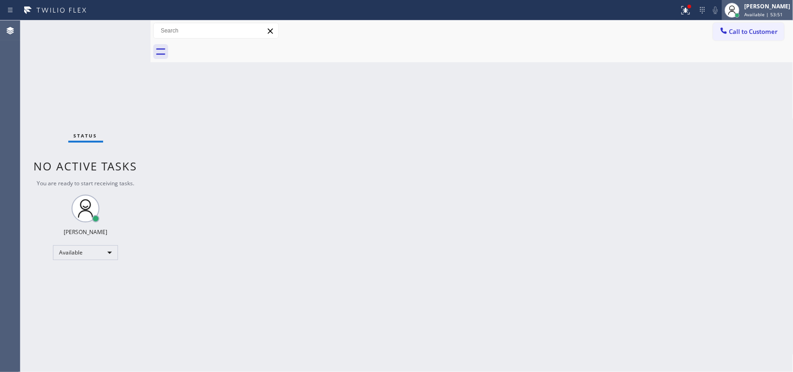
click at [754, 3] on div "[PERSON_NAME]" at bounding box center [767, 6] width 46 height 8
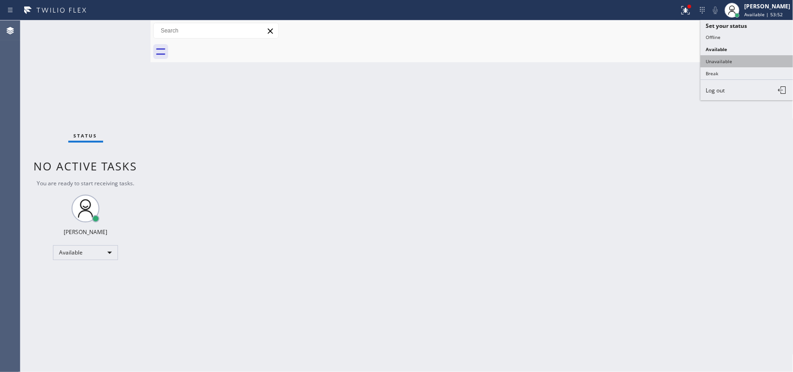
click at [733, 56] on button "Unavailable" at bounding box center [746, 61] width 93 height 12
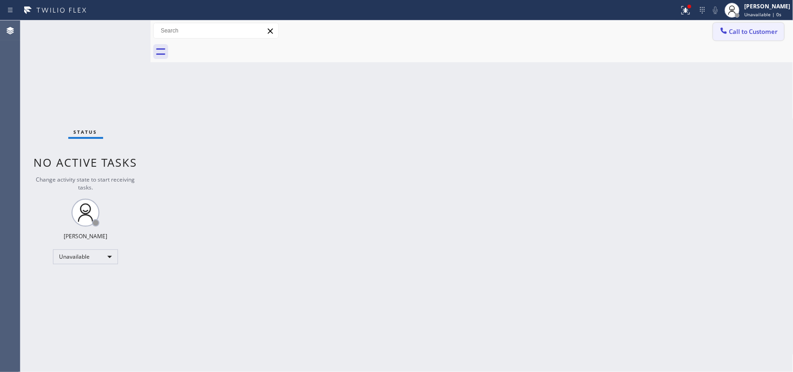
click at [748, 39] on button "Call to Customer" at bounding box center [748, 32] width 71 height 18
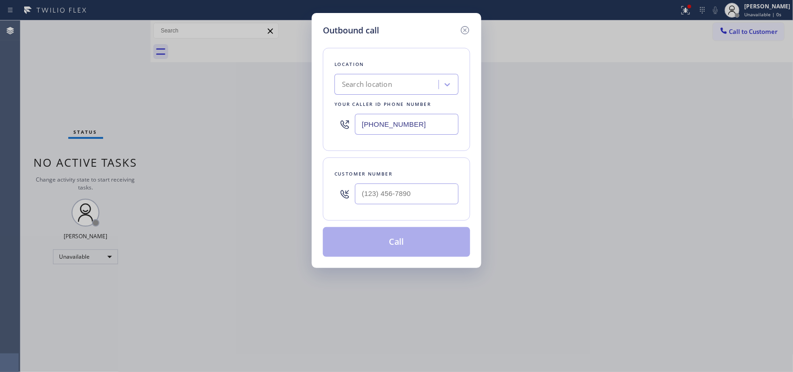
click at [464, 64] on div "Location Search location Your caller id phone number (626) 693-3986" at bounding box center [396, 99] width 147 height 103
click at [425, 122] on input "(626) 693-3986" at bounding box center [407, 124] width 104 height 21
click at [425, 123] on input "(626) 693-3986" at bounding box center [407, 124] width 104 height 21
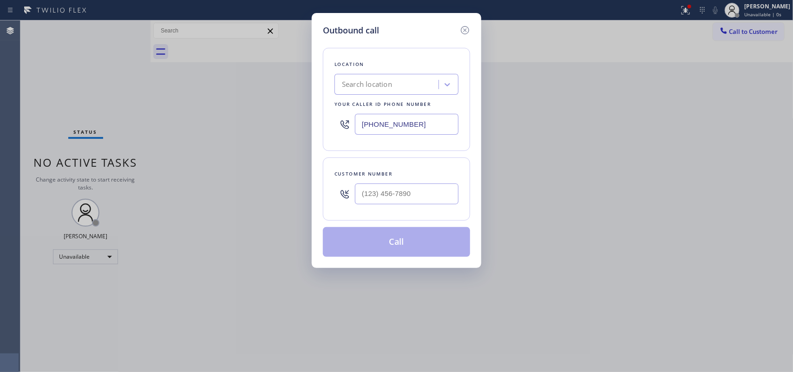
click at [425, 123] on input "(626) 693-3986" at bounding box center [407, 124] width 104 height 21
paste input "855) 731-4952"
type input "[PHONE_NUMBER]"
click at [505, 87] on div "Outbound call Location 5 Star Appliance Repair Your caller id phone number [PHO…" at bounding box center [396, 186] width 793 height 372
click at [395, 196] on input "(___) ___-____" at bounding box center [407, 193] width 104 height 21
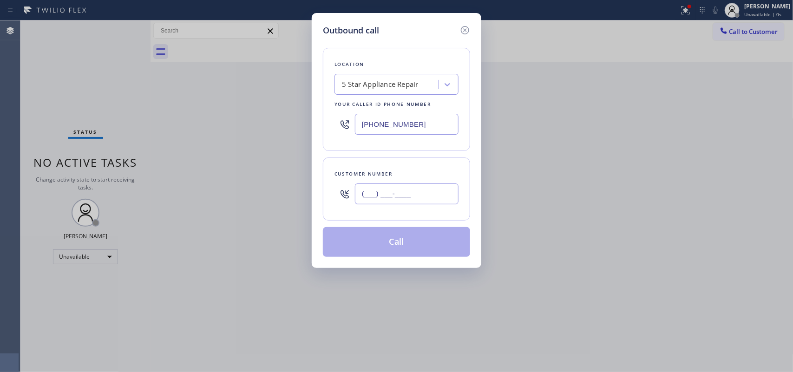
click at [395, 196] on input "(___) ___-____" at bounding box center [407, 193] width 104 height 21
paste input "714) 497-7227"
type input "(714) 497-7227"
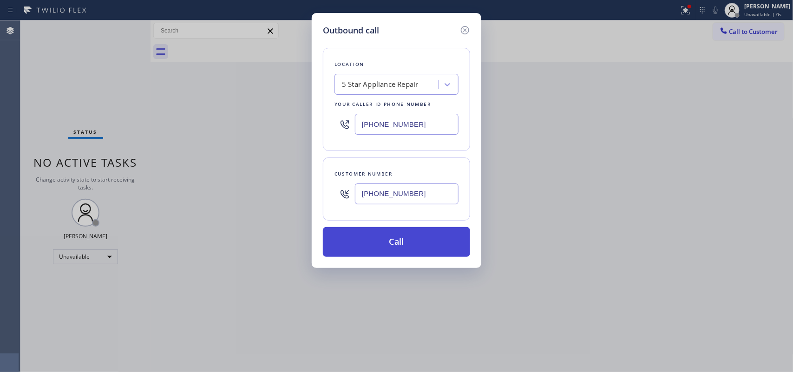
click at [411, 246] on button "Call" at bounding box center [396, 242] width 147 height 30
click at [414, 244] on button "Call" at bounding box center [396, 242] width 147 height 30
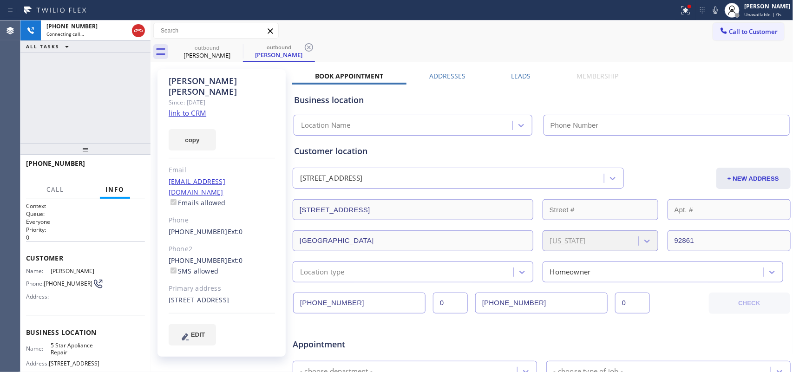
type input "[PHONE_NUMBER]"
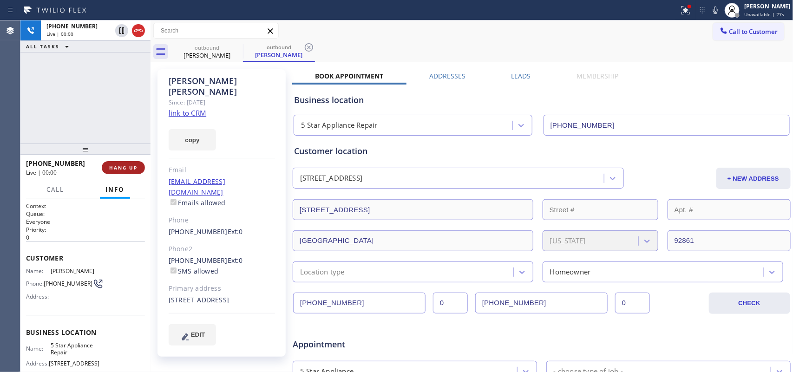
click at [133, 166] on span "HANG UP" at bounding box center [123, 167] width 28 height 7
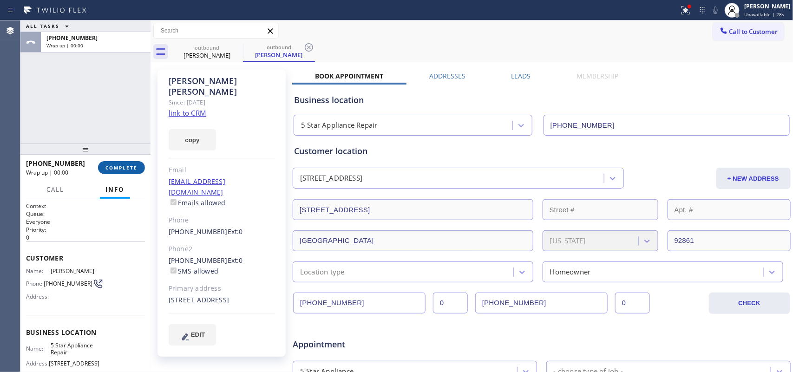
click at [132, 168] on span "COMPLETE" at bounding box center [121, 167] width 32 height 7
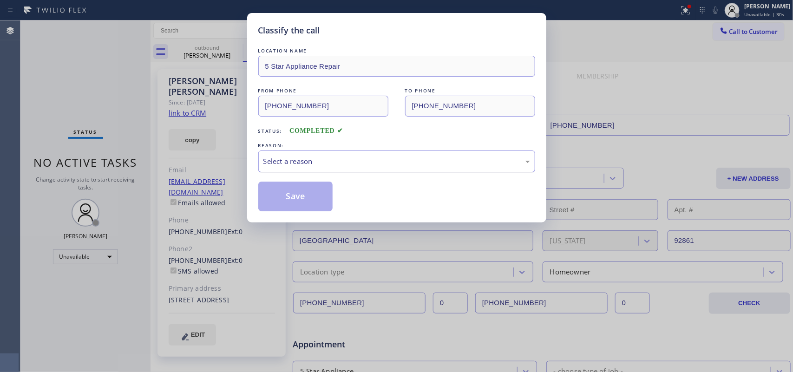
click at [300, 156] on div "Select a reason" at bounding box center [396, 161] width 267 height 11
click at [297, 197] on button "Save" at bounding box center [295, 197] width 75 height 30
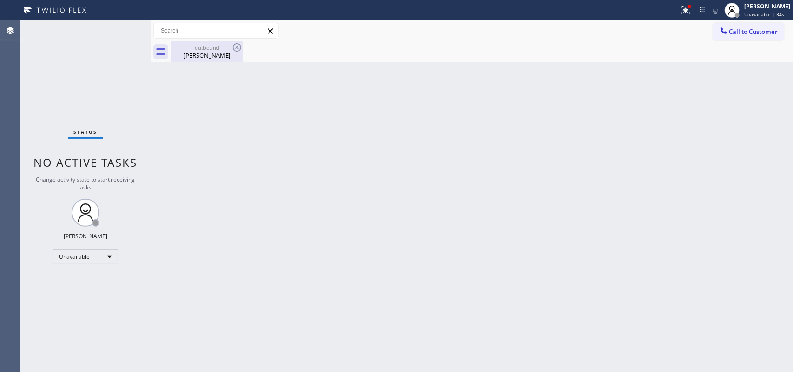
click at [212, 60] on div "outbound Gonzalo Pena" at bounding box center [207, 51] width 70 height 21
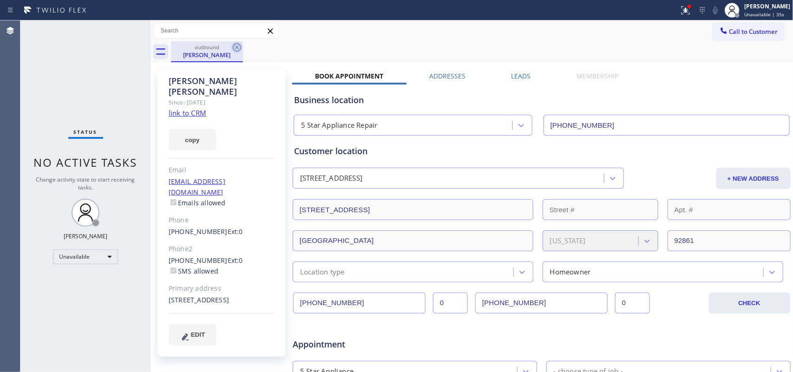
click at [240, 47] on icon at bounding box center [236, 47] width 11 height 11
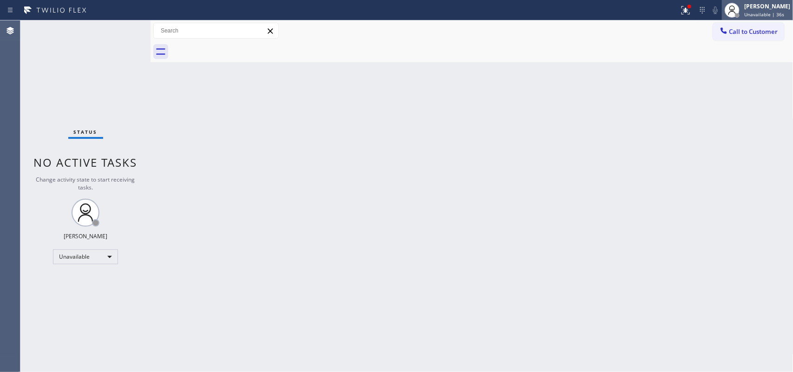
click at [790, 13] on div "Leah Cabrera Unavailable | 36s" at bounding box center [767, 10] width 51 height 16
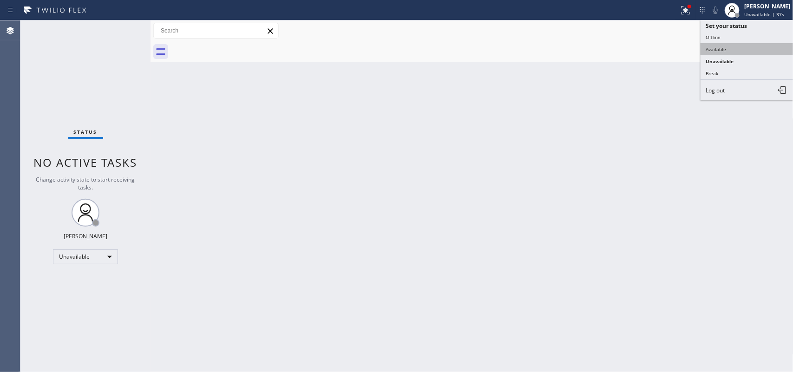
click at [730, 54] on button "Available" at bounding box center [746, 49] width 93 height 12
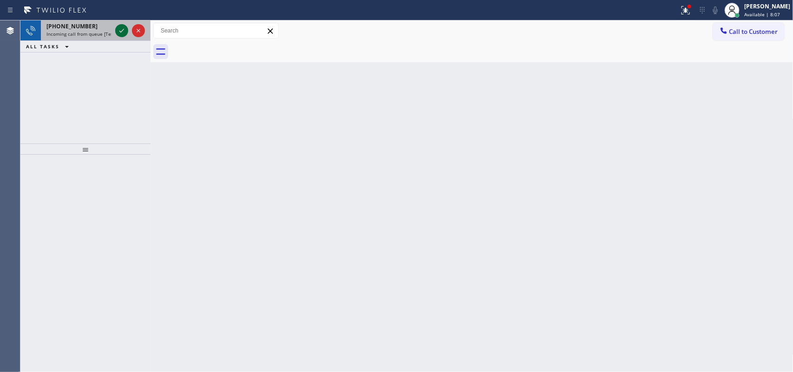
click at [119, 26] on icon at bounding box center [121, 30] width 11 height 11
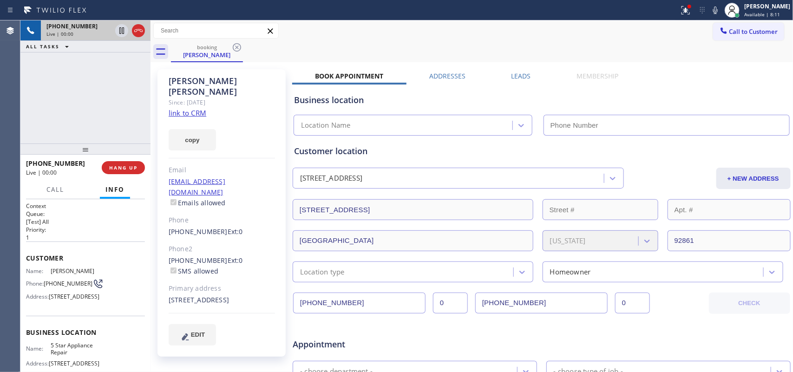
type input "[PHONE_NUMBER]"
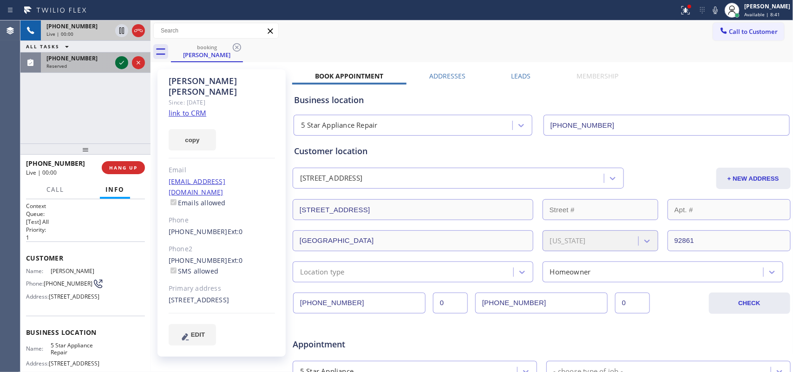
click at [122, 61] on icon at bounding box center [121, 62] width 11 height 11
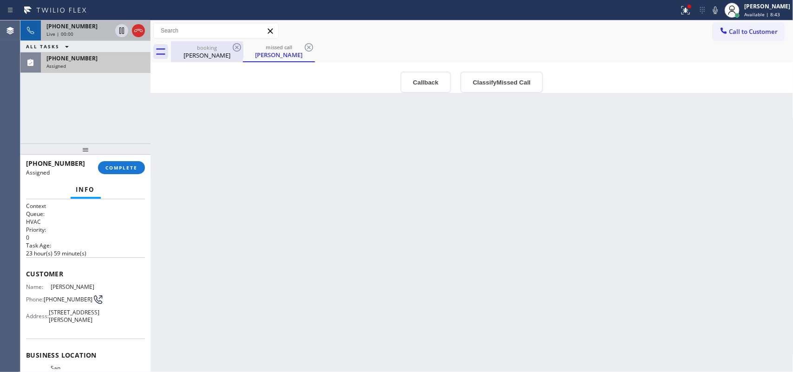
click at [194, 46] on div "booking" at bounding box center [207, 47] width 70 height 7
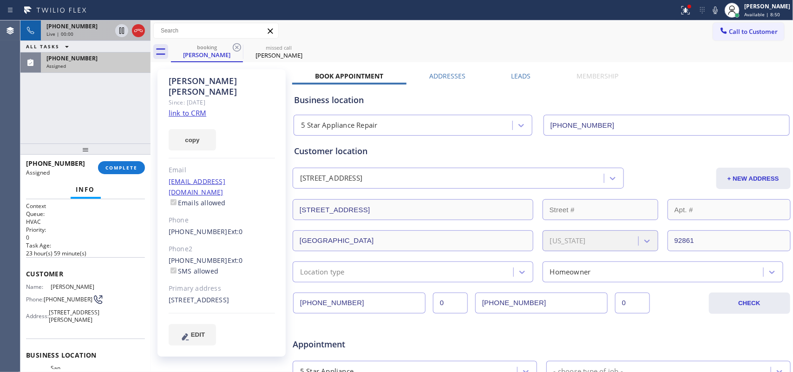
click at [107, 98] on div "+17144977227 Live | 00:00 ALL TASKS ALL TASKS ACTIVE TASKS TASKS IN WRAP UP (40…" at bounding box center [85, 81] width 130 height 123
click at [205, 108] on link "link to CRM" at bounding box center [188, 112] width 38 height 9
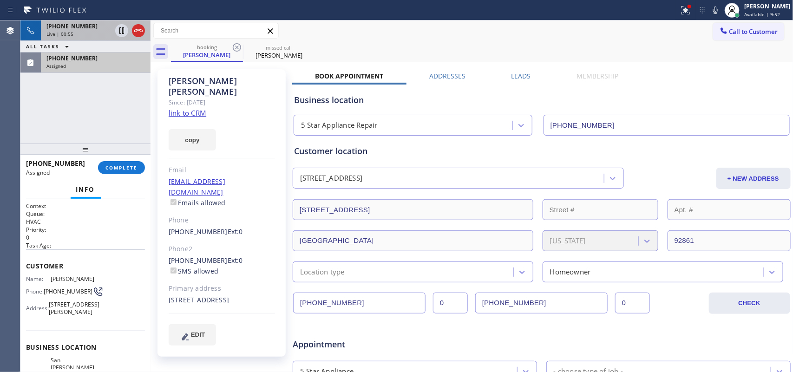
click at [68, 31] on span "Live | 00:55" at bounding box center [59, 34] width 27 height 7
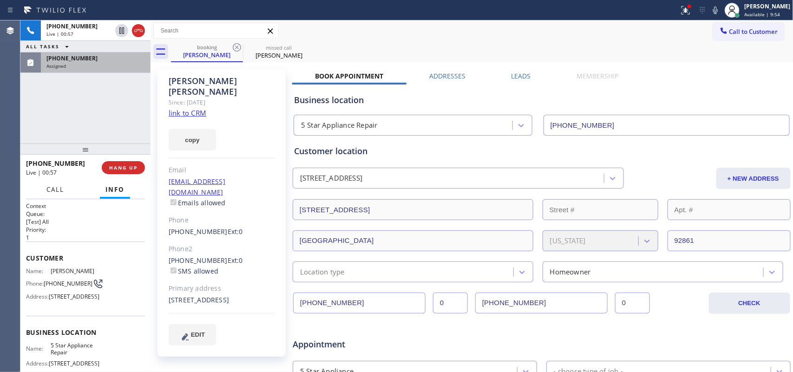
click at [61, 193] on button "Call" at bounding box center [55, 190] width 29 height 18
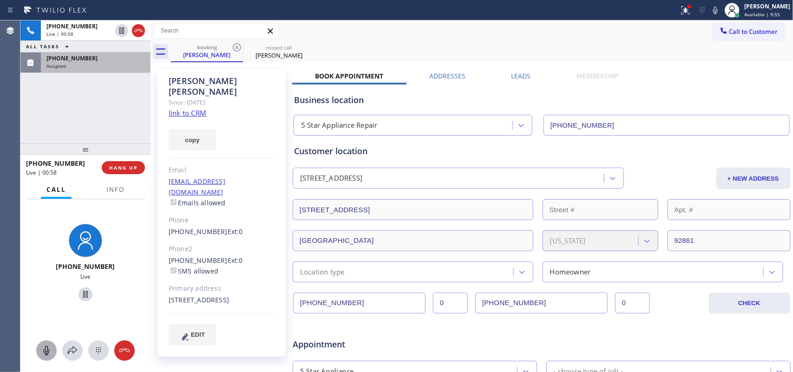
click at [42, 353] on icon at bounding box center [46, 350] width 11 height 11
click at [80, 292] on icon at bounding box center [85, 294] width 11 height 11
drag, startPoint x: 47, startPoint y: 347, endPoint x: 226, endPoint y: 358, distance: 179.1
click at [226, 358] on div "+17144977227 Live | 02:24 ALL TASKS ALL TASKS ACTIVE TASKS TASKS IN WRAP UP (40…" at bounding box center [406, 196] width 772 height 352
click at [48, 346] on icon at bounding box center [46, 350] width 11 height 11
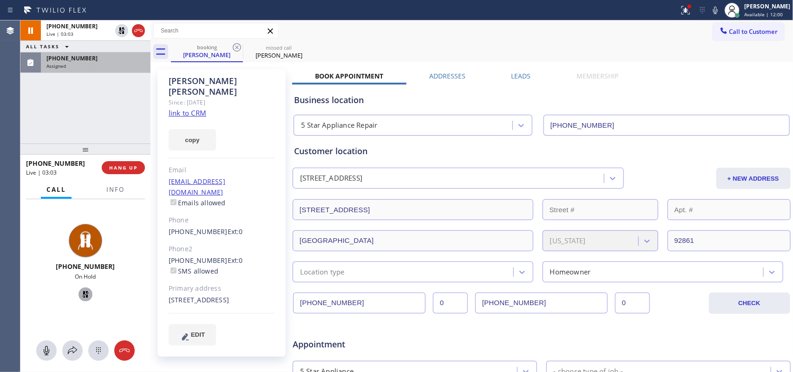
click at [85, 292] on icon at bounding box center [85, 294] width 11 height 11
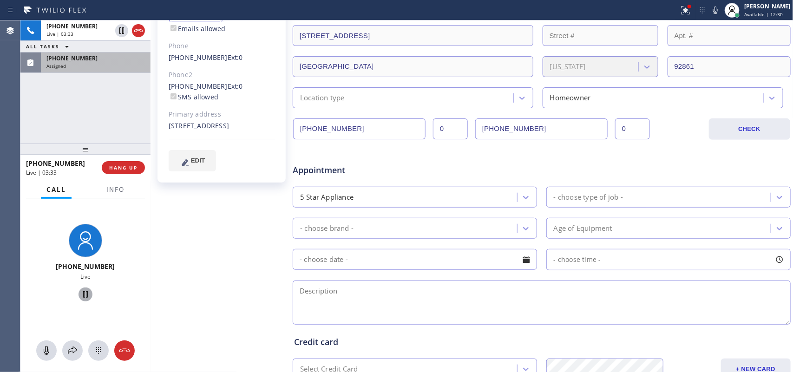
scroll to position [116, 0]
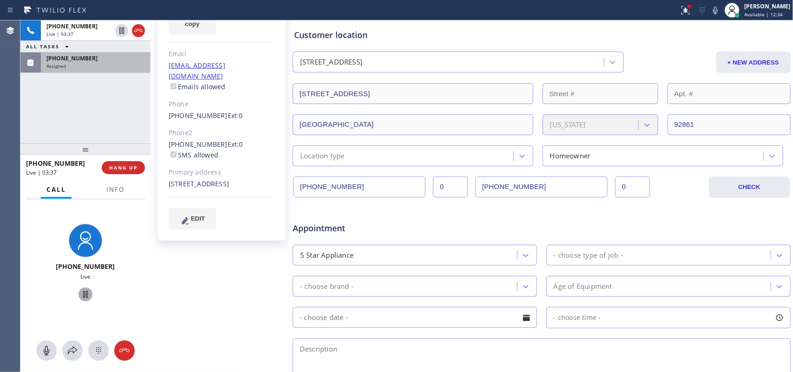
click at [89, 114] on div "+17144977227 Live | 03:37 ALL TASKS ALL TASKS ACTIVE TASKS TASKS IN WRAP UP (40…" at bounding box center [85, 81] width 130 height 123
click at [46, 349] on icon at bounding box center [46, 350] width 11 height 11
click at [82, 291] on icon at bounding box center [85, 294] width 11 height 11
click at [41, 352] on icon at bounding box center [46, 350] width 11 height 11
drag, startPoint x: 80, startPoint y: 290, endPoint x: 95, endPoint y: 185, distance: 106.5
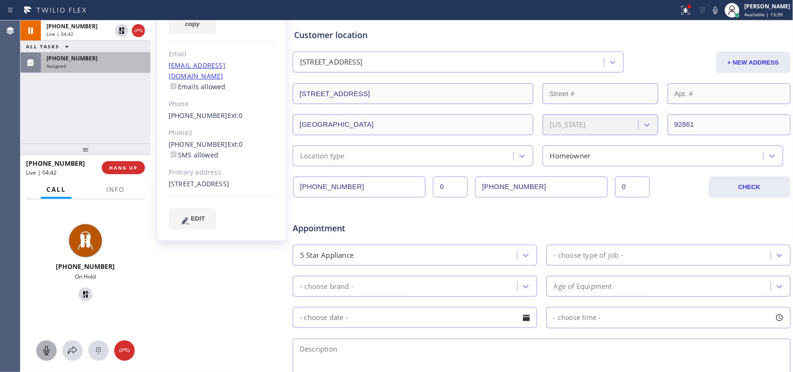
click at [81, 290] on icon at bounding box center [85, 294] width 11 height 11
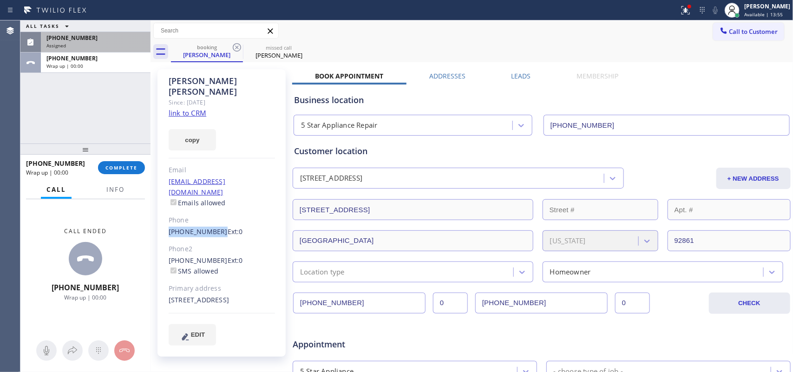
drag, startPoint x: 162, startPoint y: 210, endPoint x: 215, endPoint y: 215, distance: 53.1
click at [215, 215] on div "Gonzalo Pena Since: 20 may 2020 link to CRM copy Email gpena@cal-westfire.com E…" at bounding box center [221, 212] width 128 height 287
copy link "(714) 497-7227"
click at [751, 8] on div "Leah Cabrera Available | 14:07" at bounding box center [767, 10] width 51 height 16
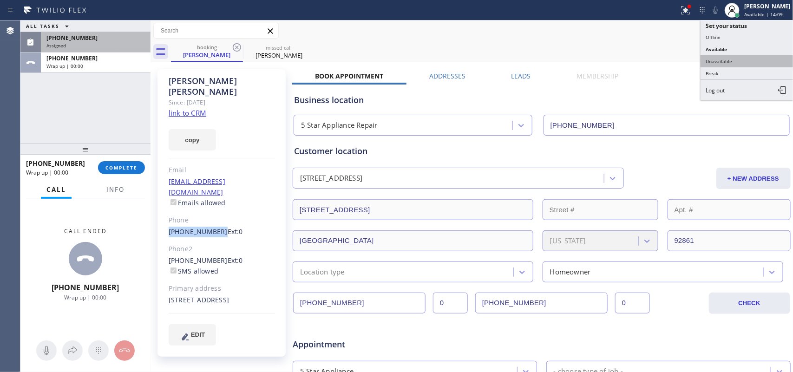
click at [750, 56] on button "Unavailable" at bounding box center [746, 61] width 93 height 12
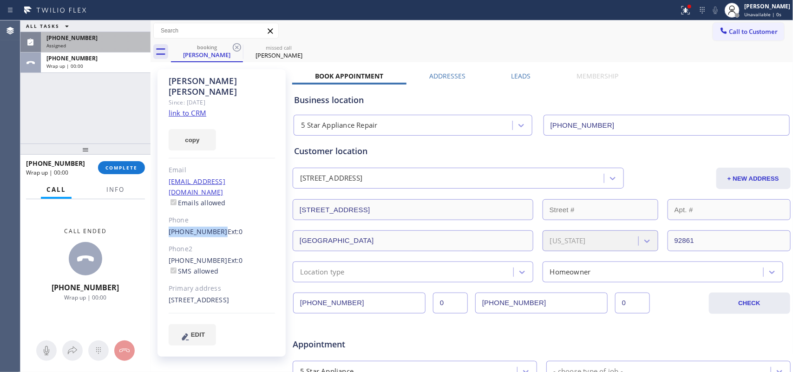
drag, startPoint x: 126, startPoint y: 172, endPoint x: 215, endPoint y: 159, distance: 90.1
click at [127, 172] on button "COMPLETE" at bounding box center [121, 167] width 47 height 13
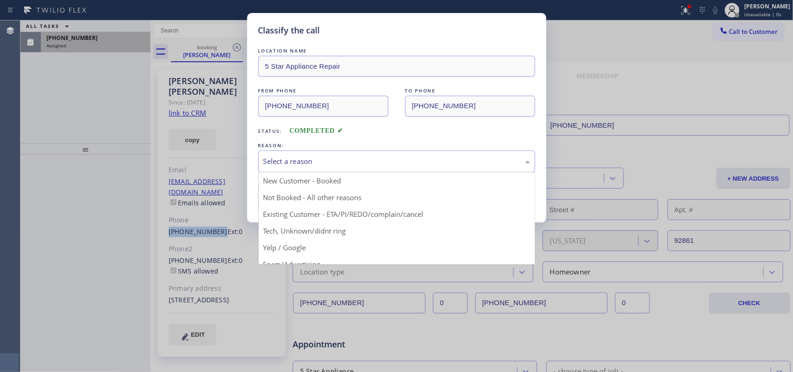
click at [375, 165] on div "Select a reason" at bounding box center [396, 161] width 267 height 11
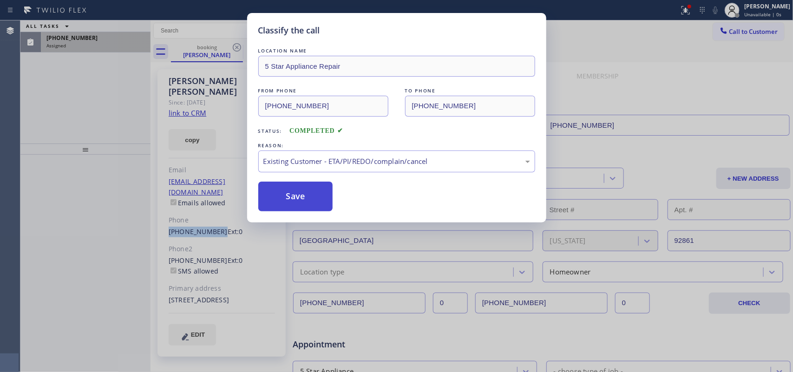
click at [327, 207] on button "Save" at bounding box center [295, 197] width 75 height 30
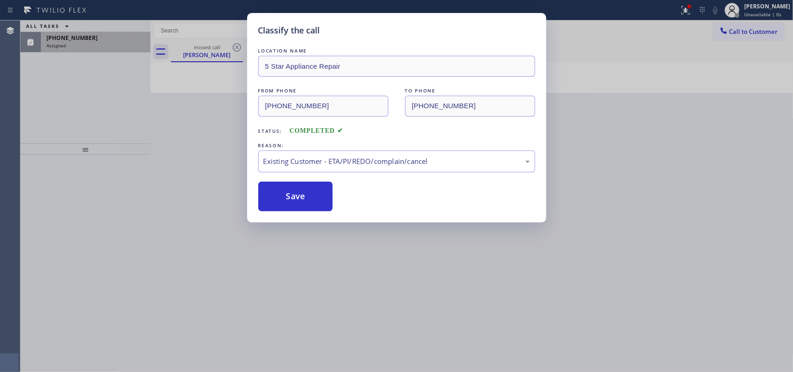
click at [83, 35] on div "Classify the call LOCATION NAME Professional Viking Repair Santa Monica FROM PH…" at bounding box center [406, 196] width 772 height 352
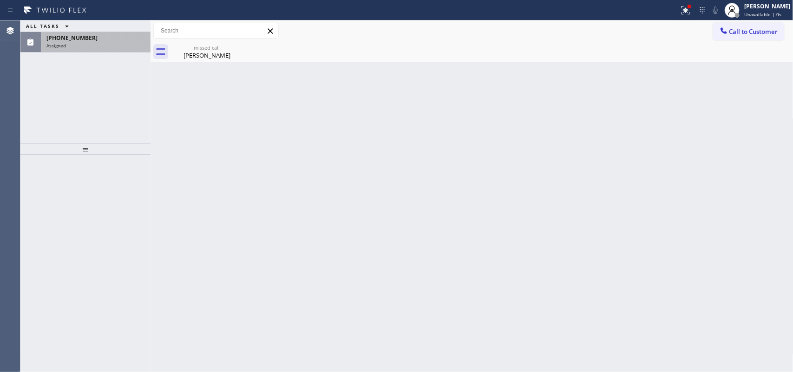
click at [83, 35] on span "(408) 666-7598" at bounding box center [71, 38] width 51 height 8
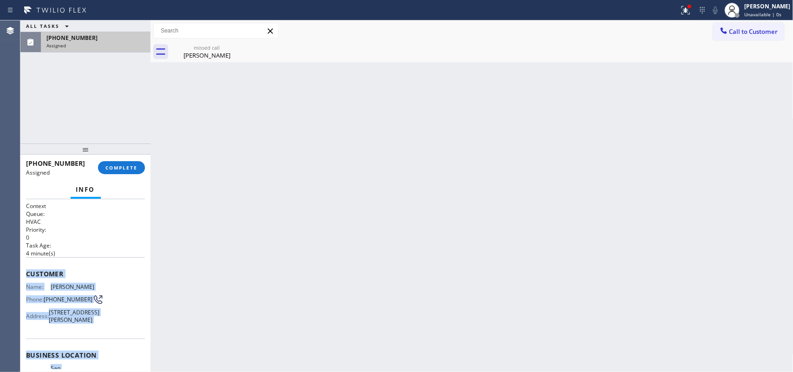
drag, startPoint x: 111, startPoint y: 293, endPoint x: 21, endPoint y: 270, distance: 92.9
click at [21, 270] on div "Context Queue: HVAC Priority: 0 Task Age: 4 minute(s) Customer Name: Richard Sa…" at bounding box center [85, 285] width 130 height 173
copy div "Customer Name: Richard Sanchez Phone: (408) 666-7598 Address: 5321 Cribari Glen…"
click at [137, 165] on button "COMPLETE" at bounding box center [121, 167] width 47 height 13
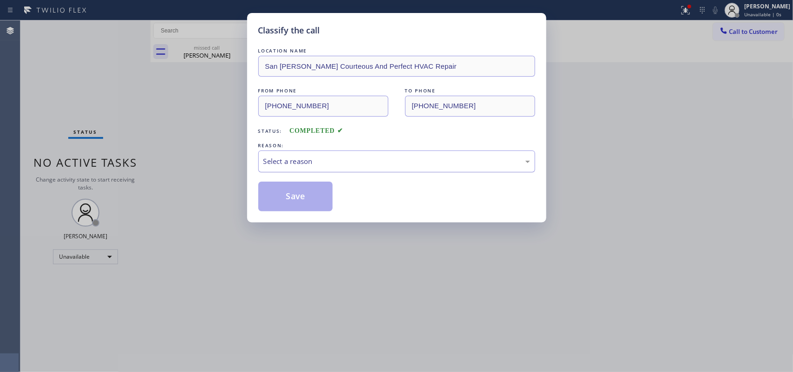
click at [484, 156] on div "Select a reason" at bounding box center [396, 161] width 267 height 11
click at [310, 196] on button "Save" at bounding box center [295, 197] width 75 height 30
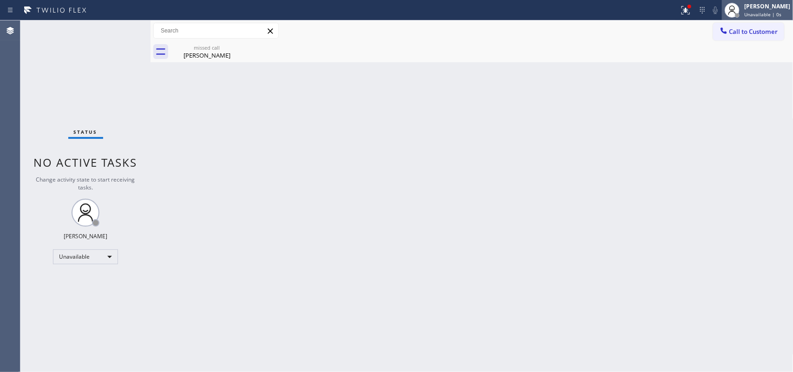
click at [761, 12] on span "Unavailable | 0s" at bounding box center [762, 14] width 37 height 7
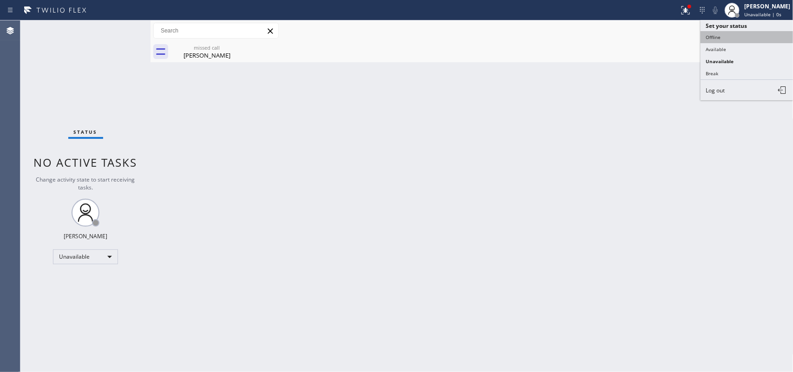
click at [748, 38] on button "Offline" at bounding box center [746, 37] width 93 height 12
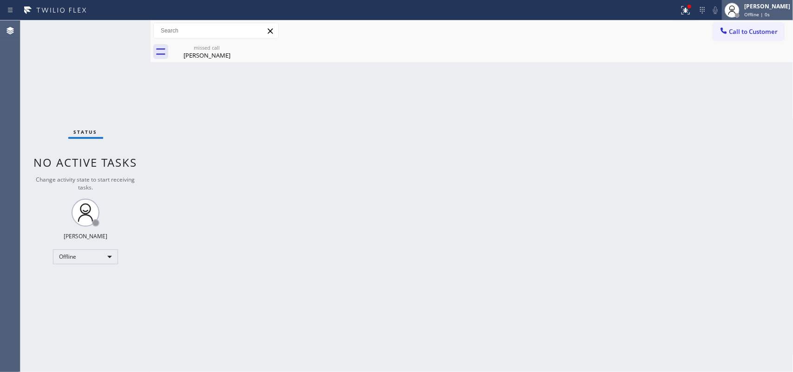
click at [765, 8] on div "[PERSON_NAME]" at bounding box center [767, 6] width 46 height 8
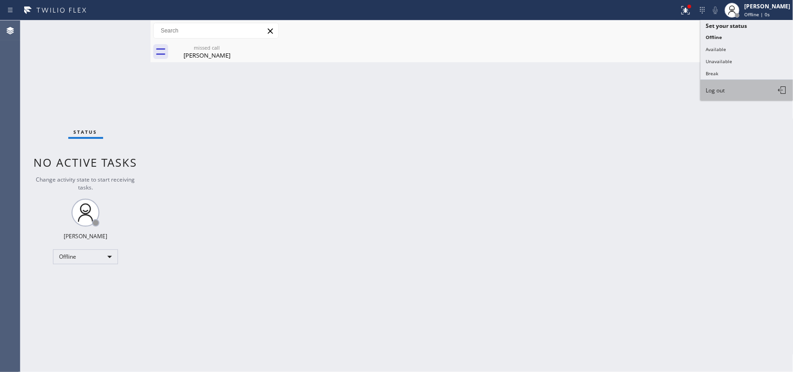
click at [762, 93] on button "Log out" at bounding box center [746, 90] width 93 height 20
